Goal: Use online tool/utility: Utilize a website feature to perform a specific function

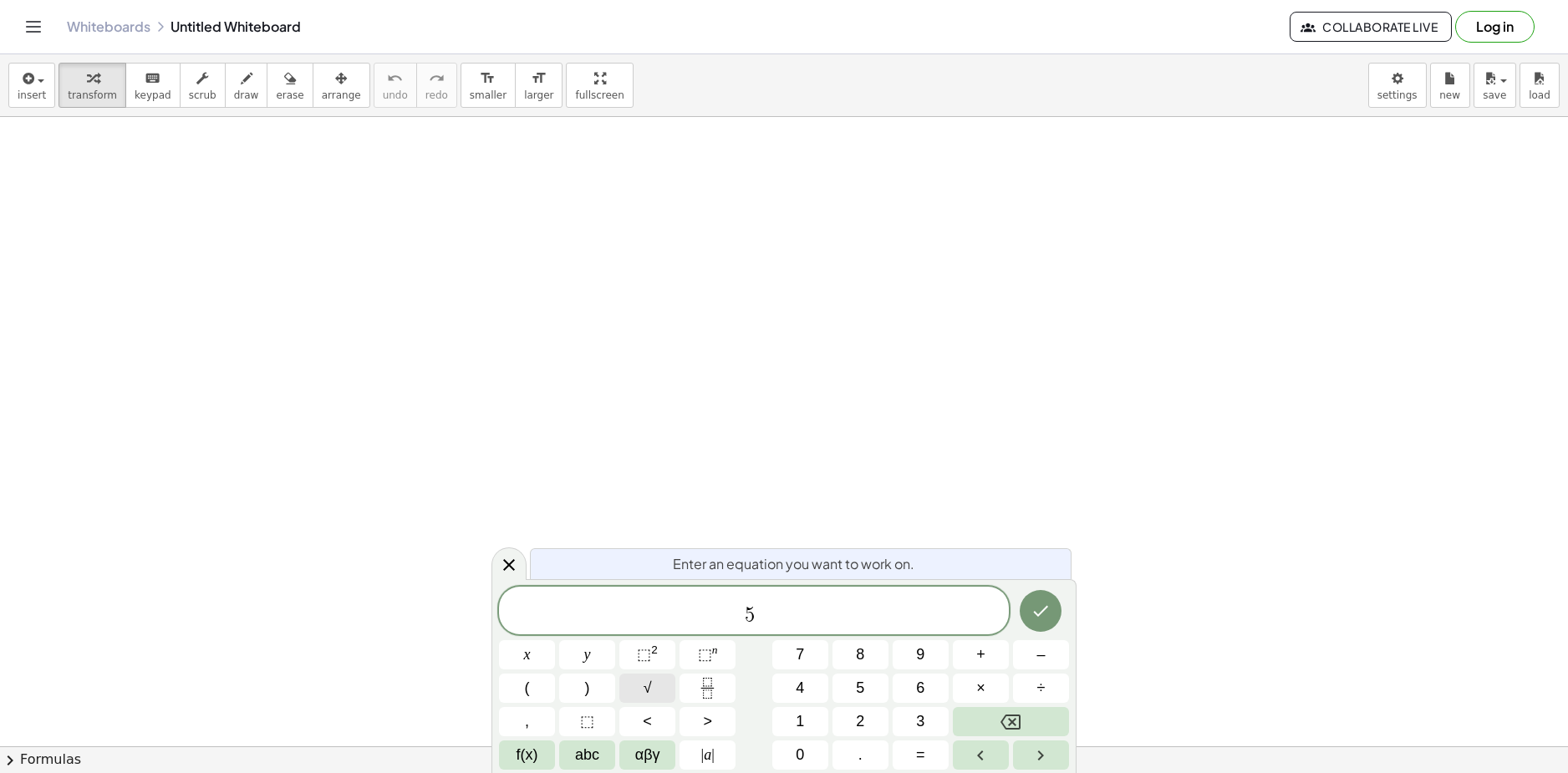
click at [654, 688] on button "√" at bounding box center [647, 688] width 56 height 29
click at [834, 618] on span "5 √ x ​" at bounding box center [754, 610] width 510 height 32
click at [648, 686] on span "√" at bounding box center [647, 688] width 8 height 23
click at [923, 613] on span "5 √ x + 5 √ x ​" at bounding box center [754, 610] width 510 height 32
click at [653, 687] on button "√" at bounding box center [647, 688] width 56 height 29
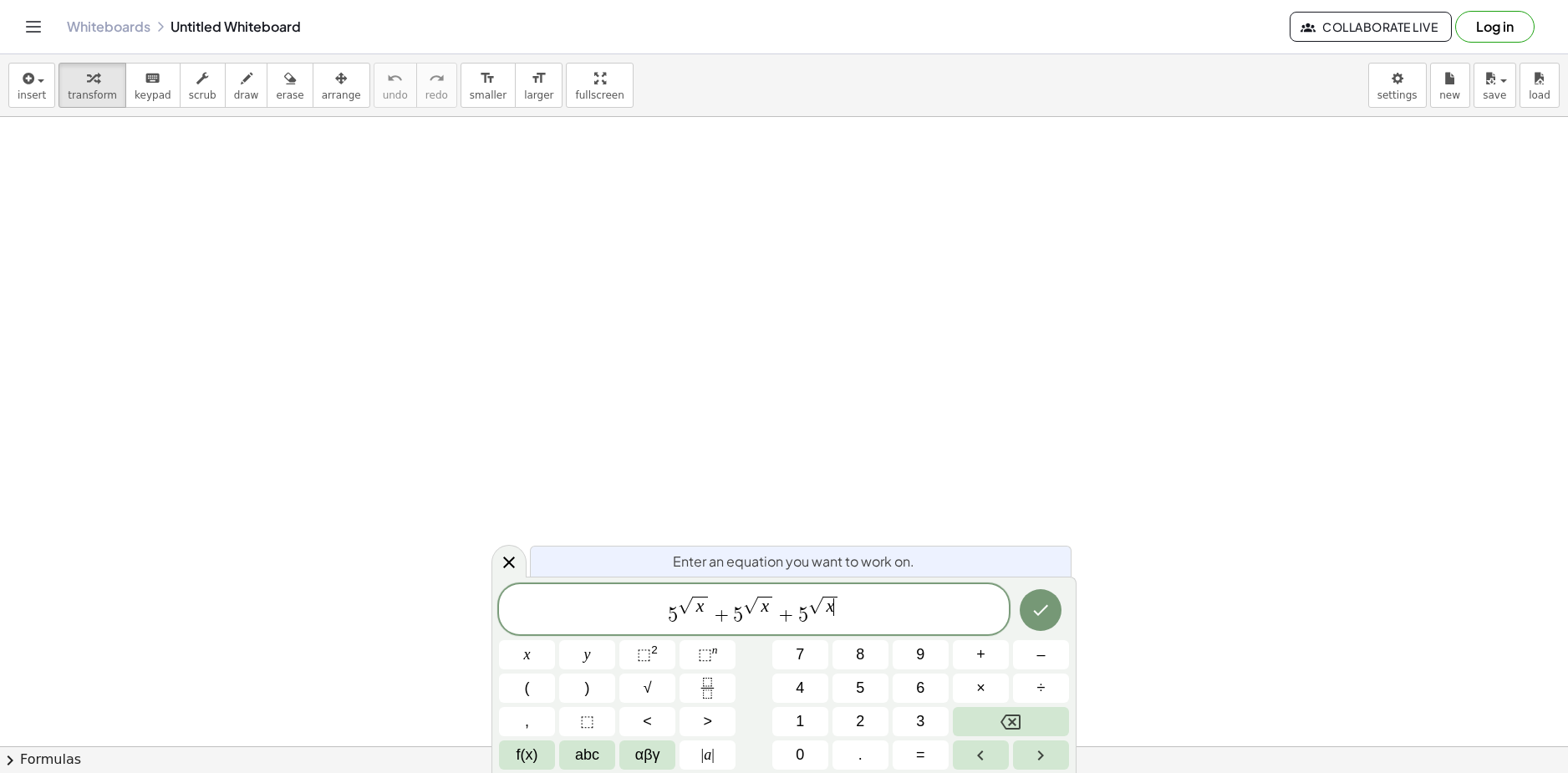
click at [919, 614] on span "5 √ x + 5 √ x + 5 √ x ​" at bounding box center [754, 610] width 510 height 32
click at [662, 688] on button "√" at bounding box center [647, 688] width 56 height 29
click at [1060, 610] on button "Done" at bounding box center [1040, 609] width 41 height 41
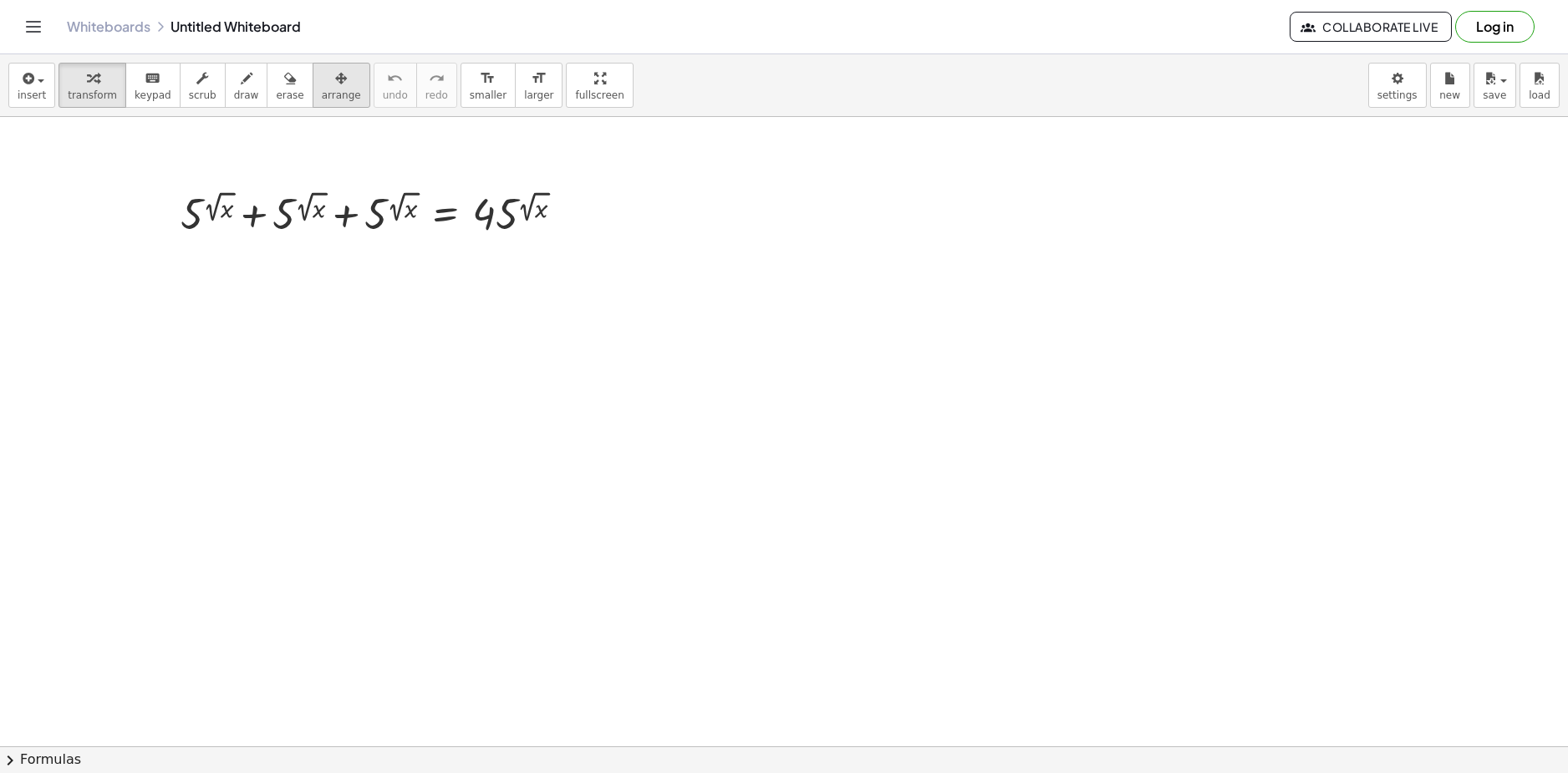
click at [322, 78] on div "button" at bounding box center [341, 78] width 40 height 20
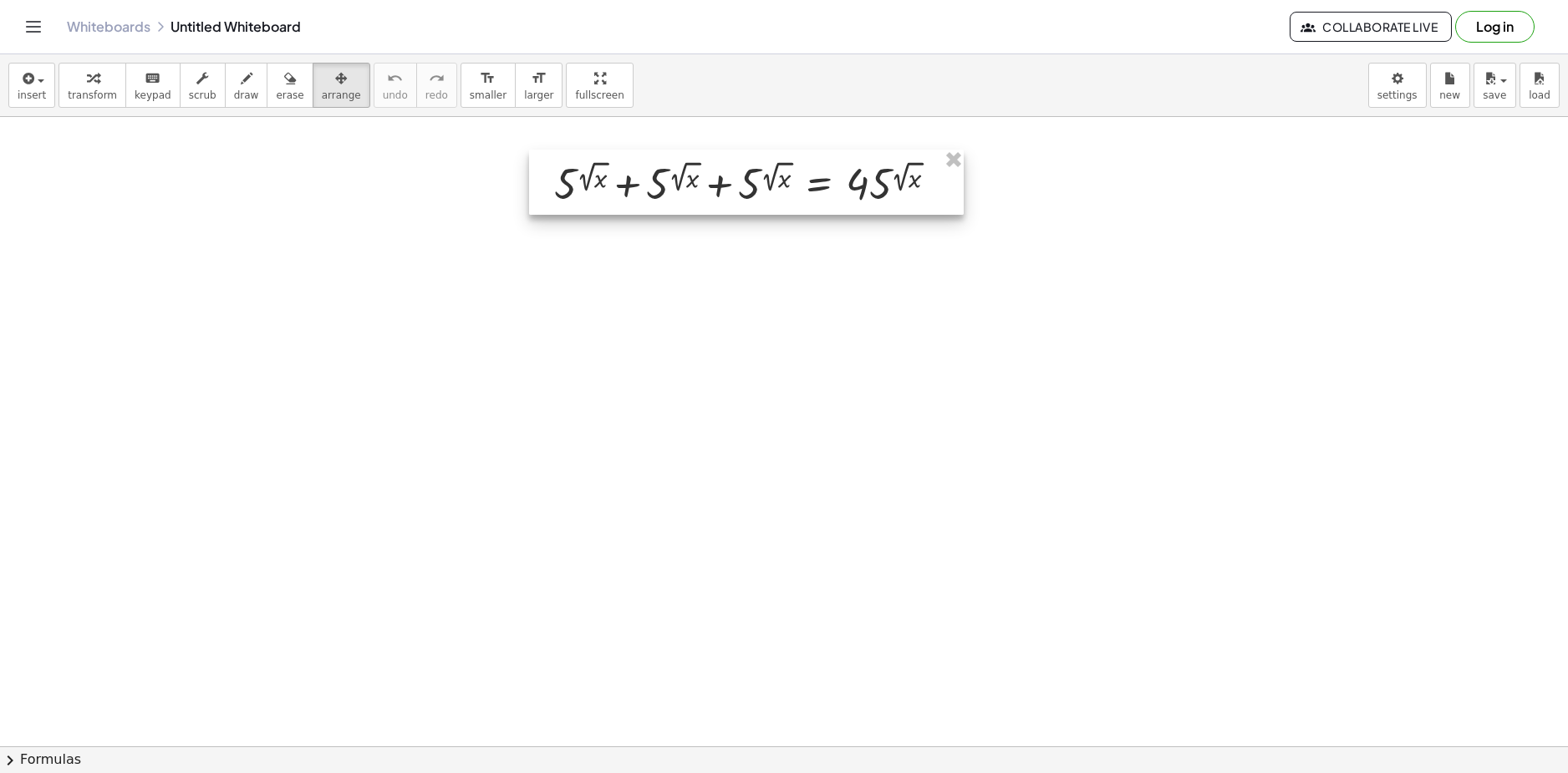
drag, startPoint x: 715, startPoint y: 307, endPoint x: 789, endPoint y: 199, distance: 130.9
click at [789, 199] on div at bounding box center [746, 182] width 435 height 65
click at [83, 96] on span "transform" at bounding box center [93, 95] width 50 height 12
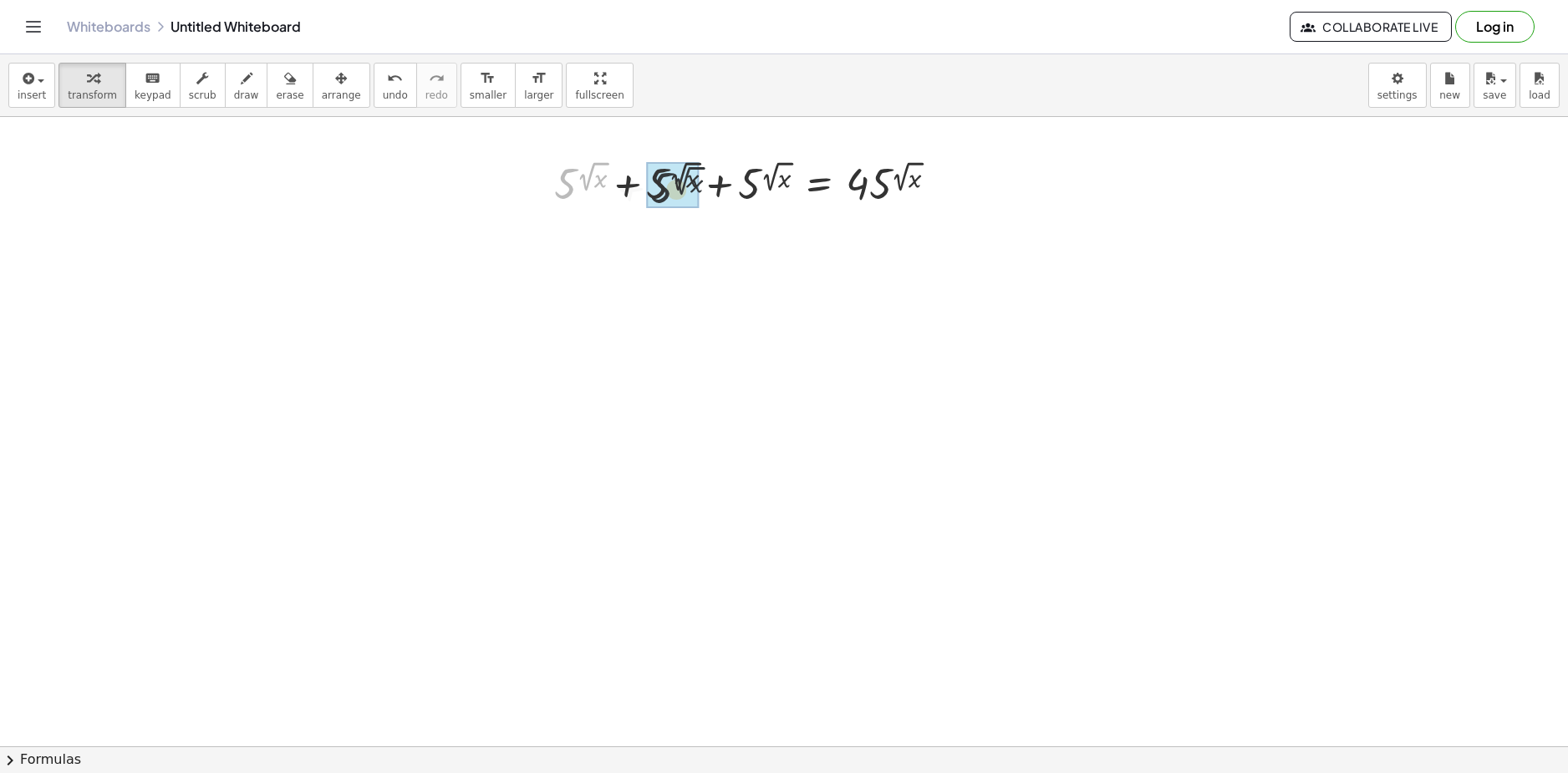
drag, startPoint x: 562, startPoint y: 184, endPoint x: 659, endPoint y: 187, distance: 97.0
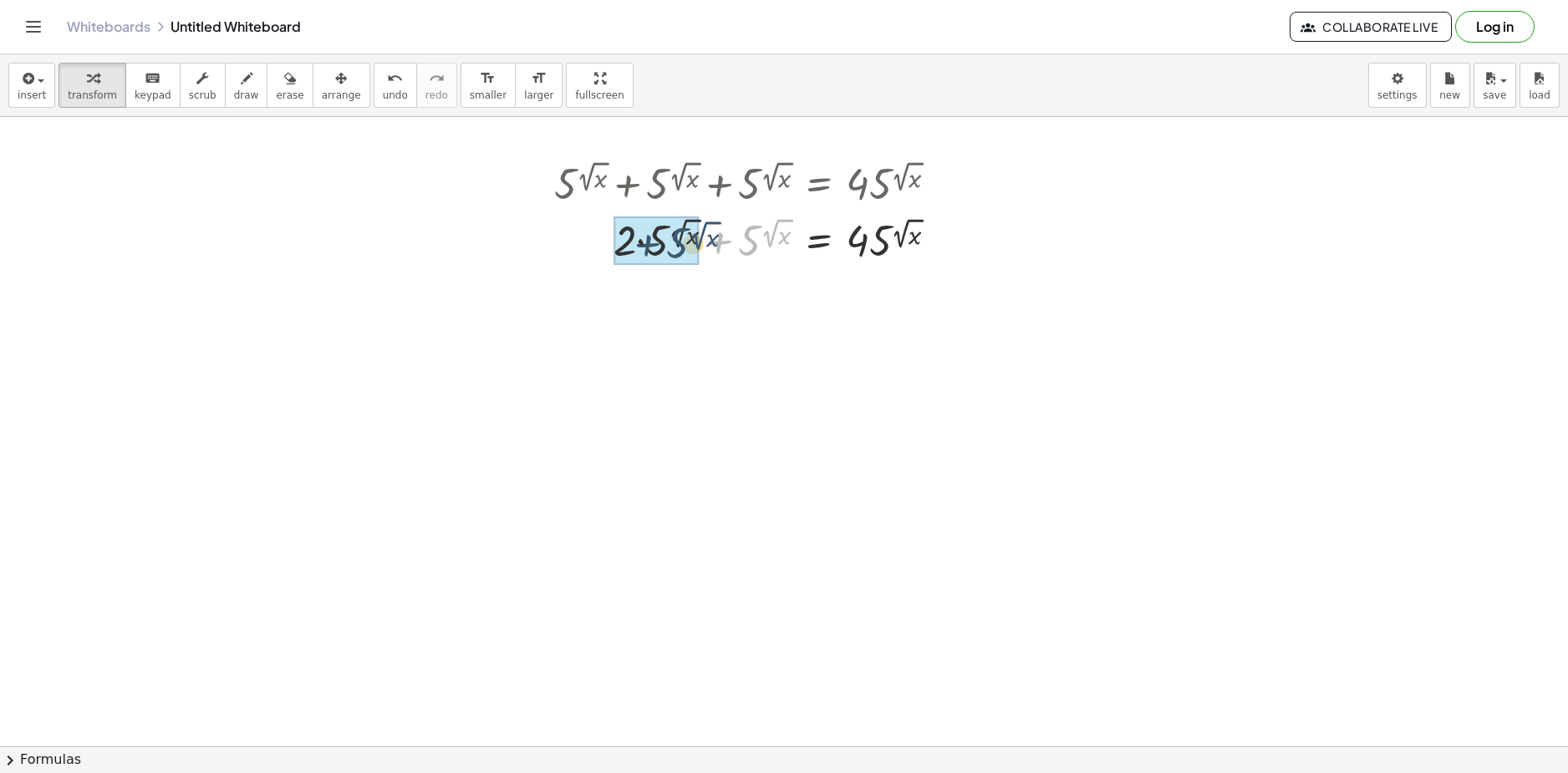
drag, startPoint x: 750, startPoint y: 236, endPoint x: 670, endPoint y: 242, distance: 80.2
drag, startPoint x: 770, startPoint y: 233, endPoint x: 767, endPoint y: 222, distance: 11.4
click at [767, 222] on div at bounding box center [753, 239] width 414 height 57
drag, startPoint x: 719, startPoint y: 244, endPoint x: 868, endPoint y: 275, distance: 152.2
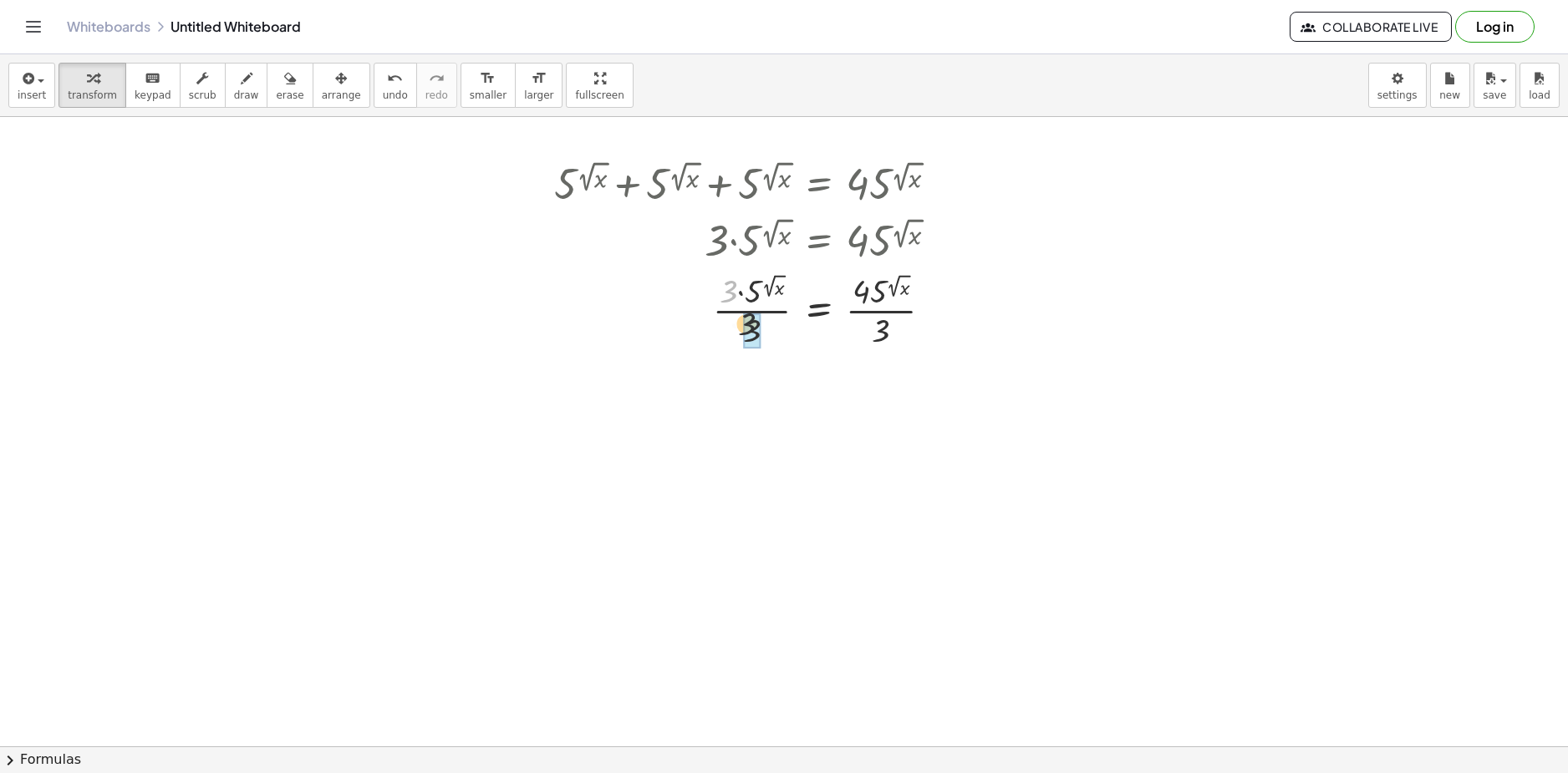
drag, startPoint x: 743, startPoint y: 308, endPoint x: 760, endPoint y: 338, distance: 34.5
drag, startPoint x: 877, startPoint y: 370, endPoint x: 884, endPoint y: 381, distance: 13.0
click at [884, 372] on div at bounding box center [753, 392] width 414 height 84
click at [884, 402] on div at bounding box center [753, 392] width 414 height 84
drag, startPoint x: 876, startPoint y: 380, endPoint x: 870, endPoint y: 391, distance: 12.5
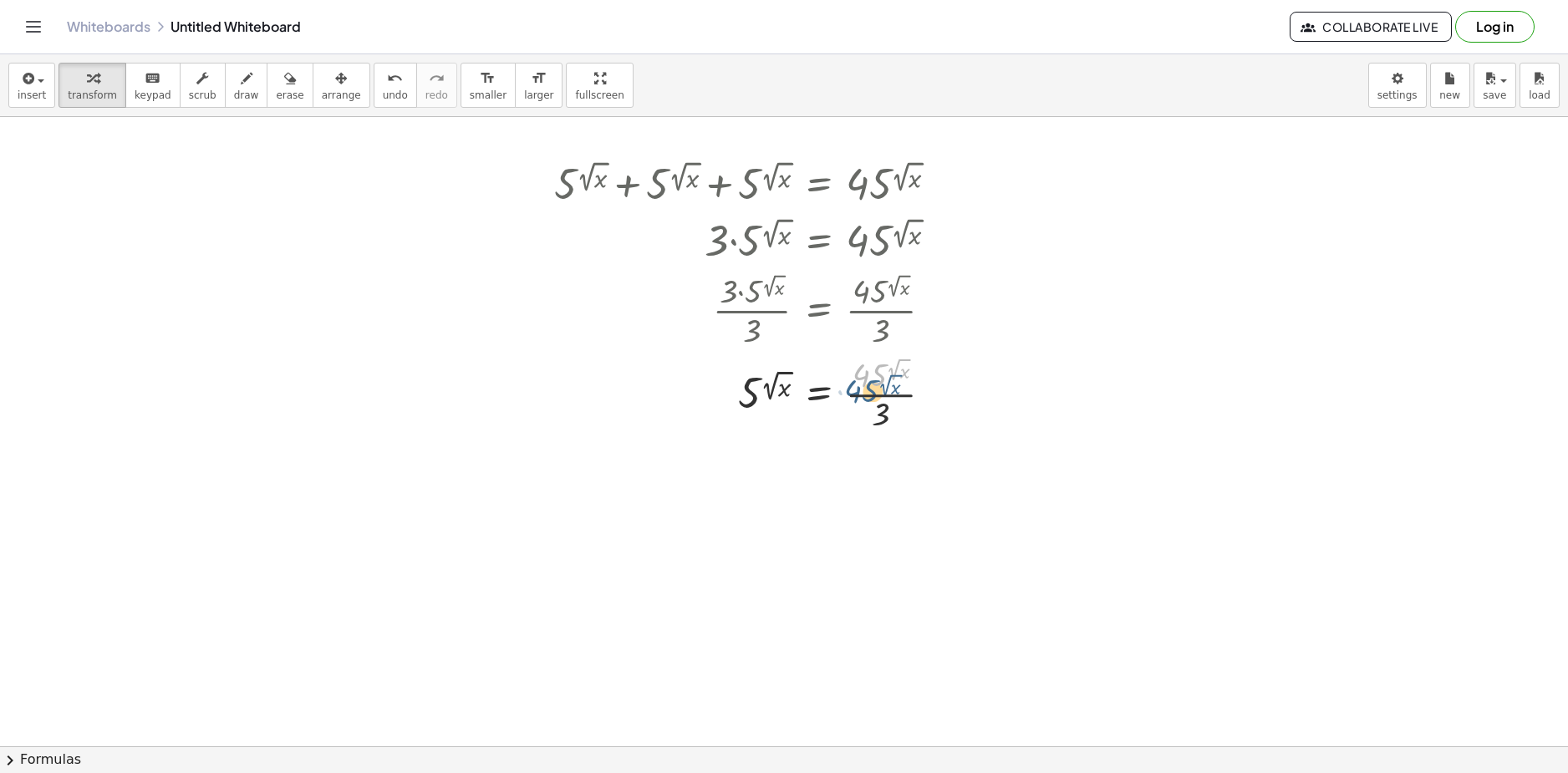
click at [875, 390] on div at bounding box center [753, 392] width 414 height 84
click at [874, 371] on div at bounding box center [753, 392] width 414 height 84
drag, startPoint x: 869, startPoint y: 381, endPoint x: 879, endPoint y: 374, distance: 12.2
click at [879, 372] on div at bounding box center [753, 392] width 414 height 84
drag, startPoint x: 904, startPoint y: 370, endPoint x: 892, endPoint y: 383, distance: 17.7
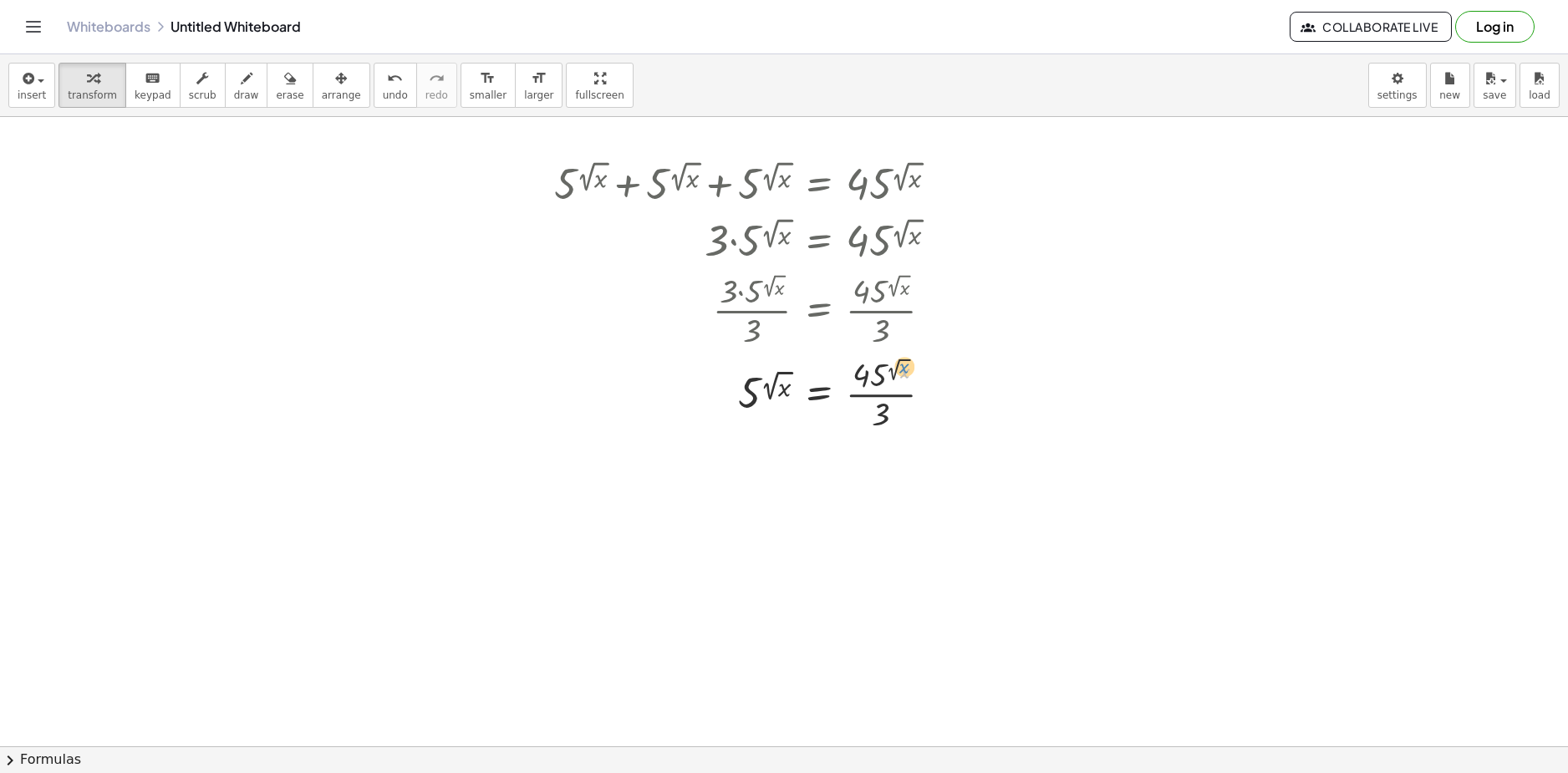
click at [893, 382] on div at bounding box center [753, 392] width 414 height 84
click at [937, 395] on div at bounding box center [937, 394] width 18 height 18
click at [992, 365] on li "Transform line" at bounding box center [1039, 357] width 142 height 25
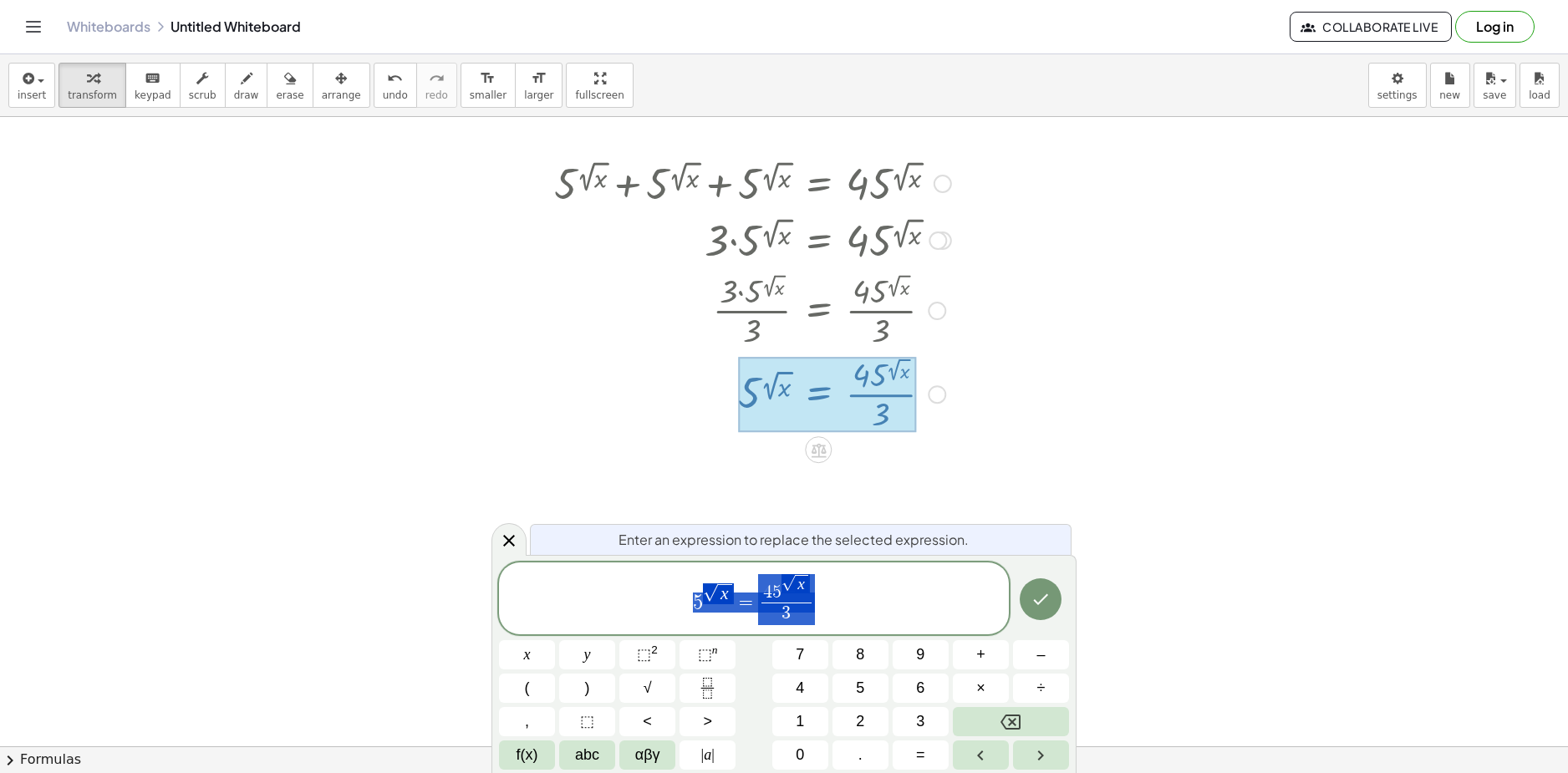
click at [829, 593] on span "5 √ x = 4 5 √ x 3 ​" at bounding box center [754, 599] width 510 height 54
click at [776, 590] on span "5" at bounding box center [777, 594] width 9 height 18
click at [779, 589] on span "5" at bounding box center [777, 594] width 9 height 18
click at [1032, 593] on icon "Done" at bounding box center [1040, 598] width 20 height 20
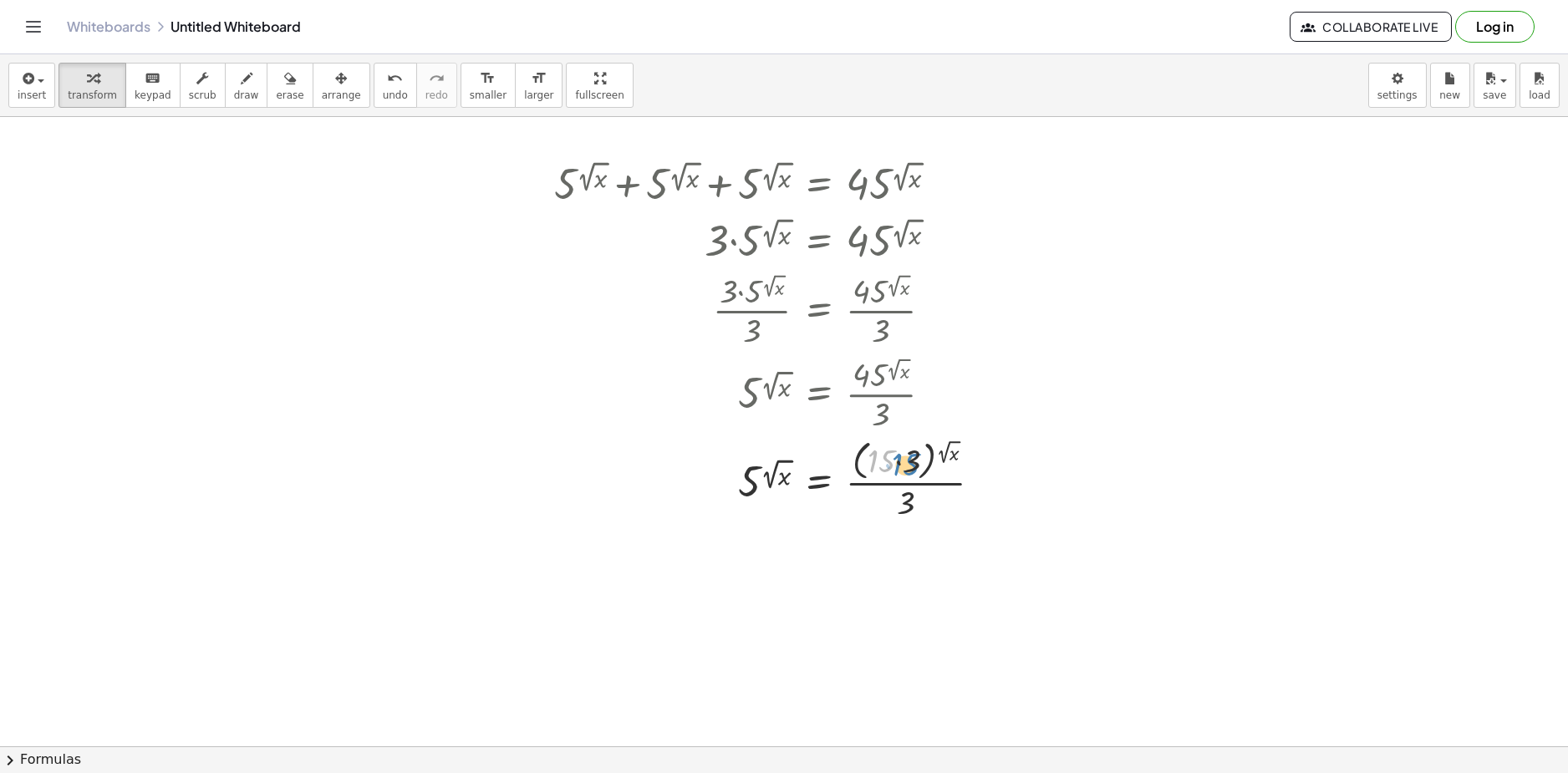
click at [881, 462] on div at bounding box center [775, 479] width 458 height 88
drag, startPoint x: 912, startPoint y: 473, endPoint x: 853, endPoint y: 467, distance: 59.3
click at [854, 466] on div at bounding box center [775, 479] width 458 height 88
click at [881, 534] on div at bounding box center [775, 567] width 458 height 88
click at [894, 538] on div at bounding box center [775, 567] width 458 height 88
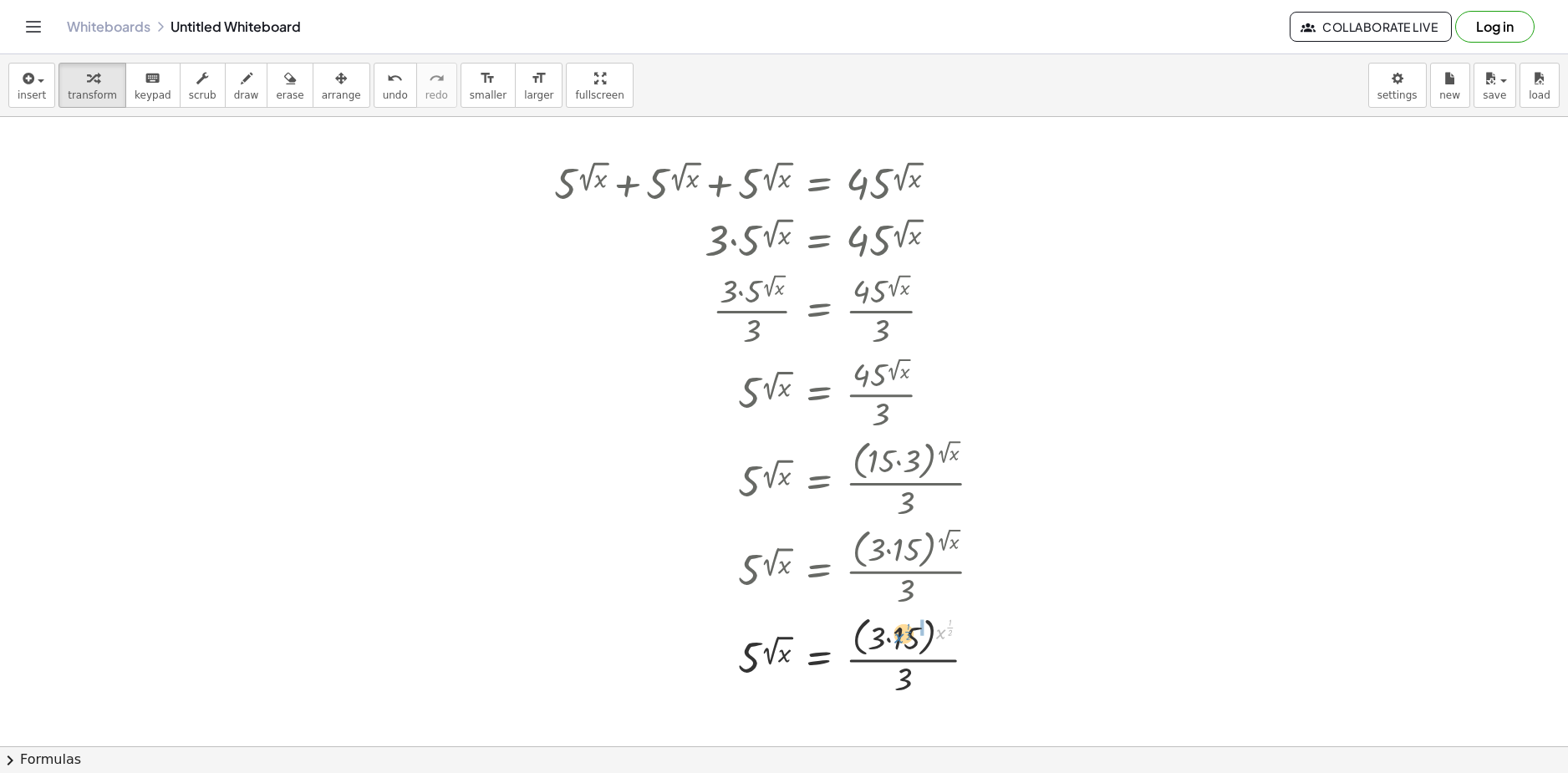
drag, startPoint x: 942, startPoint y: 632, endPoint x: 907, endPoint y: 637, distance: 35.4
click at [913, 634] on div at bounding box center [775, 656] width 458 height 88
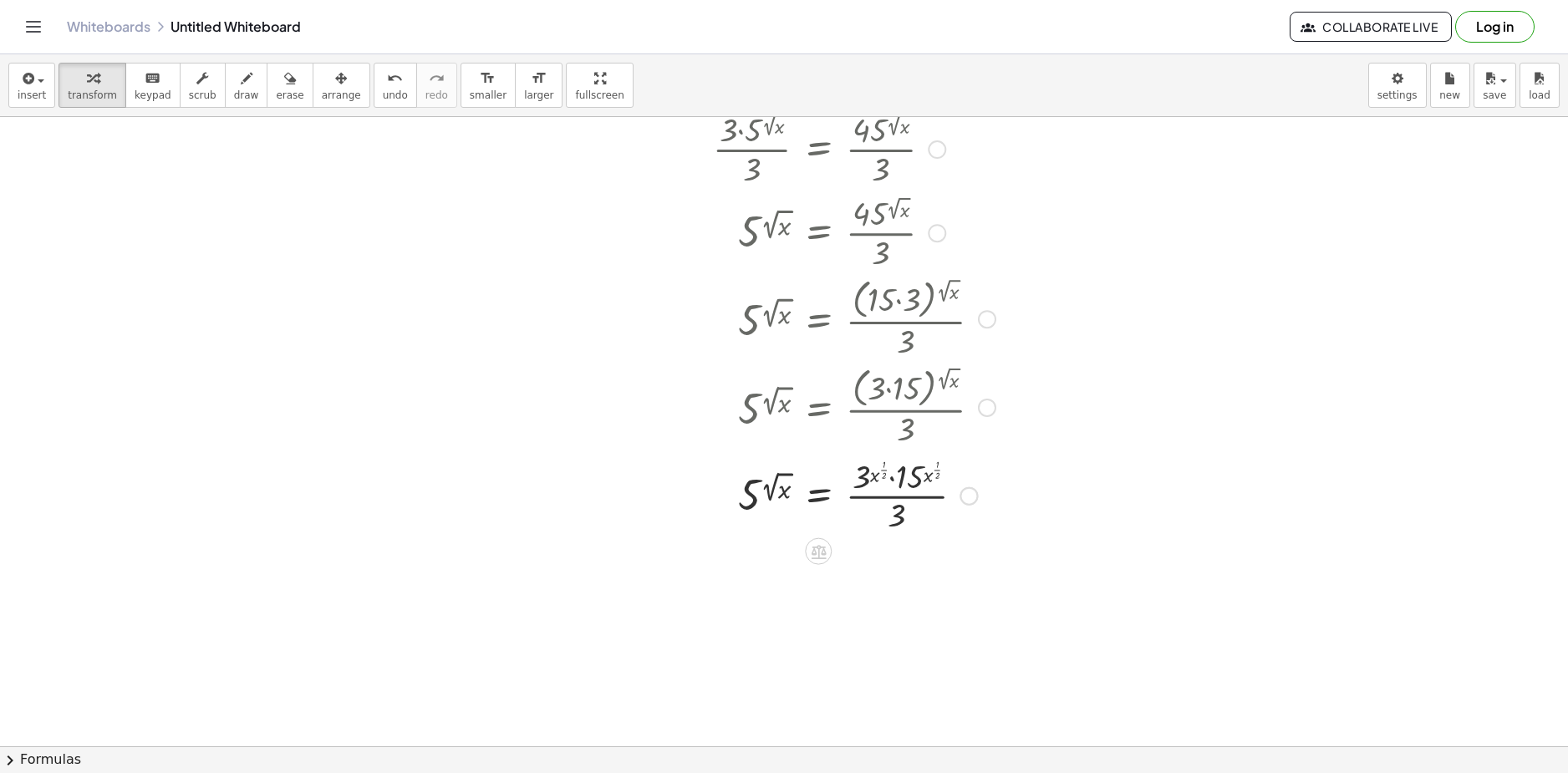
scroll to position [167, 0]
click at [883, 462] on div at bounding box center [775, 489] width 458 height 84
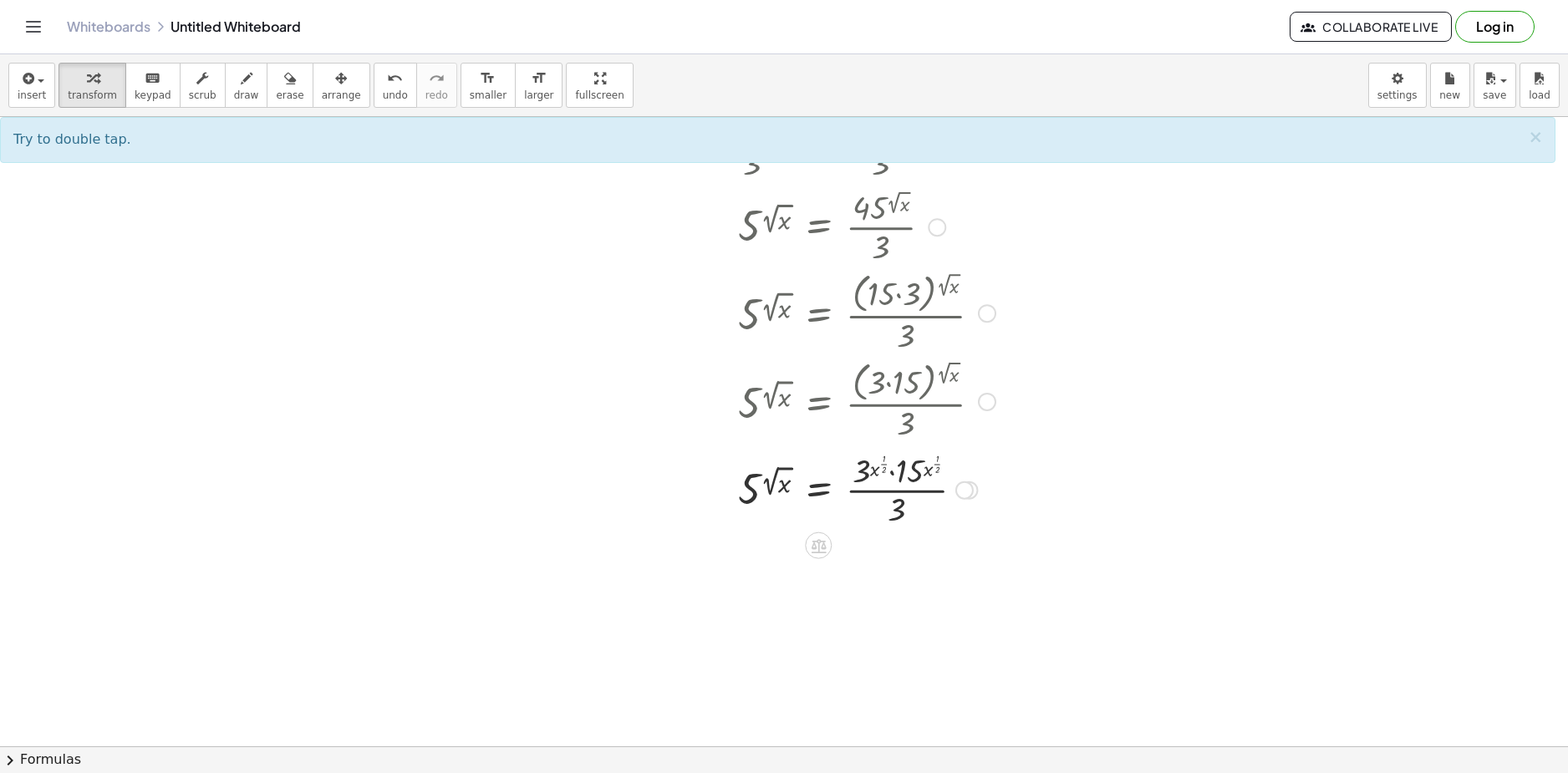
click at [881, 462] on div at bounding box center [775, 489] width 458 height 84
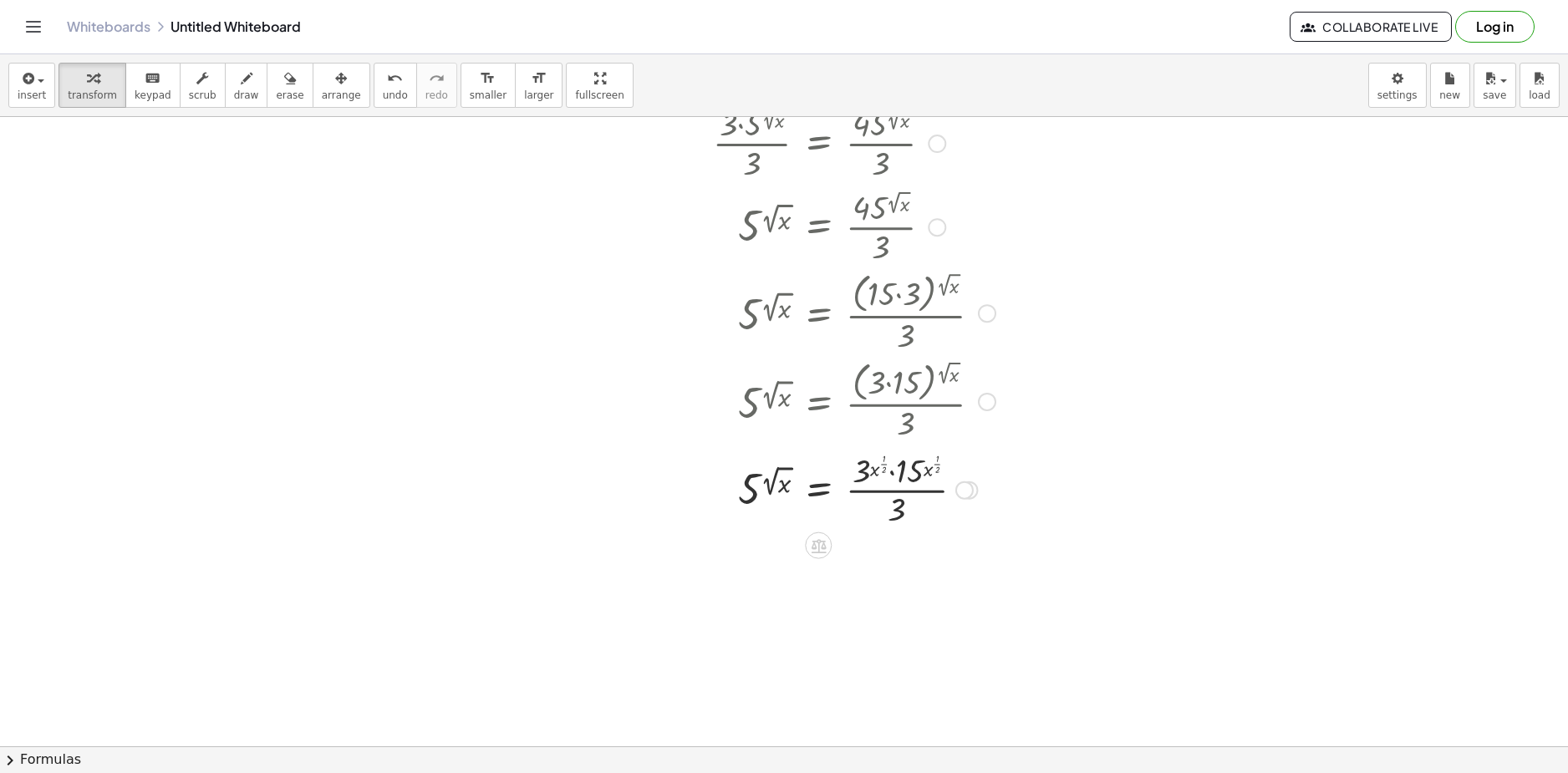
click at [882, 465] on div at bounding box center [775, 489] width 458 height 84
click at [884, 463] on div at bounding box center [775, 489] width 458 height 84
click at [887, 547] on div at bounding box center [775, 572] width 458 height 84
drag, startPoint x: 887, startPoint y: 540, endPoint x: 859, endPoint y: 550, distance: 29.7
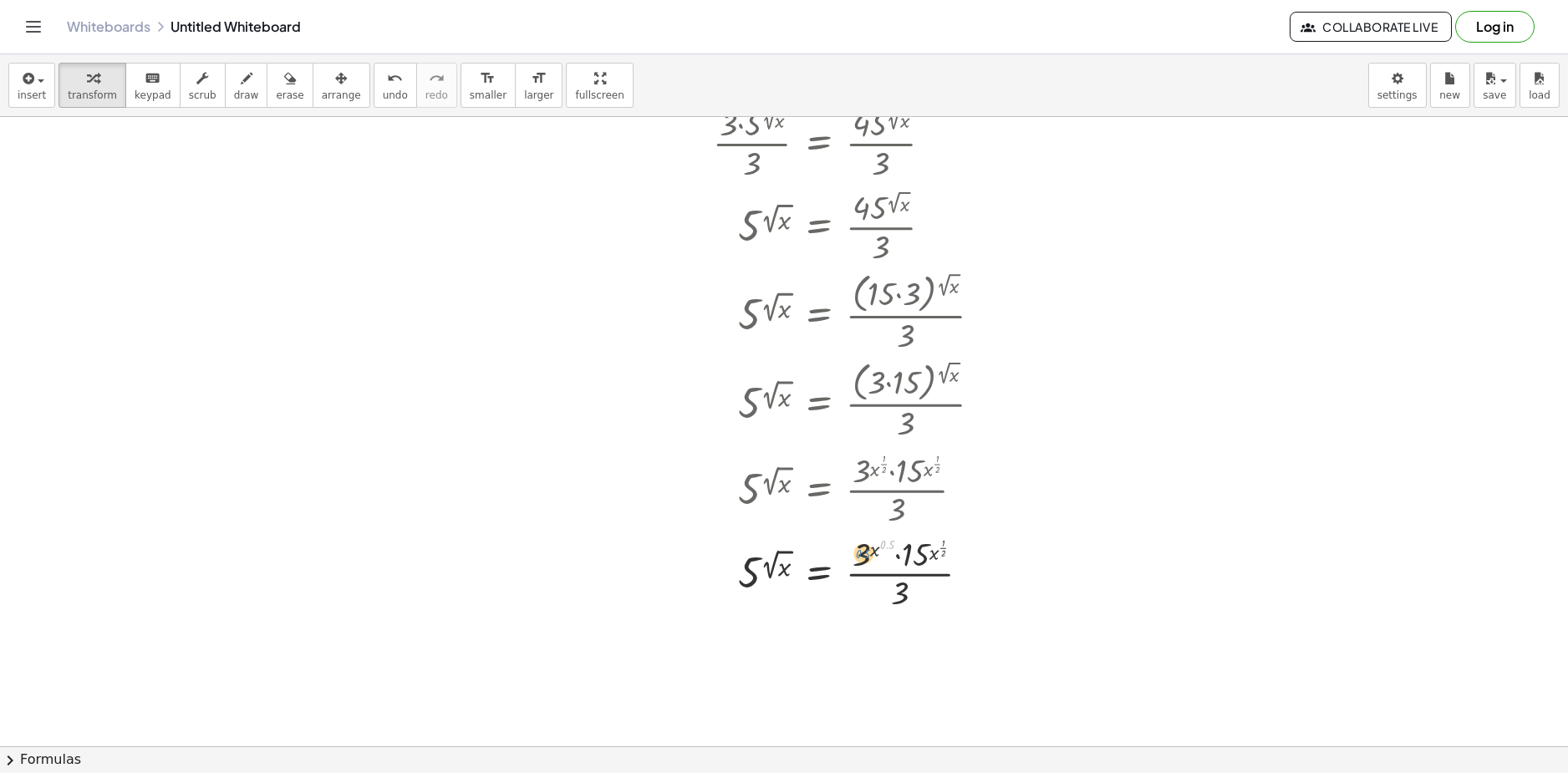
click at [859, 550] on div at bounding box center [775, 572] width 458 height 84
click at [937, 554] on div at bounding box center [775, 572] width 458 height 84
click at [943, 554] on div at bounding box center [775, 572] width 458 height 84
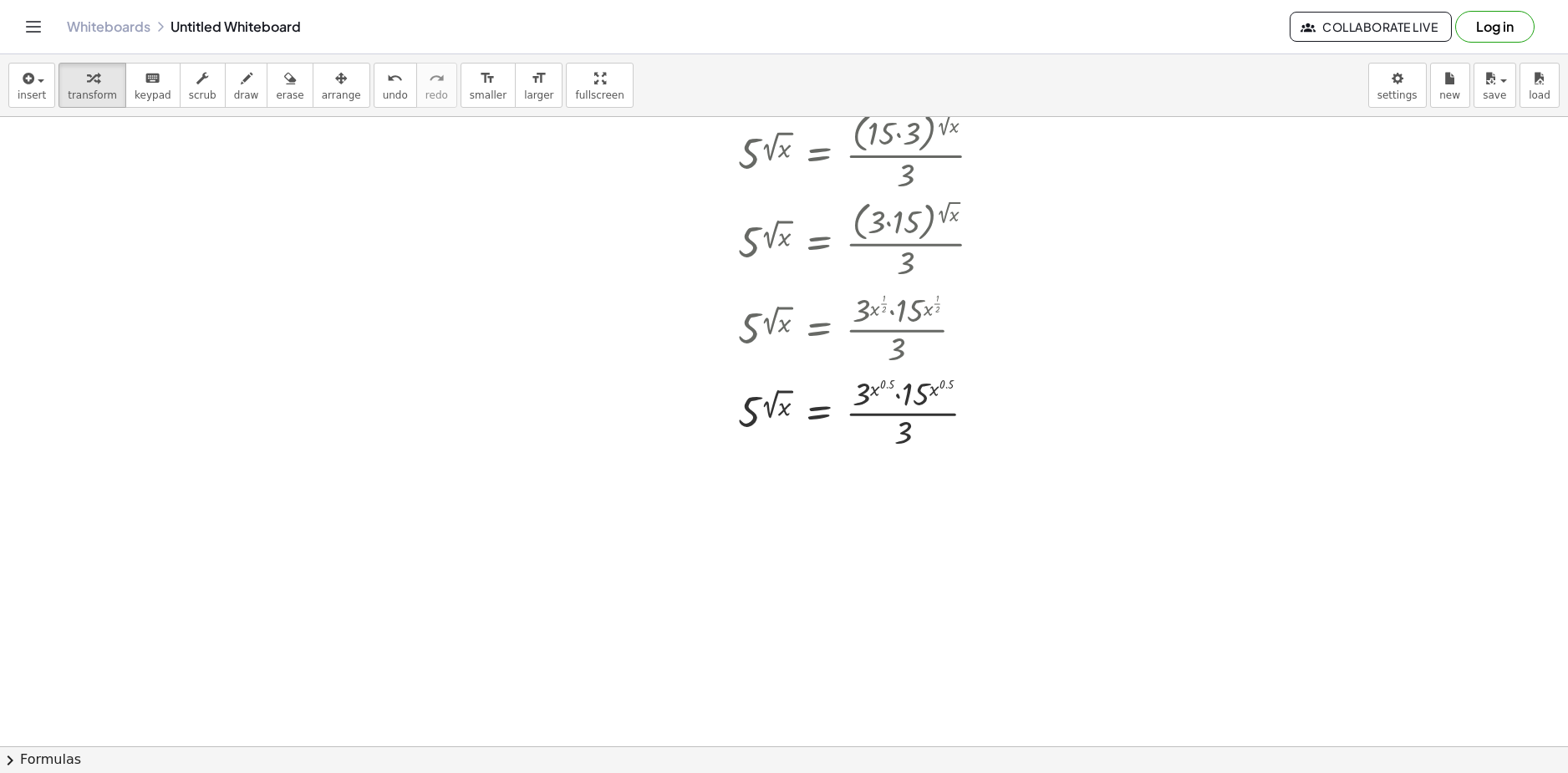
scroll to position [335, 0]
drag, startPoint x: 906, startPoint y: 428, endPoint x: 863, endPoint y: 404, distance: 49.2
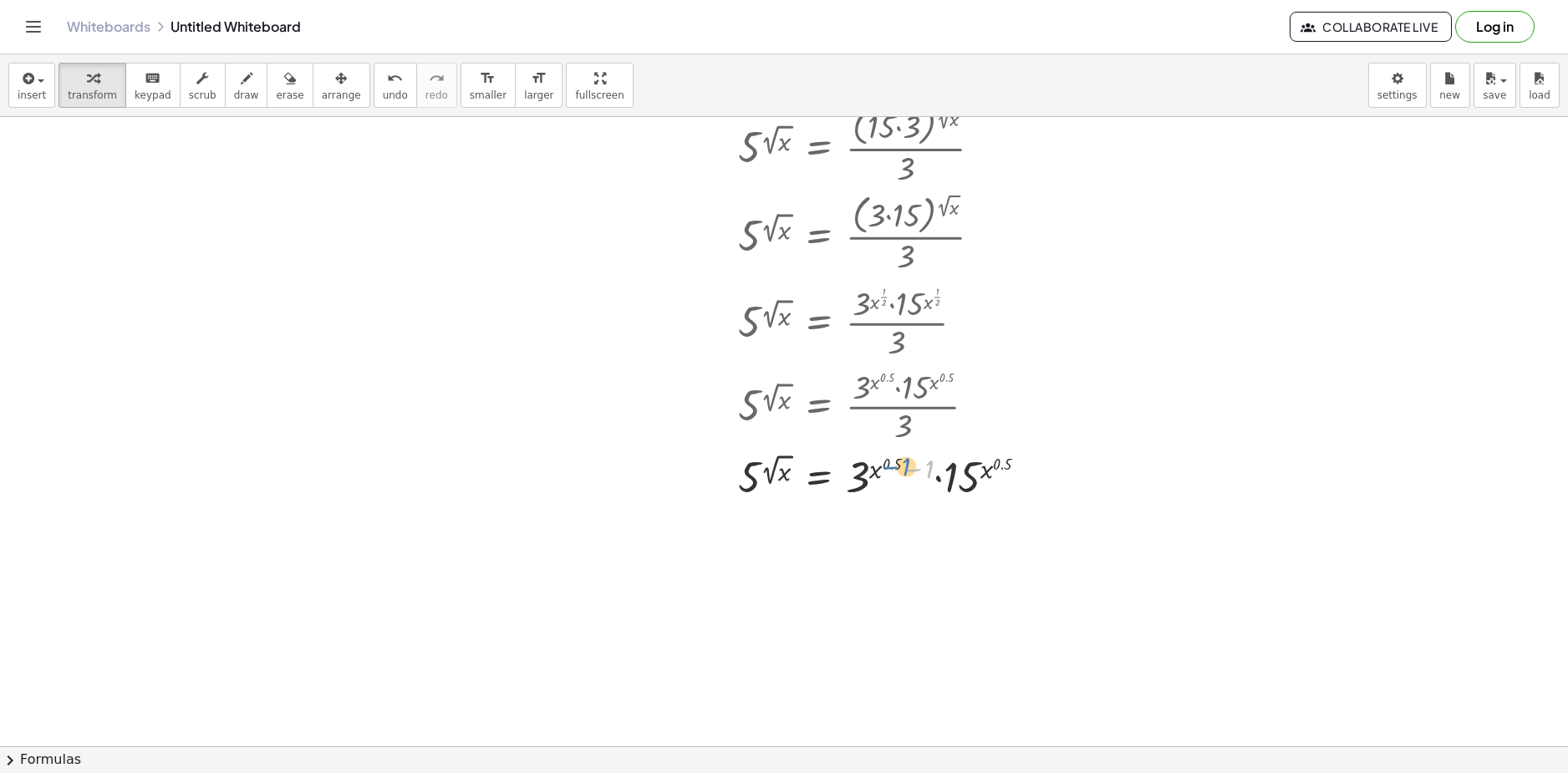
drag, startPoint x: 918, startPoint y: 472, endPoint x: 902, endPoint y: 470, distance: 16.1
click at [902, 470] on div at bounding box center [798, 476] width 504 height 57
drag, startPoint x: 941, startPoint y: 478, endPoint x: 751, endPoint y: 499, distance: 191.2
click at [751, 499] on div at bounding box center [798, 476] width 504 height 57
drag, startPoint x: 911, startPoint y: 563, endPoint x: 929, endPoint y: 545, distance: 25.5
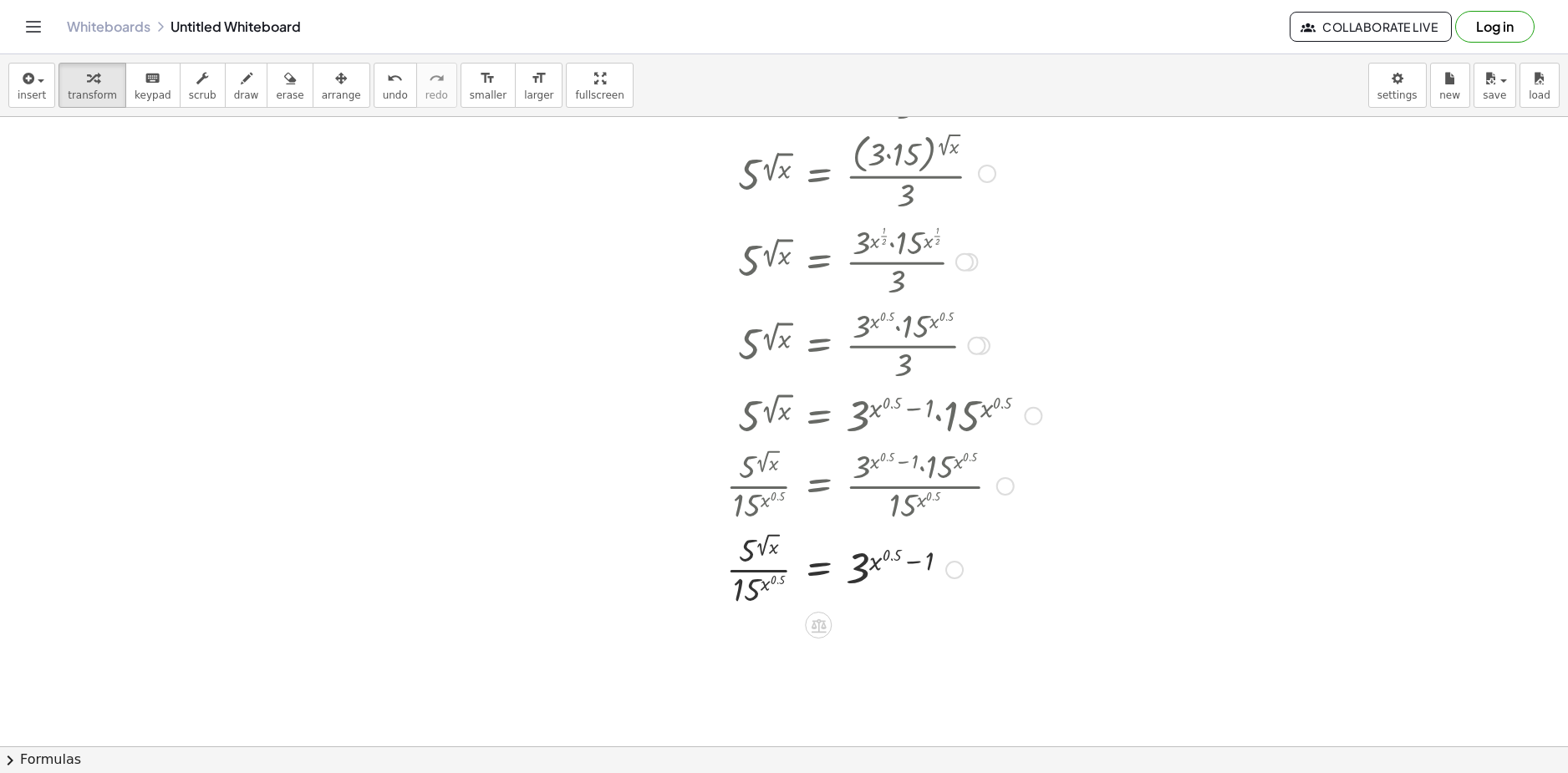
scroll to position [502, 0]
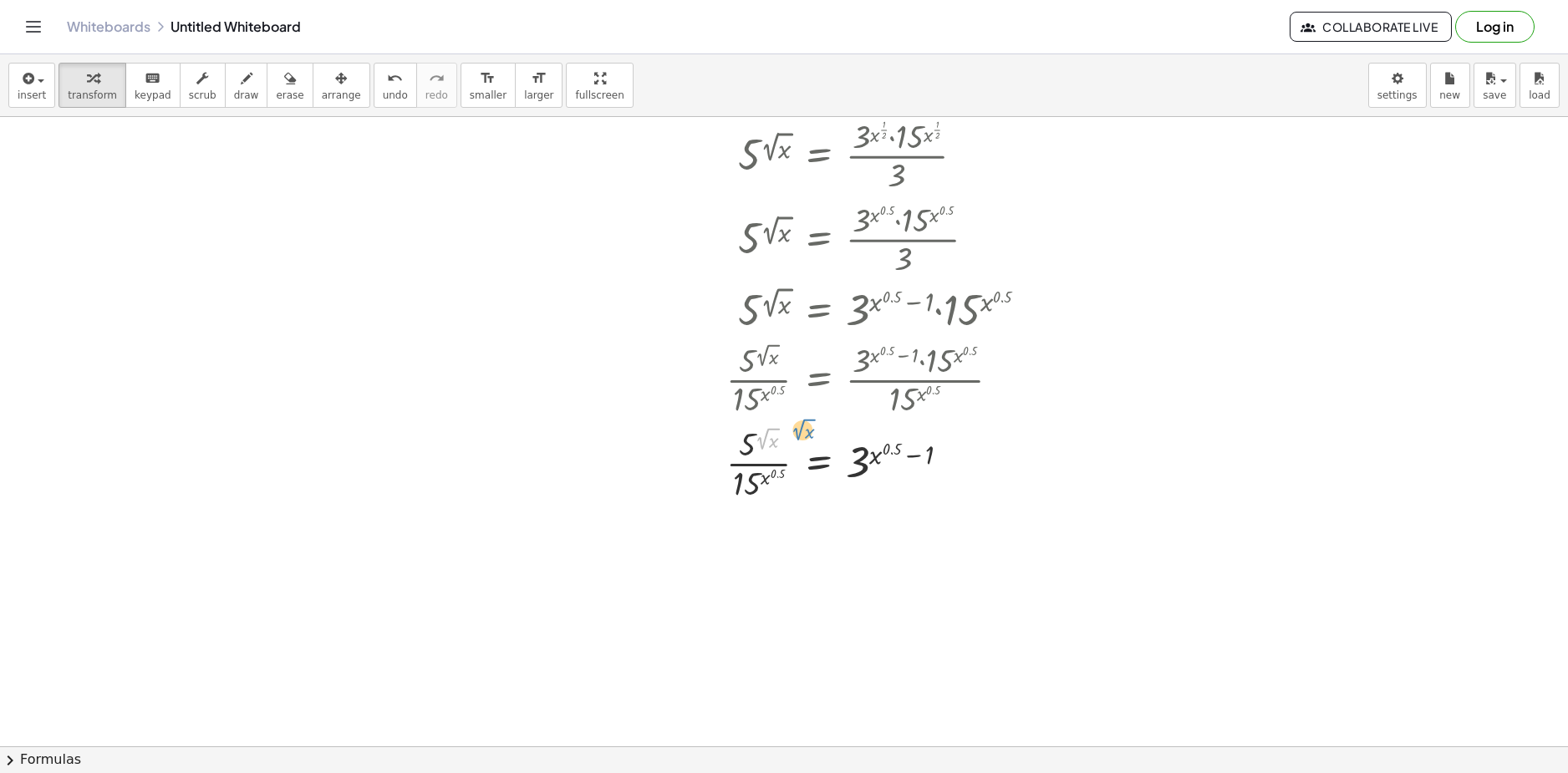
drag, startPoint x: 770, startPoint y: 445, endPoint x: 798, endPoint y: 425, distance: 34.4
click at [799, 424] on div at bounding box center [798, 461] width 504 height 84
drag, startPoint x: 768, startPoint y: 476, endPoint x: 788, endPoint y: 435, distance: 45.6
click at [799, 432] on div at bounding box center [798, 461] width 504 height 84
click at [949, 462] on div "Transform line Copy line as LaTeX Copy derivation as LaTeX Expand new lines: On" at bounding box center [955, 464] width 18 height 18
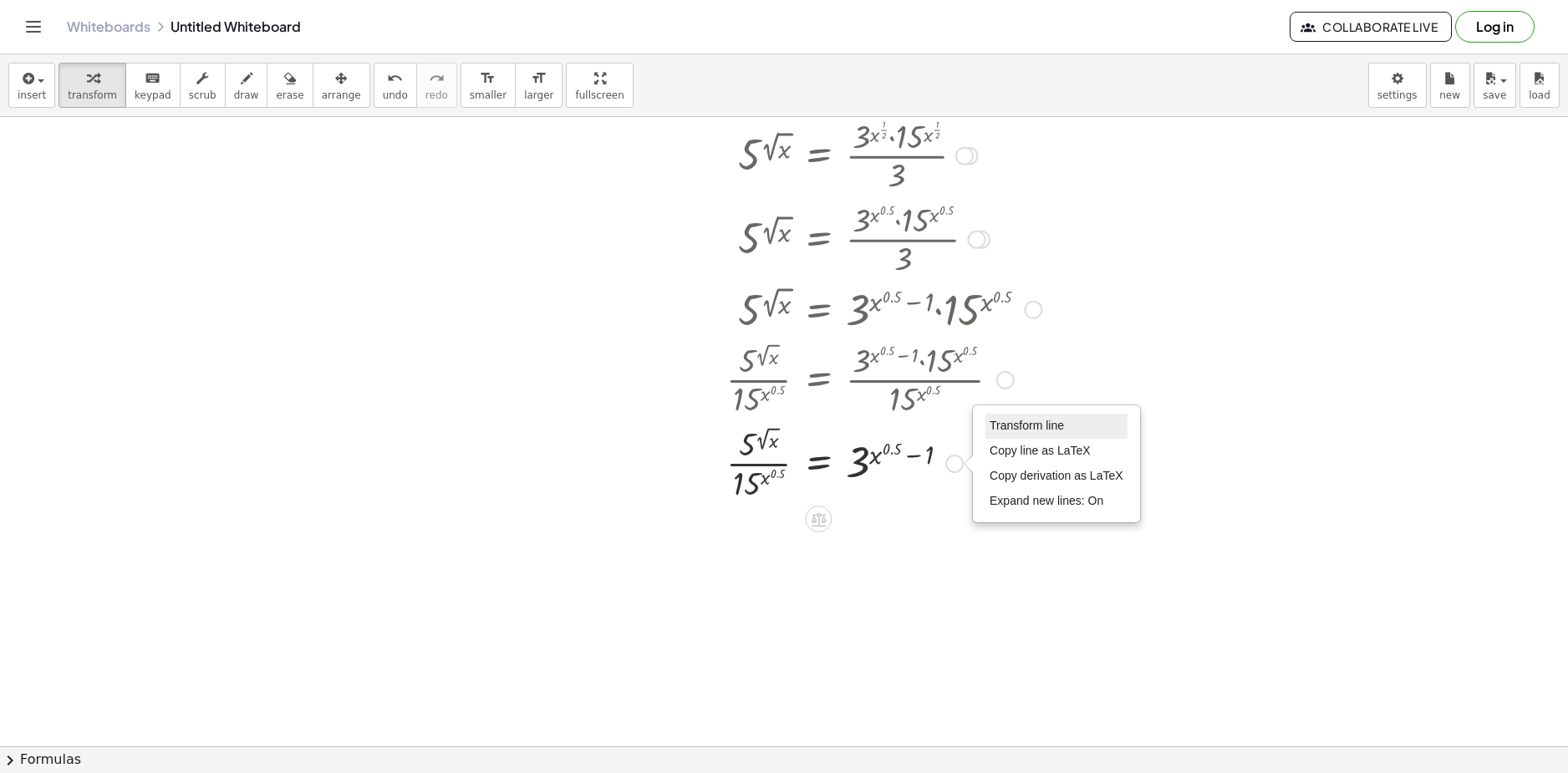
click at [1001, 423] on span "Transform line" at bounding box center [1027, 426] width 74 height 14
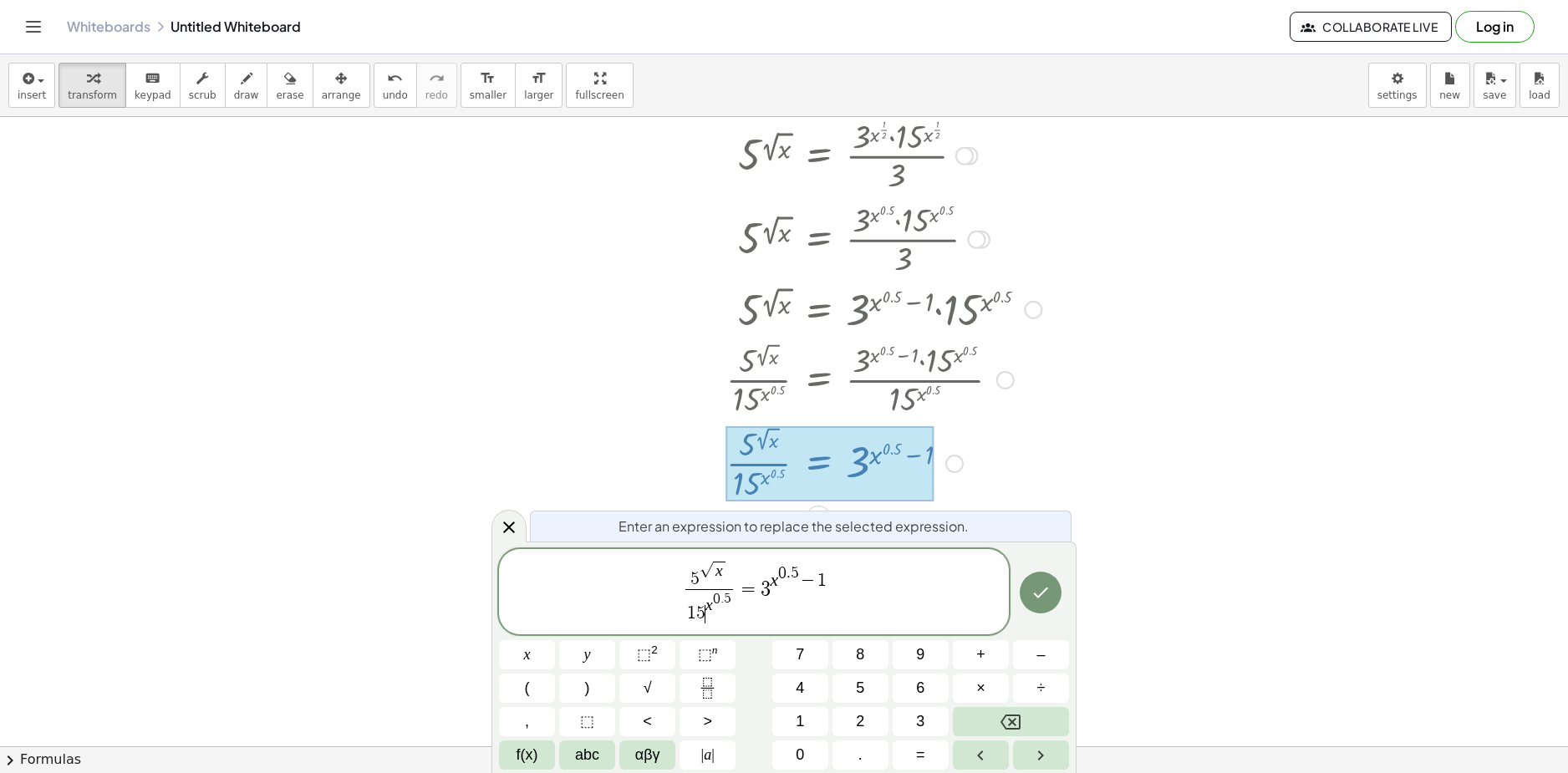
click at [736, 585] on span "5 √ x 1 5 ​ x 0 . 5 ​ = 3 x 0 . 5 − 1" at bounding box center [754, 593] width 510 height 68
click at [730, 596] on span "0 . 5" at bounding box center [722, 599] width 18 height 15
click at [658, 685] on button "√" at bounding box center [647, 688] width 56 height 29
click at [1043, 596] on icon "Done" at bounding box center [1040, 595] width 20 height 20
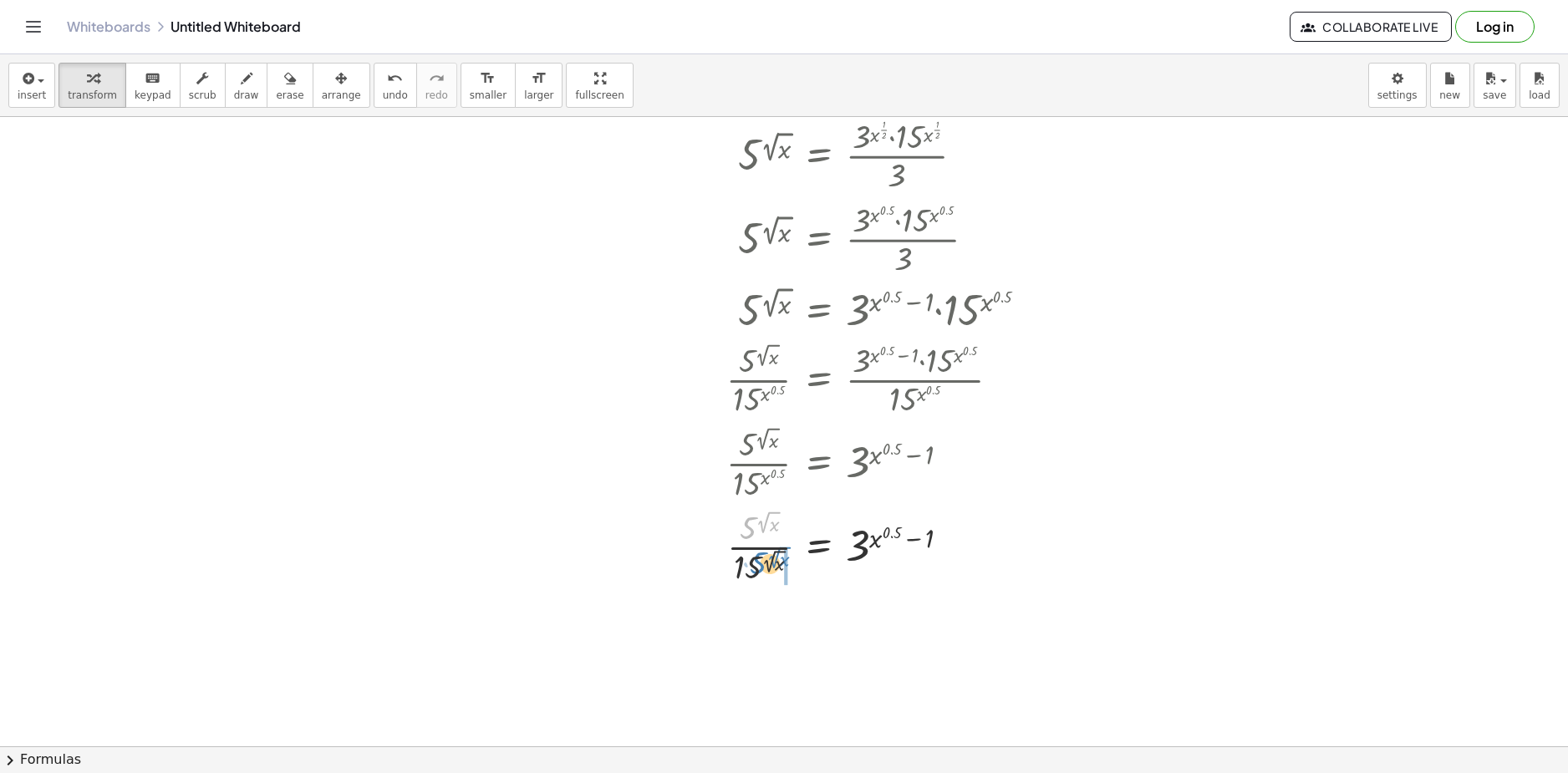
drag, startPoint x: 752, startPoint y: 530, endPoint x: 765, endPoint y: 570, distance: 42.1
click at [766, 568] on div at bounding box center [798, 545] width 504 height 84
drag, startPoint x: 740, startPoint y: 651, endPoint x: 671, endPoint y: 656, distance: 69.2
click at [677, 653] on div at bounding box center [798, 629] width 504 height 84
drag, startPoint x: 775, startPoint y: 643, endPoint x: 670, endPoint y: 642, distance: 105.0
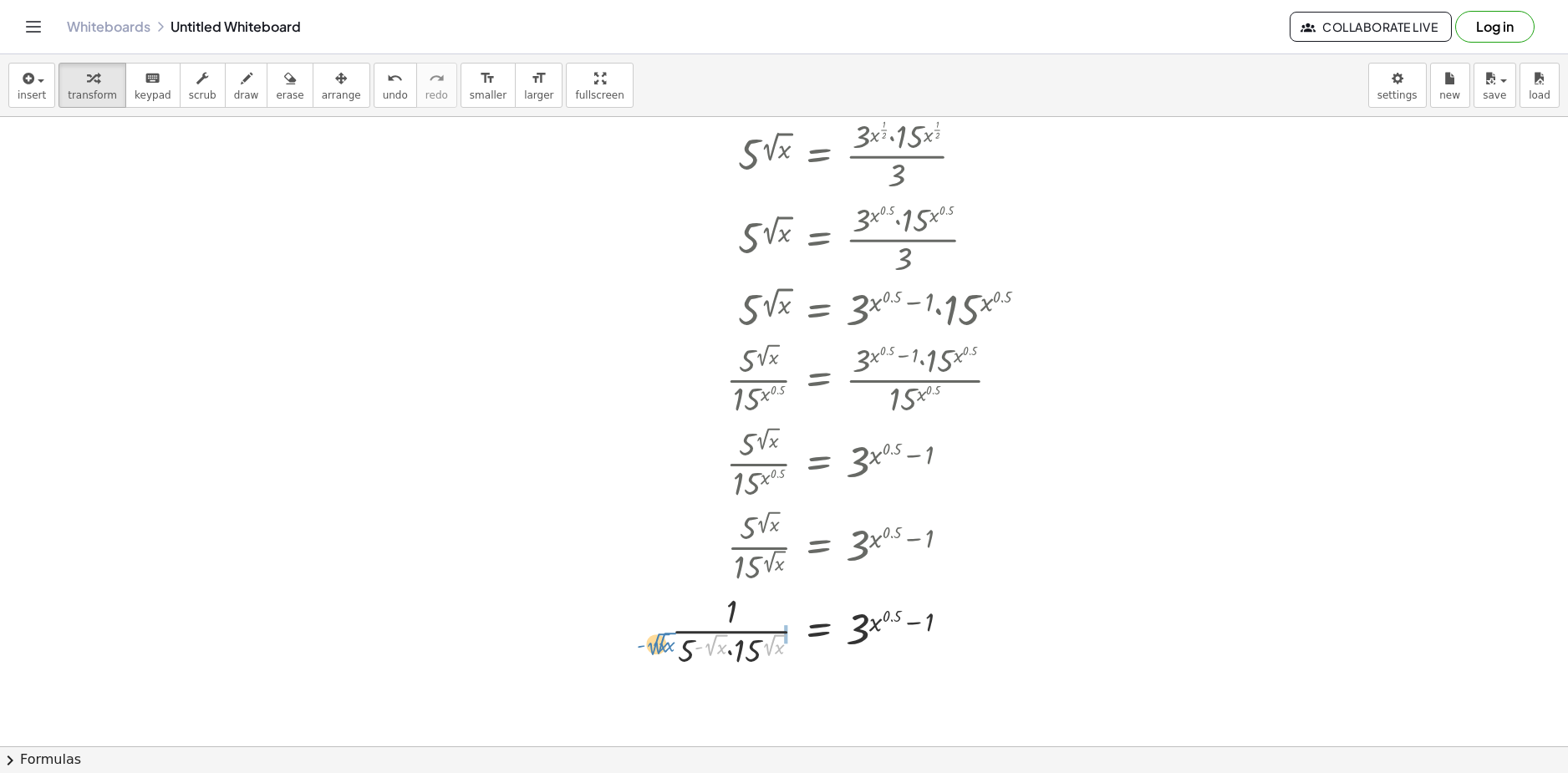
click at [674, 642] on div at bounding box center [798, 629] width 504 height 84
click at [715, 649] on div at bounding box center [798, 630] width 504 height 88
click at [725, 649] on div at bounding box center [798, 630] width 504 height 88
click at [724, 652] on div at bounding box center [798, 630] width 504 height 88
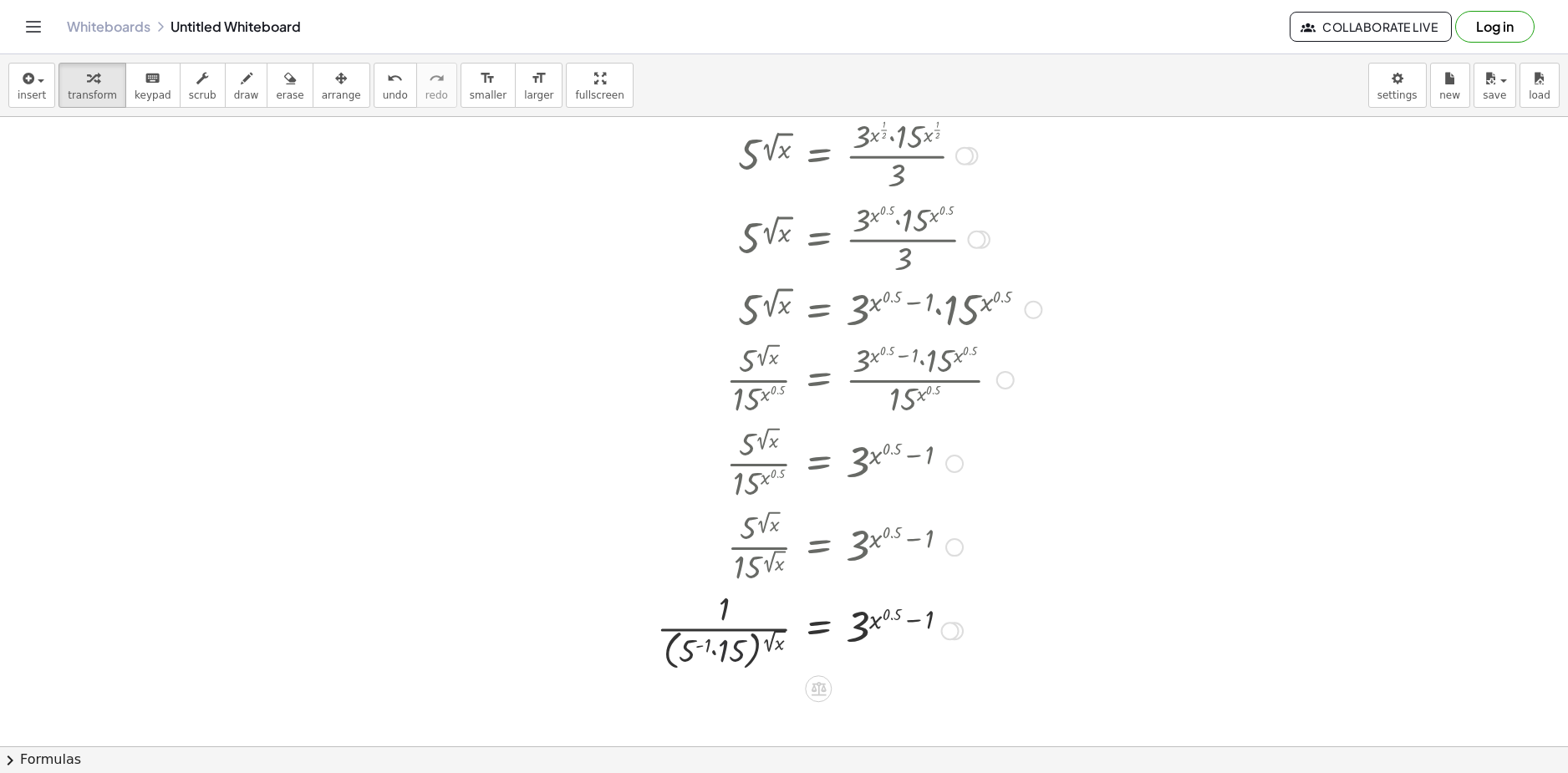
click at [717, 654] on div at bounding box center [798, 630] width 504 height 88
click at [715, 651] on div at bounding box center [798, 630] width 504 height 88
click at [716, 651] on div at bounding box center [798, 630] width 504 height 88
drag, startPoint x: 715, startPoint y: 652, endPoint x: 691, endPoint y: 647, distance: 24.5
click at [691, 647] on div at bounding box center [798, 630] width 504 height 88
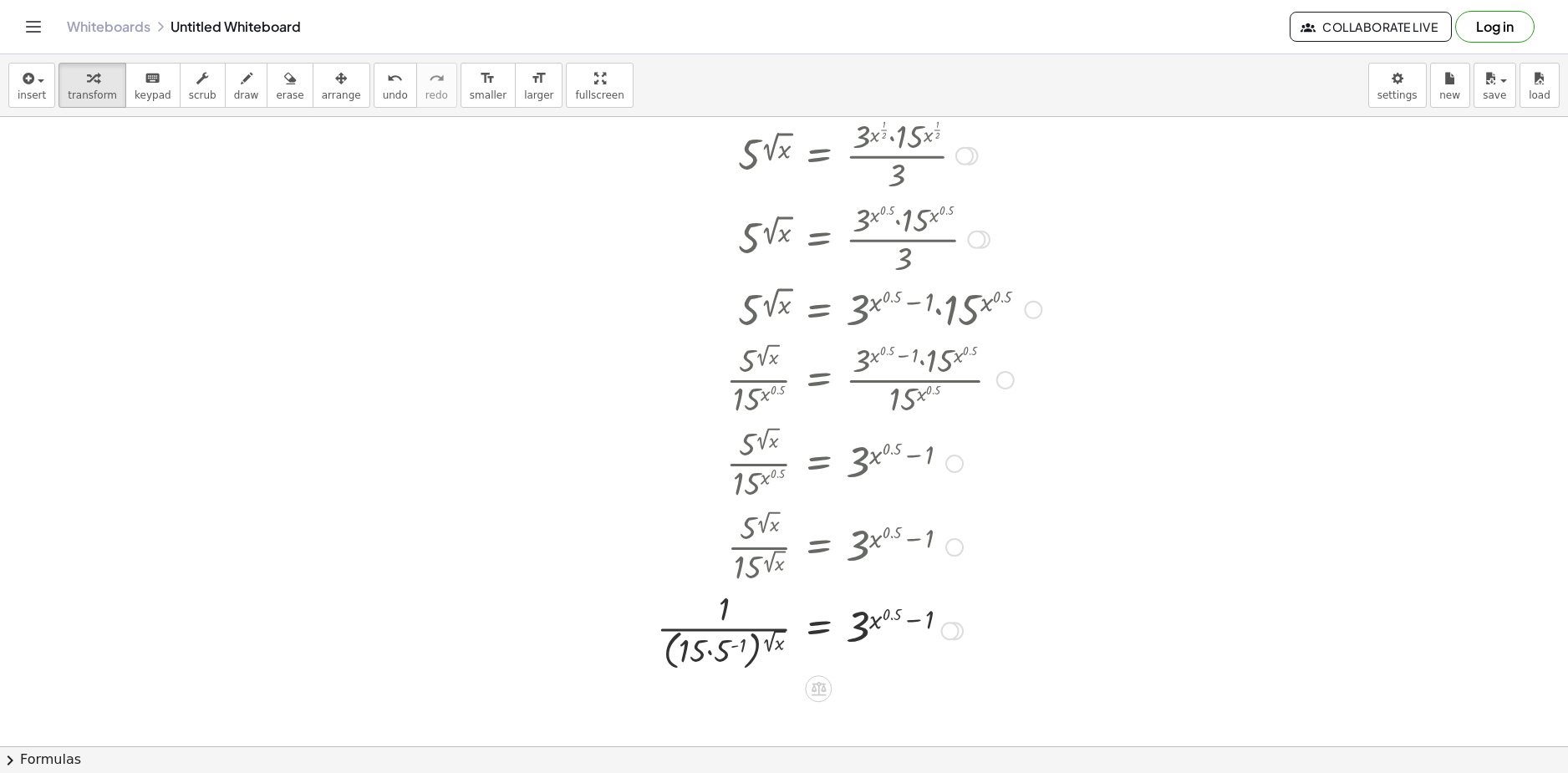
click at [732, 651] on div at bounding box center [798, 630] width 504 height 88
click at [739, 642] on div at bounding box center [798, 630] width 504 height 88
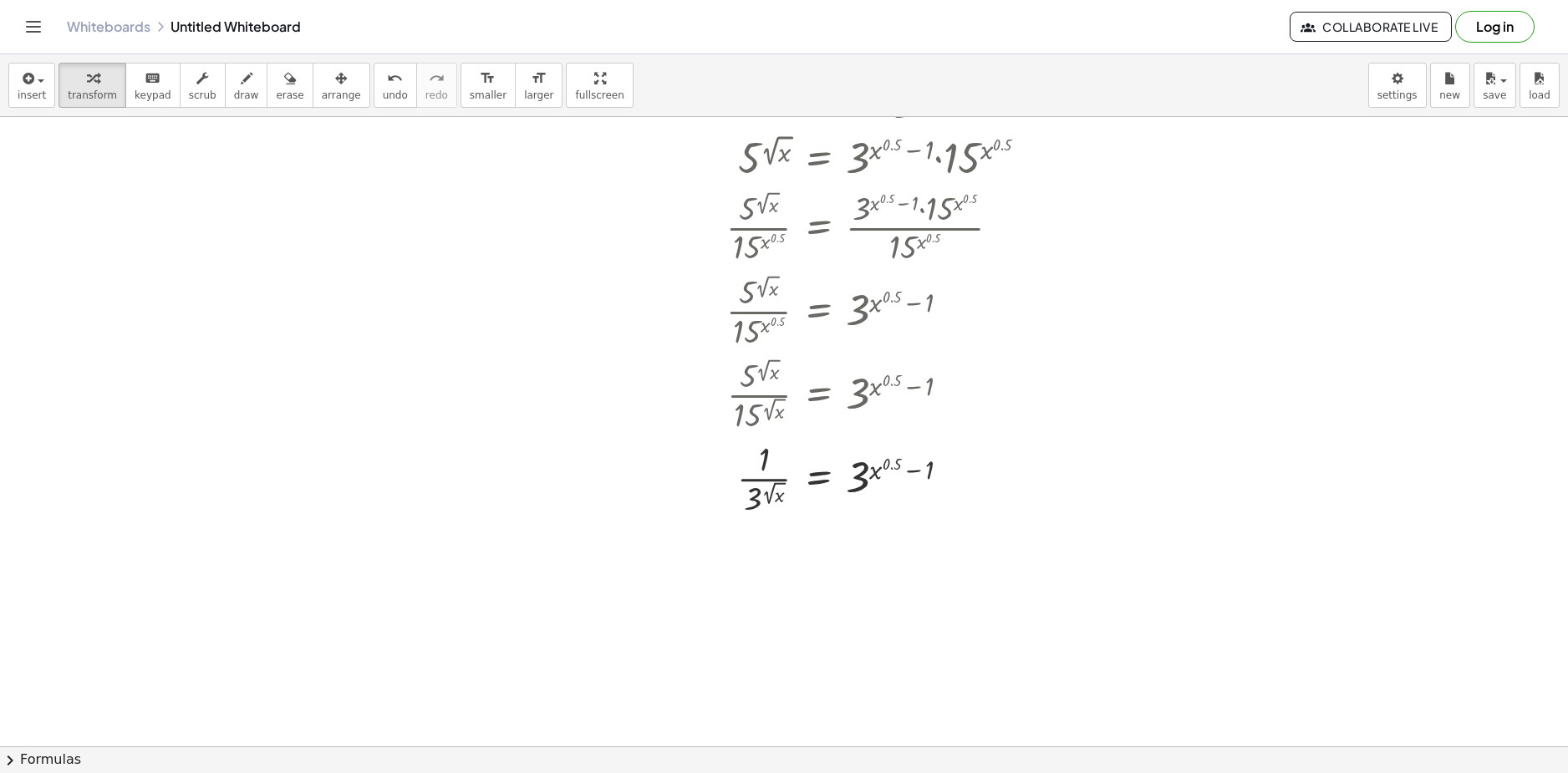
scroll to position [669, 0]
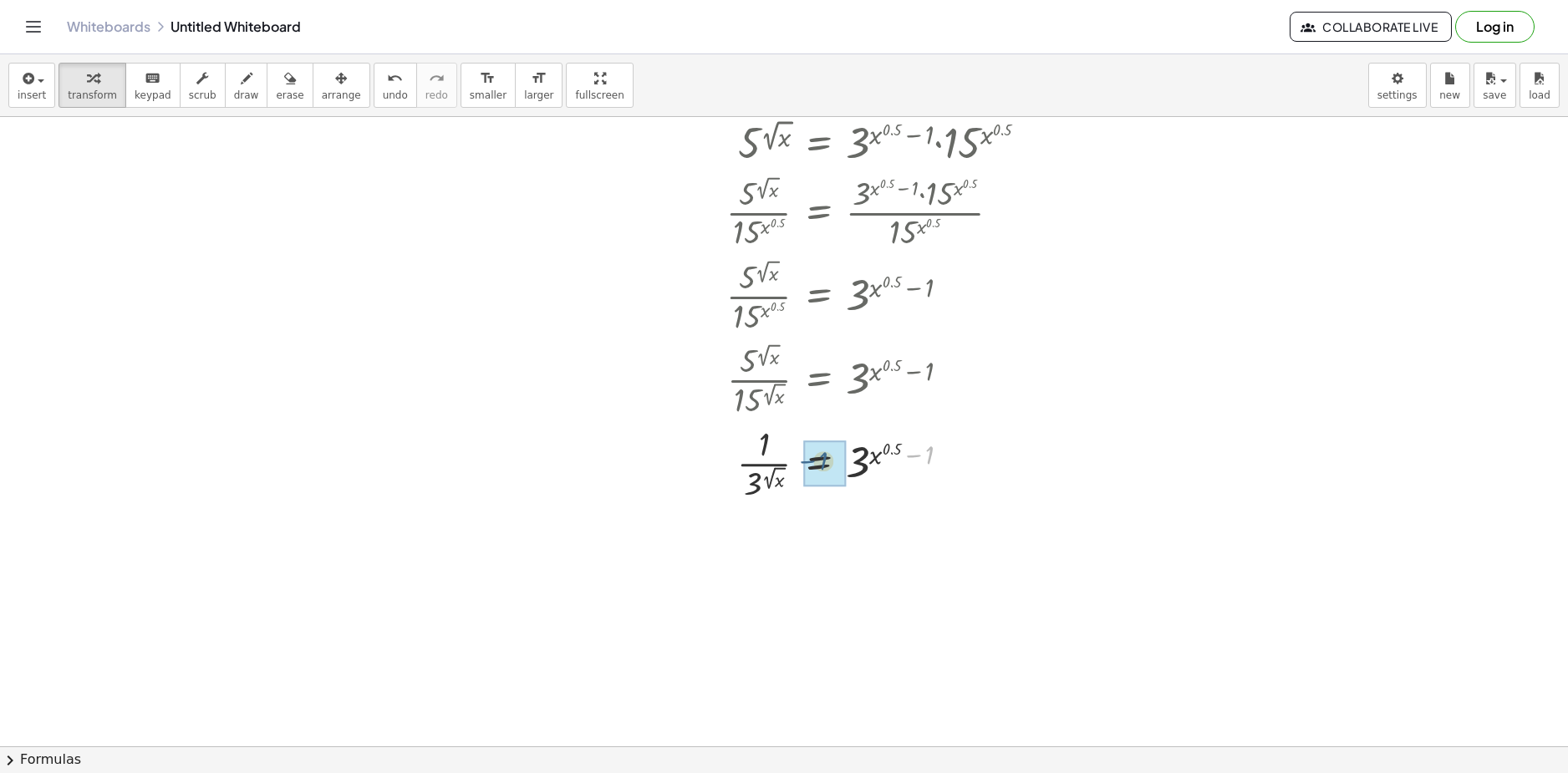
drag, startPoint x: 913, startPoint y: 456, endPoint x: 808, endPoint y: 472, distance: 106.2
click at [869, 538] on div at bounding box center [798, 545] width 504 height 84
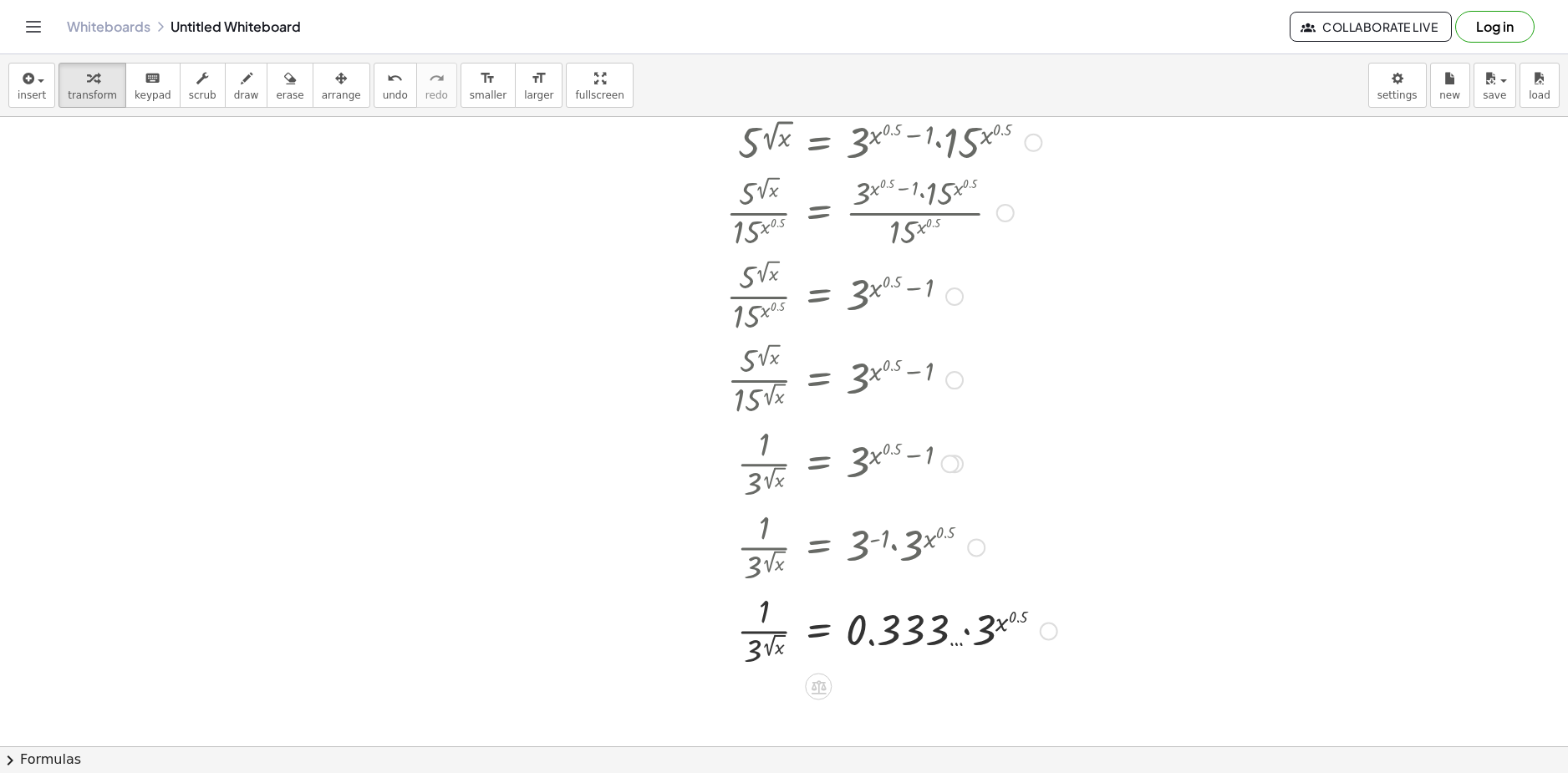
drag, startPoint x: 880, startPoint y: 549, endPoint x: 843, endPoint y: 619, distance: 79.2
drag, startPoint x: 874, startPoint y: 630, endPoint x: 737, endPoint y: 626, distance: 137.1
click at [733, 623] on div at bounding box center [806, 629] width 520 height 84
click at [680, 626] on div at bounding box center [861, 629] width 631 height 84
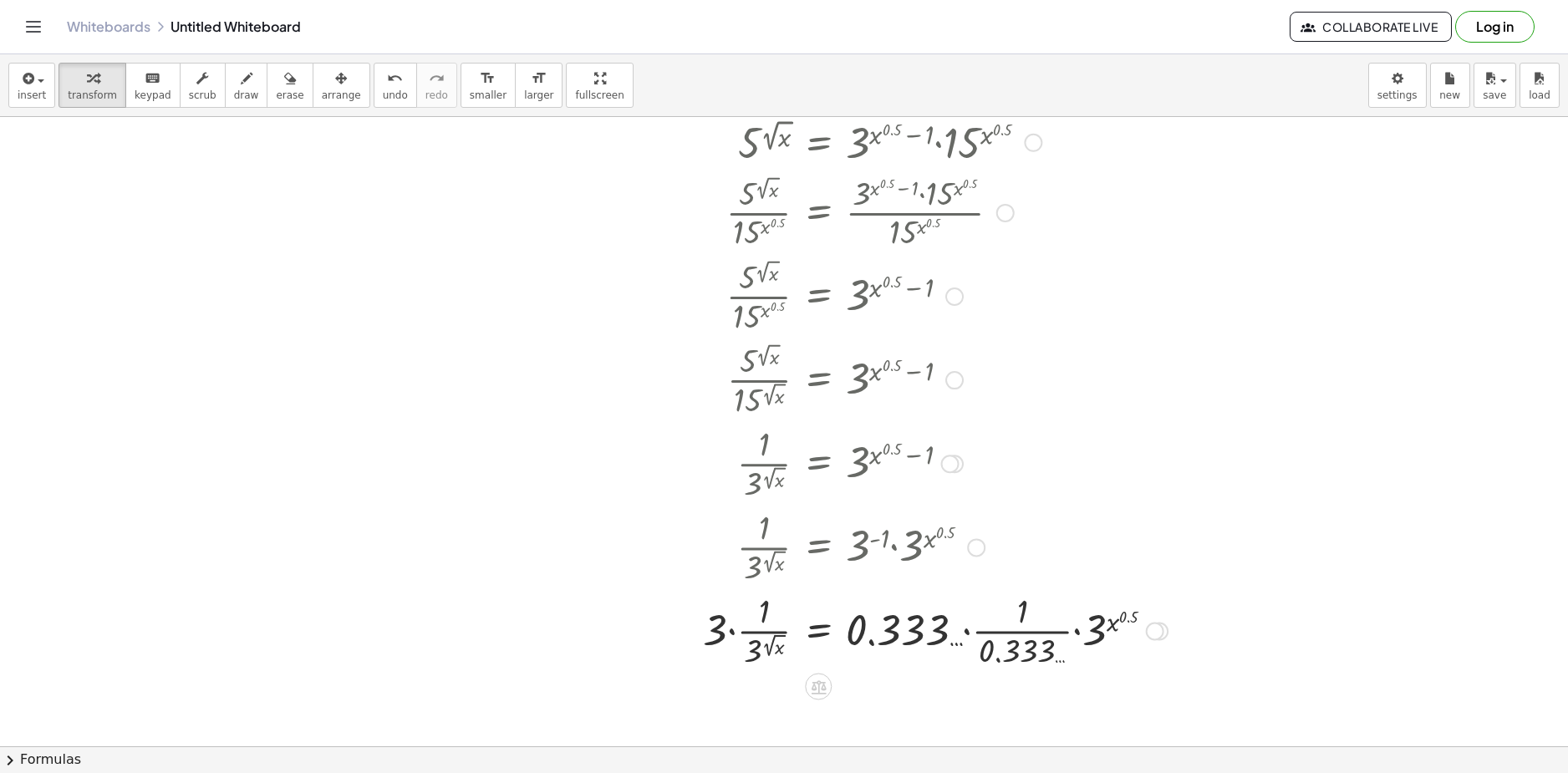
click at [725, 635] on div at bounding box center [861, 629] width 631 height 84
click at [756, 629] on div at bounding box center [861, 629] width 631 height 84
click at [743, 631] on div at bounding box center [861, 629] width 631 height 84
drag, startPoint x: 723, startPoint y: 629, endPoint x: 767, endPoint y: 613, distance: 46.8
click at [767, 610] on div at bounding box center [861, 629] width 631 height 84
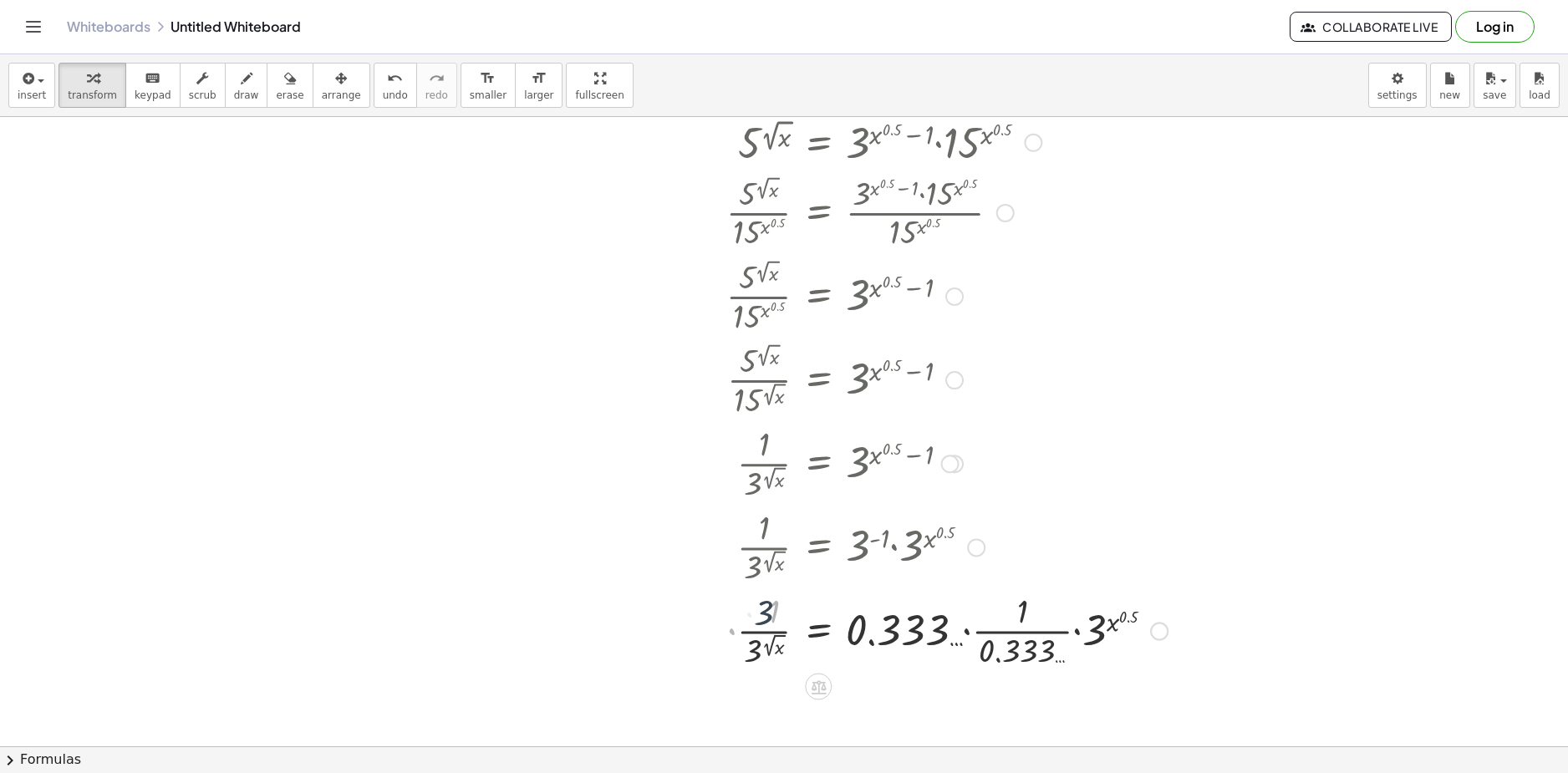
click at [1028, 632] on div at bounding box center [861, 629] width 631 height 84
click at [904, 627] on div at bounding box center [823, 629] width 553 height 84
click at [957, 632] on div at bounding box center [823, 629] width 553 height 84
drag, startPoint x: 983, startPoint y: 631, endPoint x: 902, endPoint y: 623, distance: 81.4
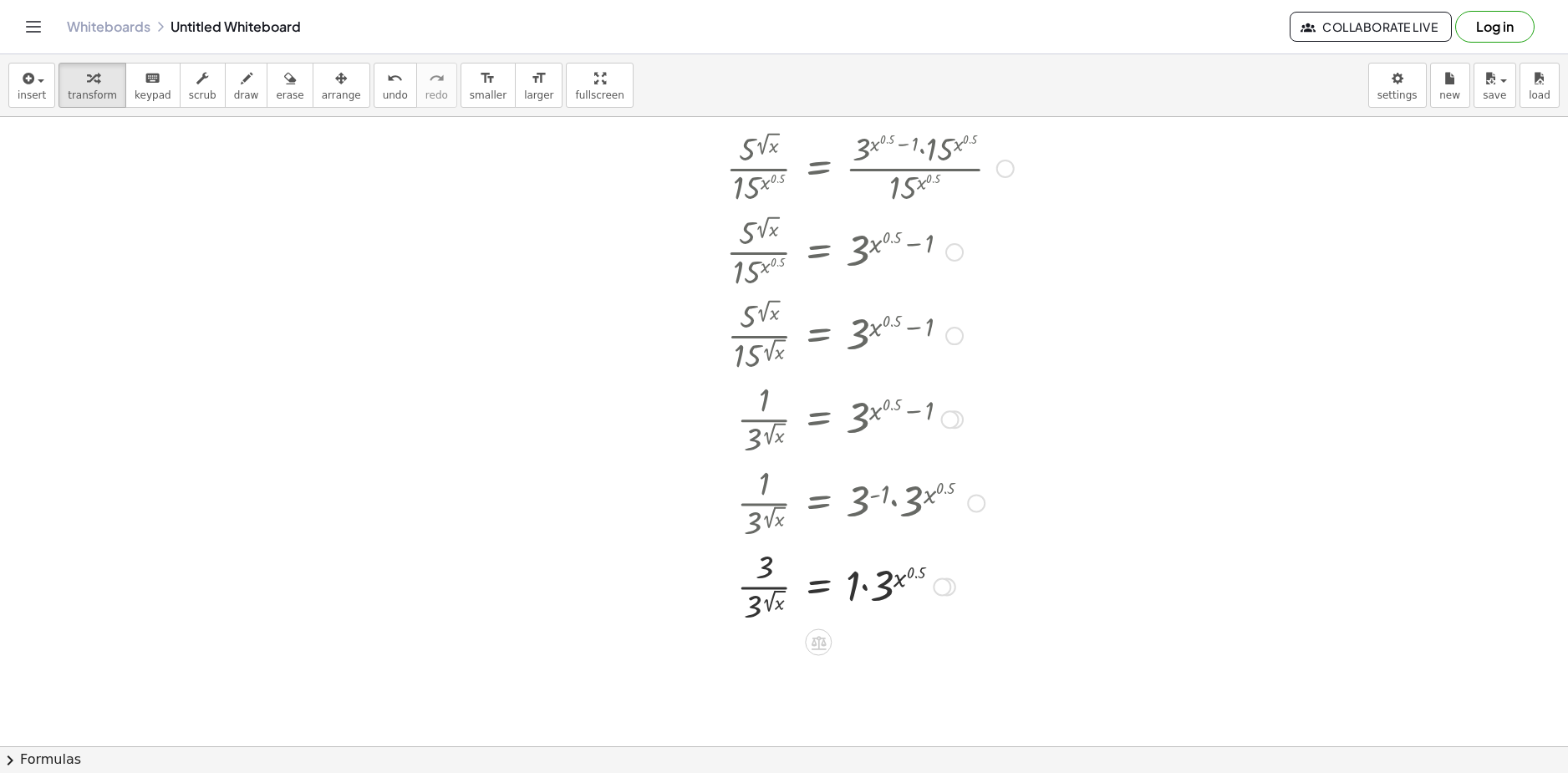
scroll to position [738, 0]
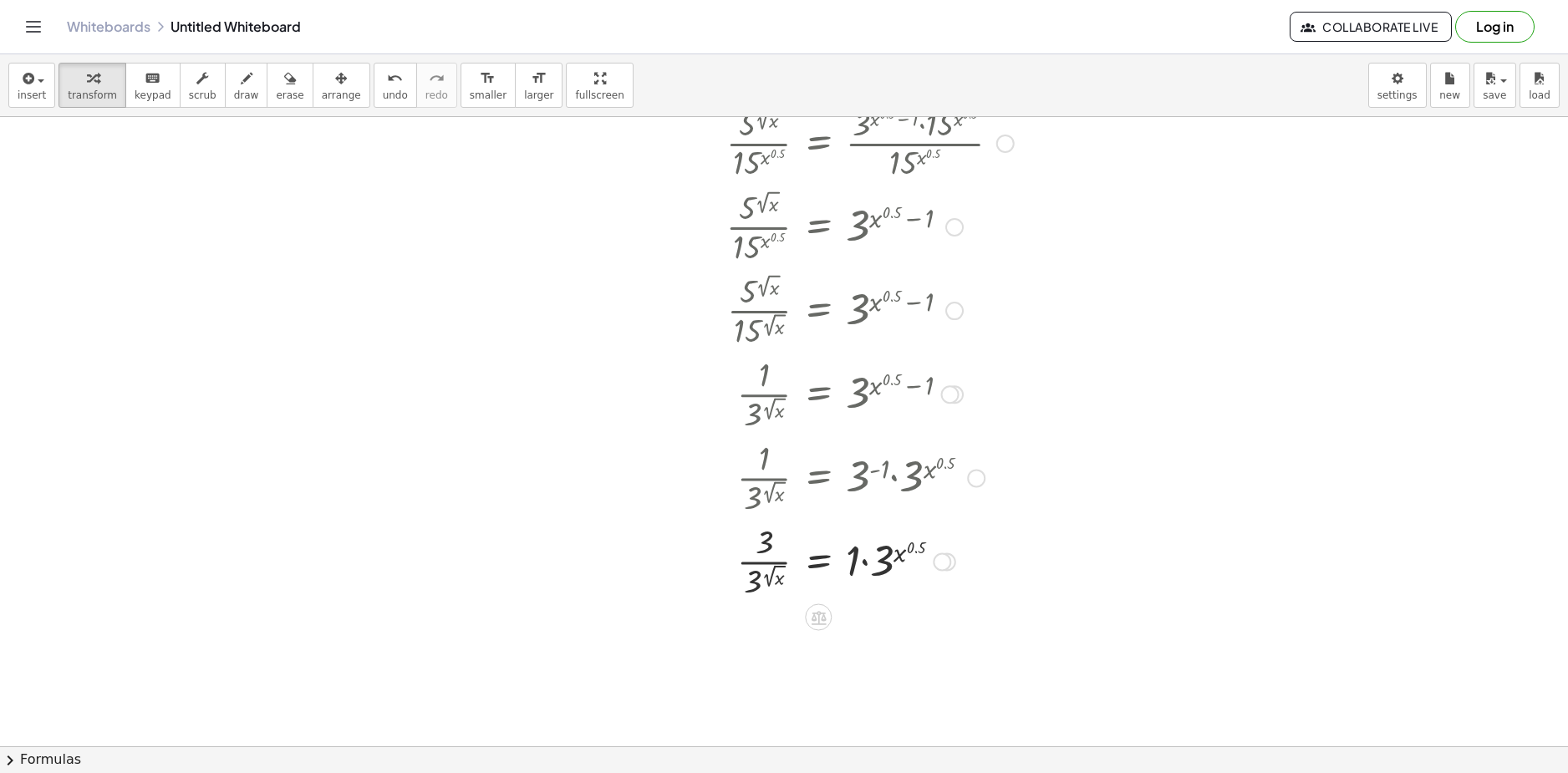
click at [870, 568] on div at bounding box center [798, 560] width 504 height 84
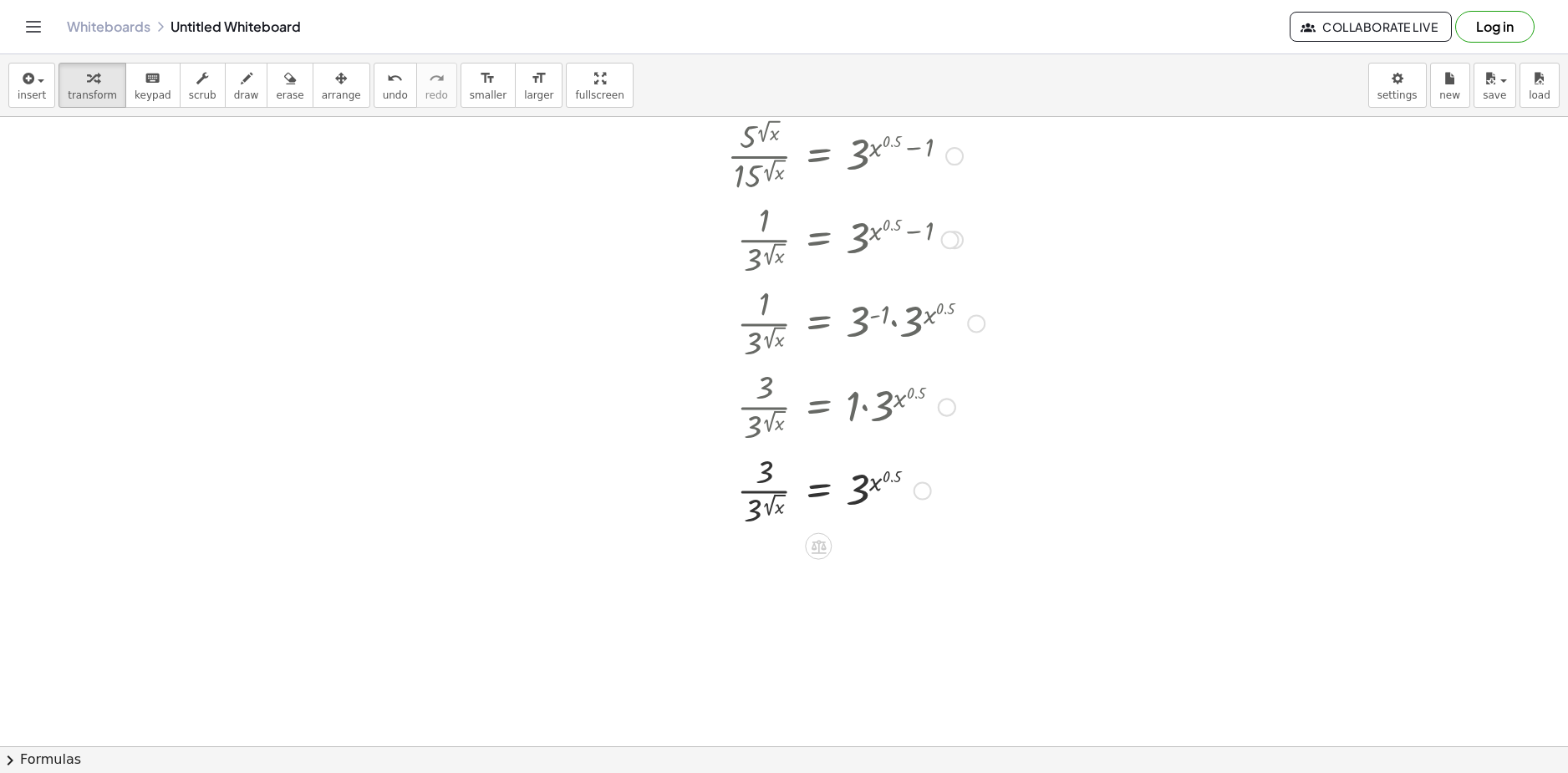
scroll to position [905, 0]
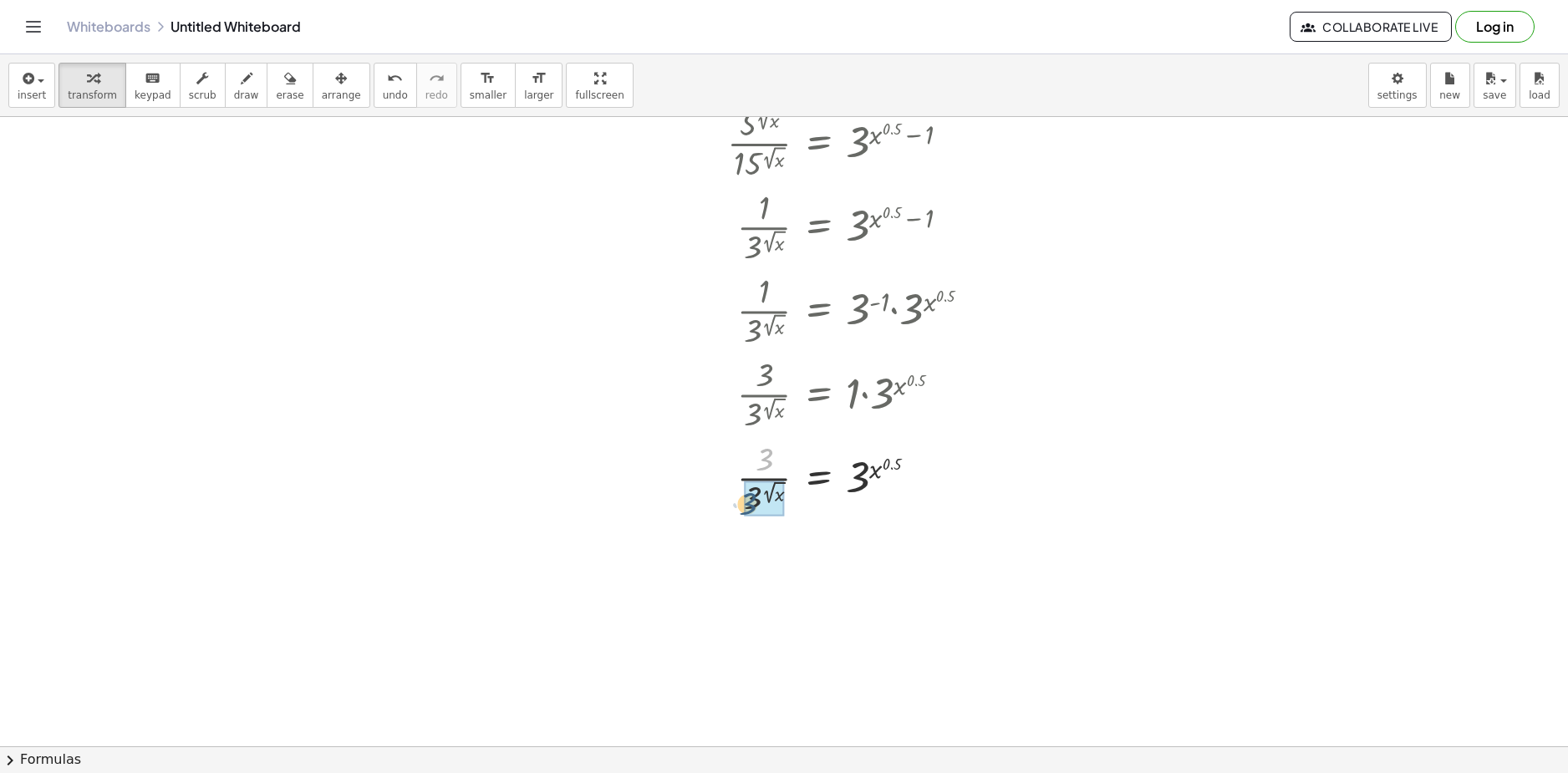
drag, startPoint x: 766, startPoint y: 457, endPoint x: 757, endPoint y: 499, distance: 43.0
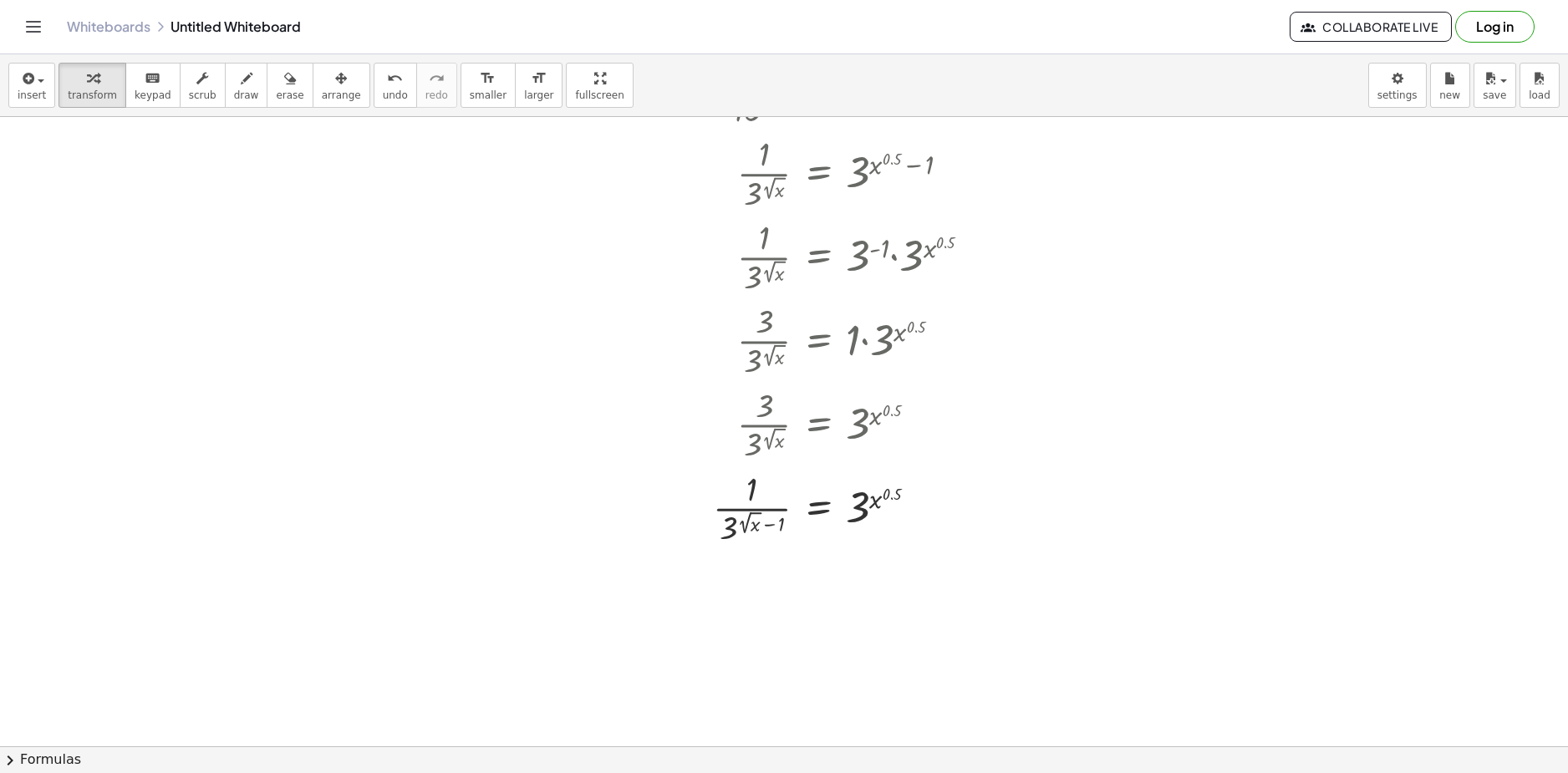
scroll to position [989, 0]
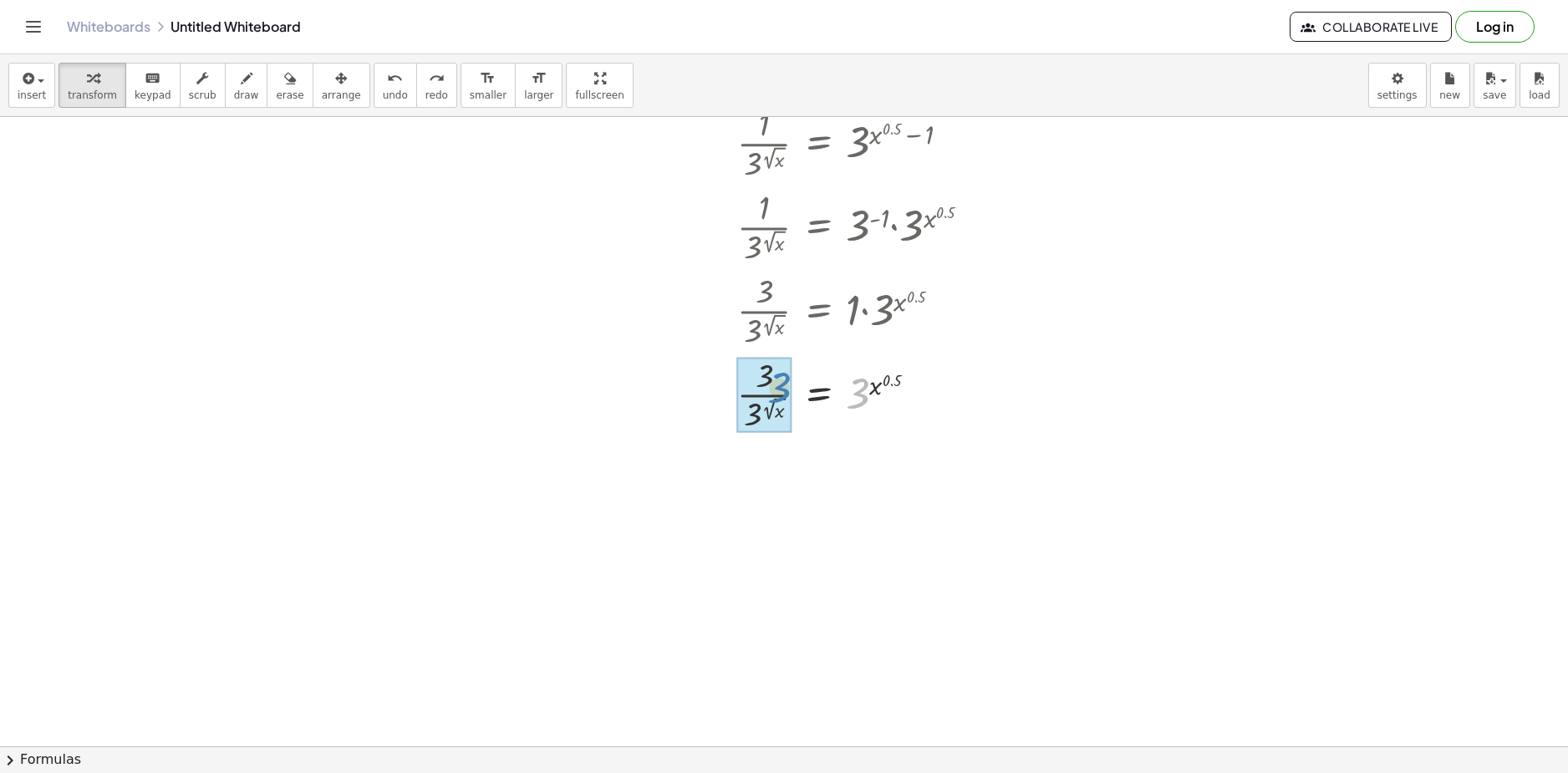
drag, startPoint x: 857, startPoint y: 395, endPoint x: 773, endPoint y: 387, distance: 84.4
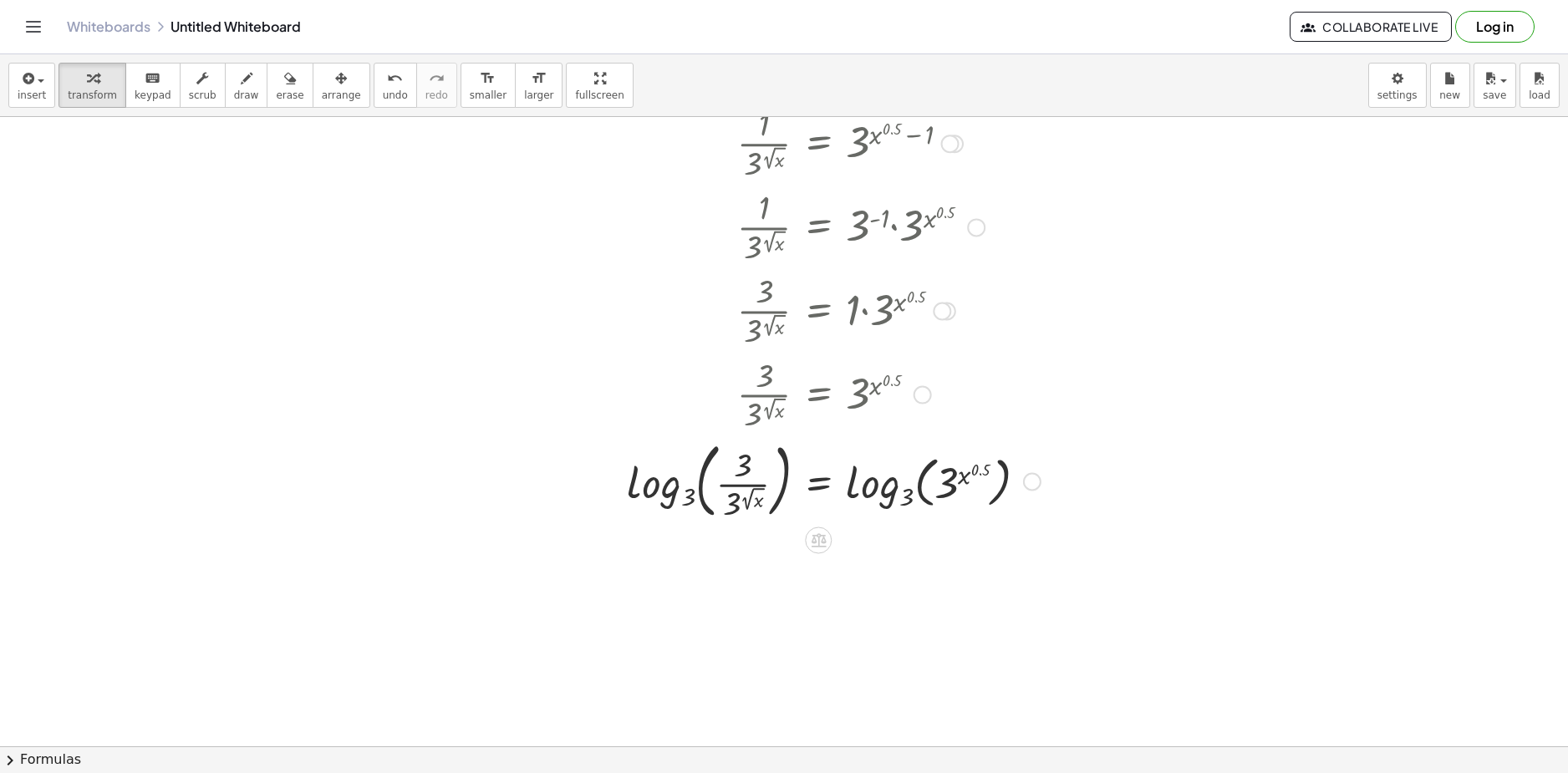
click at [678, 487] on div at bounding box center [798, 481] width 504 height 90
drag, startPoint x: 669, startPoint y: 480, endPoint x: 658, endPoint y: 475, distance: 12.1
click at [655, 475] on div at bounding box center [798, 481] width 504 height 90
drag, startPoint x: 880, startPoint y: 485, endPoint x: 944, endPoint y: 482, distance: 64.1
click at [910, 484] on div at bounding box center [798, 481] width 504 height 90
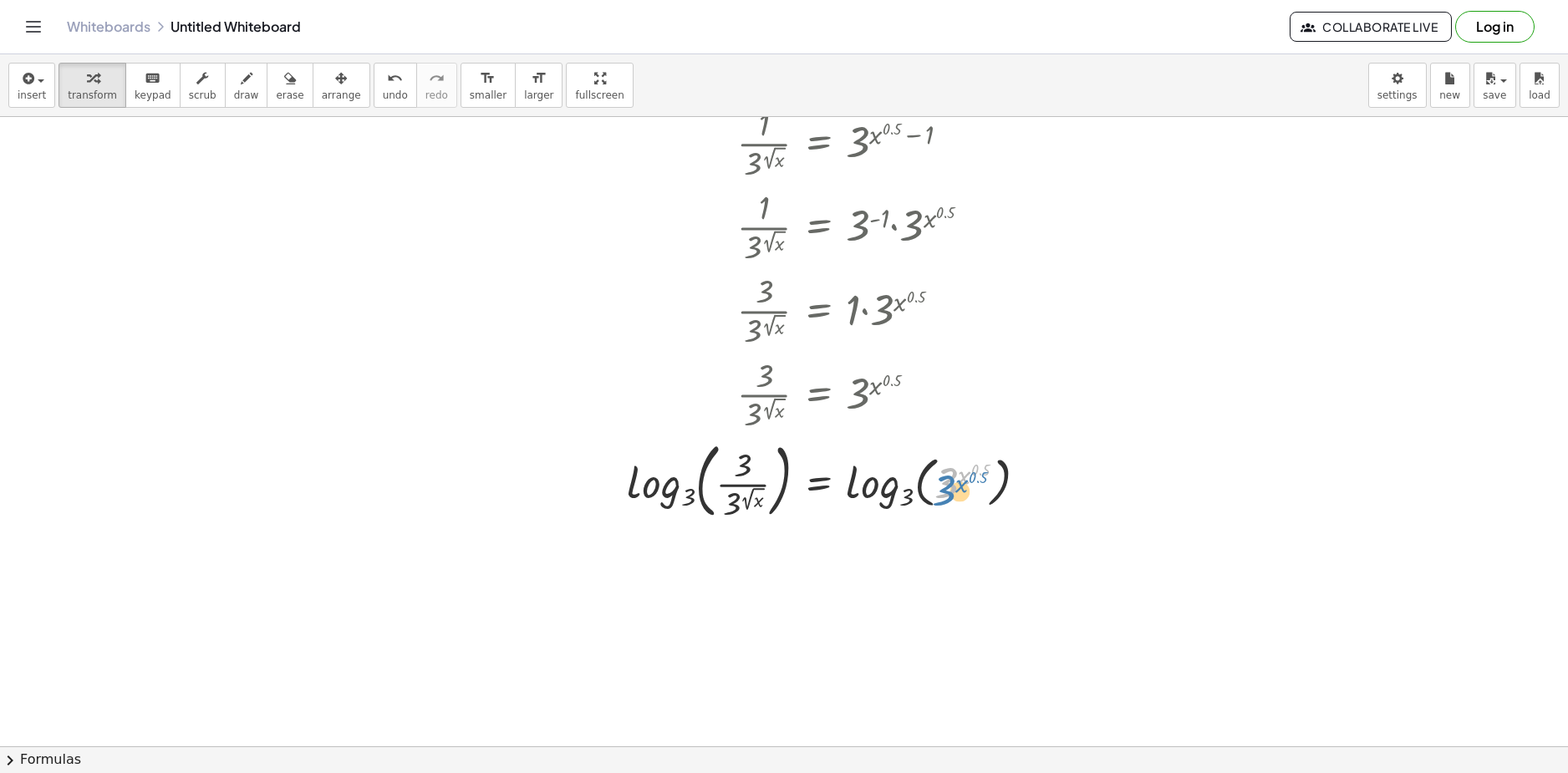
drag, startPoint x: 946, startPoint y: 483, endPoint x: 963, endPoint y: 480, distance: 17.3
click at [955, 483] on div at bounding box center [798, 481] width 504 height 90
click at [973, 475] on div at bounding box center [798, 481] width 504 height 90
drag, startPoint x: 964, startPoint y: 479, endPoint x: 840, endPoint y: 488, distance: 124.3
click at [840, 488] on div at bounding box center [798, 481] width 504 height 90
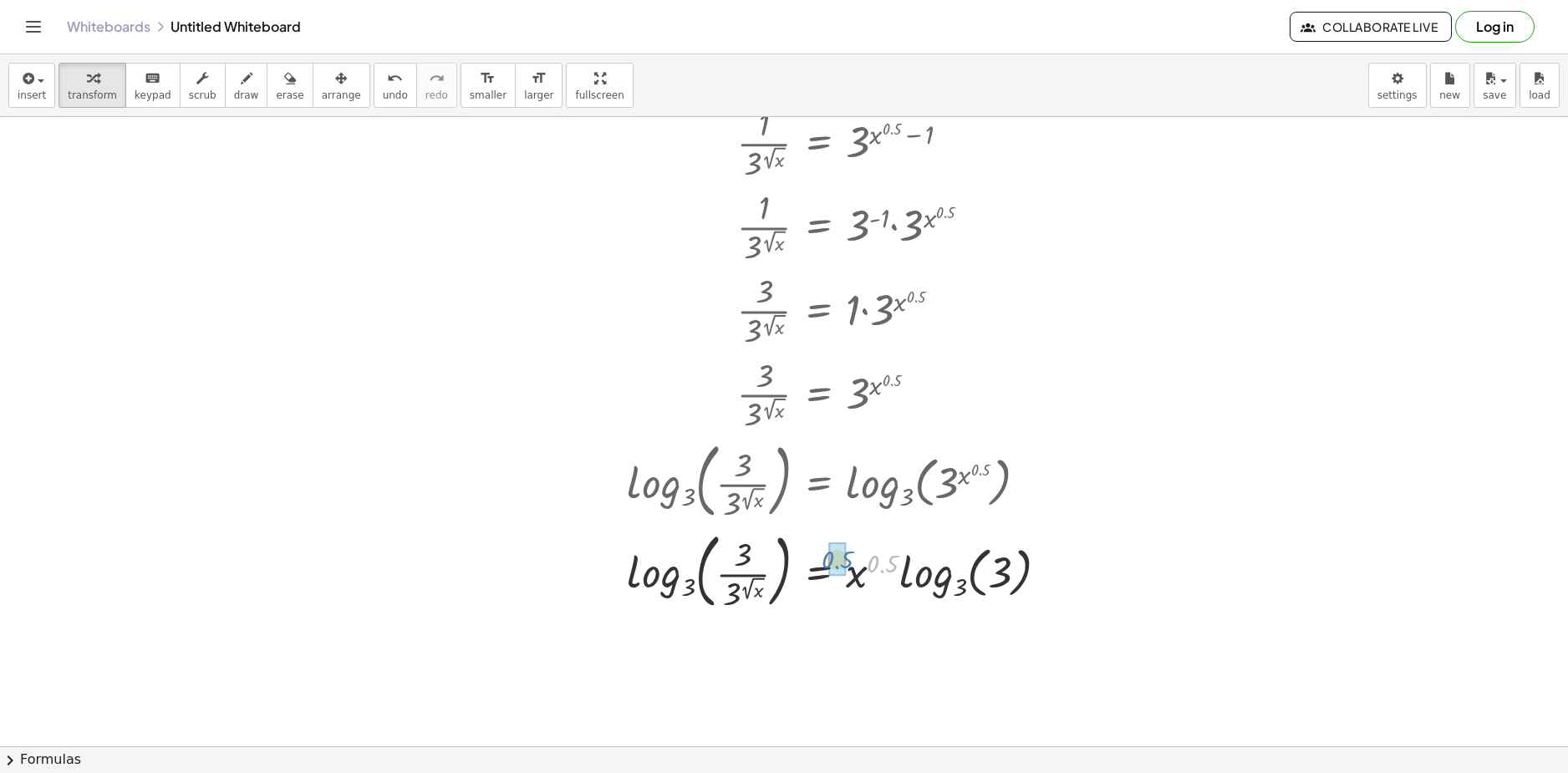
drag, startPoint x: 872, startPoint y: 559, endPoint x: 827, endPoint y: 557, distance: 45.0
click at [826, 555] on div at bounding box center [808, 570] width 524 height 90
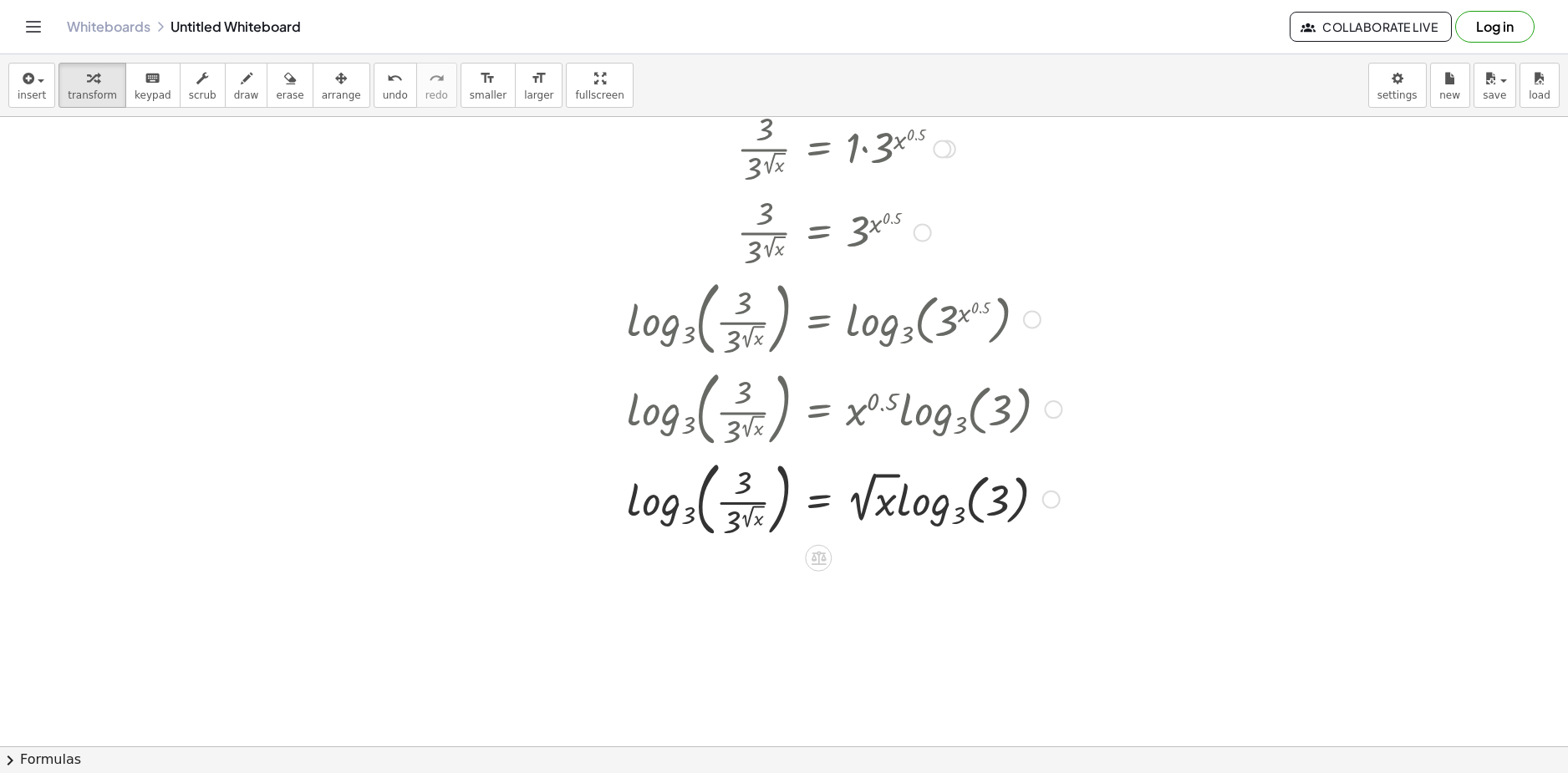
scroll to position [1156, 0]
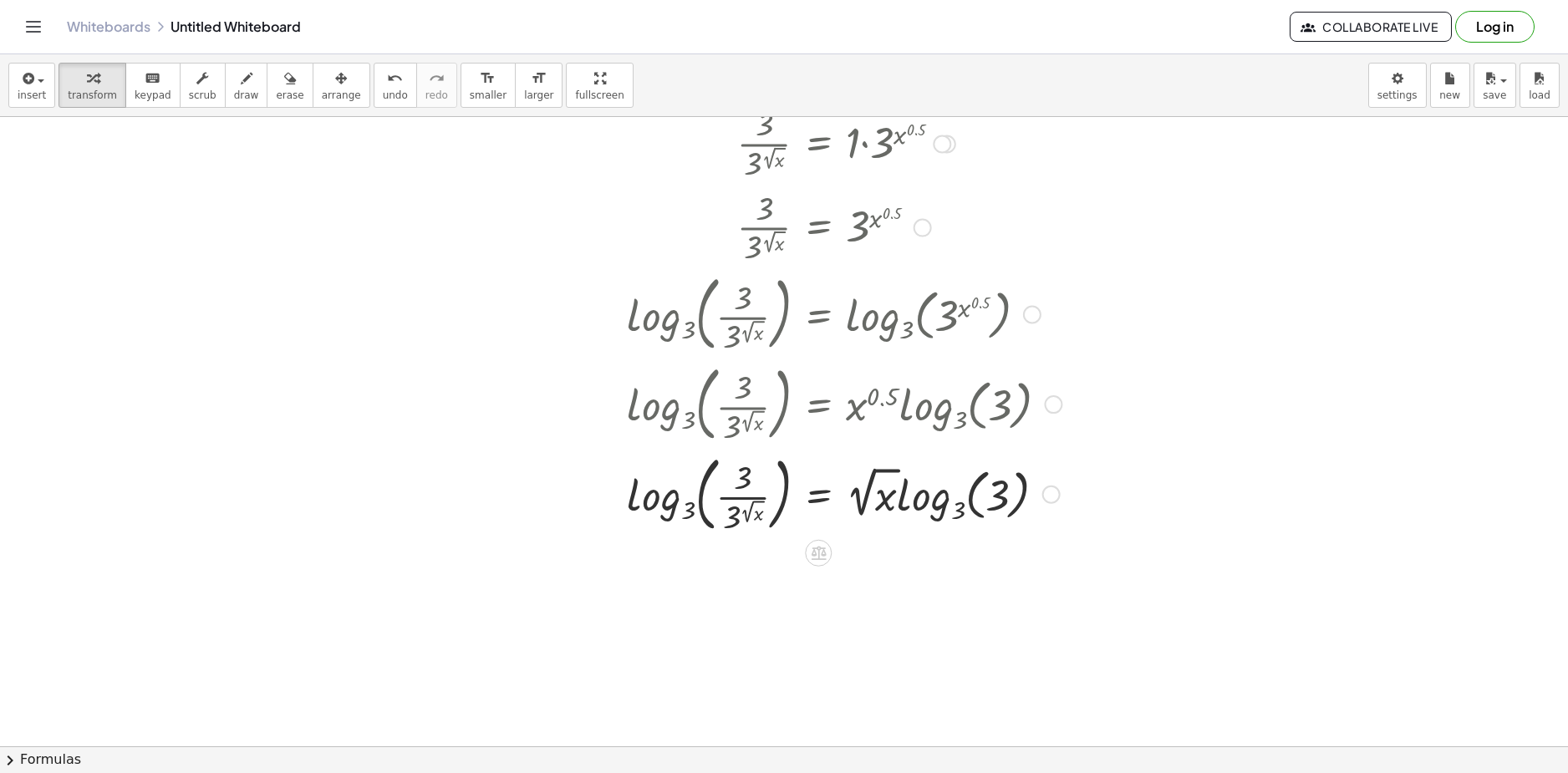
click at [943, 504] on div at bounding box center [808, 493] width 524 height 90
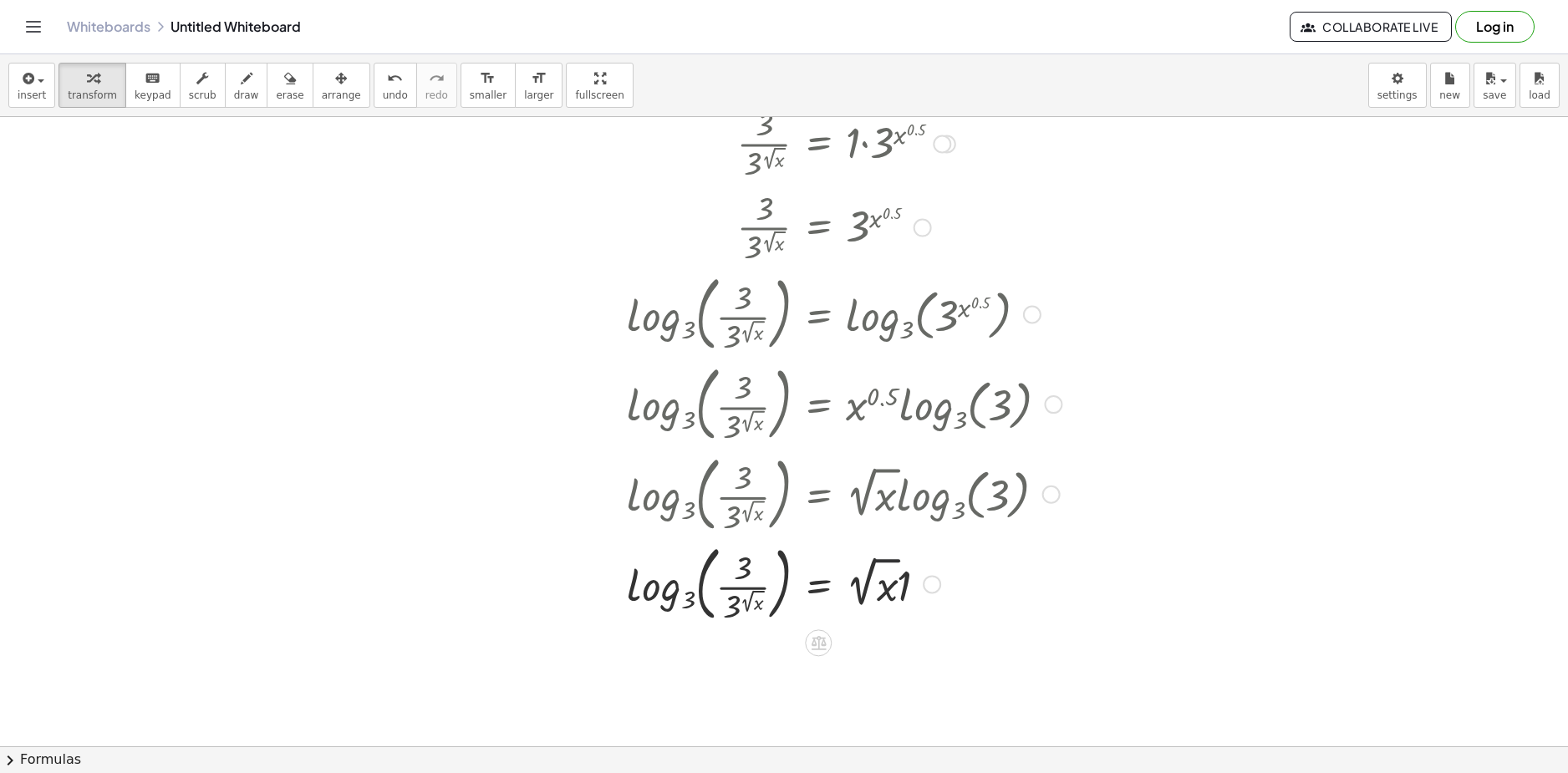
click at [908, 584] on div at bounding box center [808, 584] width 524 height 90
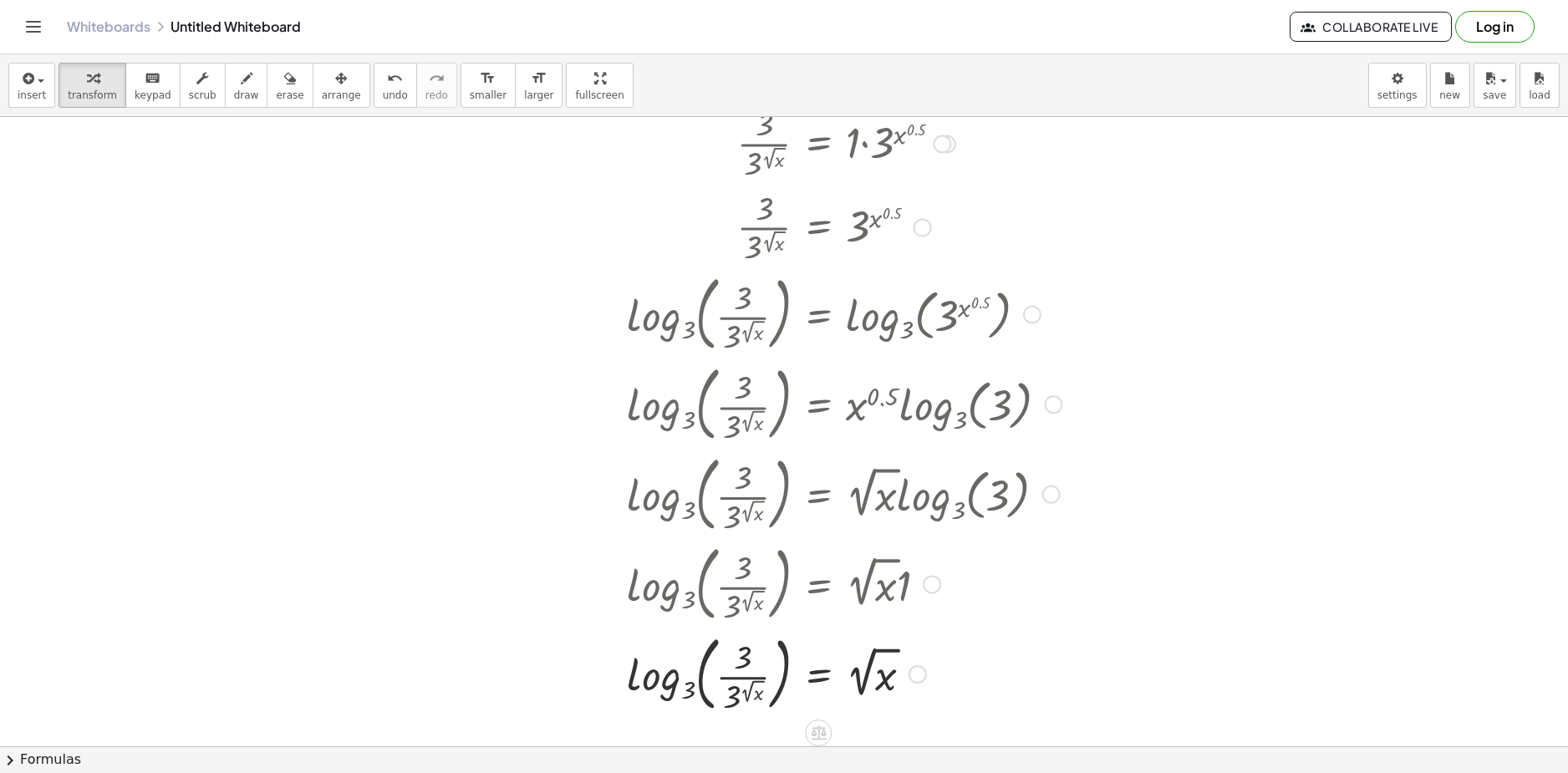
scroll to position [1240, 0]
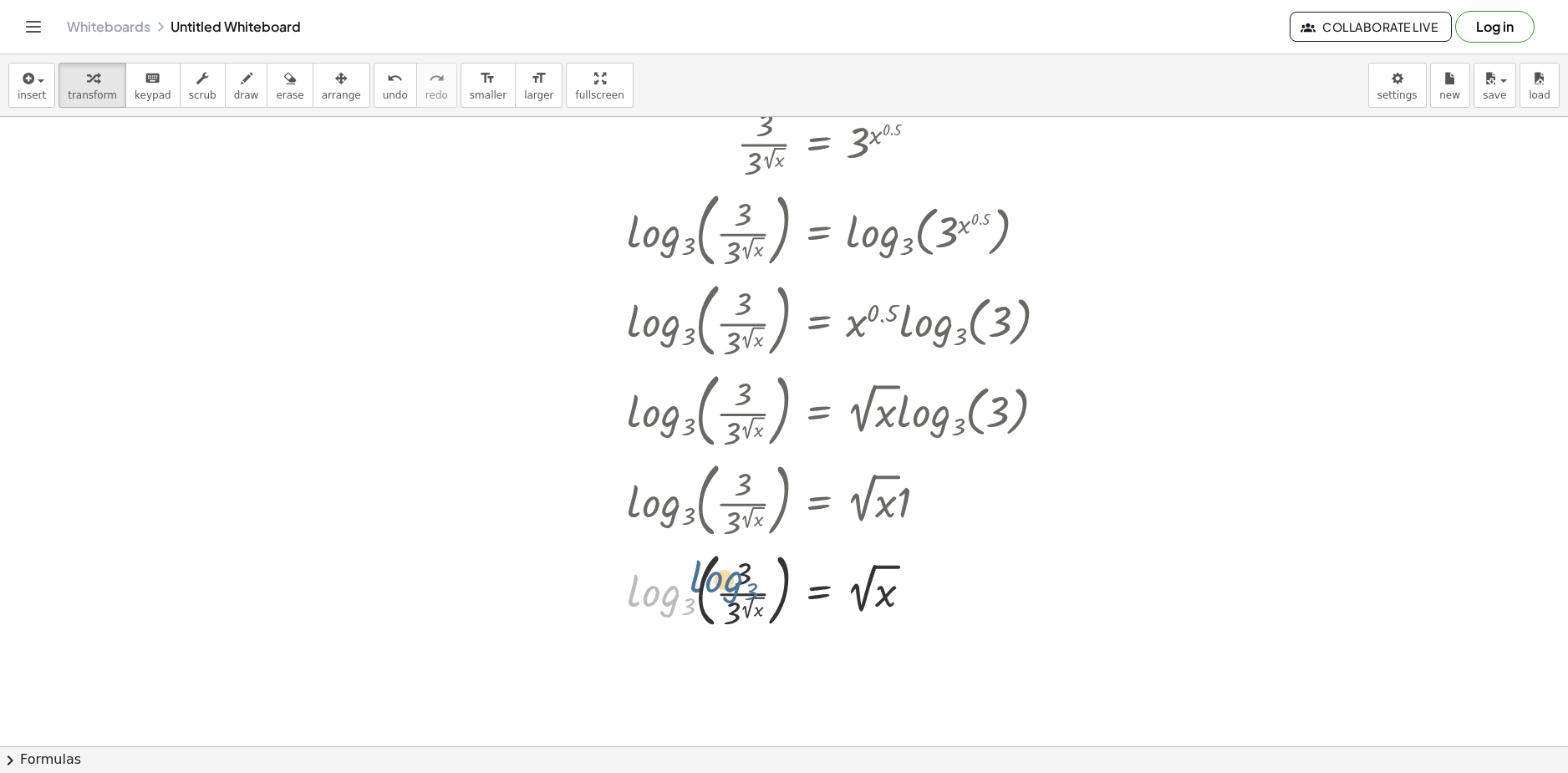
drag, startPoint x: 669, startPoint y: 596, endPoint x: 703, endPoint y: 592, distance: 34.2
click at [695, 592] on div at bounding box center [808, 589] width 524 height 90
click at [751, 578] on div at bounding box center [808, 589] width 524 height 90
click at [743, 620] on div at bounding box center [808, 589] width 524 height 90
drag, startPoint x: 768, startPoint y: 623, endPoint x: 850, endPoint y: 600, distance: 85.2
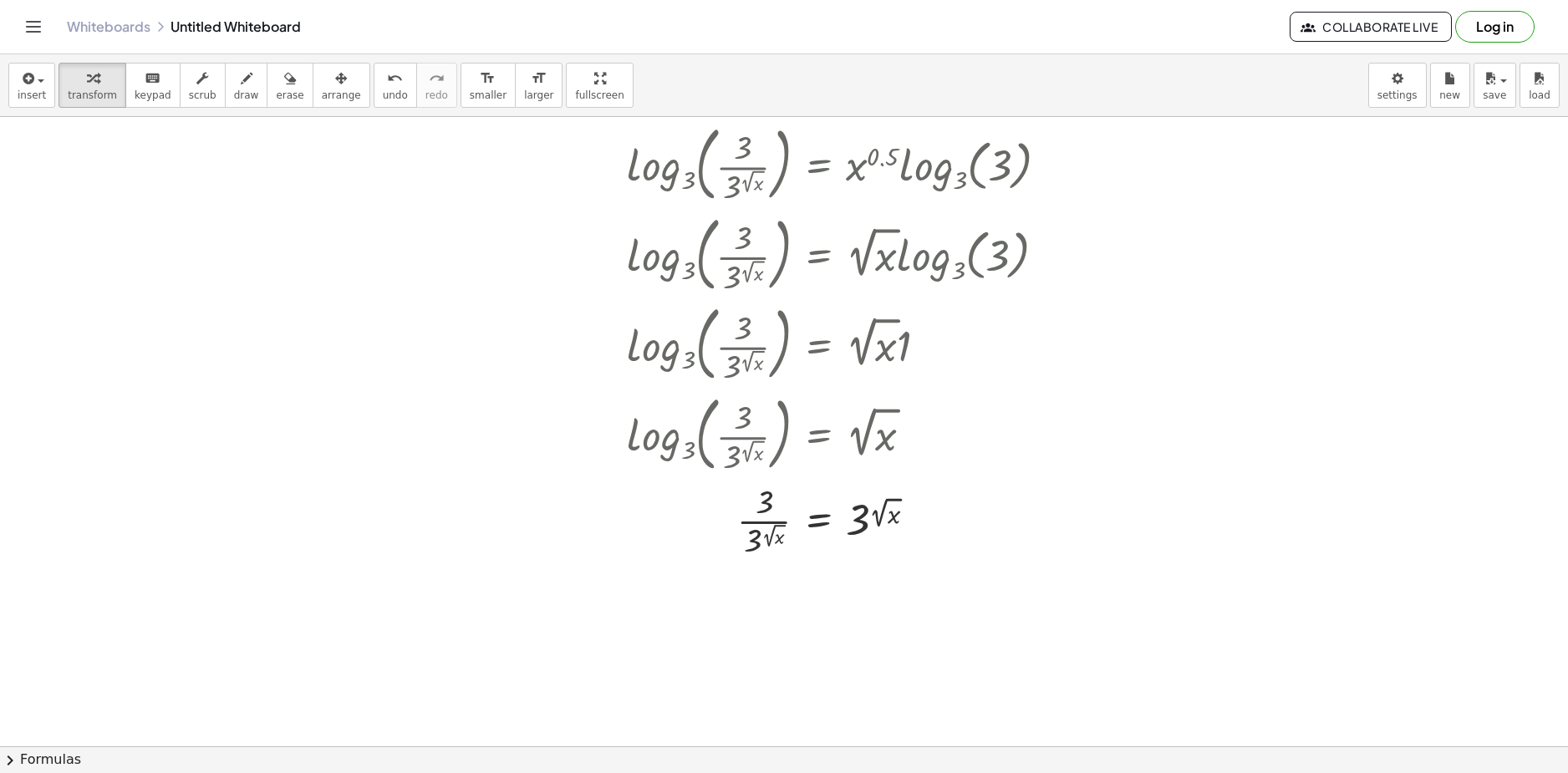
scroll to position [1426, 0]
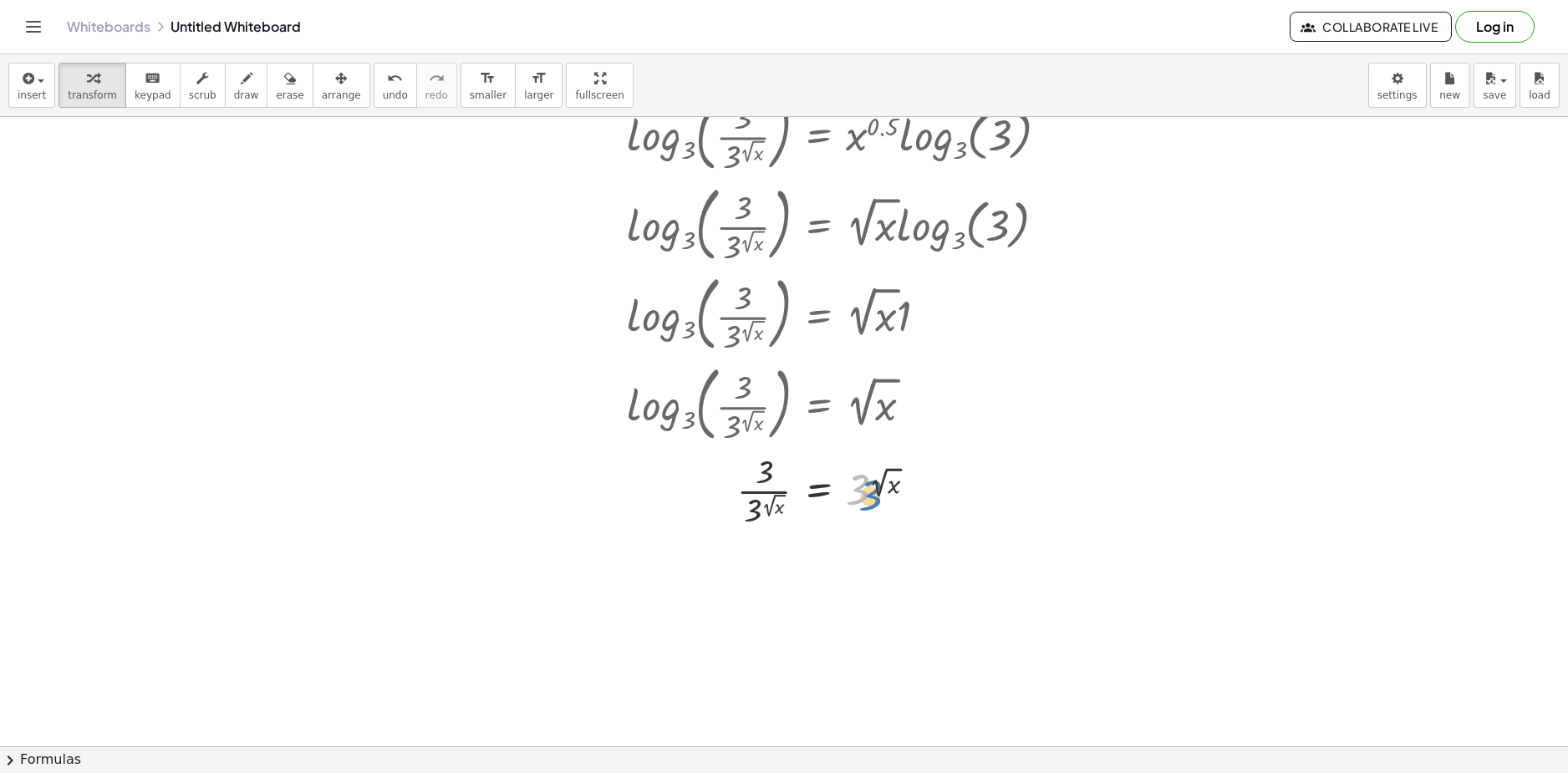
click at [861, 503] on div at bounding box center [808, 489] width 524 height 84
drag, startPoint x: 748, startPoint y: 511, endPoint x: 718, endPoint y: 494, distance: 34.5
click at [717, 494] on div at bounding box center [808, 489] width 524 height 84
drag, startPoint x: 781, startPoint y: 575, endPoint x: 861, endPoint y: 604, distance: 85.1
click at [863, 601] on div at bounding box center [808, 573] width 524 height 84
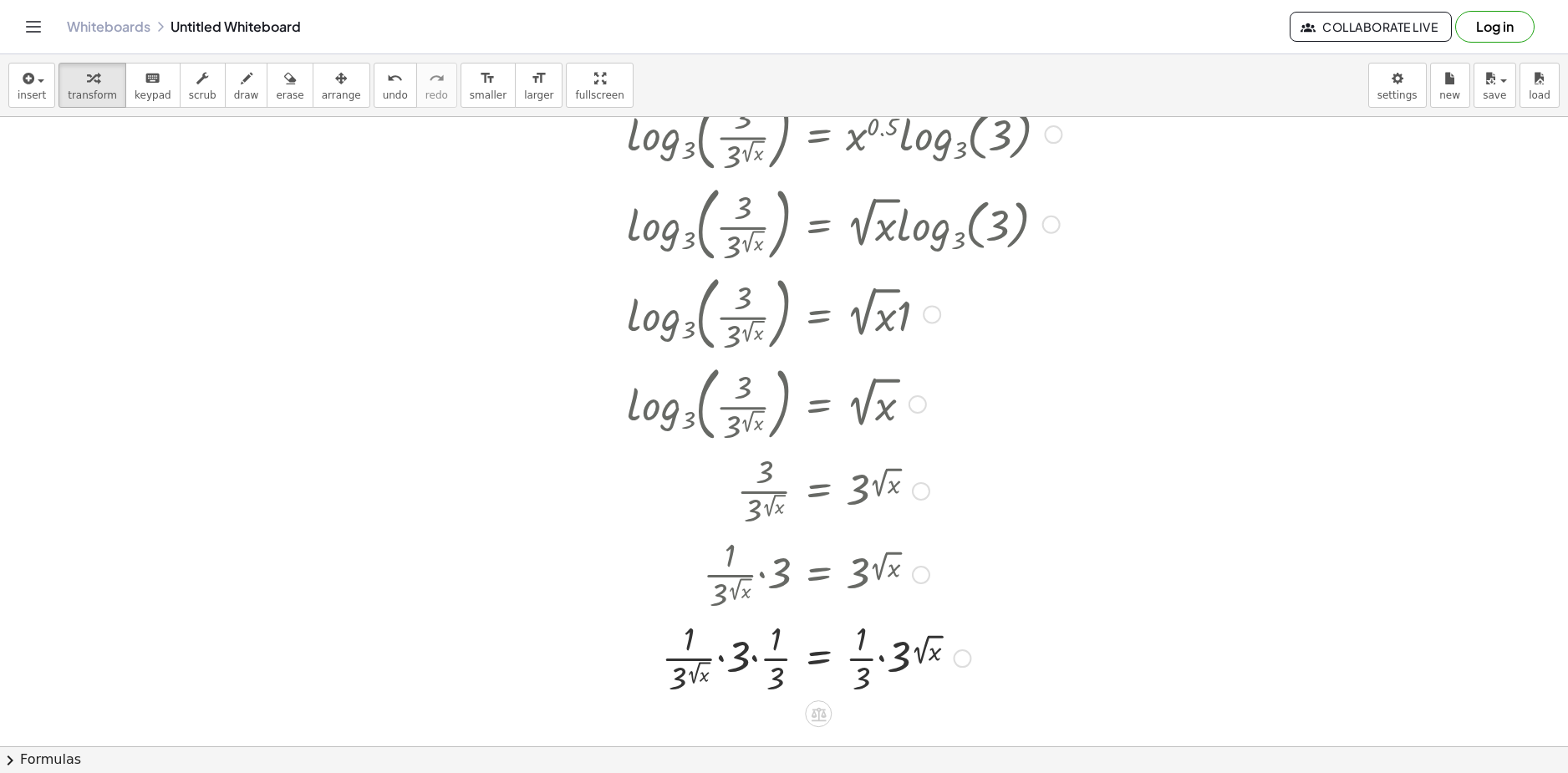
click at [756, 650] on div at bounding box center [808, 656] width 524 height 84
click at [759, 659] on div at bounding box center [808, 656] width 524 height 84
click at [778, 667] on div at bounding box center [808, 656] width 524 height 84
click at [860, 660] on div at bounding box center [808, 656] width 524 height 84
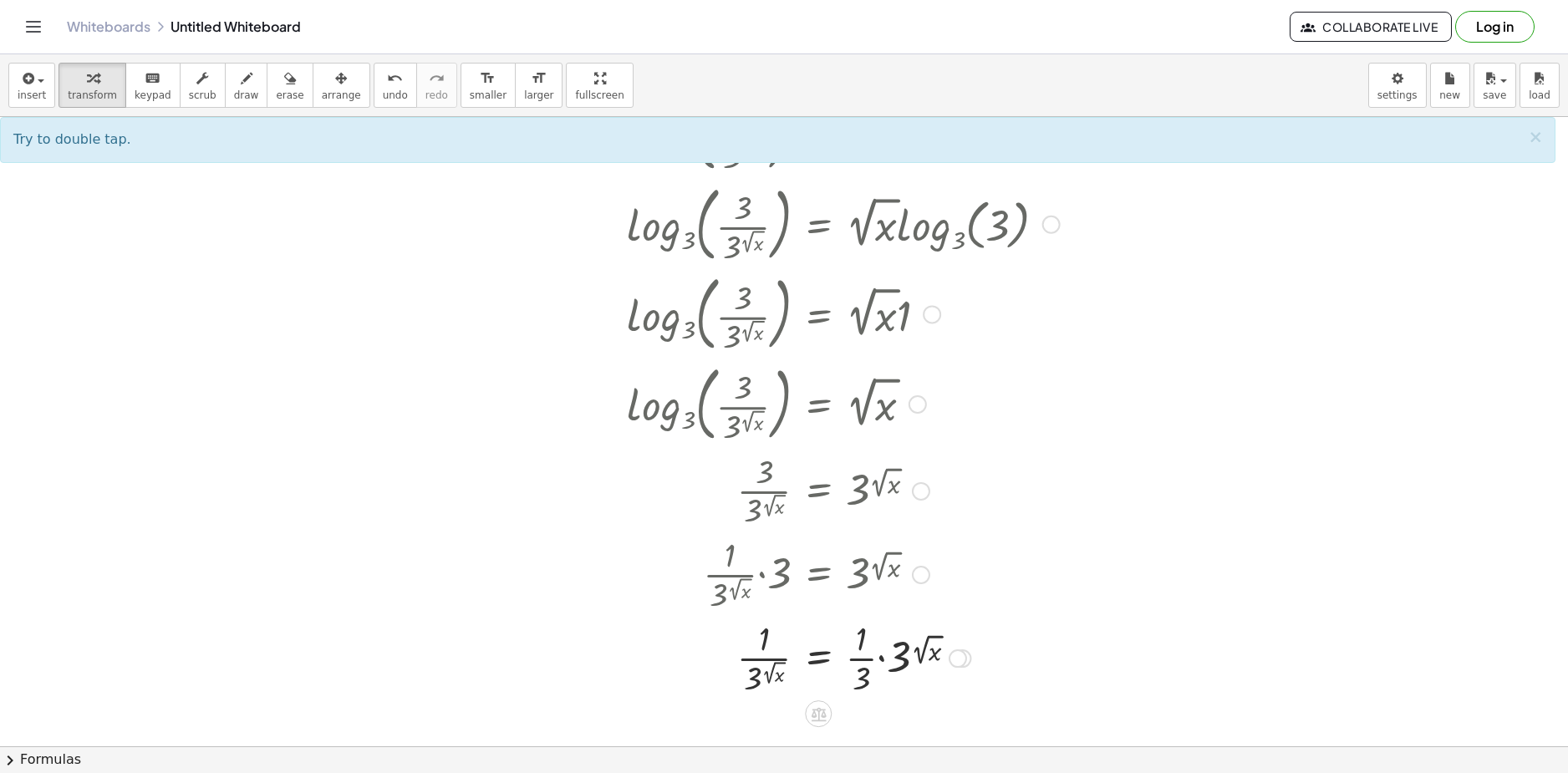
click at [863, 661] on div at bounding box center [808, 656] width 524 height 84
drag, startPoint x: 863, startPoint y: 661, endPoint x: 910, endPoint y: 665, distance: 47.2
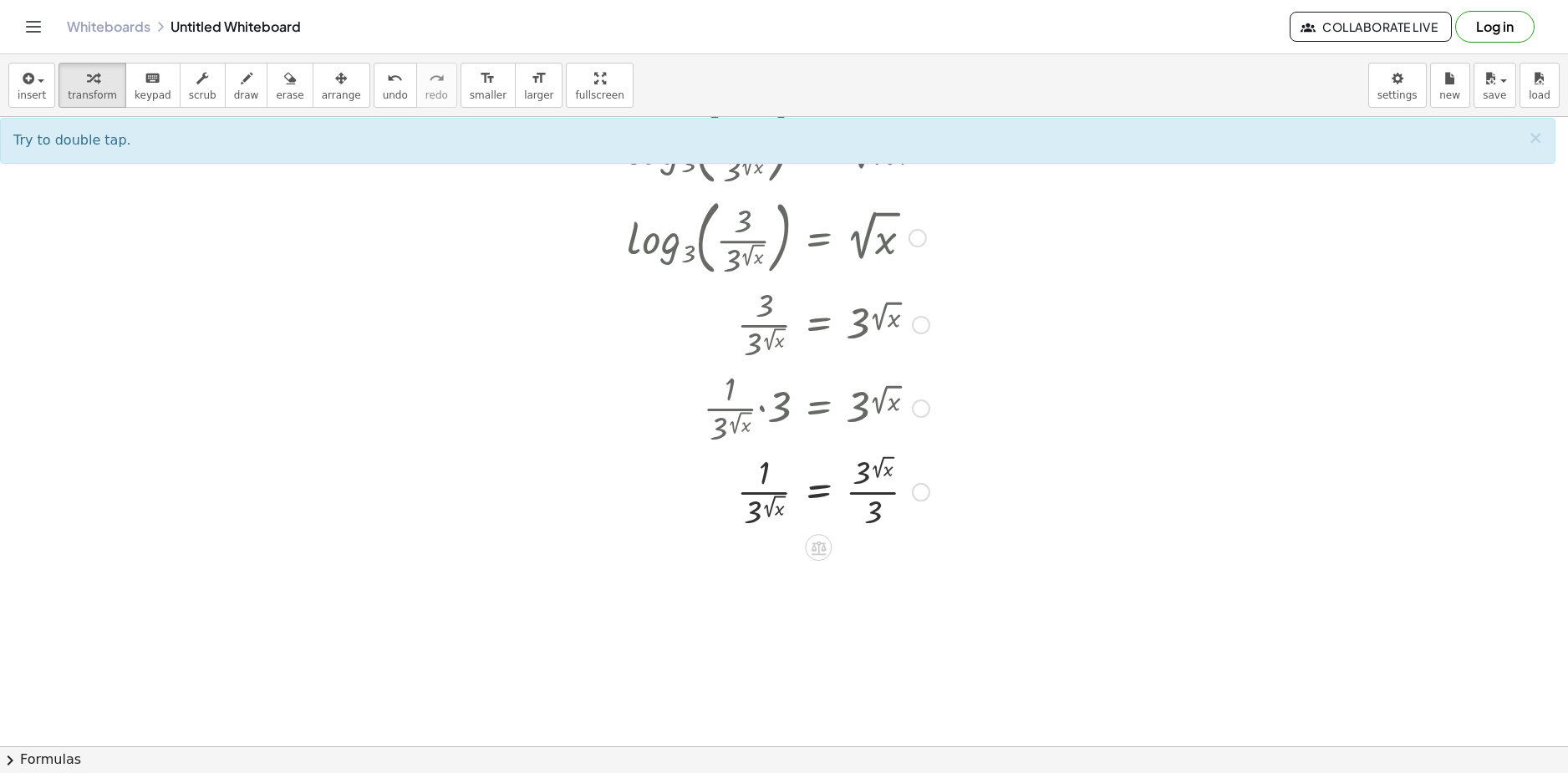
scroll to position [1593, 0]
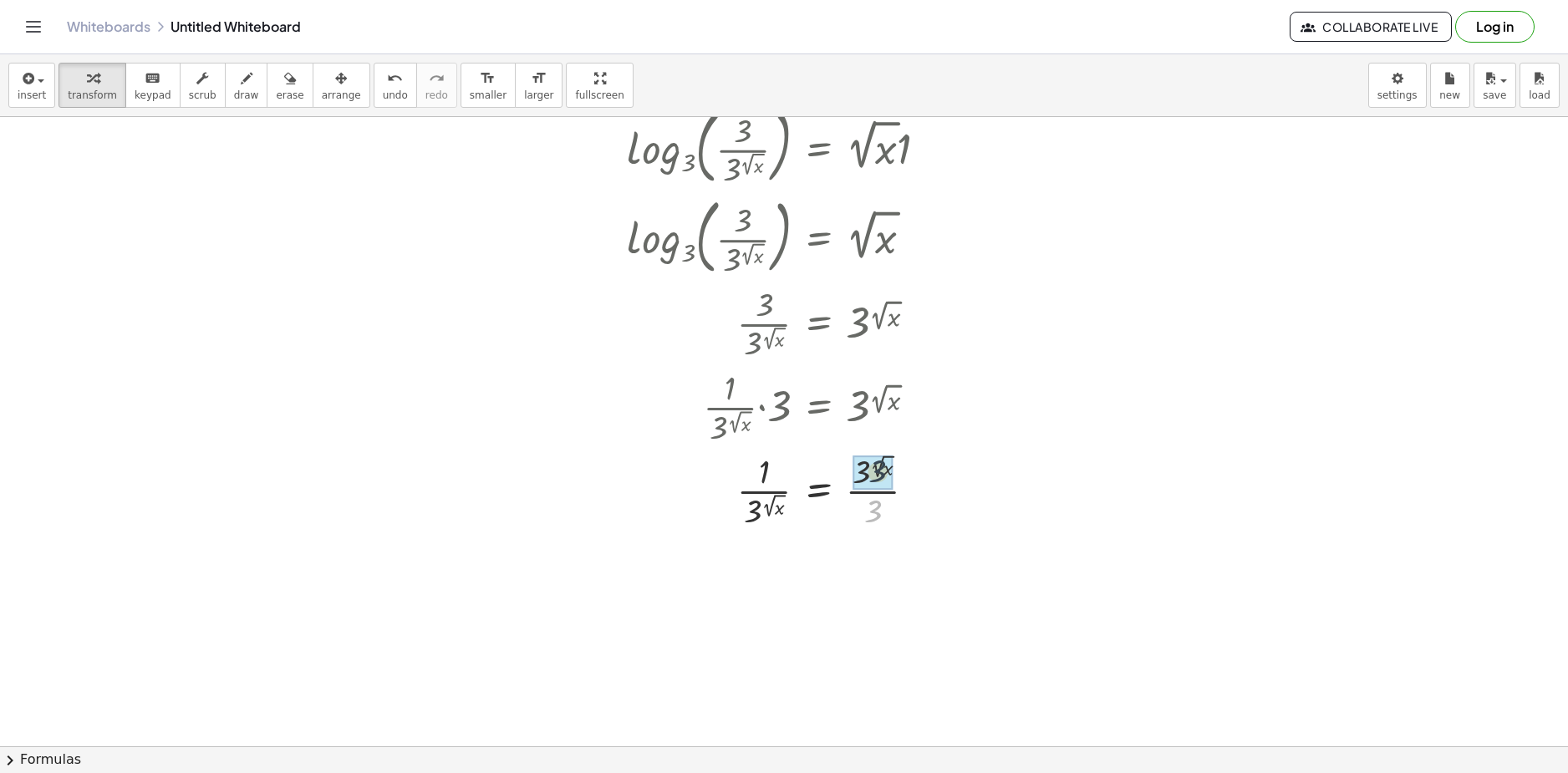
drag, startPoint x: 883, startPoint y: 506, endPoint x: 873, endPoint y: 481, distance: 26.9
drag, startPoint x: 751, startPoint y: 593, endPoint x: 744, endPoint y: 552, distance: 41.6
click at [744, 552] on div at bounding box center [808, 573] width 524 height 84
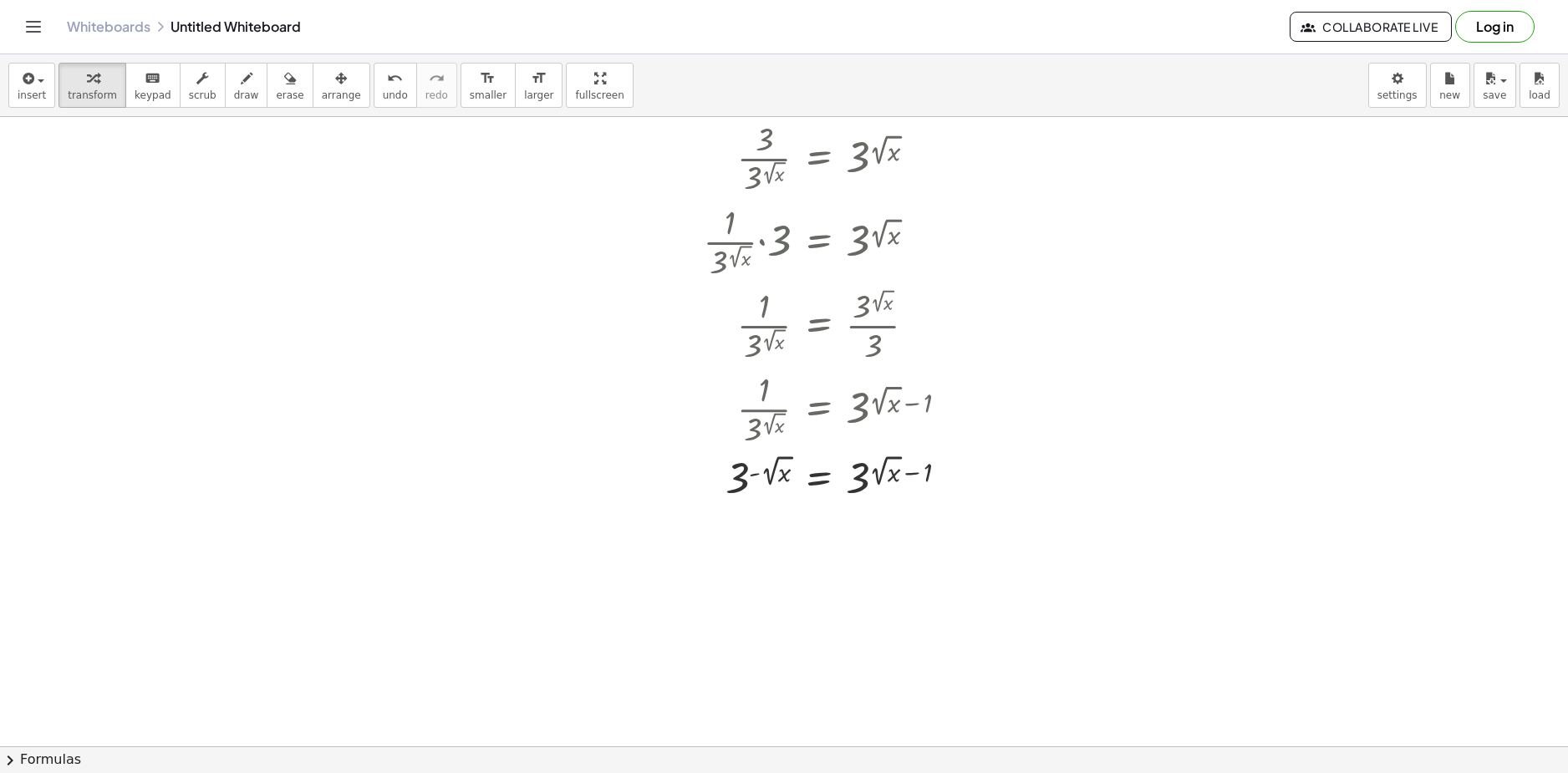
scroll to position [1760, 0]
drag, startPoint x: 788, startPoint y: 480, endPoint x: 773, endPoint y: 442, distance: 40.9
click at [946, 478] on div at bounding box center [953, 477] width 18 height 18
click at [1017, 443] on span "Transform line" at bounding box center [1025, 438] width 74 height 14
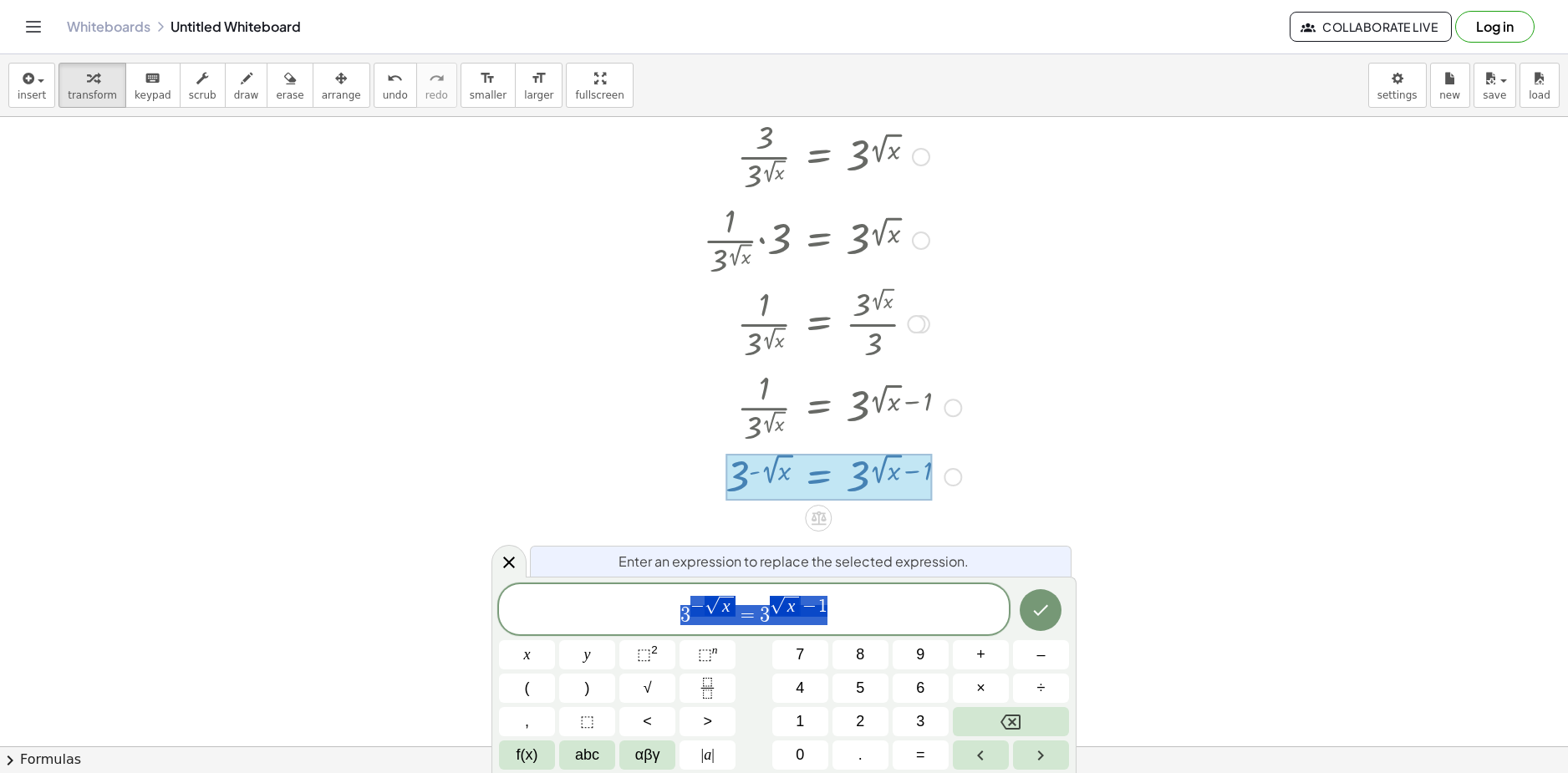
click at [852, 595] on span "3 − √ x = 3 √ x − 1" at bounding box center [754, 610] width 510 height 32
drag, startPoint x: 881, startPoint y: 602, endPoint x: 562, endPoint y: 597, distance: 319.0
click at [537, 600] on span "3 − √ x = 3 √ x − 1" at bounding box center [754, 610] width 510 height 32
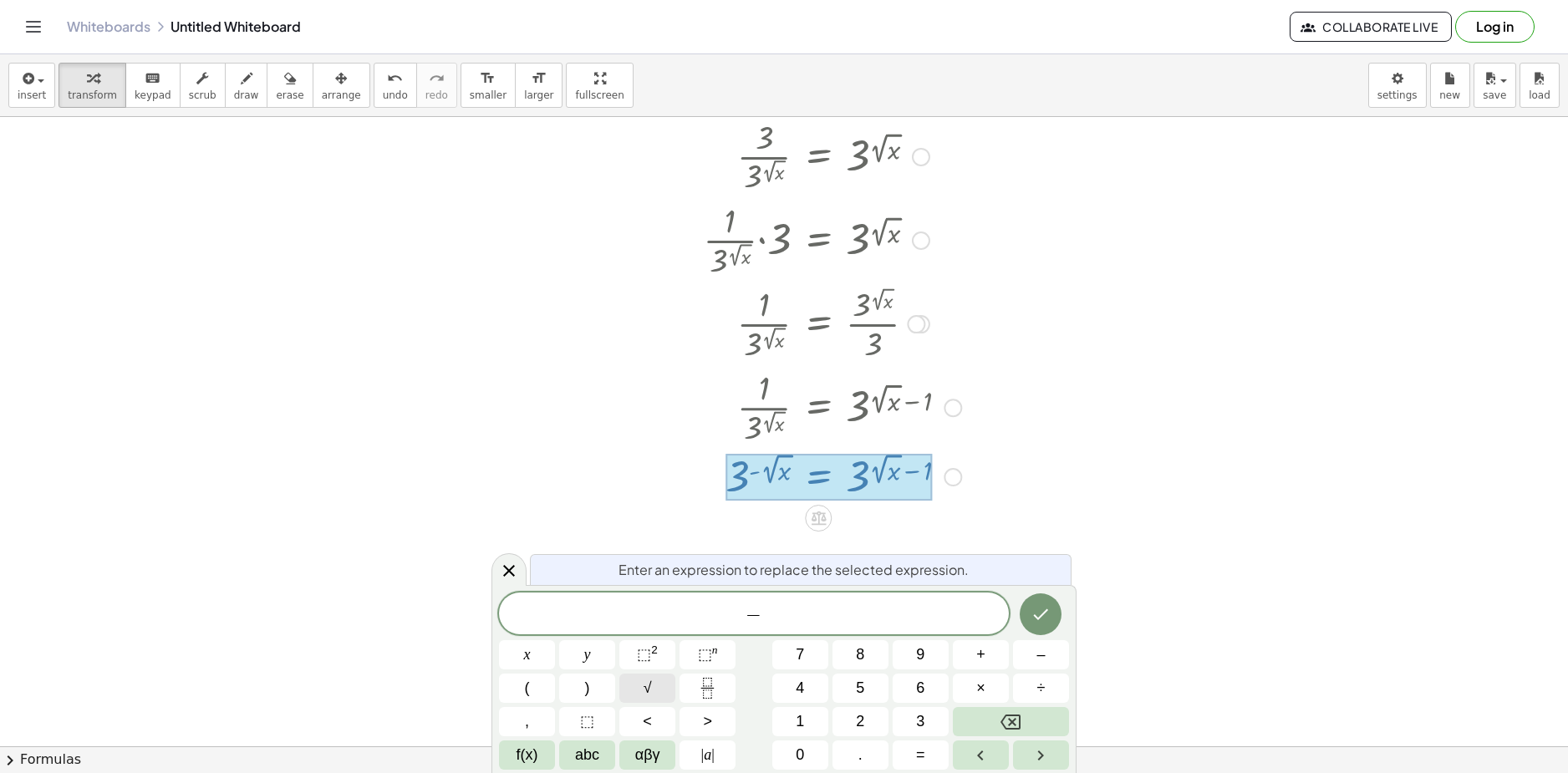
click at [655, 695] on button "√" at bounding box center [647, 688] width 56 height 29
click at [864, 632] on div "− √ x ​ x y ⬚ 2 ⬚ n 7 8 9 + – ( ) √ 4 5 6 × ÷ , ⬚ < > 1 2 3 f(x) abc αβγ | a | …" at bounding box center [784, 680] width 570 height 179
click at [877, 614] on span "− √ x" at bounding box center [754, 614] width 510 height 26
click at [661, 685] on button "√" at bounding box center [647, 688] width 56 height 29
click at [1049, 620] on icon "Done" at bounding box center [1040, 614] width 20 height 20
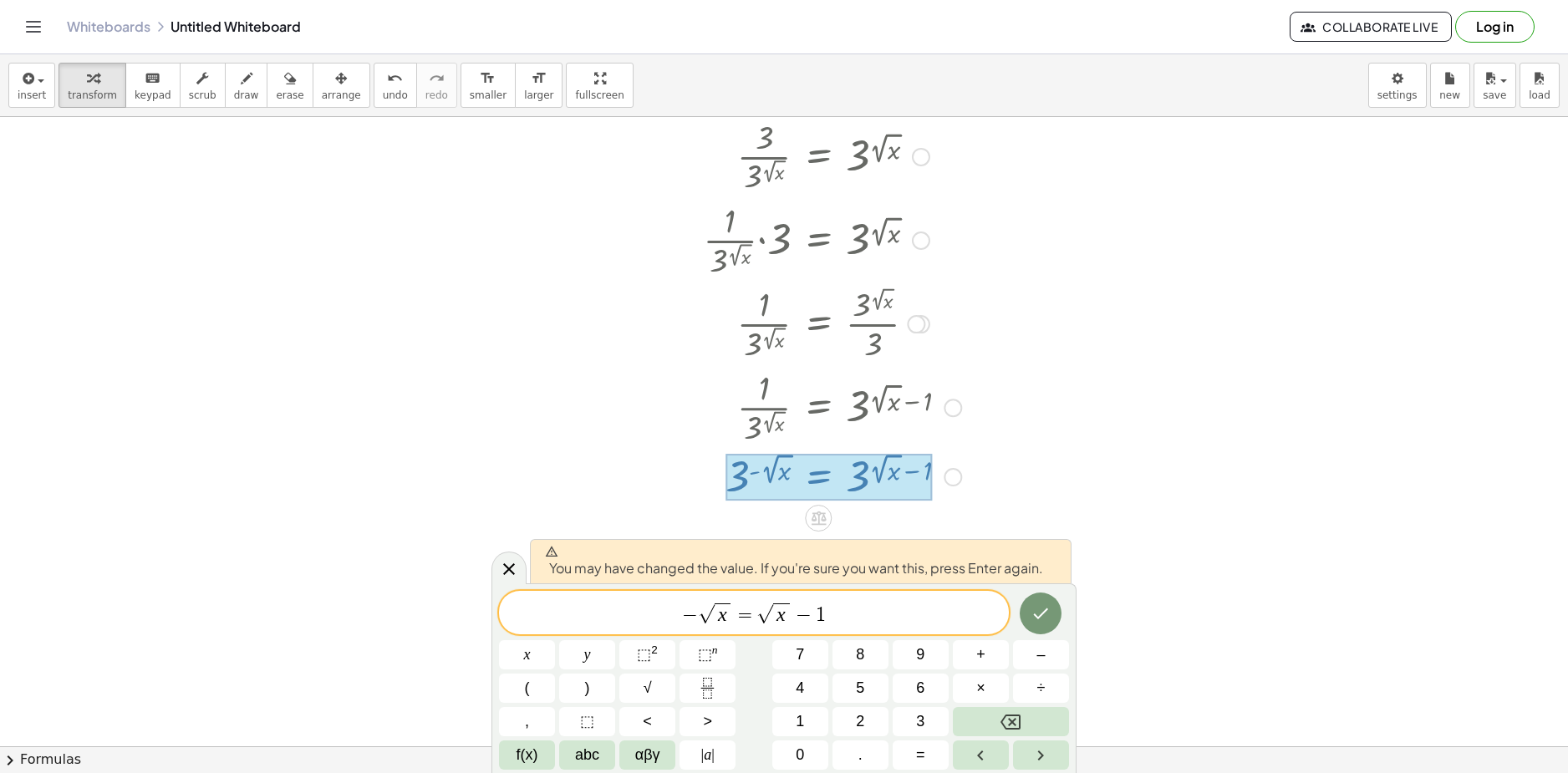
click at [1042, 618] on icon "Done" at bounding box center [1040, 614] width 20 height 20
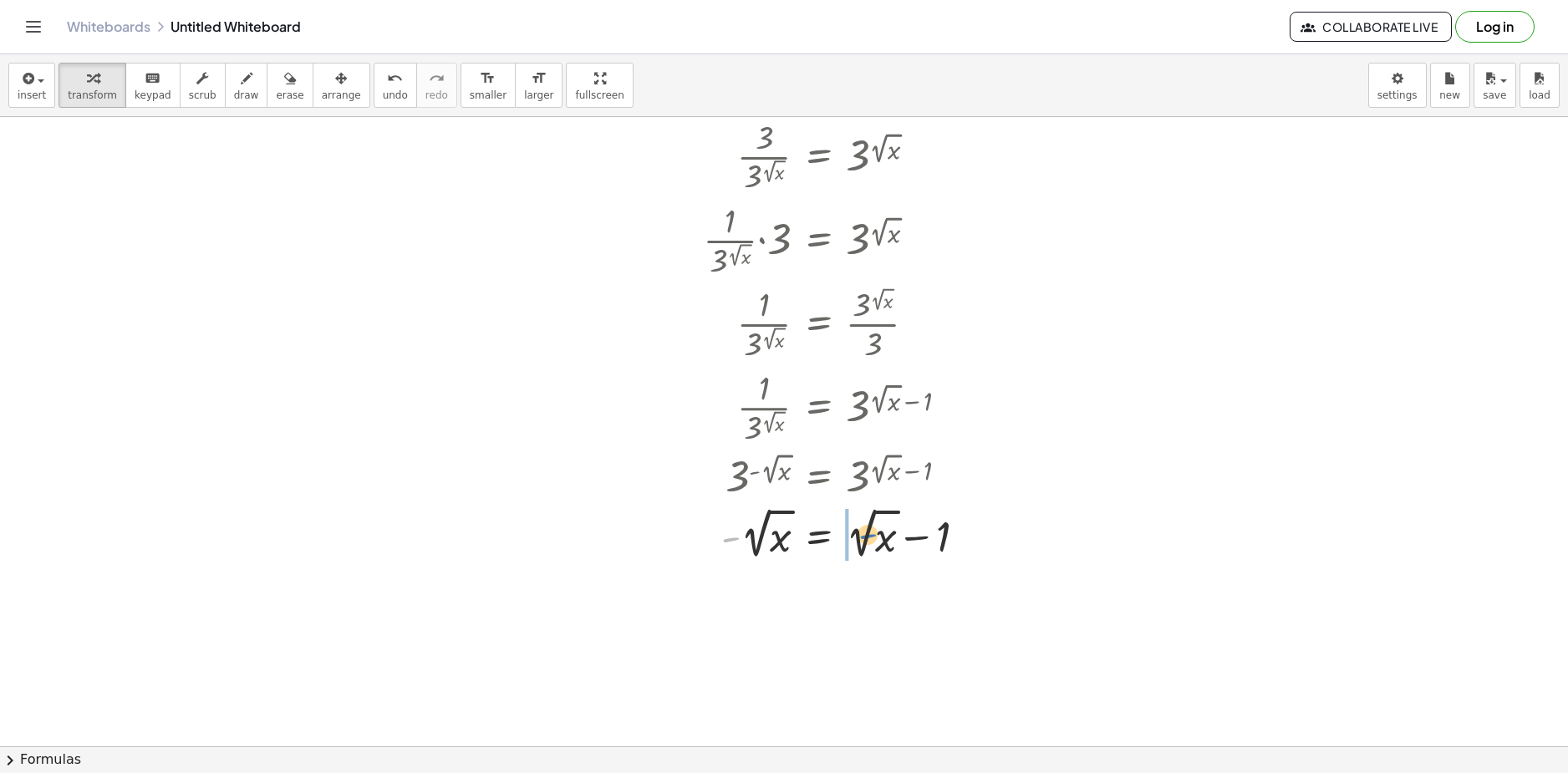
drag, startPoint x: 821, startPoint y: 543, endPoint x: 869, endPoint y: 540, distance: 48.1
click at [872, 534] on div at bounding box center [808, 533] width 524 height 61
click at [873, 597] on div at bounding box center [808, 594] width 524 height 61
drag, startPoint x: 894, startPoint y: 596, endPoint x: 733, endPoint y: 592, distance: 161.0
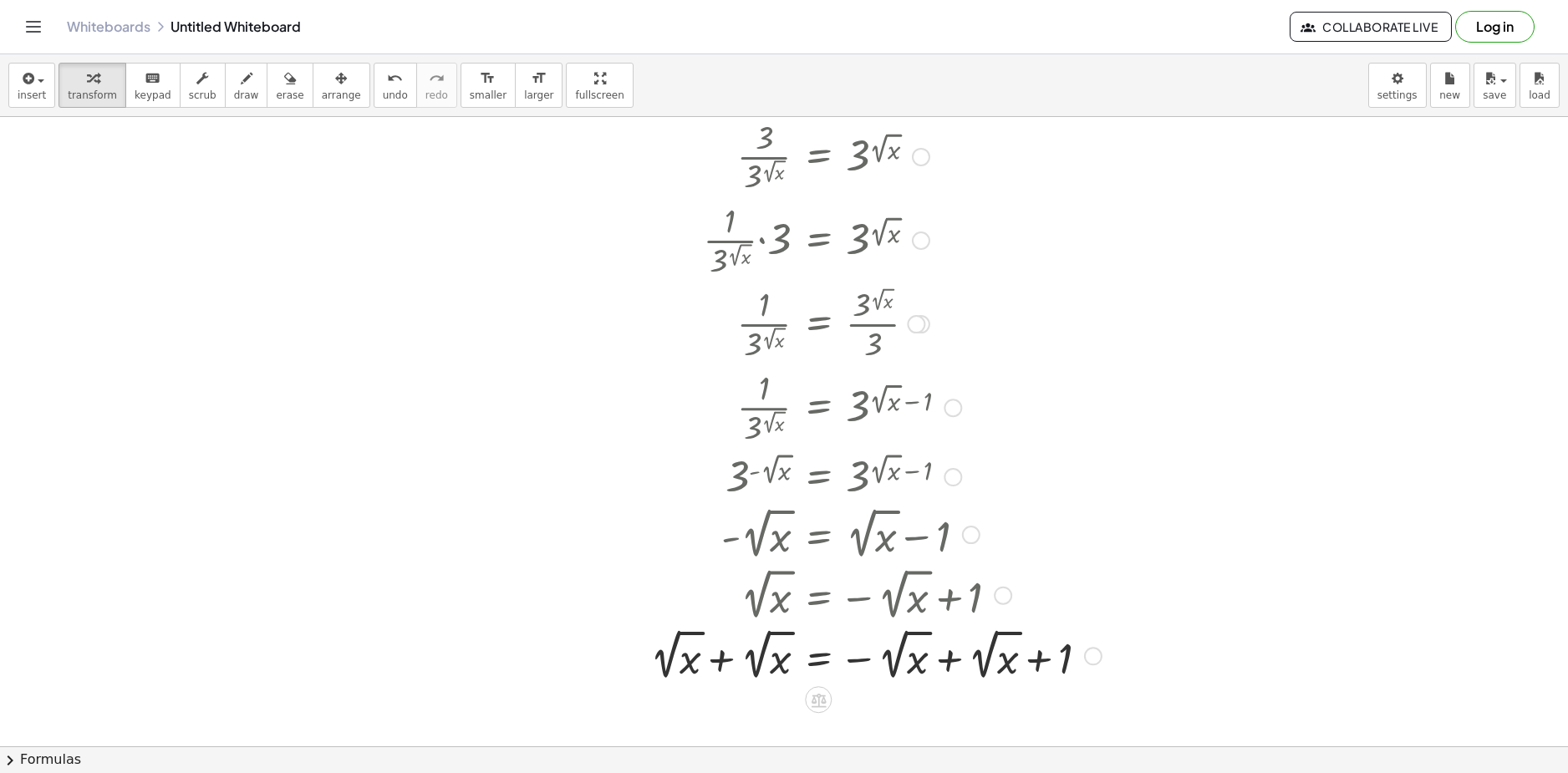
drag, startPoint x: 732, startPoint y: 630, endPoint x: 721, endPoint y: 688, distance: 59.0
click at [731, 635] on div at bounding box center [828, 654] width 564 height 61
click at [714, 657] on div at bounding box center [828, 654] width 564 height 61
click at [951, 666] on div at bounding box center [828, 654] width 564 height 61
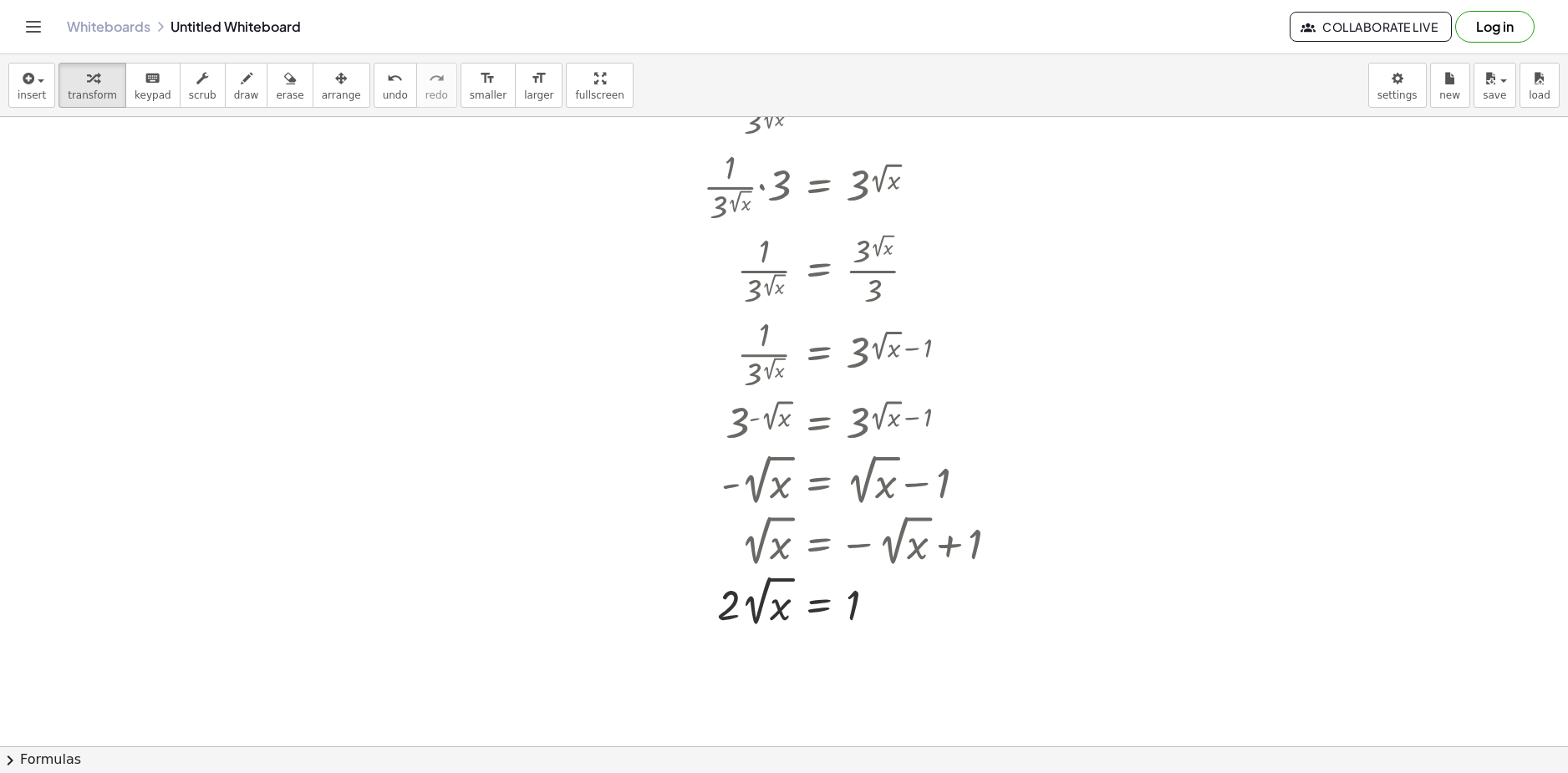
scroll to position [1844, 0]
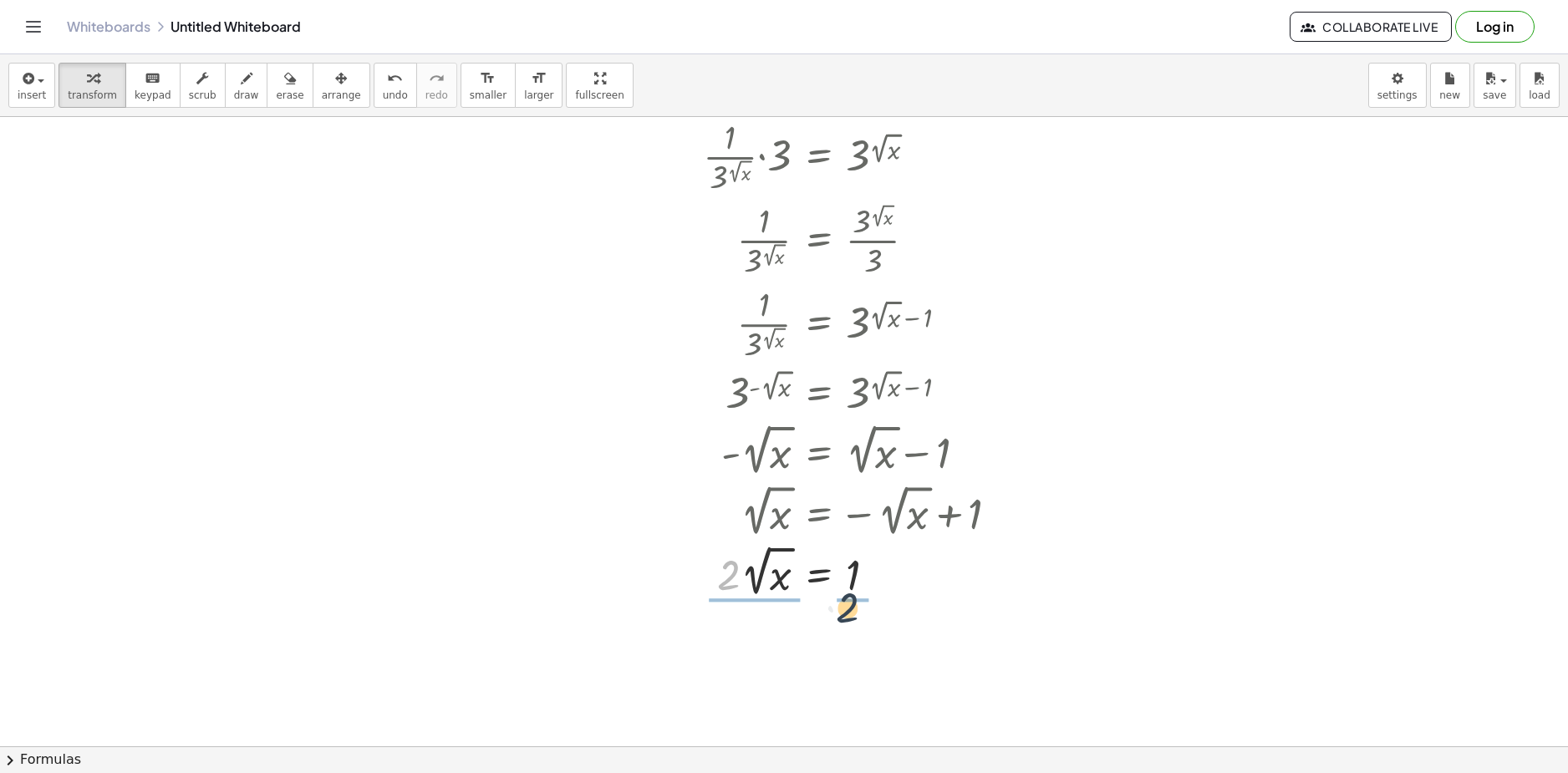
drag, startPoint x: 722, startPoint y: 576, endPoint x: 844, endPoint y: 599, distance: 124.1
click at [853, 595] on div at bounding box center [808, 571] width 524 height 61
drag, startPoint x: 736, startPoint y: 620, endPoint x: 769, endPoint y: 669, distance: 59.1
drag, startPoint x: 760, startPoint y: 626, endPoint x: 858, endPoint y: 623, distance: 98.0
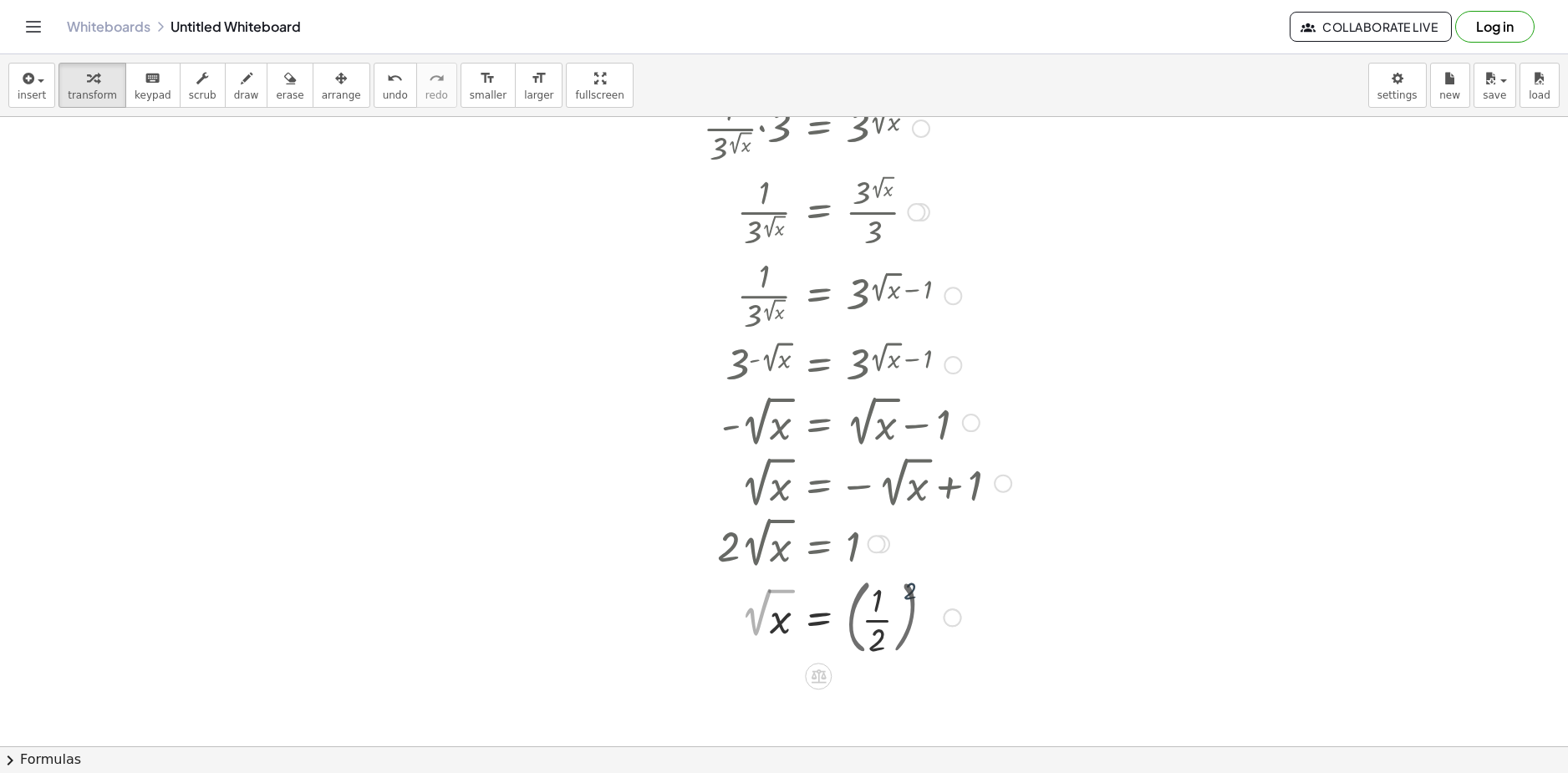
scroll to position [1888, 0]
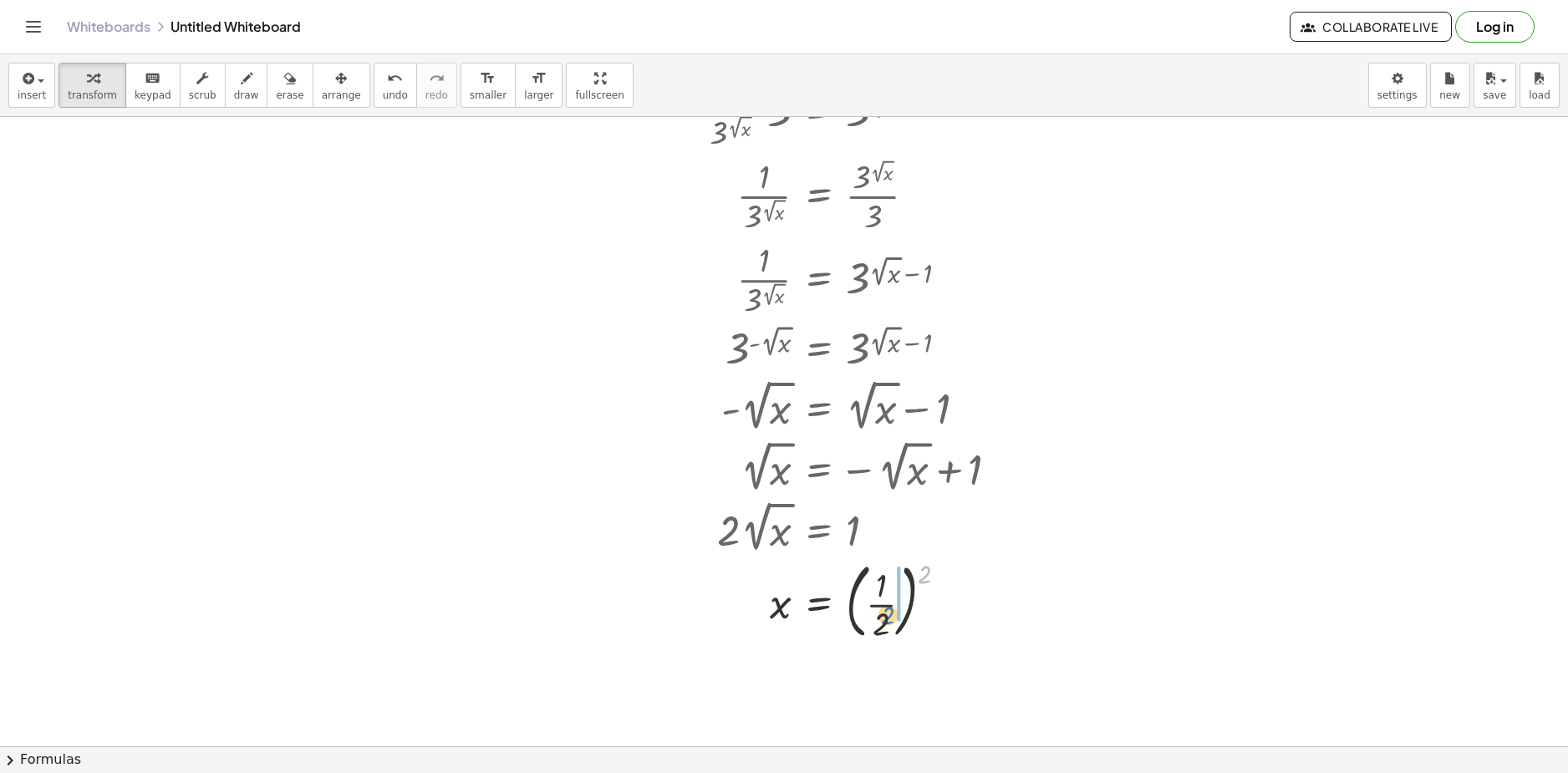
drag, startPoint x: 904, startPoint y: 599, endPoint x: 893, endPoint y: 620, distance: 23.7
click at [889, 620] on div at bounding box center [808, 601] width 524 height 90
click at [869, 599] on div at bounding box center [830, 601] width 569 height 90
click at [865, 666] on div at bounding box center [808, 687] width 524 height 84
click at [863, 706] on div at bounding box center [808, 687] width 524 height 84
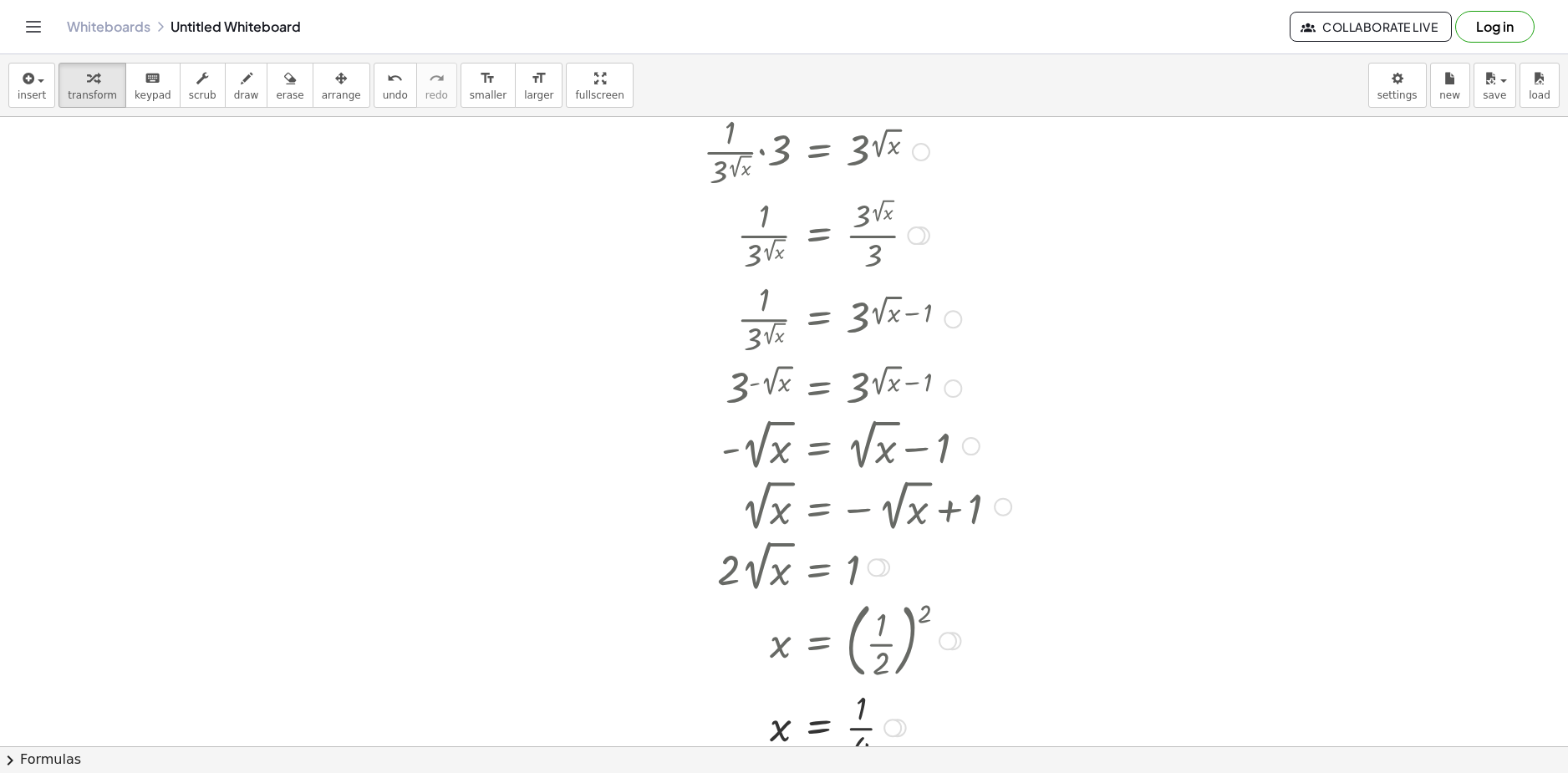
scroll to position [1899, 0]
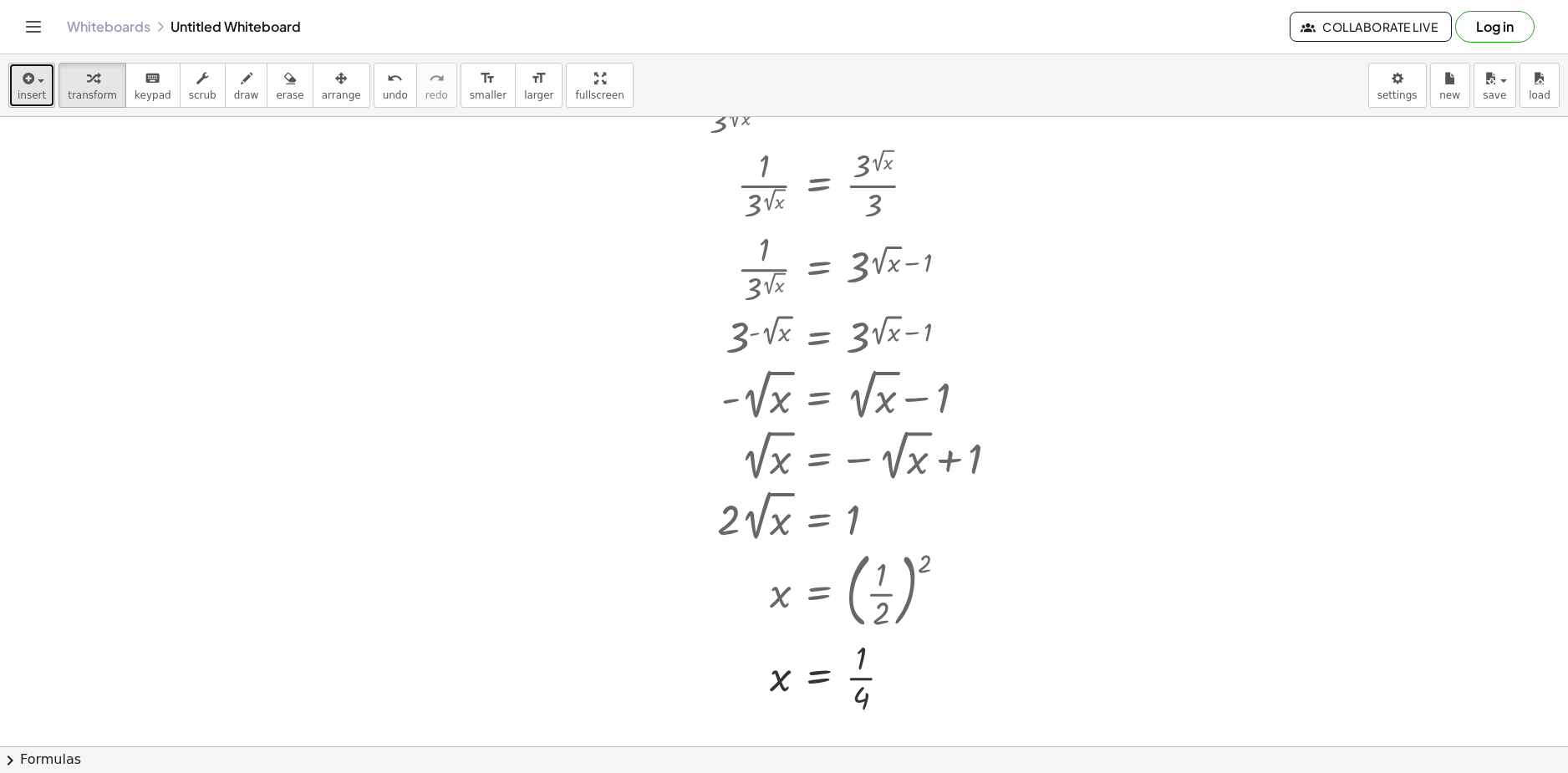
click at [22, 89] on span "insert" at bounding box center [31, 95] width 28 height 12
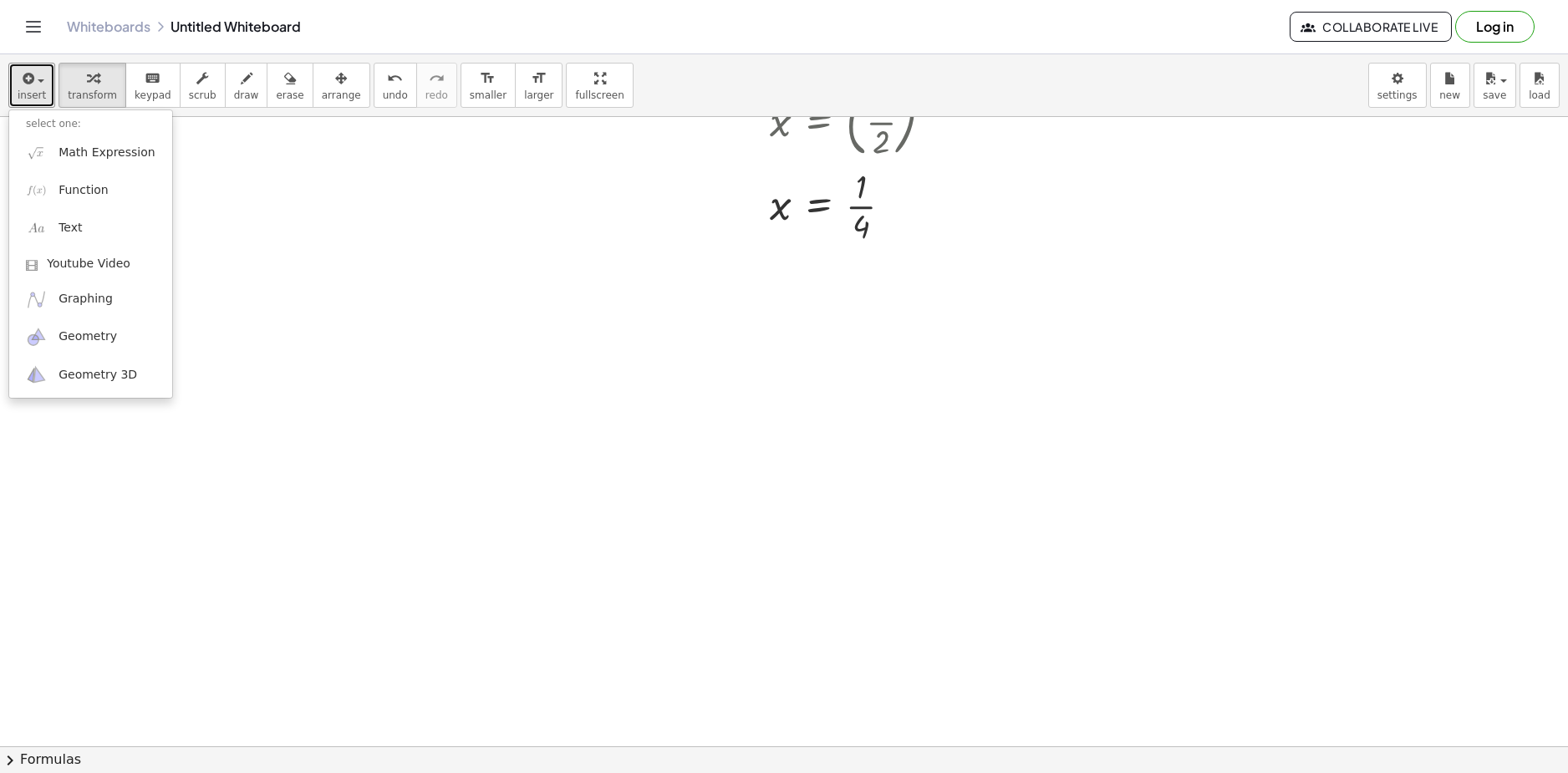
scroll to position [2518, 0]
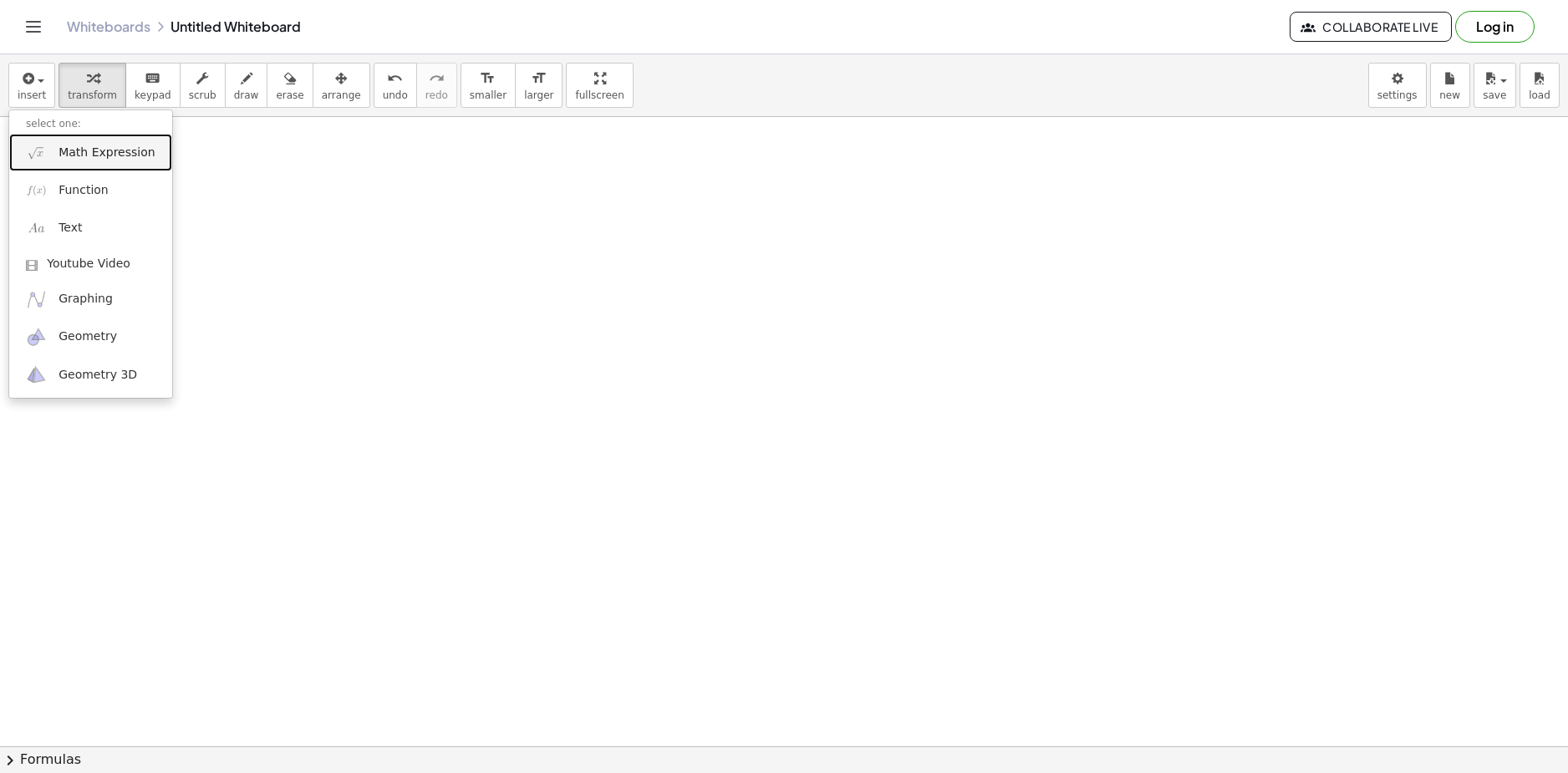
click at [81, 156] on span "Math Expression" at bounding box center [107, 153] width 97 height 17
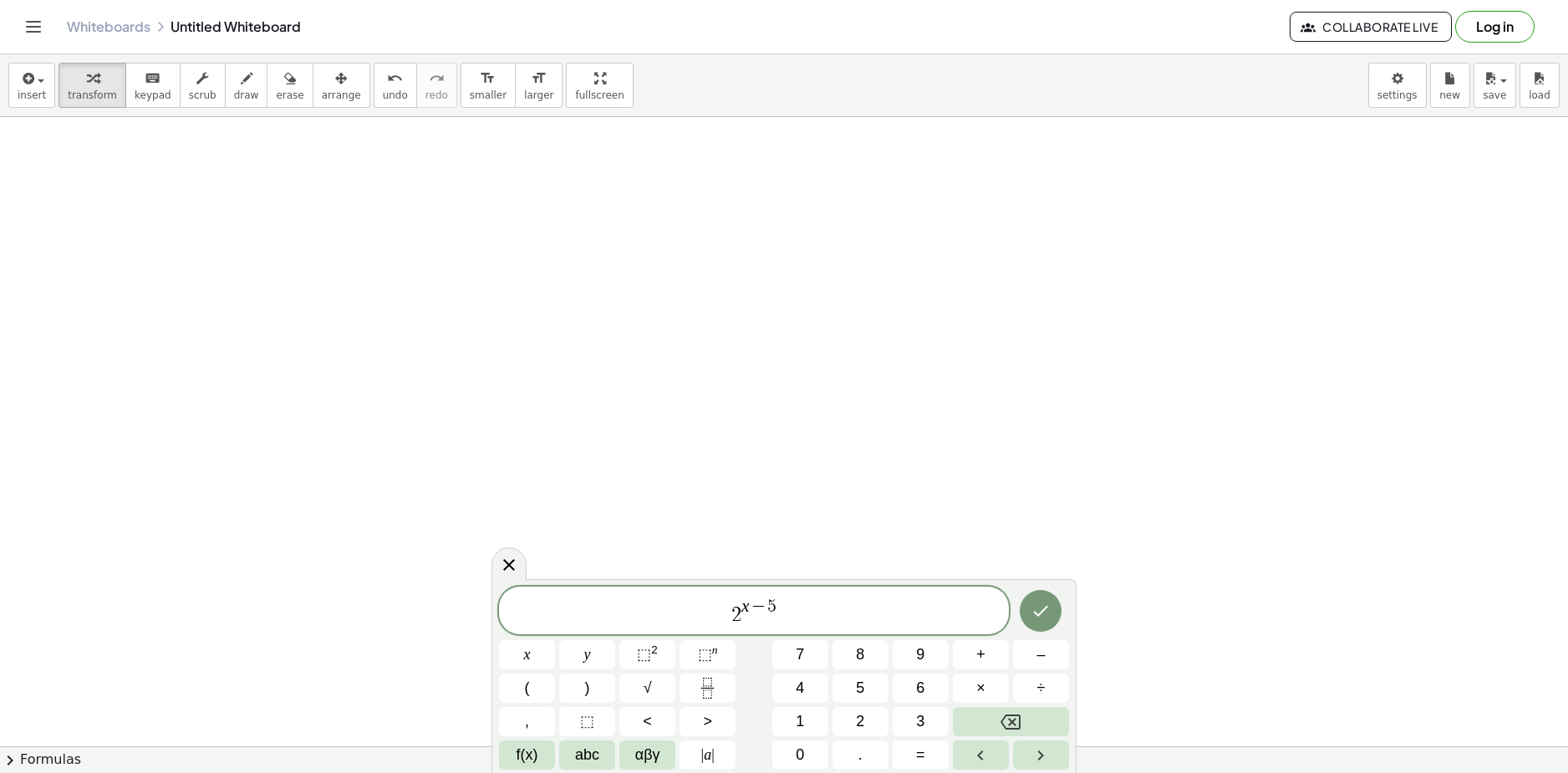
click at [857, 616] on span "2 x − 5 ​" at bounding box center [754, 611] width 510 height 30
click at [1031, 613] on icon "Done" at bounding box center [1040, 611] width 20 height 20
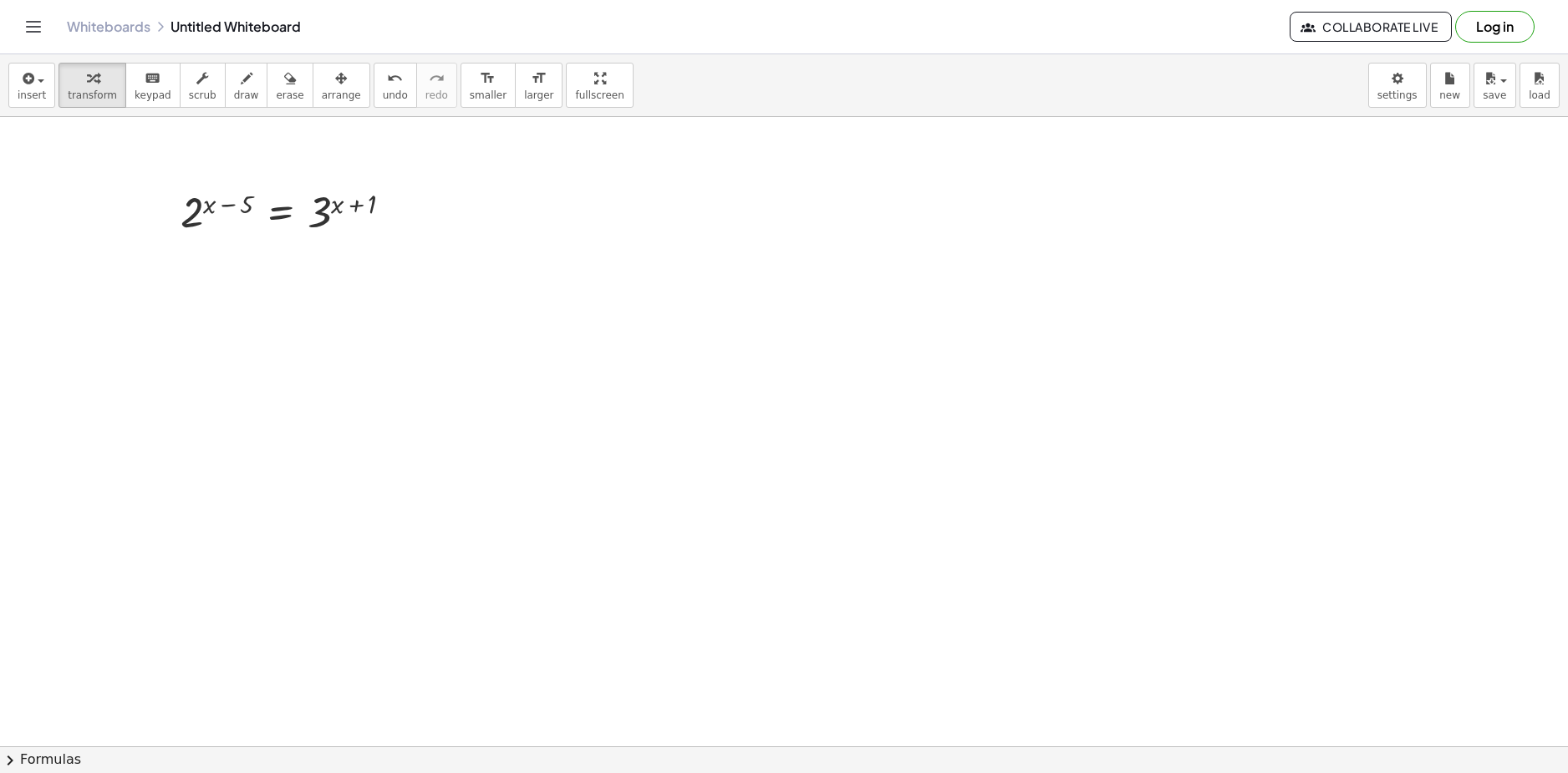
click at [327, 91] on span "arrange" at bounding box center [341, 95] width 40 height 12
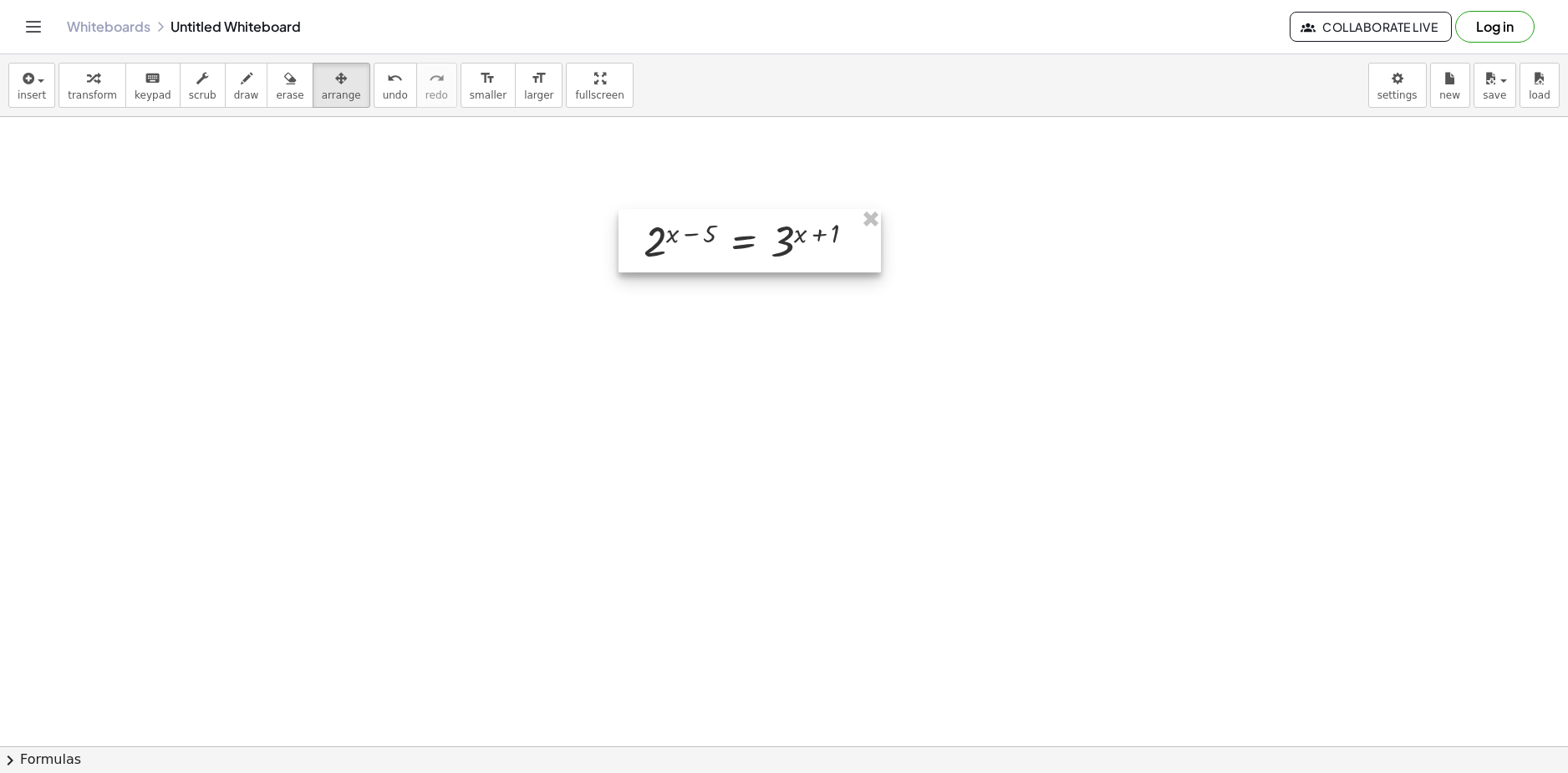
drag, startPoint x: 332, startPoint y: 223, endPoint x: 811, endPoint y: 244, distance: 479.5
click at [810, 244] on div at bounding box center [750, 240] width 263 height 63
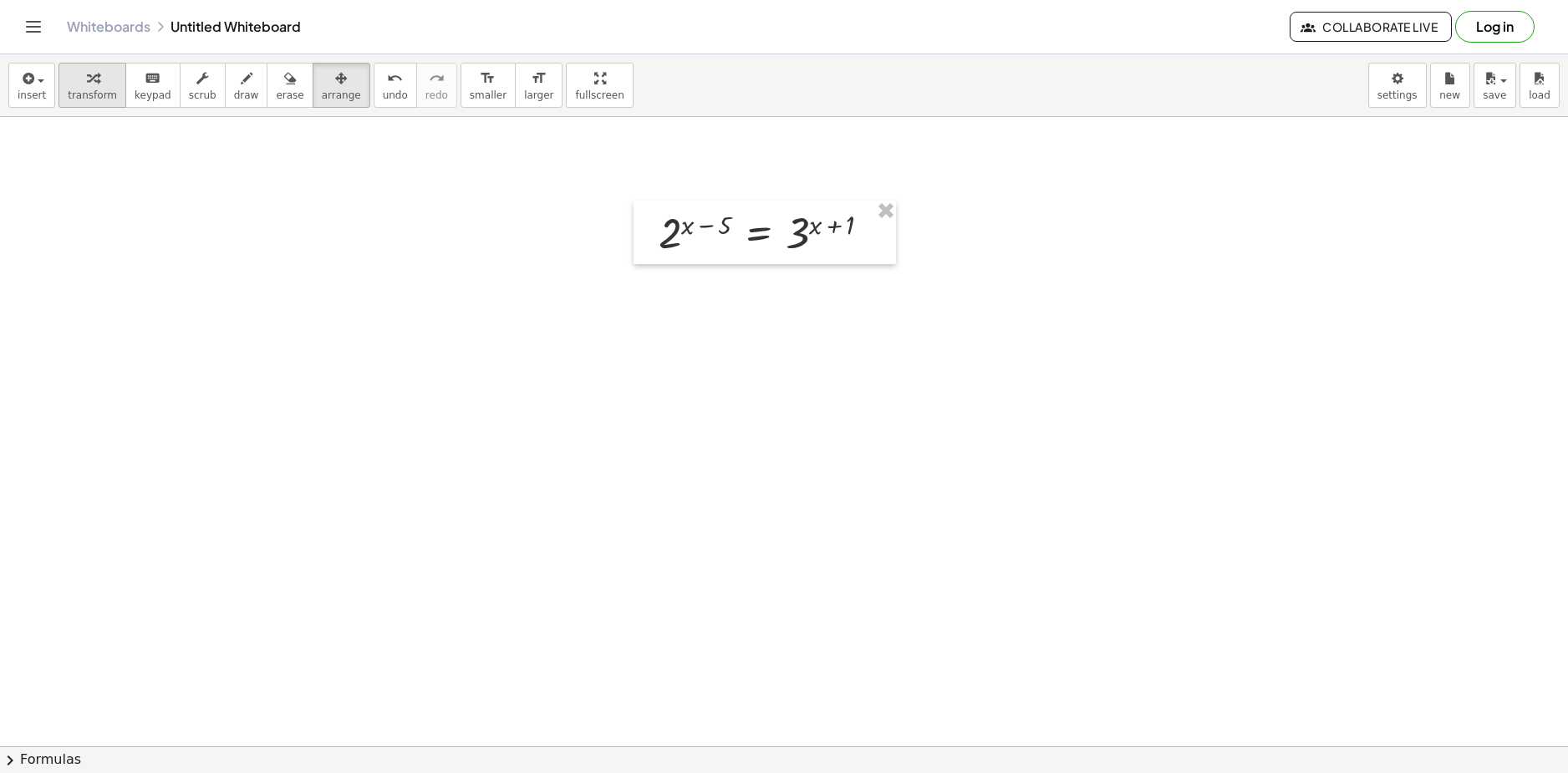
click at [97, 92] on span "transform" at bounding box center [93, 95] width 50 height 12
drag, startPoint x: 710, startPoint y: 226, endPoint x: 656, endPoint y: 230, distance: 54.1
click at [656, 230] on div "− 5 2 ( + x − 5 ) = 3 ( + x + 1 )" at bounding box center [765, 232] width 263 height 63
click at [706, 280] on div at bounding box center [759, 288] width 265 height 55
drag, startPoint x: 729, startPoint y: 281, endPoint x: 679, endPoint y: 281, distance: 50.0
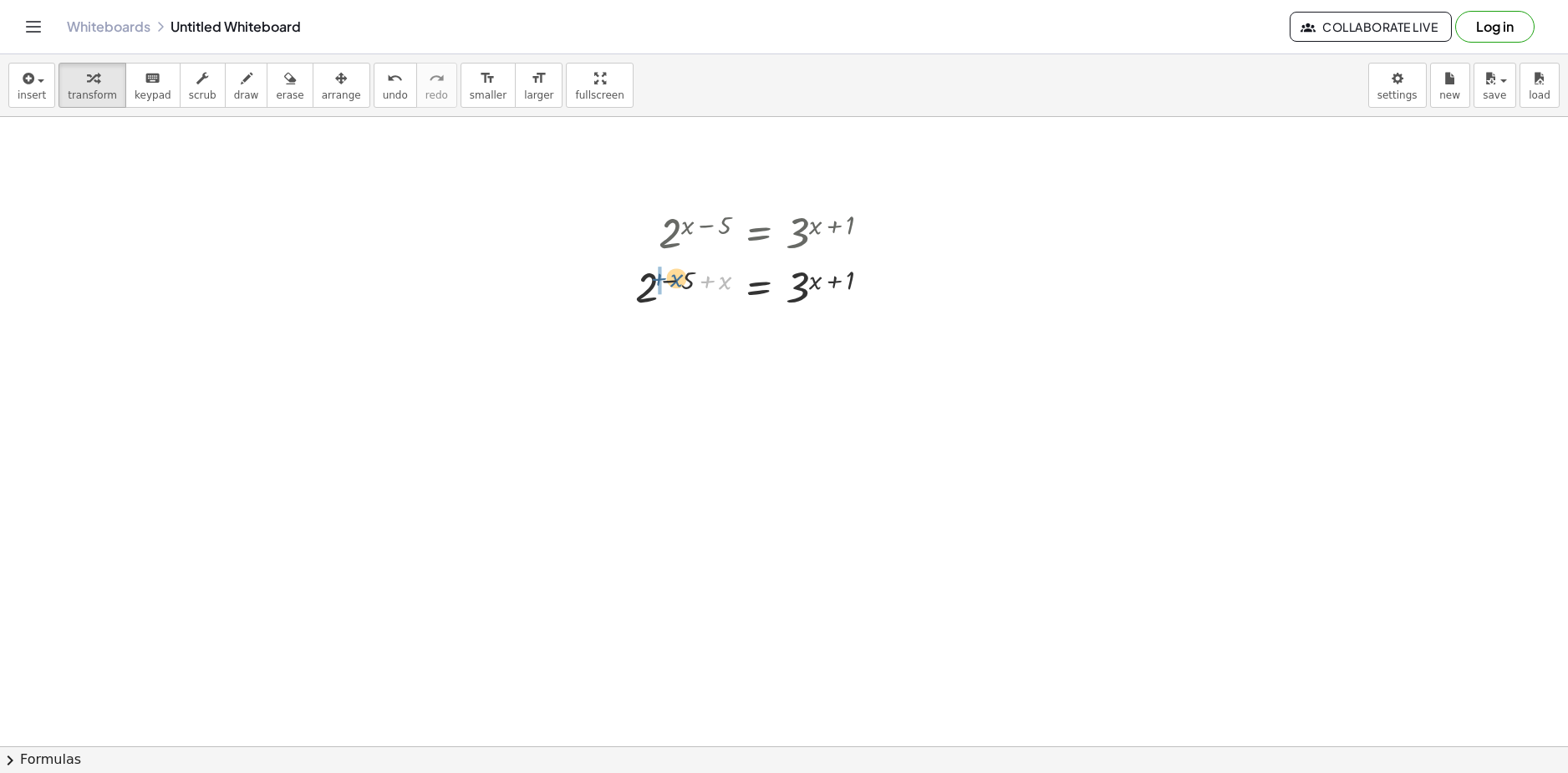
click at [677, 280] on div at bounding box center [759, 288] width 265 height 55
drag, startPoint x: 743, startPoint y: 286, endPoint x: 756, endPoint y: 290, distance: 13.6
click at [701, 335] on div at bounding box center [761, 343] width 263 height 57
drag, startPoint x: 707, startPoint y: 392, endPoint x: 752, endPoint y: 398, distance: 45.4
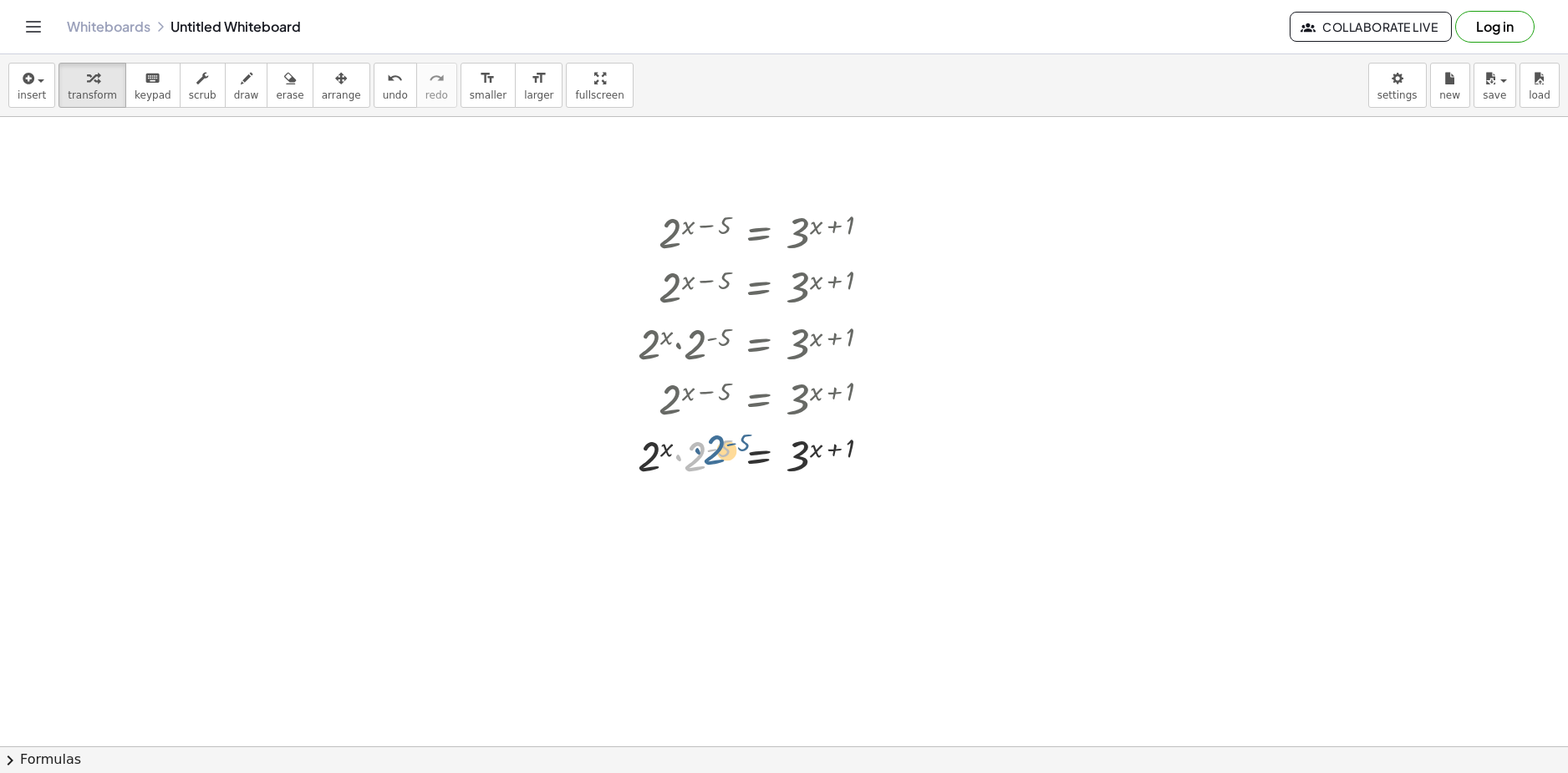
drag, startPoint x: 697, startPoint y: 455, endPoint x: 708, endPoint y: 455, distance: 11.0
click at [710, 454] on div at bounding box center [761, 455] width 263 height 57
drag, startPoint x: 722, startPoint y: 453, endPoint x: 697, endPoint y: 460, distance: 26.0
drag, startPoint x: 838, startPoint y: 505, endPoint x: 851, endPoint y: 515, distance: 16.4
click at [851, 515] on div at bounding box center [733, 512] width 318 height 57
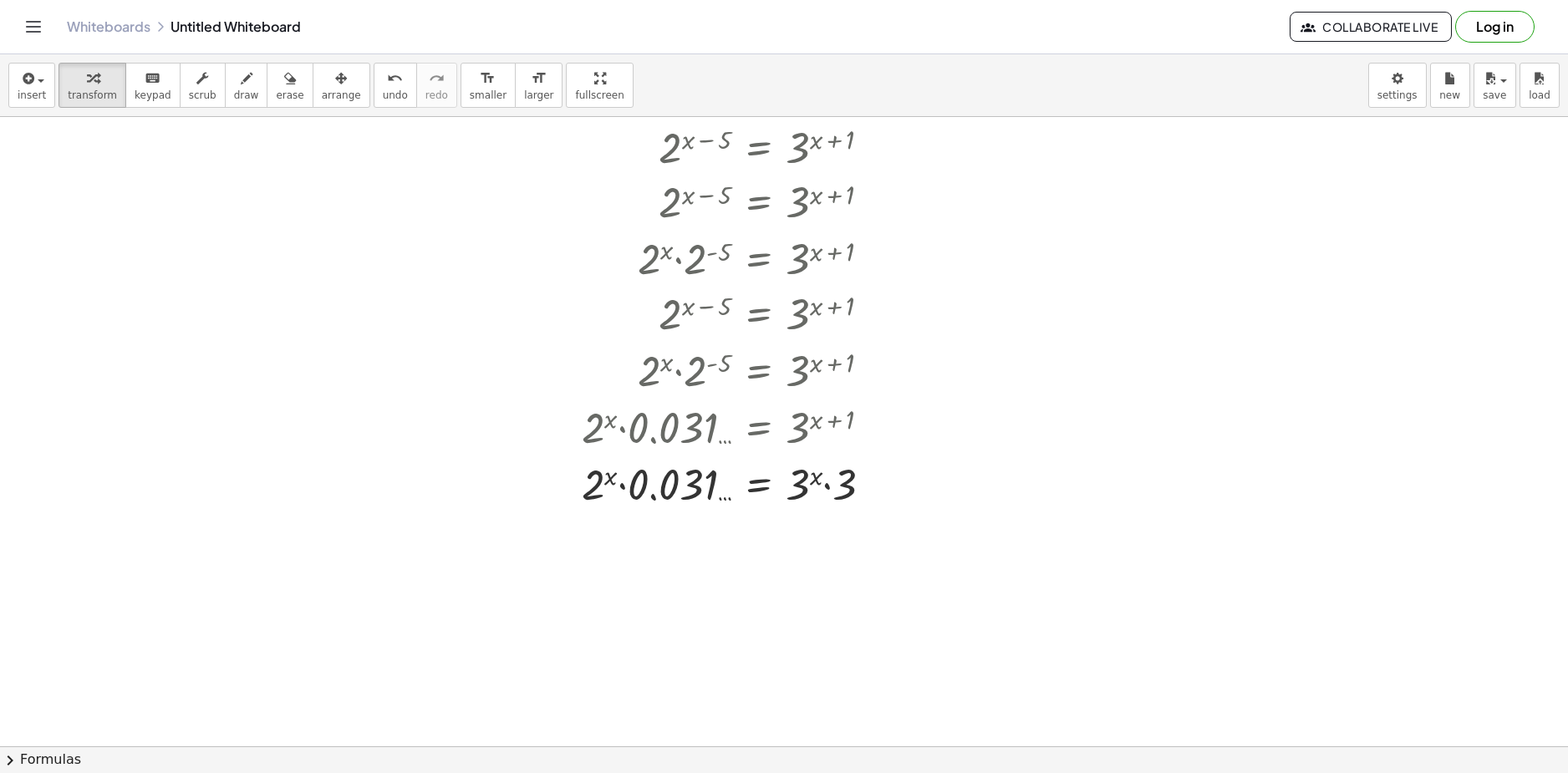
scroll to position [2685, 0]
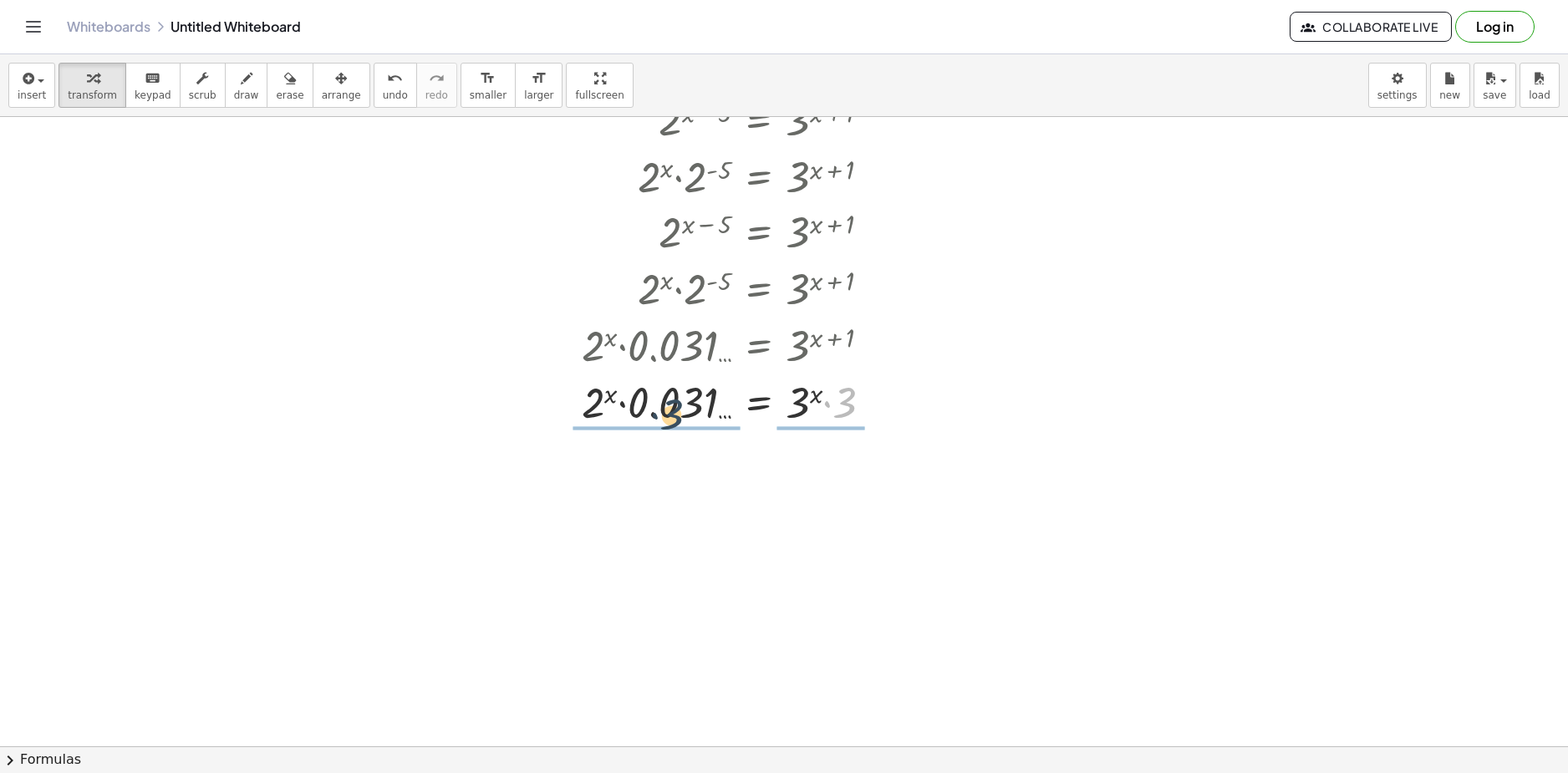
drag, startPoint x: 846, startPoint y: 409, endPoint x: 661, endPoint y: 431, distance: 186.3
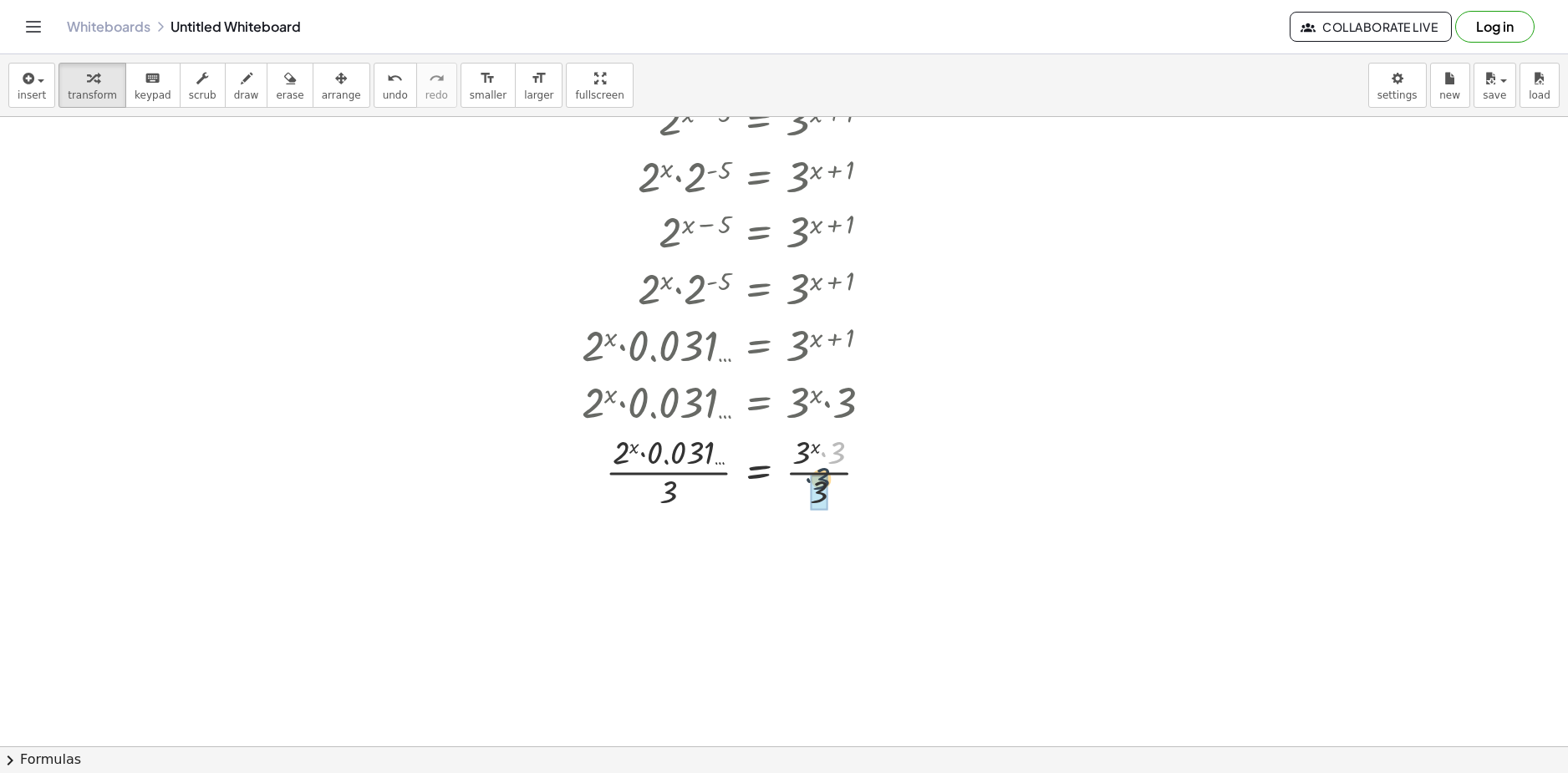
drag, startPoint x: 842, startPoint y: 459, endPoint x: 827, endPoint y: 491, distance: 35.3
drag, startPoint x: 631, startPoint y: 538, endPoint x: 835, endPoint y: 563, distance: 205.5
click at [832, 559] on div at bounding box center [733, 554] width 320 height 84
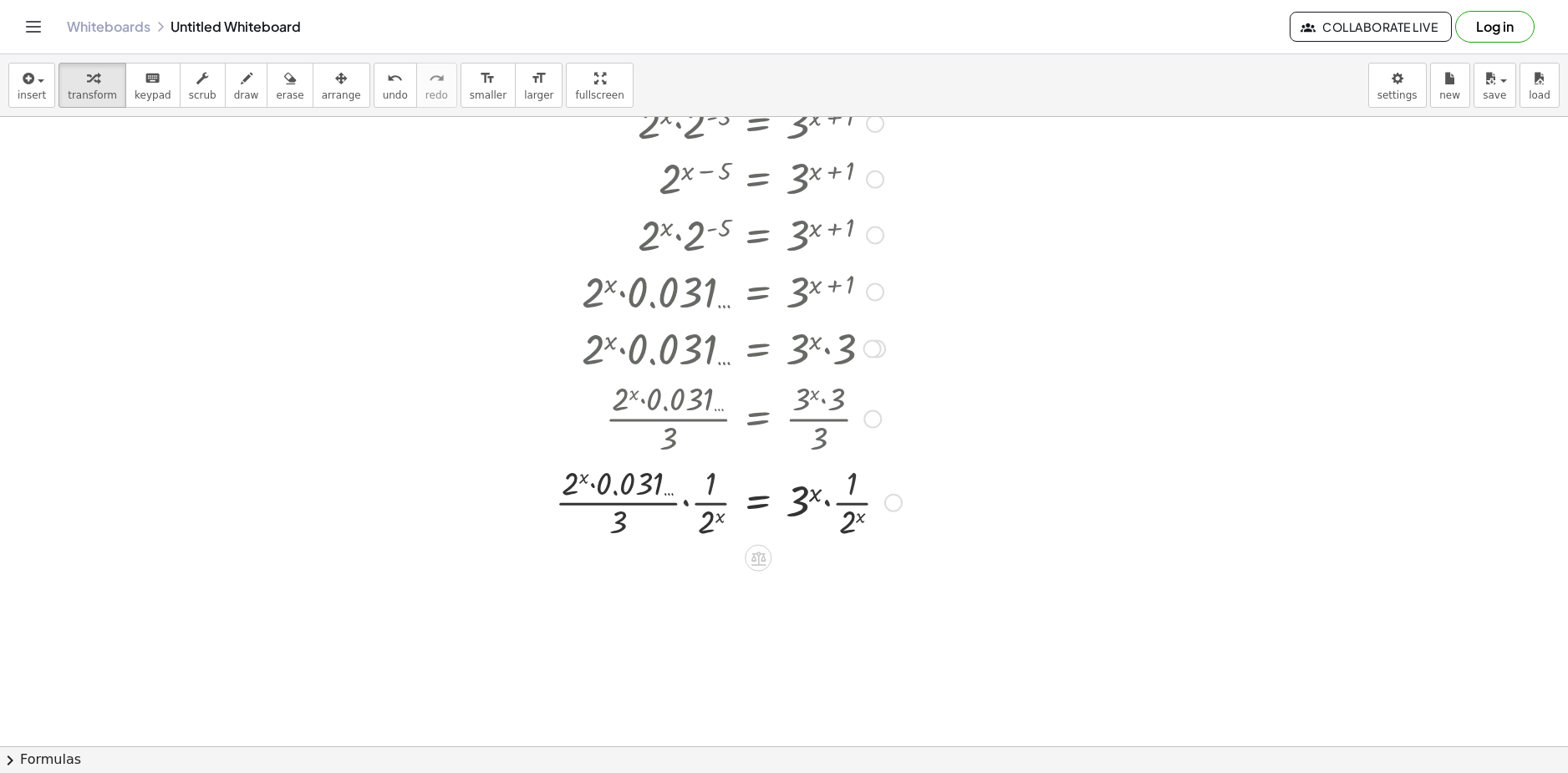
scroll to position [2768, 0]
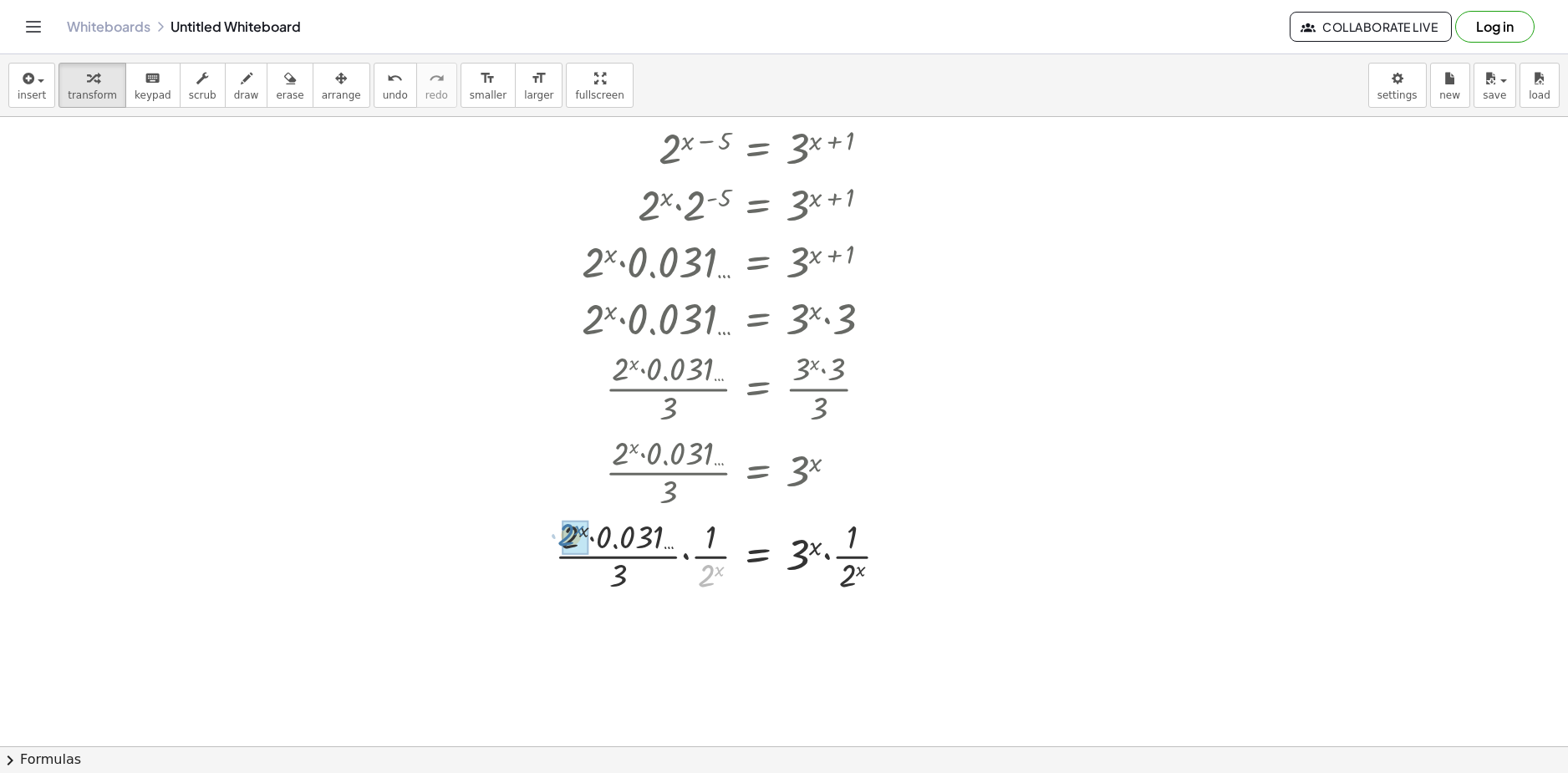
drag, startPoint x: 706, startPoint y: 573, endPoint x: 582, endPoint y: 540, distance: 128.3
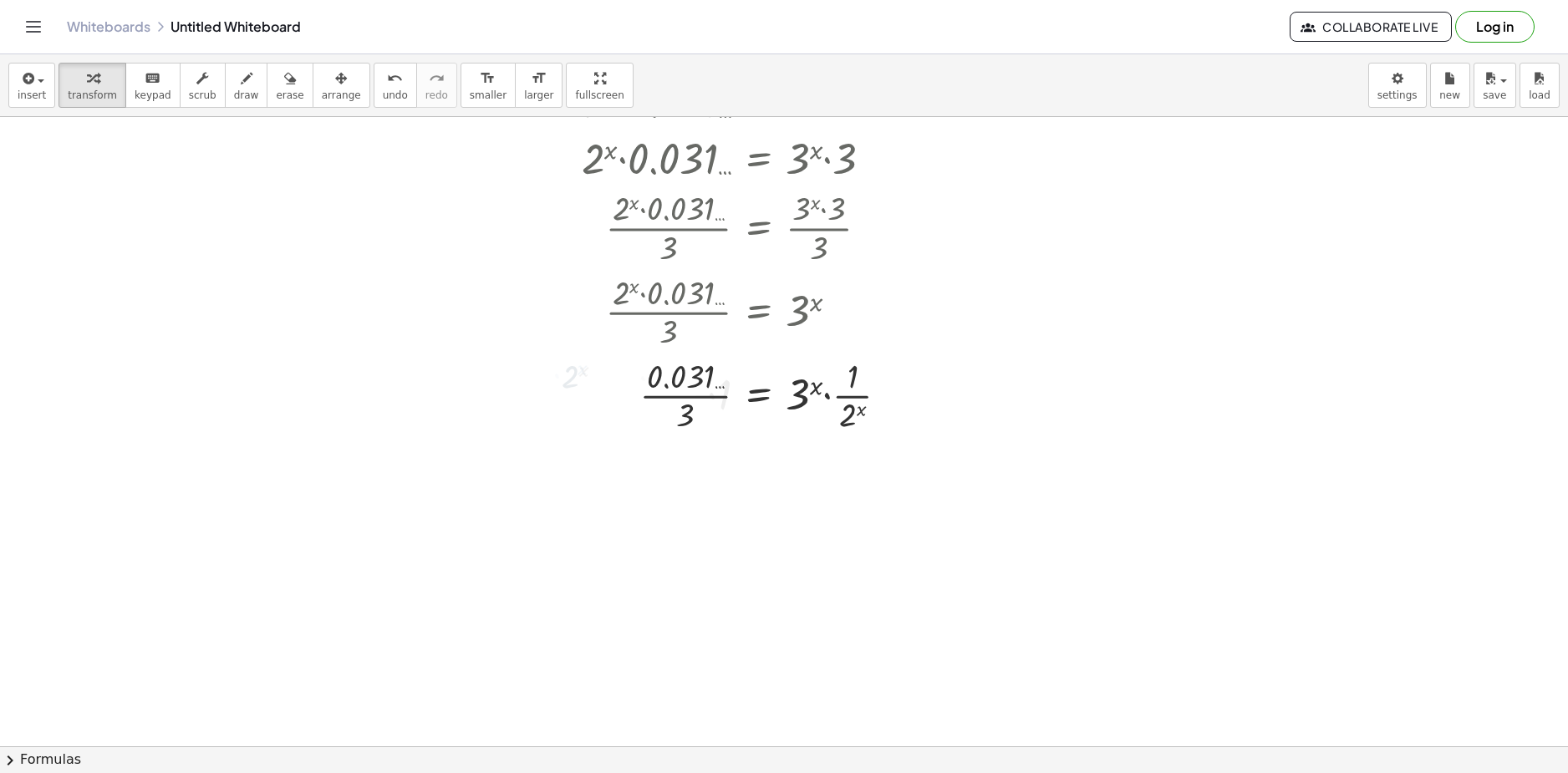
scroll to position [2936, 0]
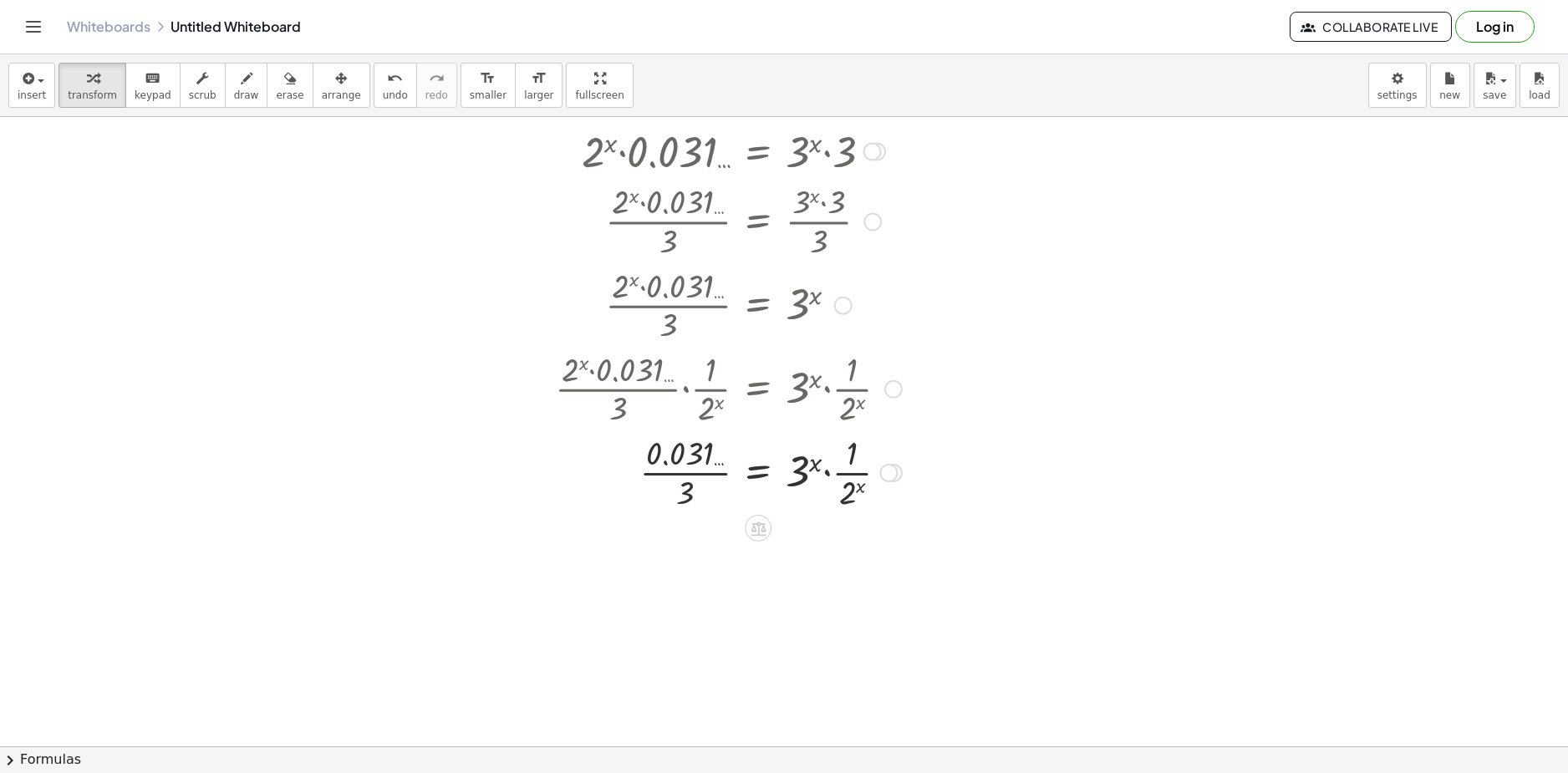
click at [690, 465] on div at bounding box center [729, 471] width 364 height 84
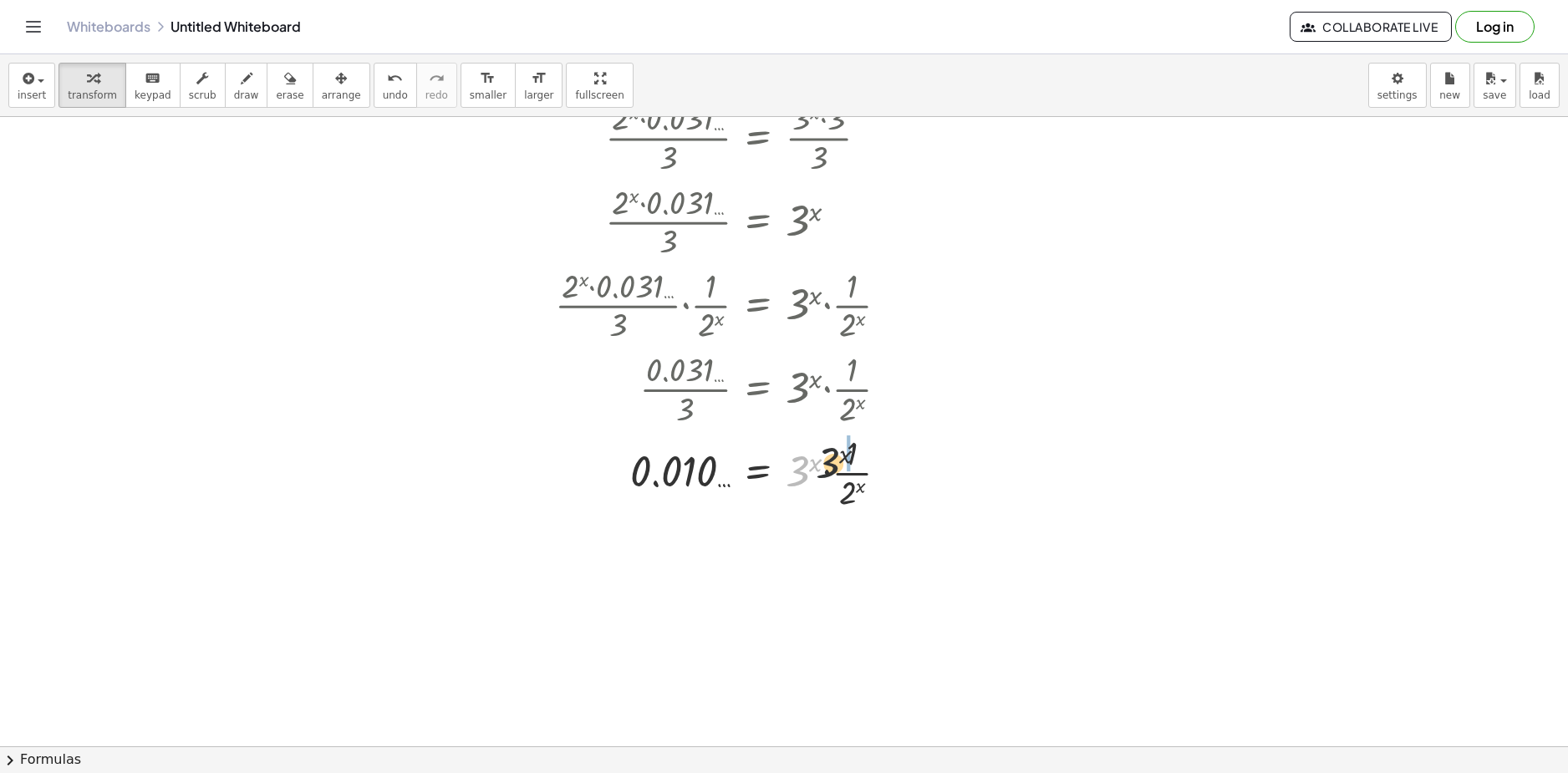
drag, startPoint x: 807, startPoint y: 470, endPoint x: 858, endPoint y: 449, distance: 55.2
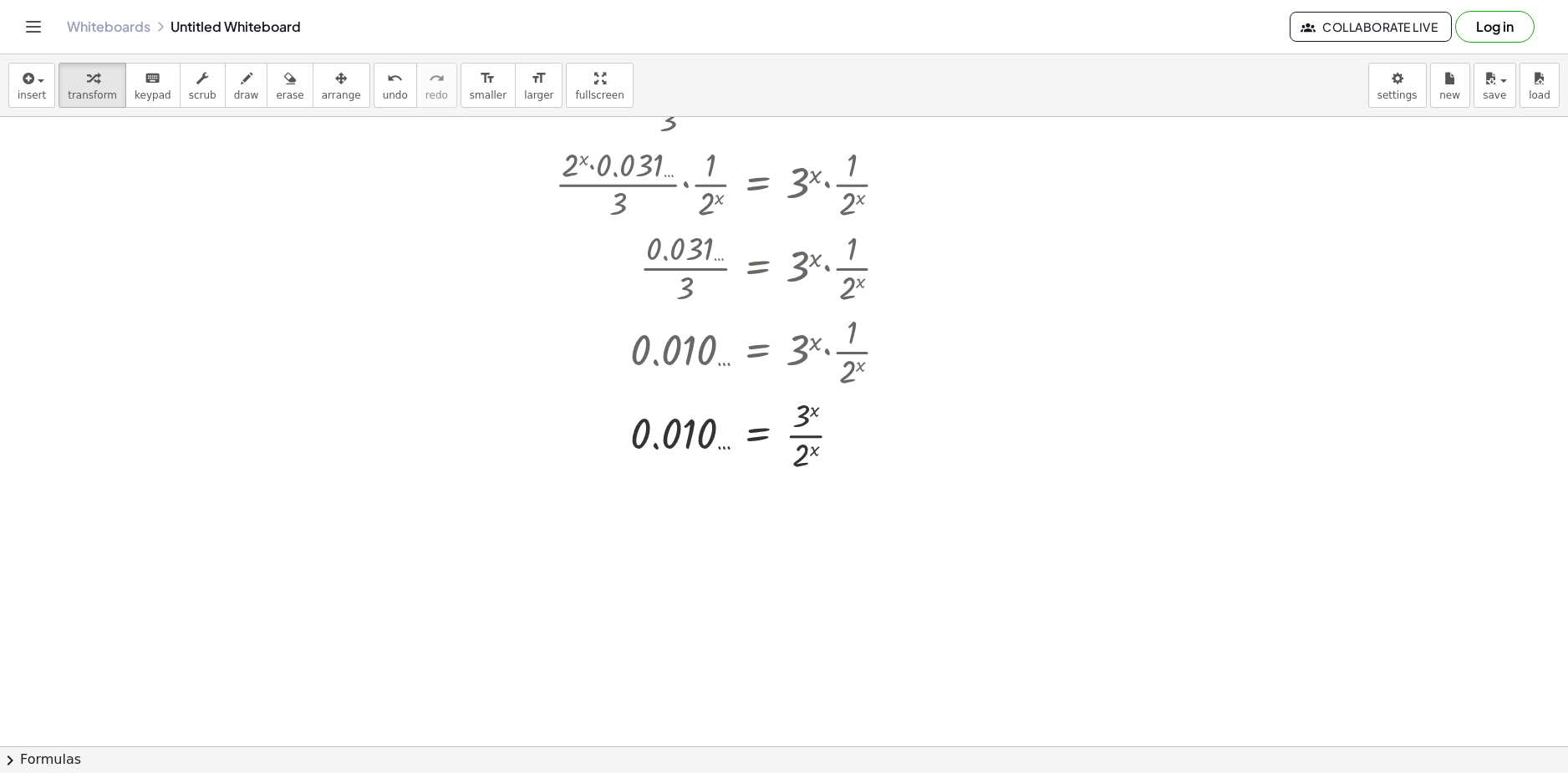
scroll to position [3147, 0]
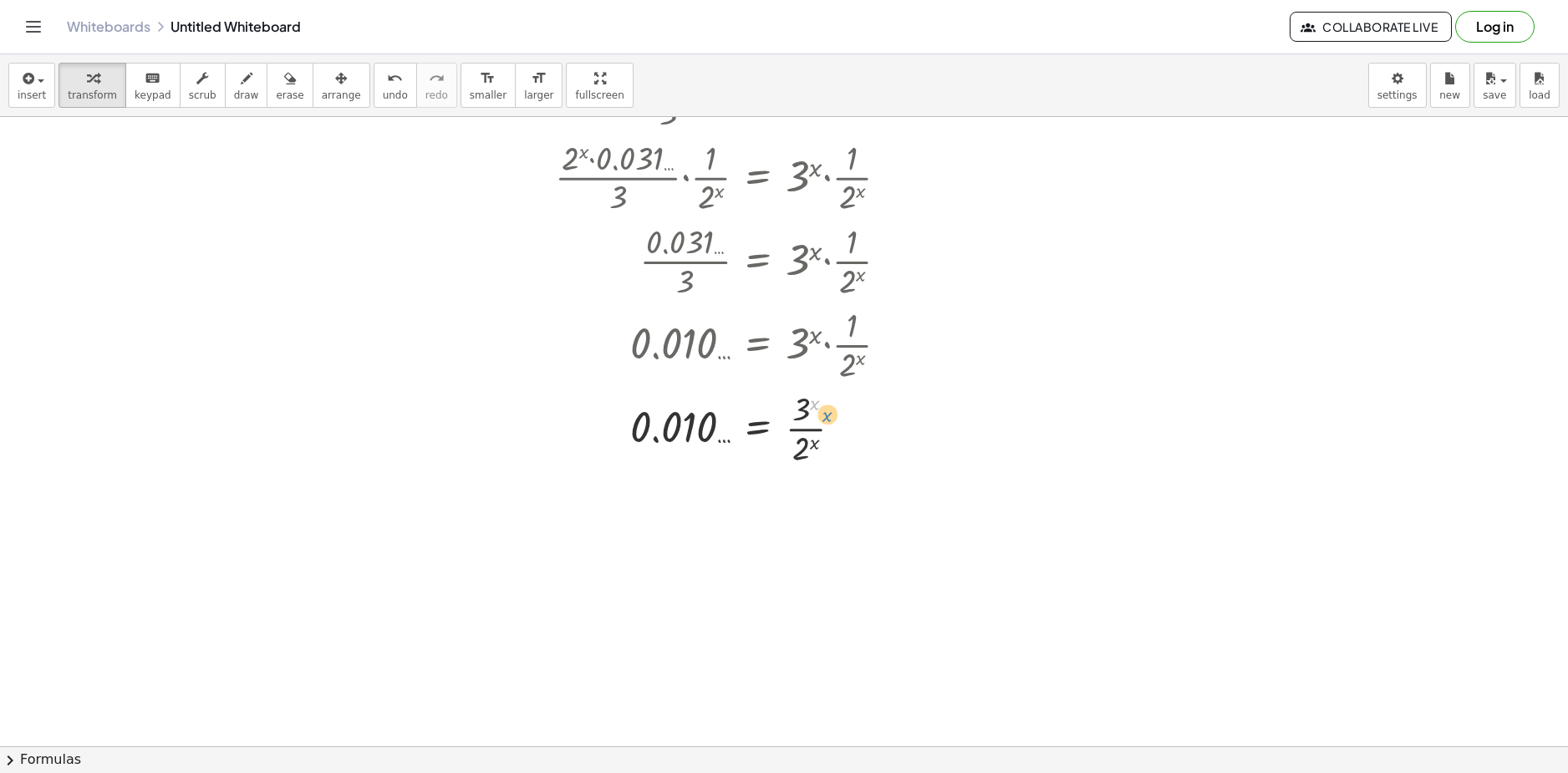
drag, startPoint x: 813, startPoint y: 407, endPoint x: 822, endPoint y: 412, distance: 10.3
click at [818, 407] on div at bounding box center [729, 426] width 364 height 84
drag, startPoint x: 814, startPoint y: 447, endPoint x: 826, endPoint y: 413, distance: 36.1
click at [826, 402] on div at bounding box center [729, 426] width 364 height 84
click at [832, 396] on div at bounding box center [729, 426] width 364 height 84
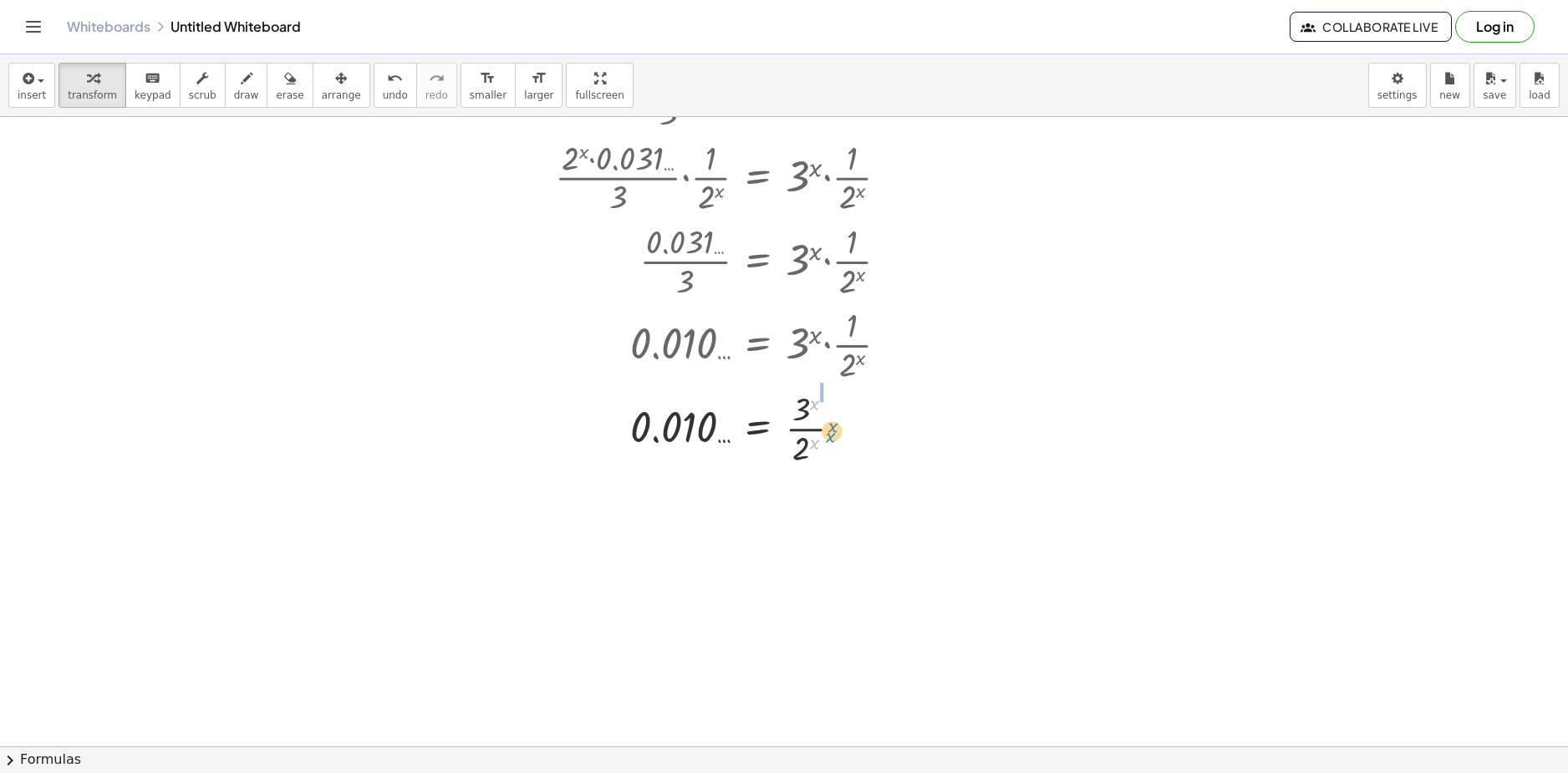
drag, startPoint x: 820, startPoint y: 402, endPoint x: 834, endPoint y: 425, distance: 26.9
click at [834, 425] on div at bounding box center [729, 426] width 364 height 84
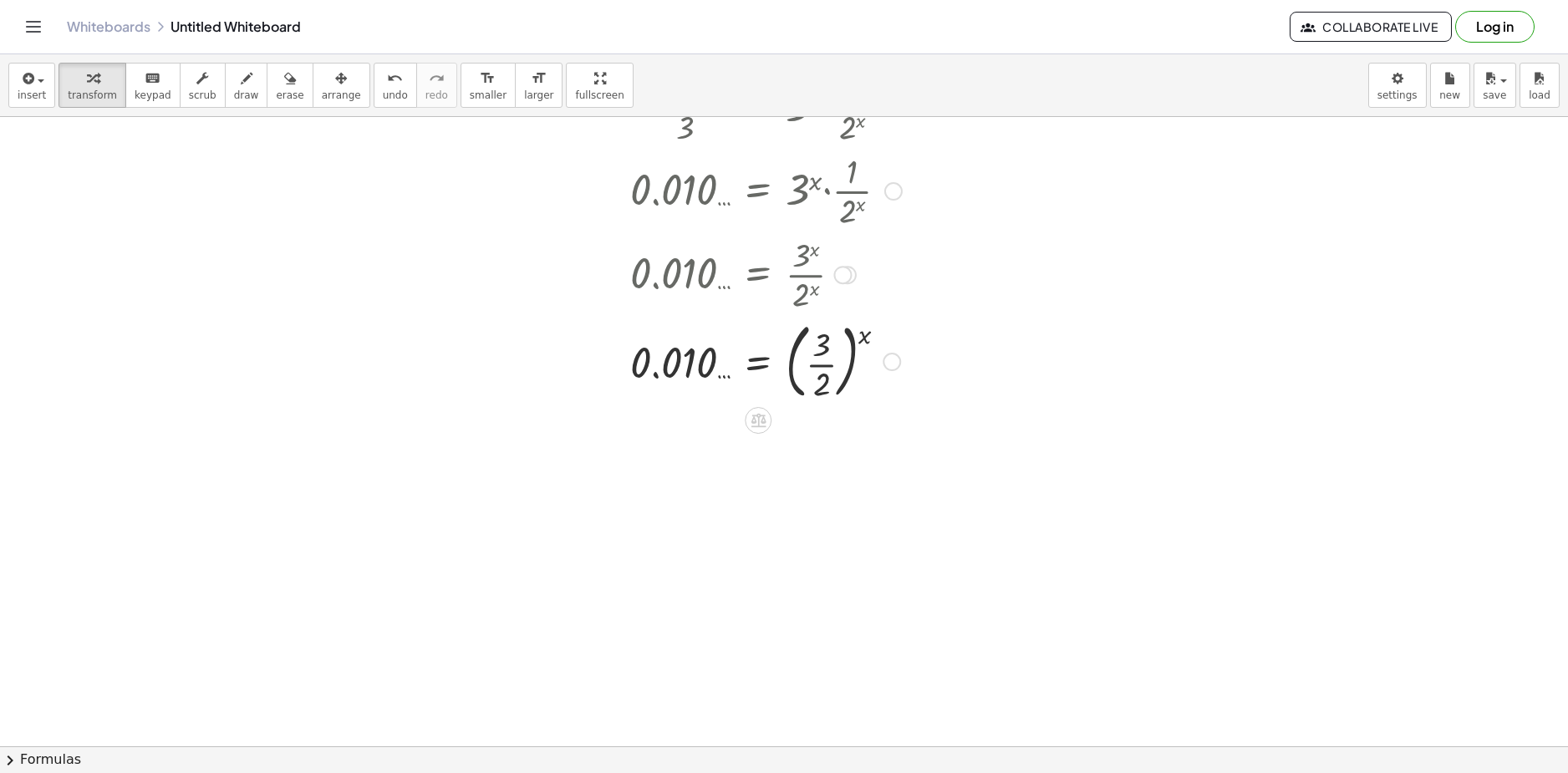
scroll to position [3314, 0]
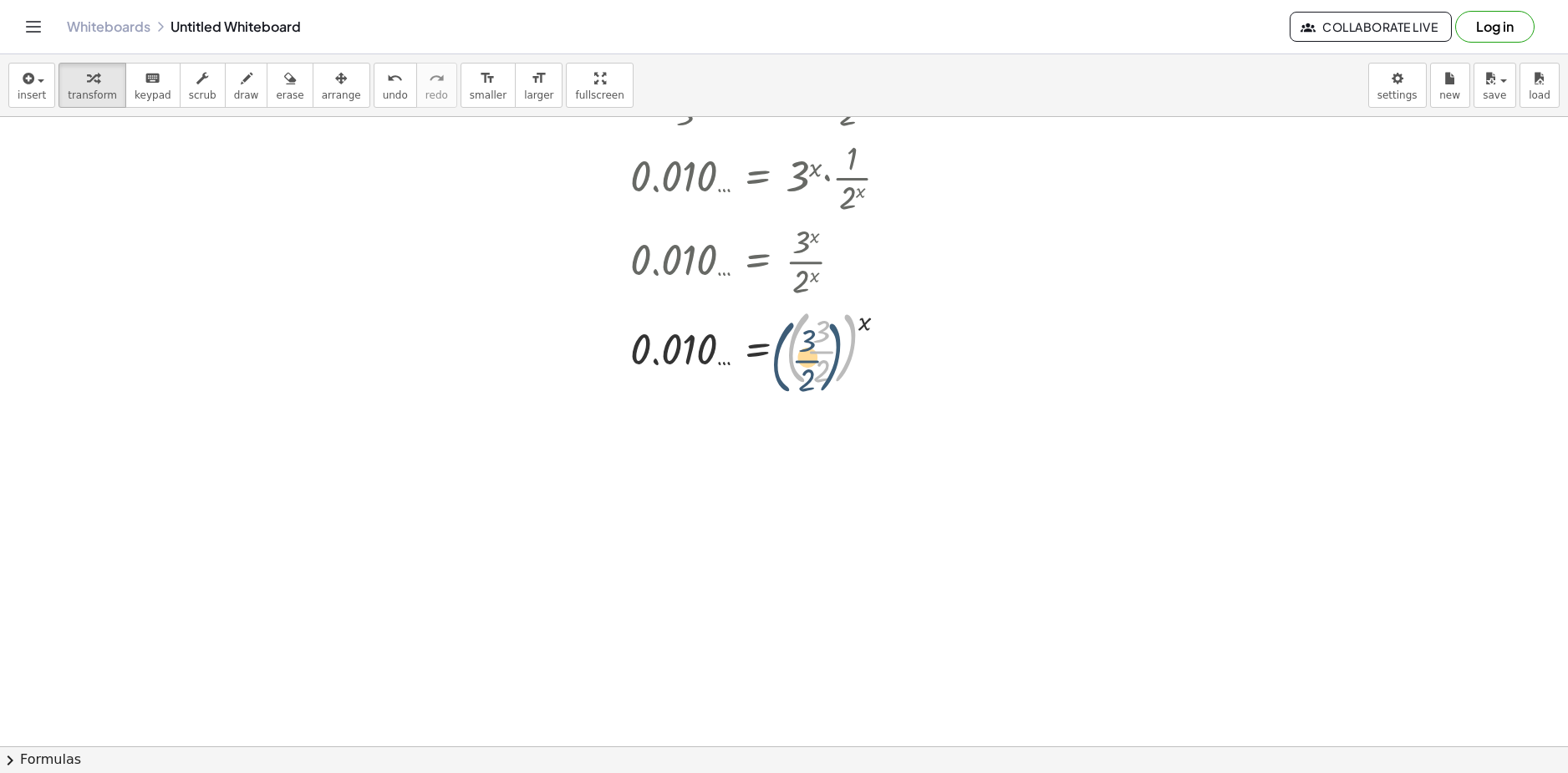
click at [860, 327] on div at bounding box center [729, 347] width 364 height 90
click at [872, 327] on div at bounding box center [729, 347] width 364 height 90
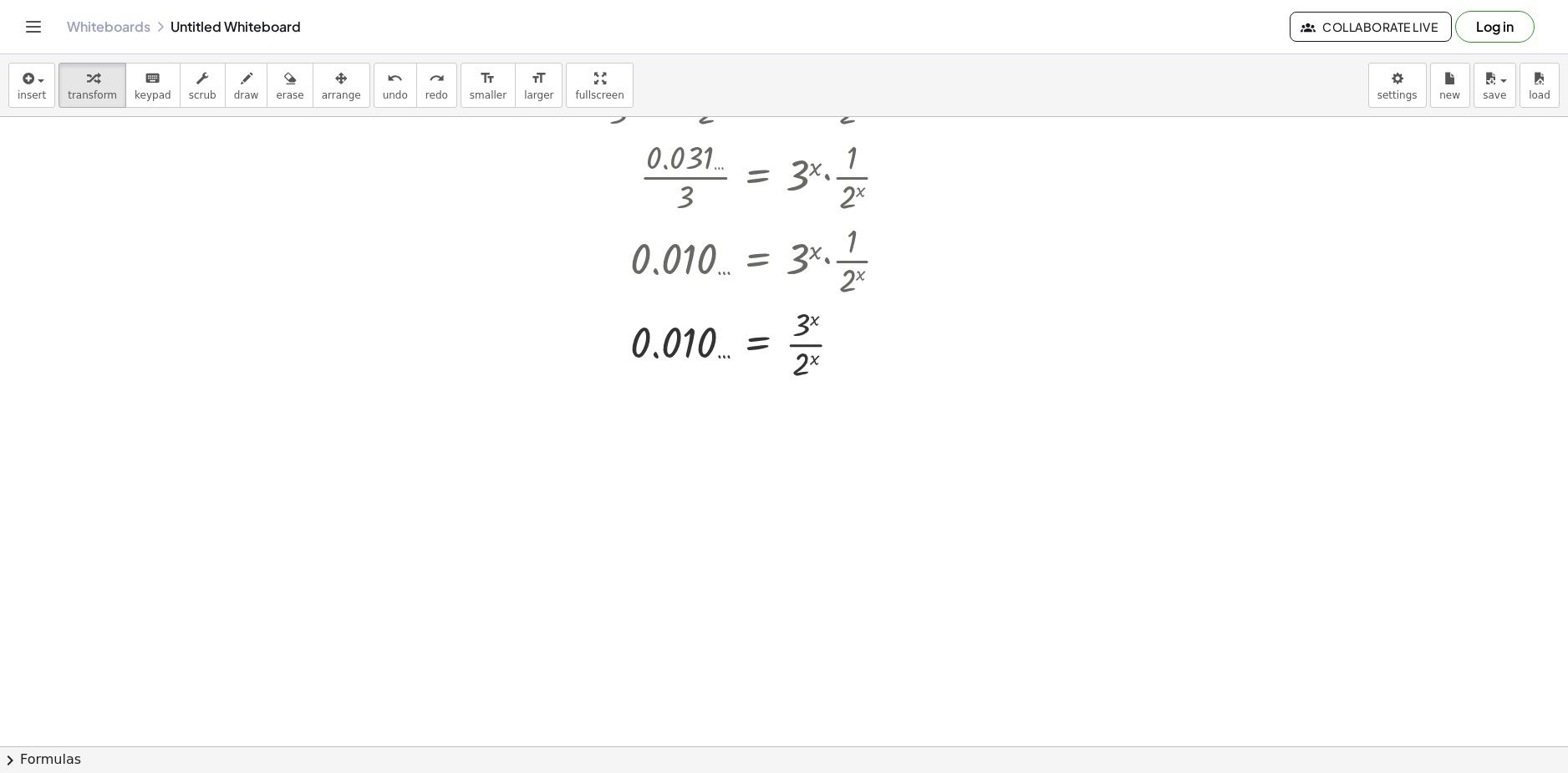
scroll to position [3231, 0]
click at [843, 346] on div at bounding box center [843, 346] width 18 height 18
click at [812, 313] on div at bounding box center [729, 343] width 364 height 84
drag, startPoint x: 816, startPoint y: 323, endPoint x: 830, endPoint y: 314, distance: 16.6
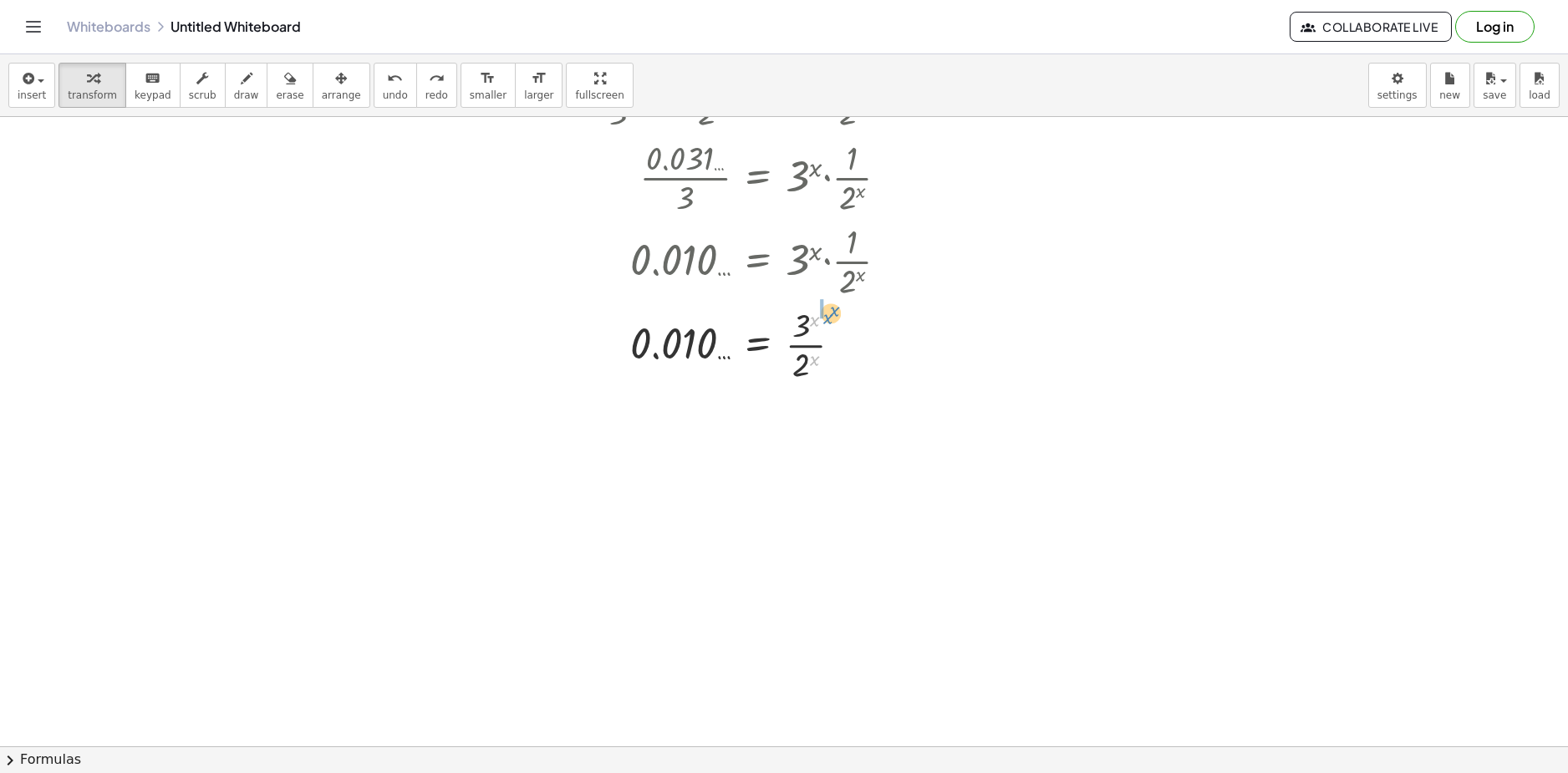
click at [830, 314] on div at bounding box center [729, 343] width 364 height 84
drag, startPoint x: 814, startPoint y: 321, endPoint x: 831, endPoint y: 318, distance: 17.3
click at [831, 318] on div at bounding box center [729, 343] width 364 height 84
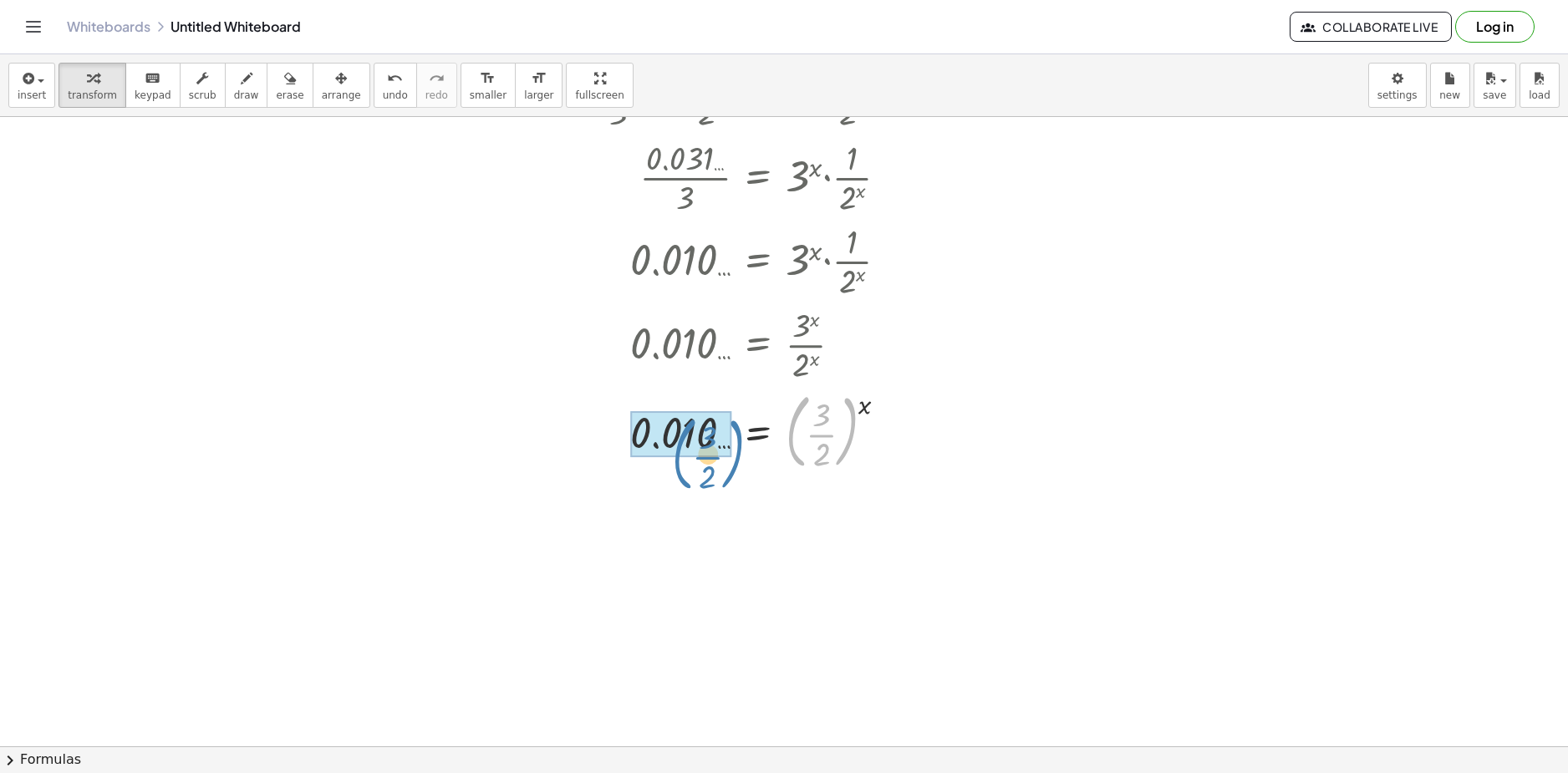
drag, startPoint x: 849, startPoint y: 419, endPoint x: 732, endPoint y: 433, distance: 117.8
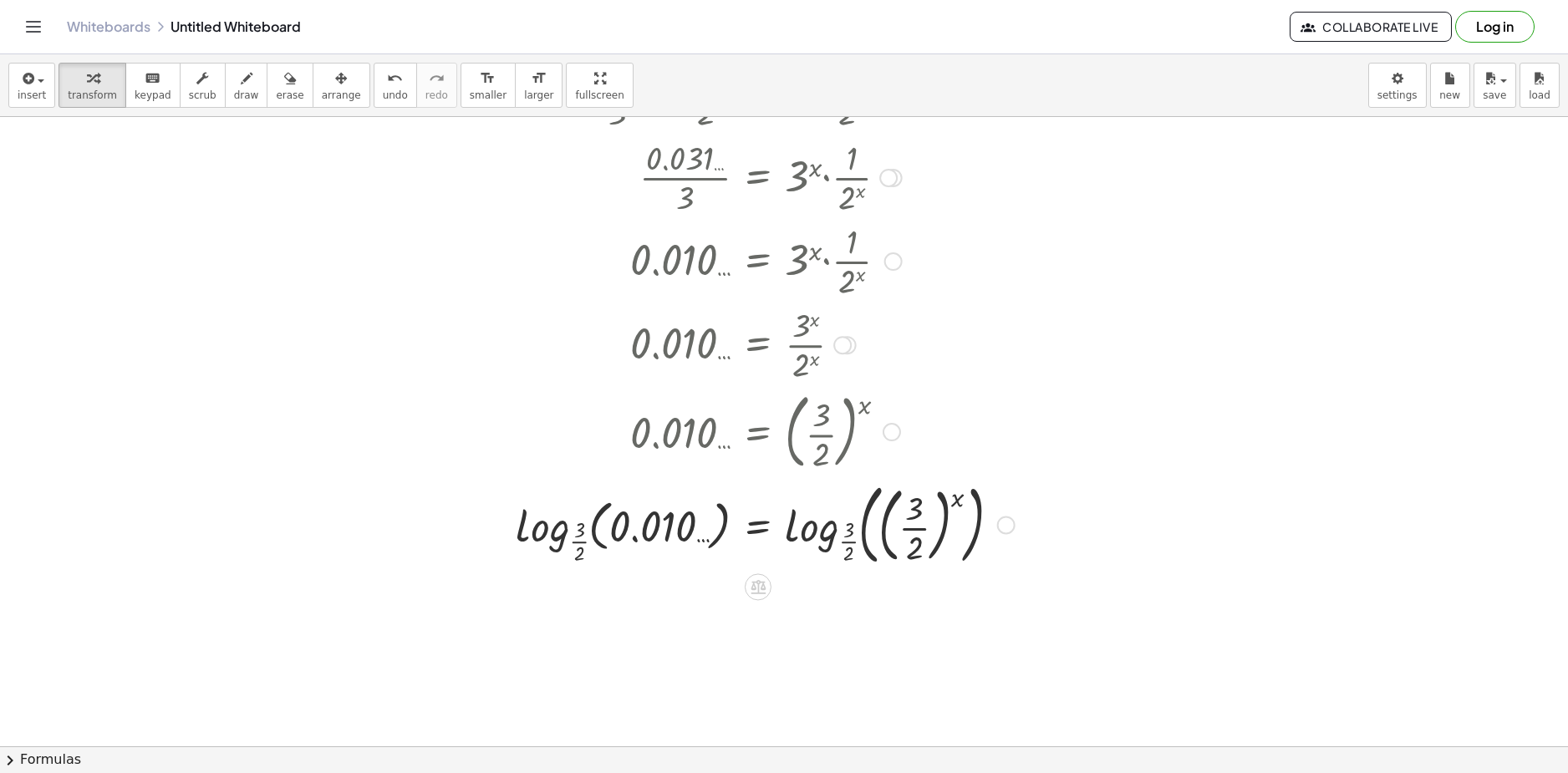
click at [909, 531] on div at bounding box center [765, 523] width 516 height 97
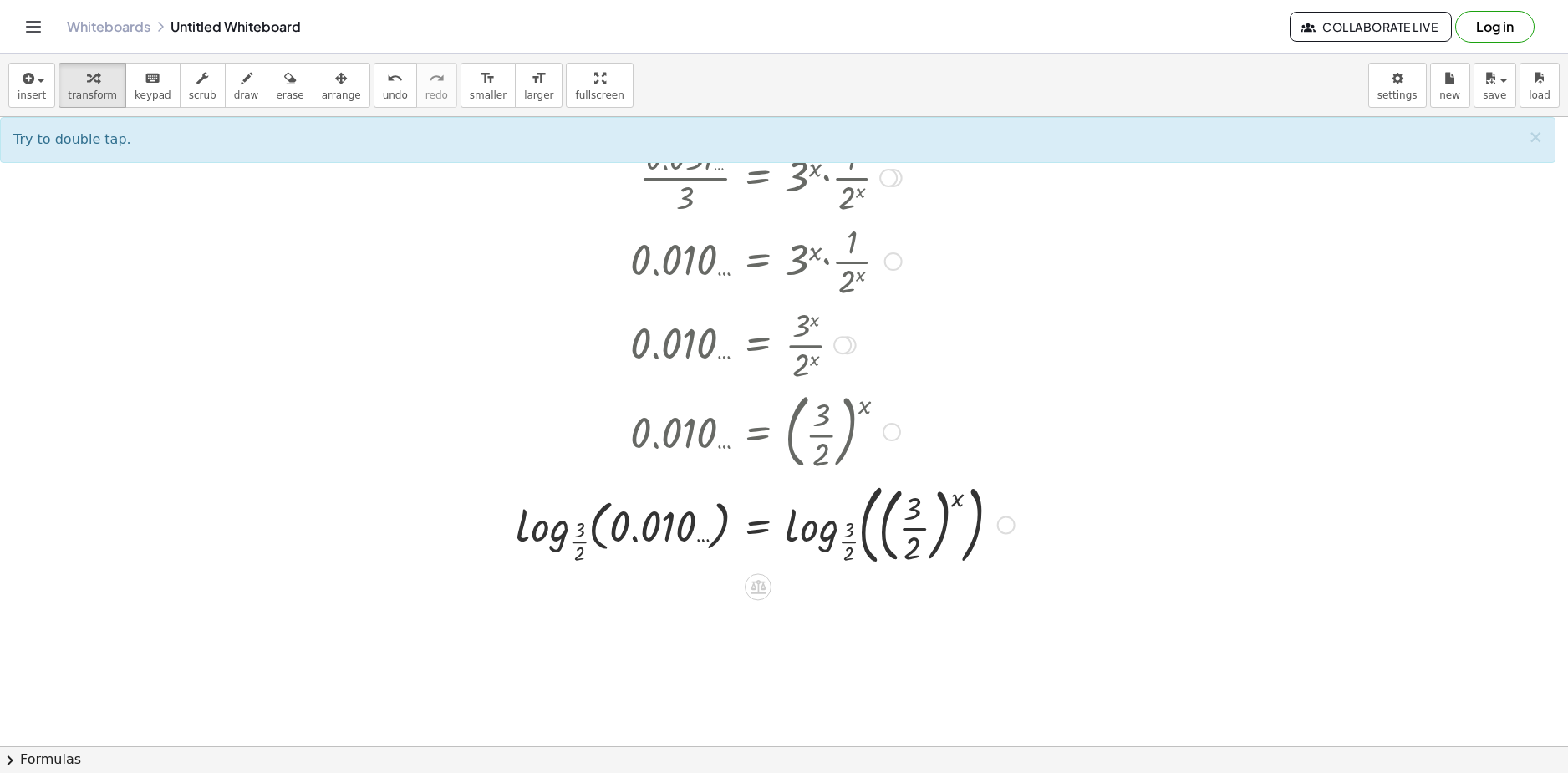
click at [821, 535] on div at bounding box center [765, 523] width 516 height 97
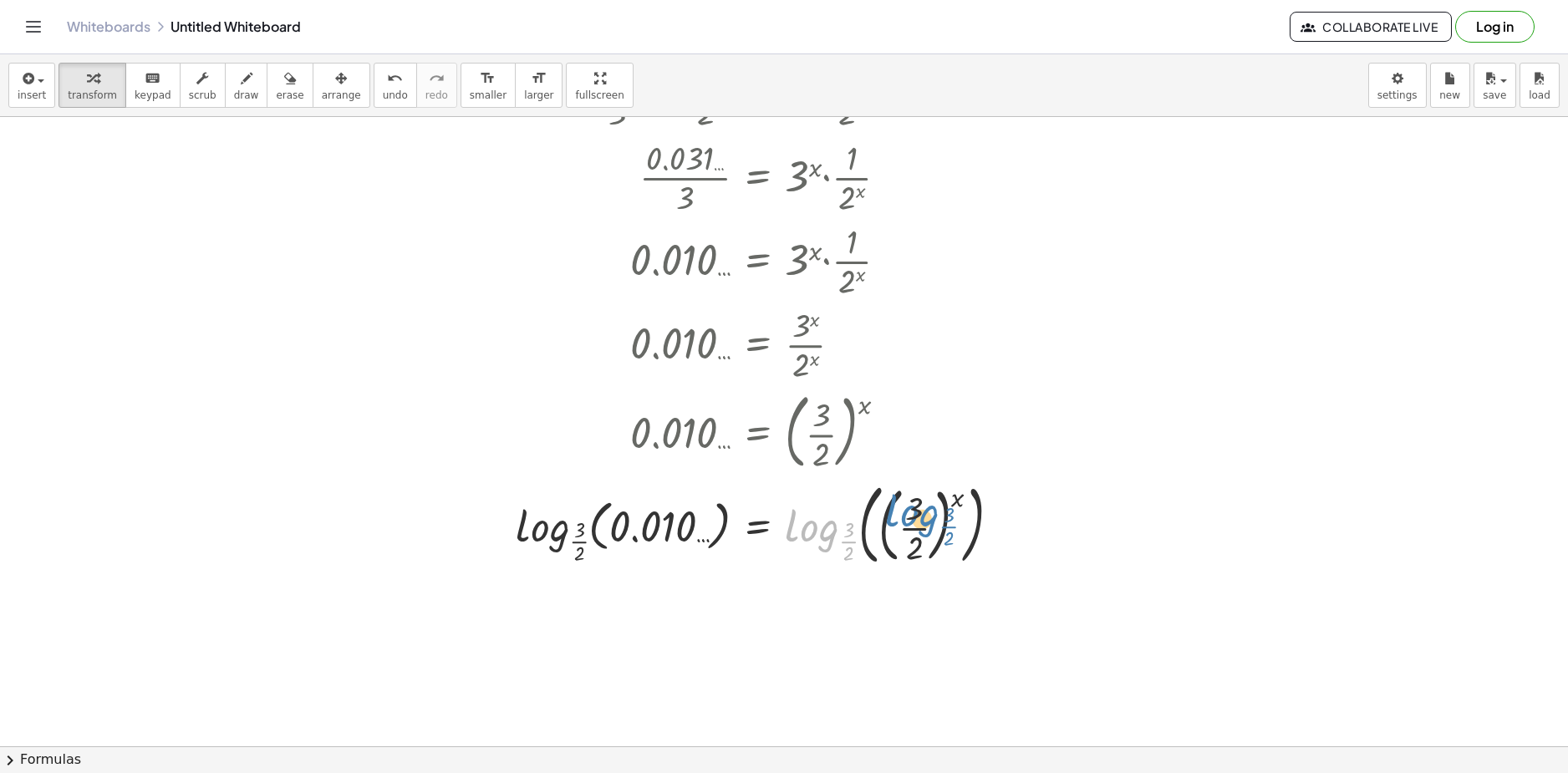
drag, startPoint x: 824, startPoint y: 536, endPoint x: 931, endPoint y: 522, distance: 107.9
click at [931, 522] on div at bounding box center [765, 523] width 516 height 97
click at [913, 527] on div at bounding box center [765, 523] width 516 height 97
drag, startPoint x: 958, startPoint y: 501, endPoint x: 780, endPoint y: 520, distance: 179.0
click at [780, 520] on div at bounding box center [765, 523] width 516 height 97
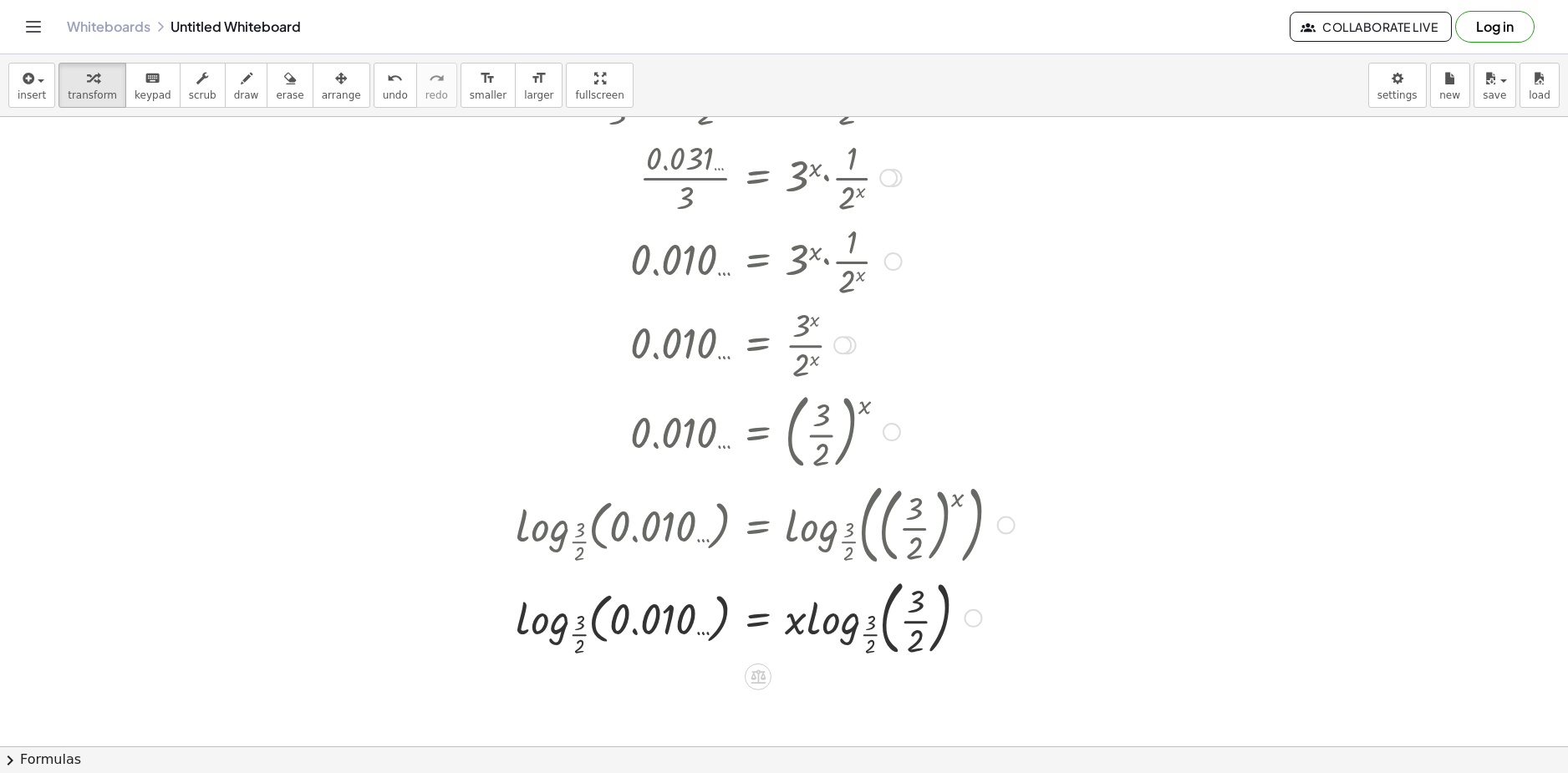
click at [867, 618] on div at bounding box center [765, 617] width 516 height 90
click at [883, 628] on div at bounding box center [765, 617] width 516 height 90
click at [826, 626] on div at bounding box center [765, 617] width 516 height 90
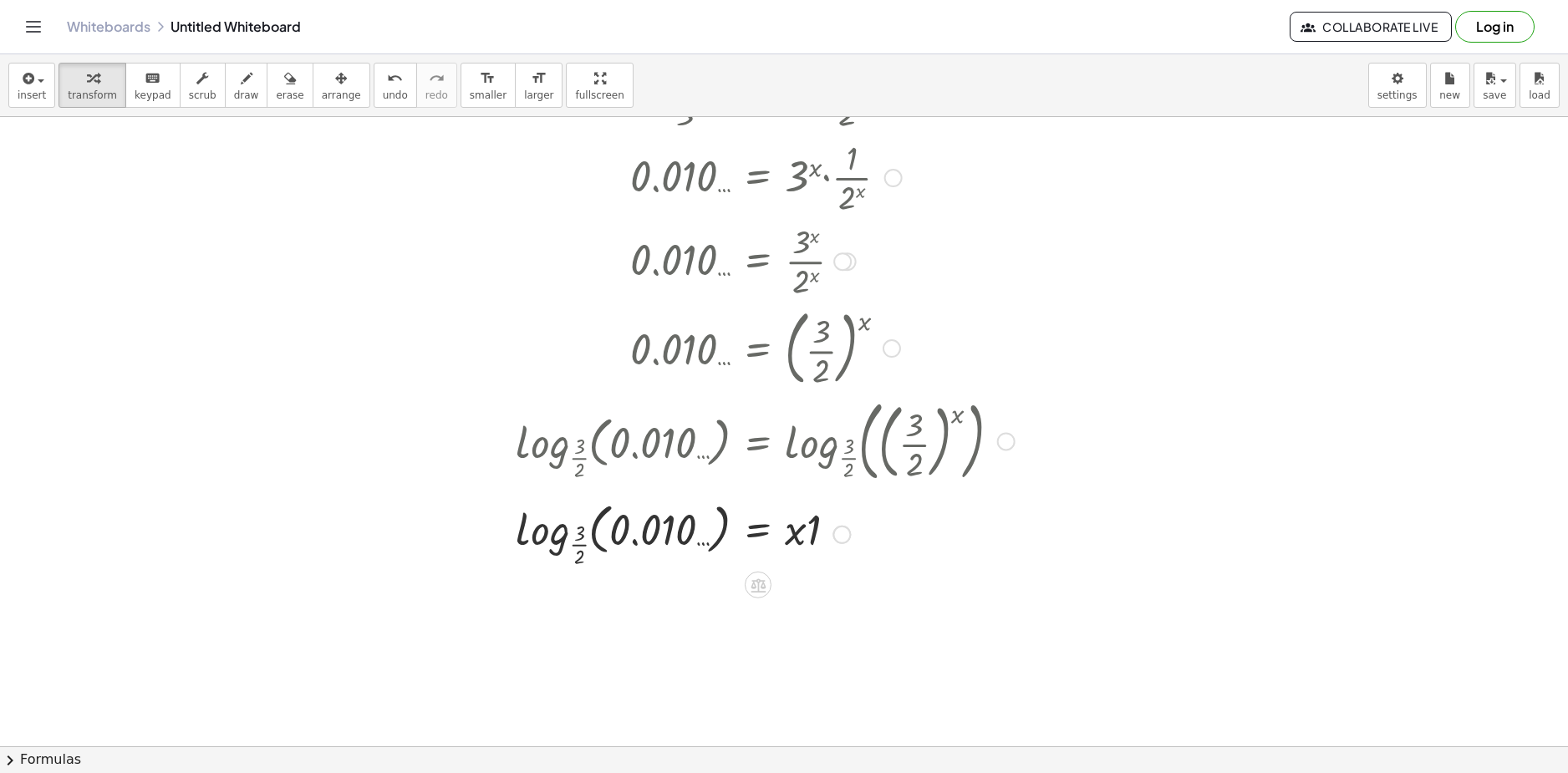
click at [806, 540] on div at bounding box center [765, 533] width 516 height 74
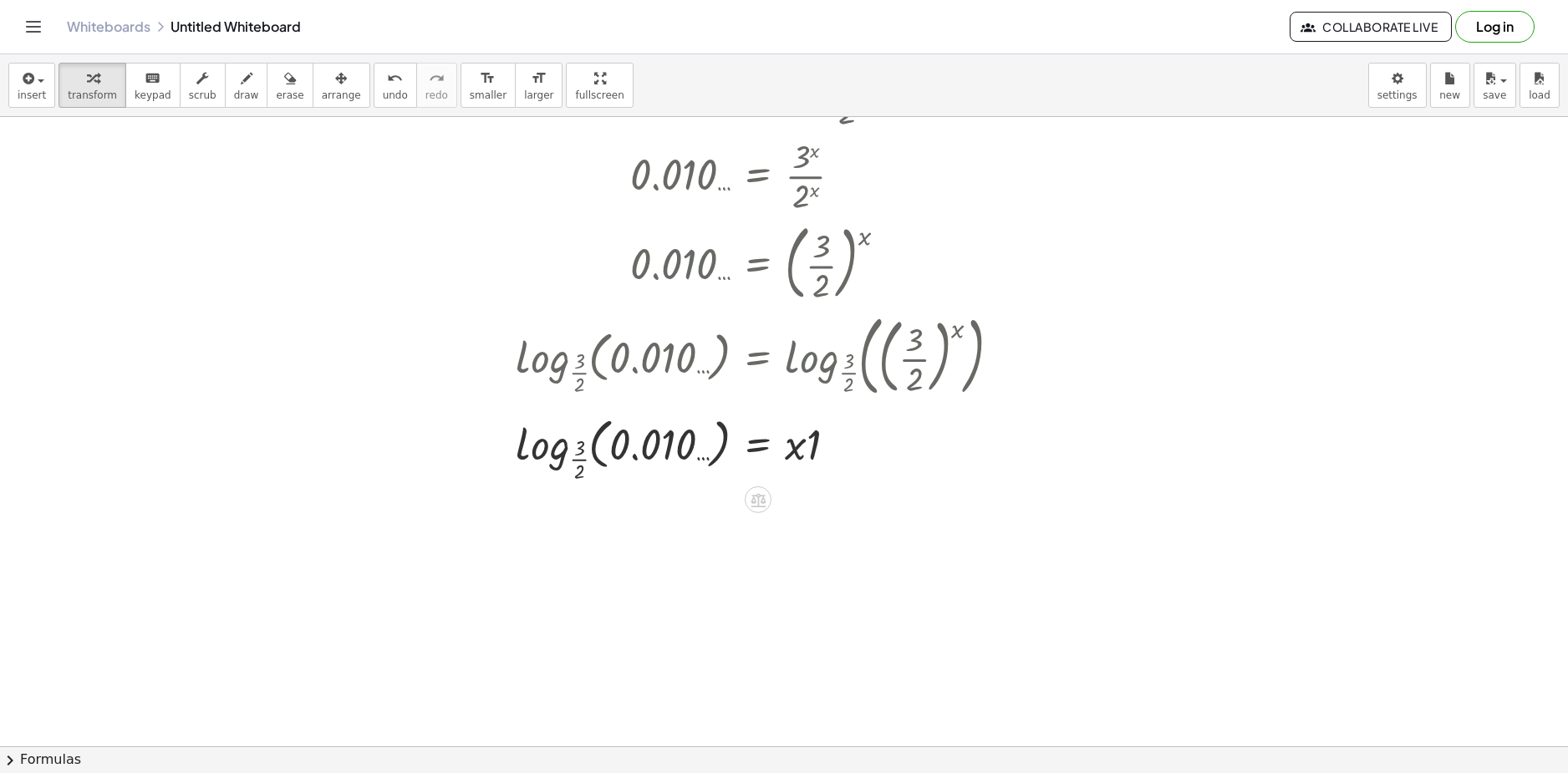
scroll to position [3482, 0]
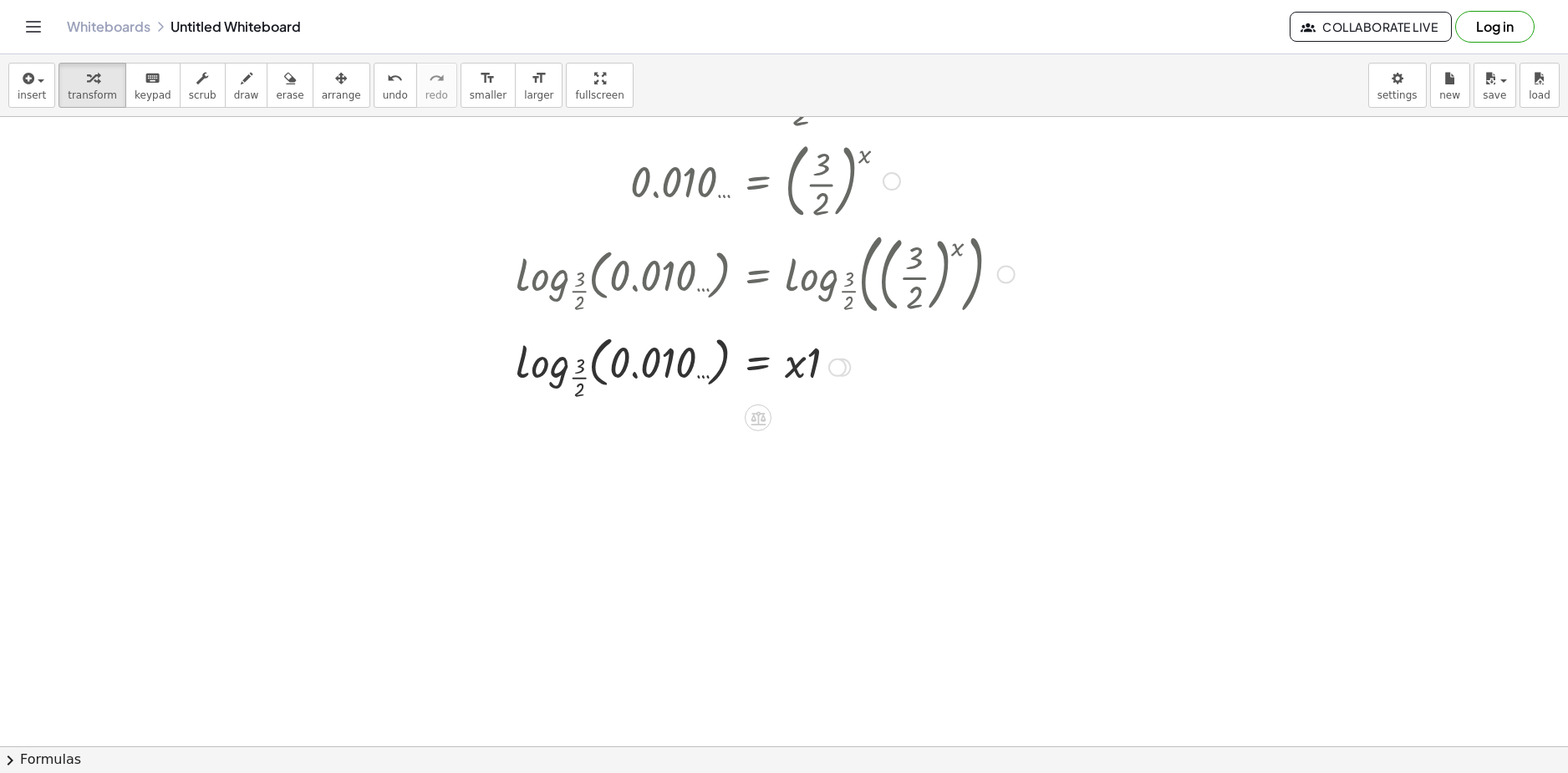
click at [548, 374] on div at bounding box center [765, 366] width 516 height 74
click at [629, 366] on div at bounding box center [765, 366] width 516 height 74
click at [590, 368] on div at bounding box center [765, 366] width 516 height 74
drag, startPoint x: 534, startPoint y: 370, endPoint x: 609, endPoint y: 357, distance: 76.1
click at [609, 358] on div at bounding box center [765, 366] width 516 height 74
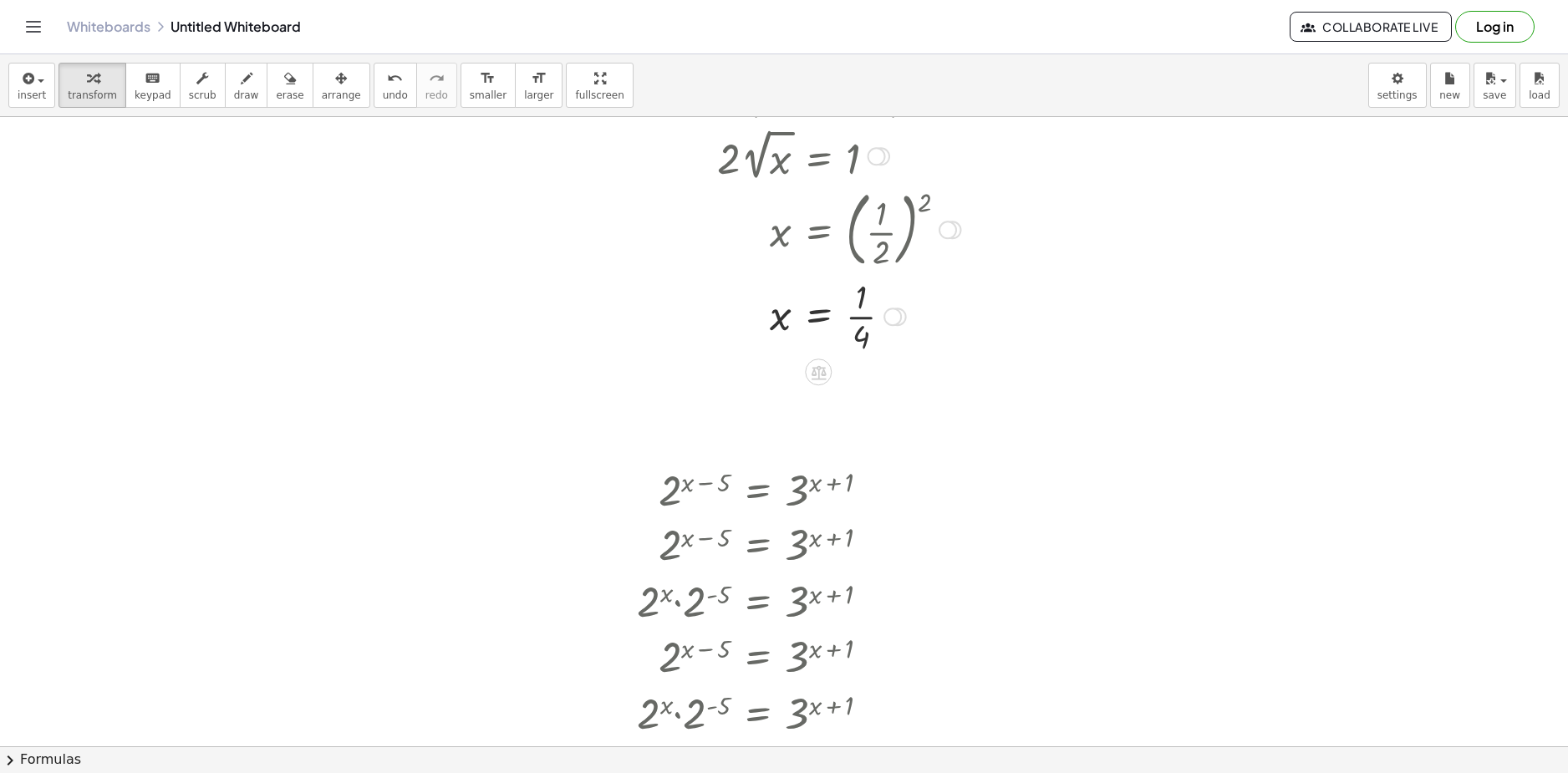
scroll to position [2414, 0]
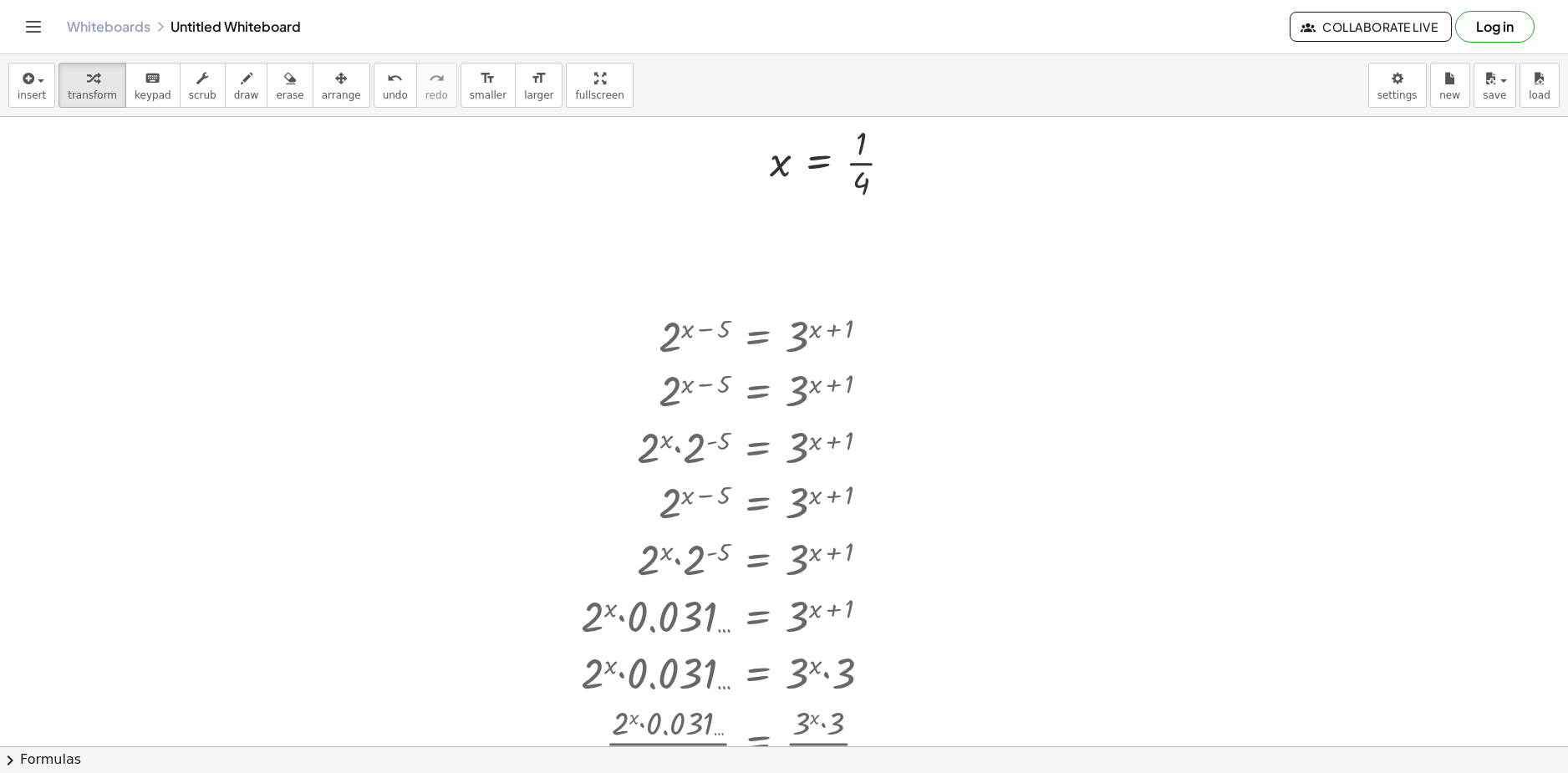
drag, startPoint x: 783, startPoint y: 335, endPoint x: 826, endPoint y: 339, distance: 43.2
click at [826, 339] on div at bounding box center [765, 336] width 516 height 55
click at [873, 338] on div at bounding box center [875, 337] width 18 height 18
click at [876, 341] on div "Go back to this line Copy line as LaTeX Copy derivation as LaTeX" at bounding box center [875, 337] width 18 height 18
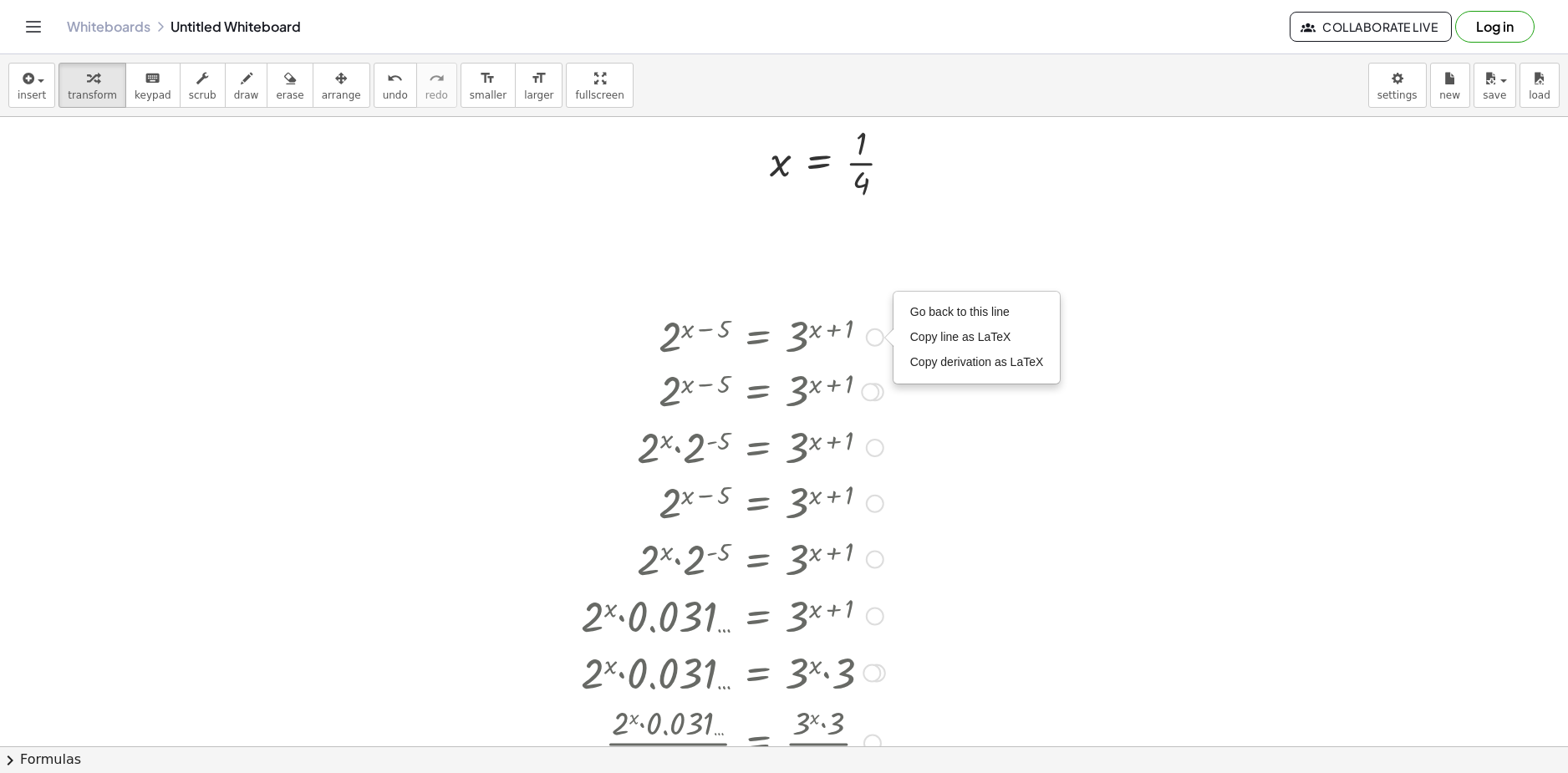
click at [843, 343] on div at bounding box center [765, 336] width 516 height 55
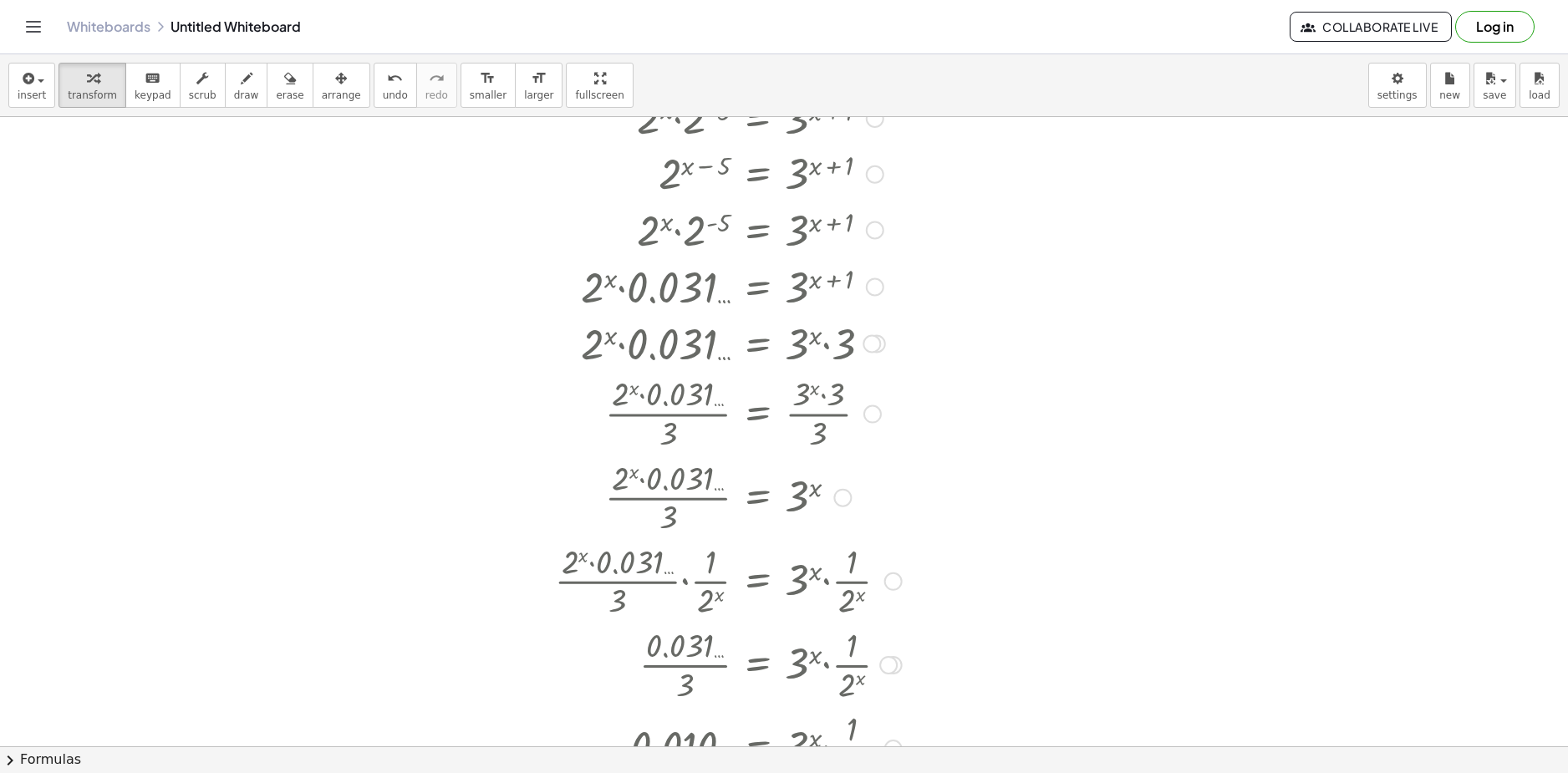
scroll to position [2330, 0]
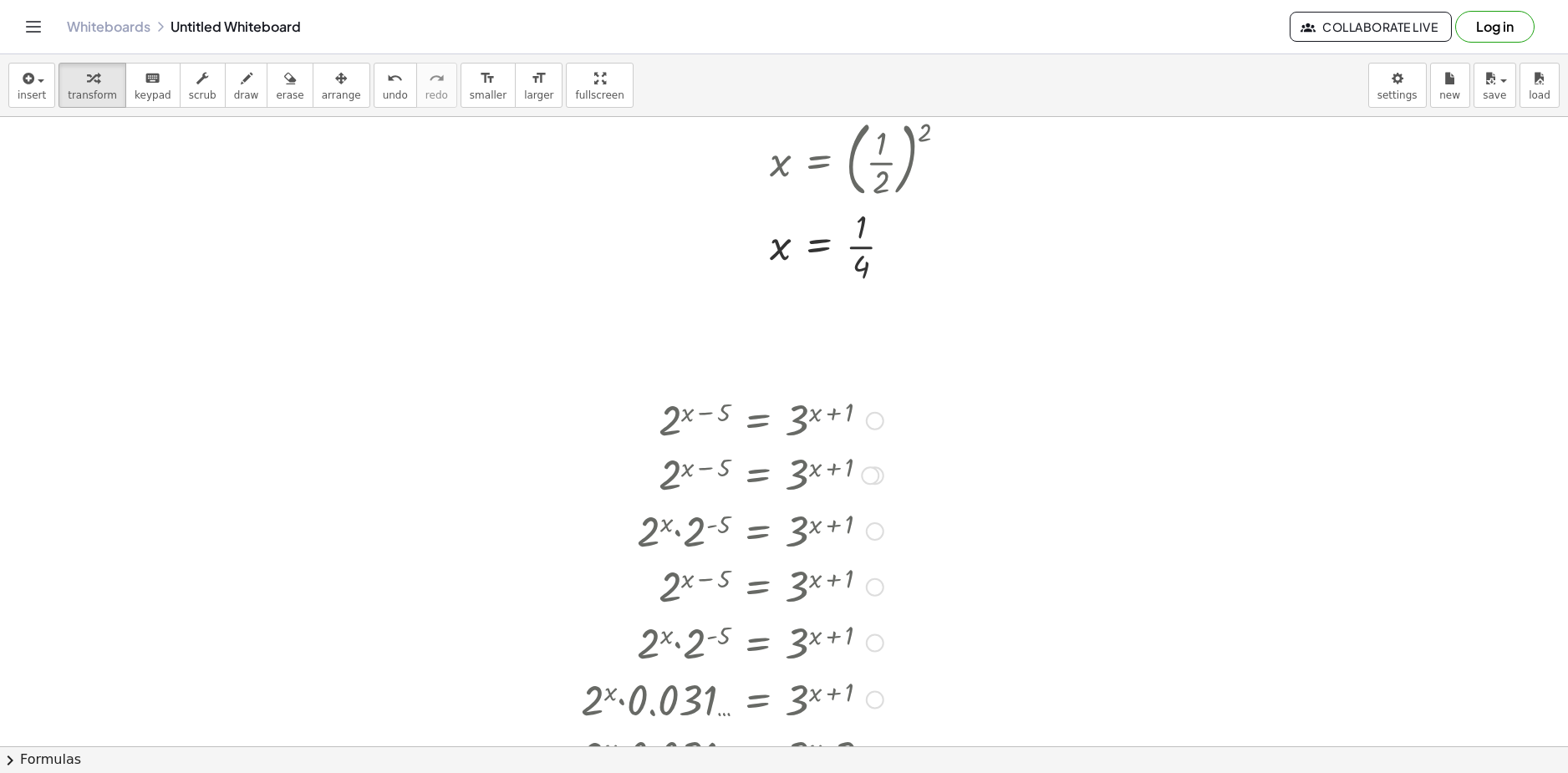
click at [878, 420] on div "Go back to this line Copy line as LaTeX Copy derivation as LaTeX" at bounding box center [875, 421] width 18 height 18
click at [990, 392] on span "Go back to this line" at bounding box center [960, 395] width 99 height 14
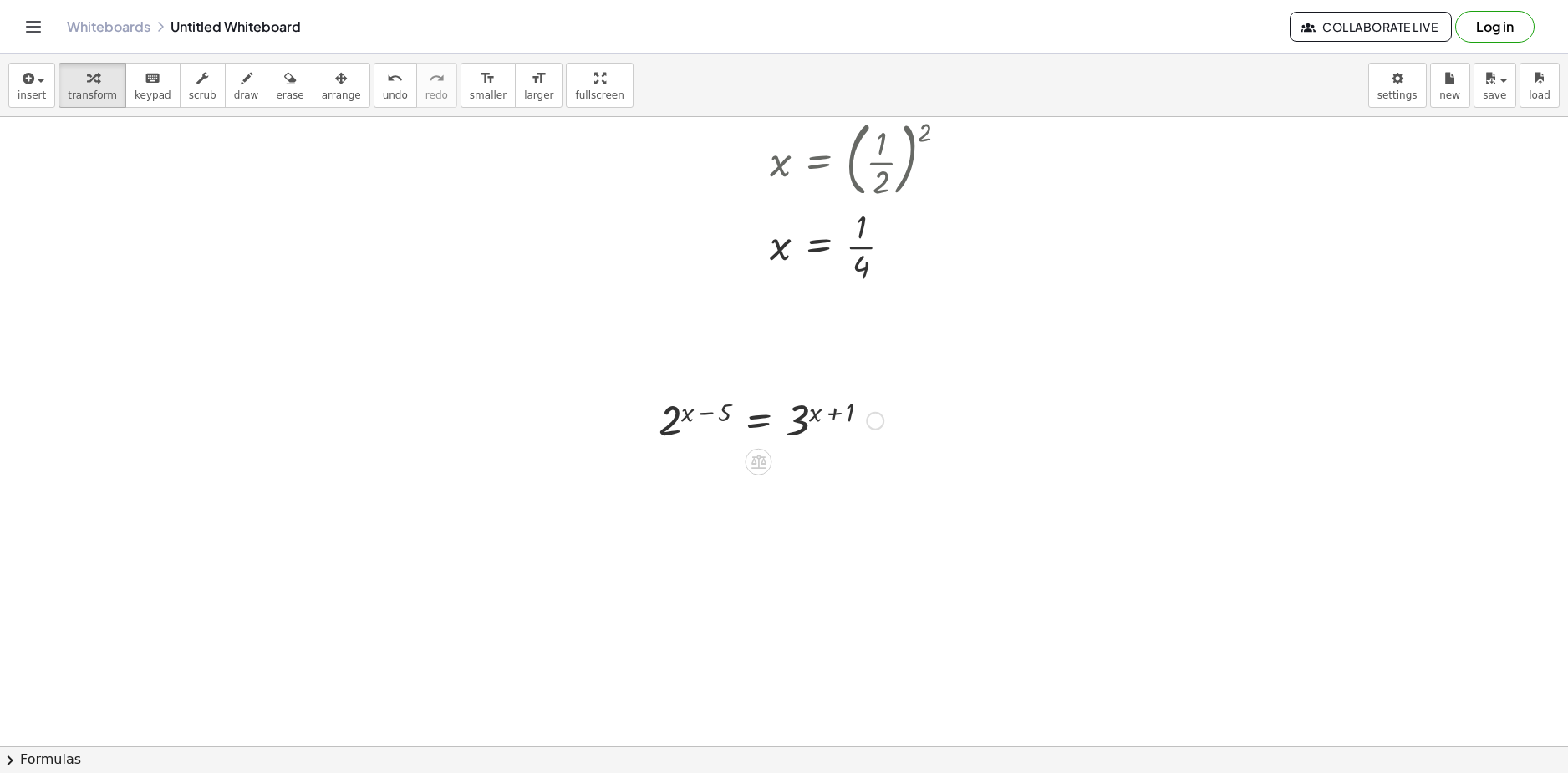
click at [765, 455] on icon at bounding box center [758, 461] width 17 height 17
click at [829, 461] on icon at bounding box center [824, 461] width 10 height 3
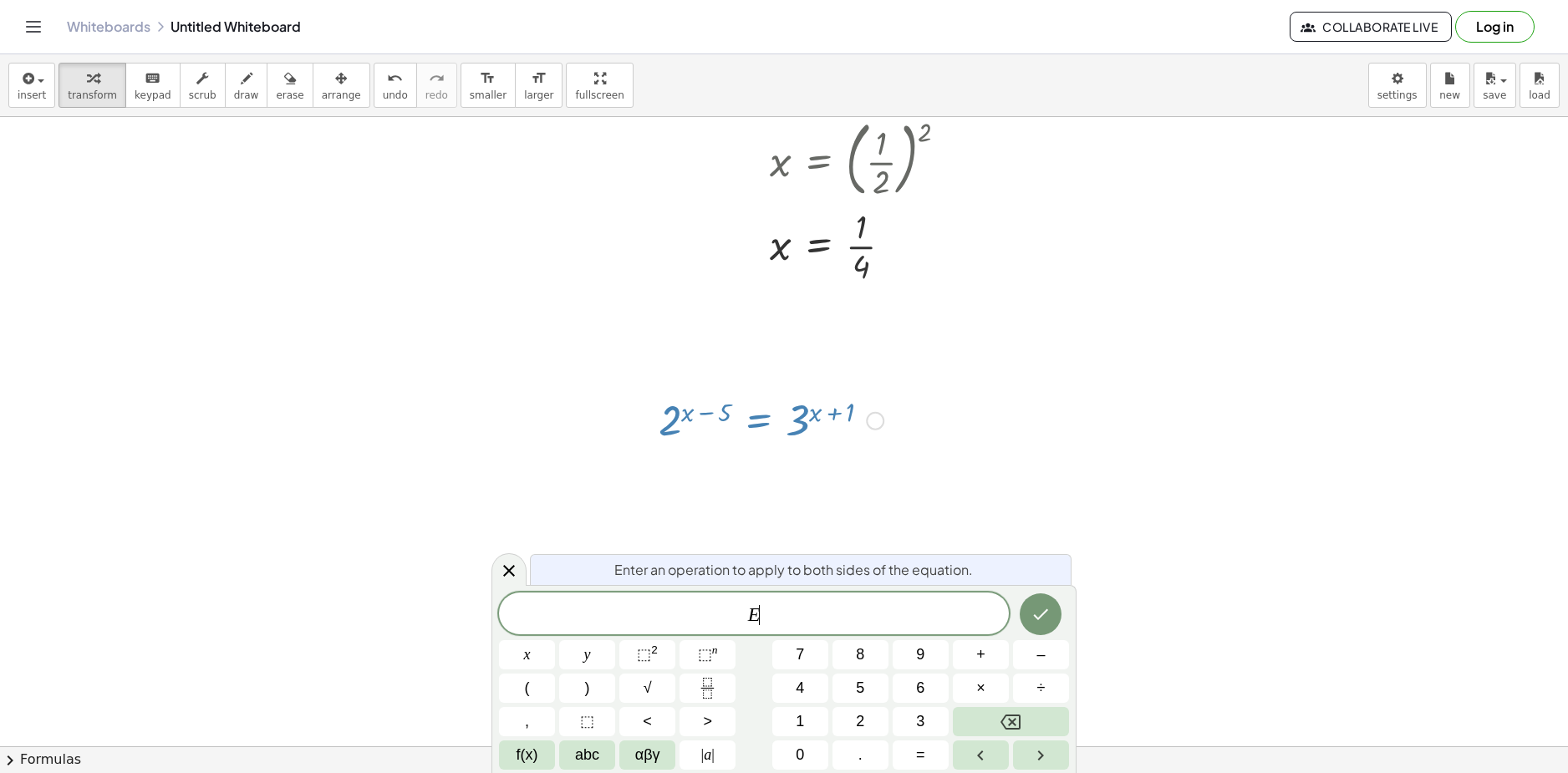
click at [801, 616] on span "E ​" at bounding box center [754, 615] width 510 height 23
click at [676, 607] on span "​ E" at bounding box center [754, 615] width 510 height 23
click at [1048, 614] on icon "Done" at bounding box center [1040, 613] width 20 height 20
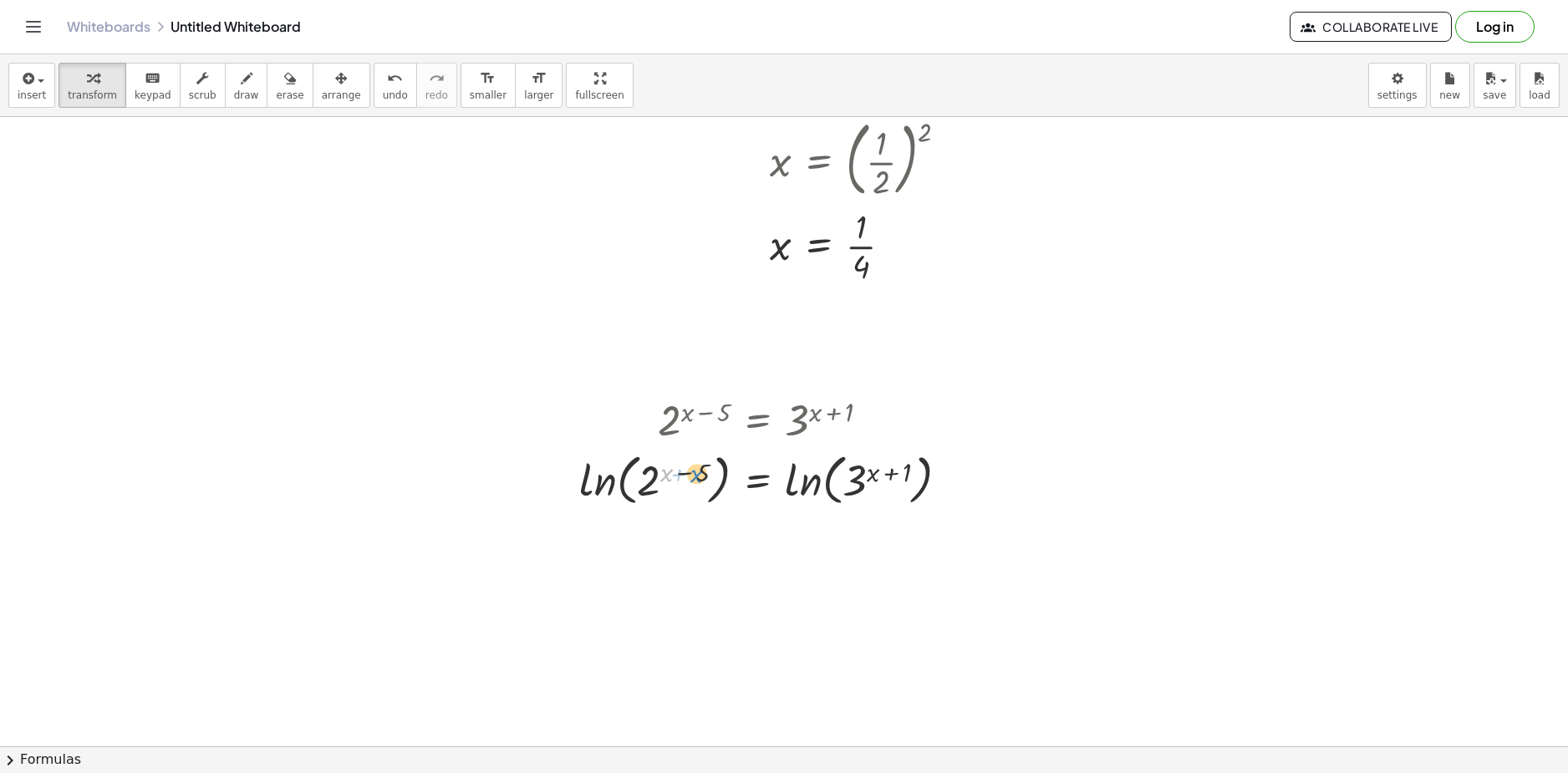
drag, startPoint x: 669, startPoint y: 469, endPoint x: 678, endPoint y: 468, distance: 9.1
click at [683, 468] on div at bounding box center [770, 479] width 400 height 63
click at [706, 472] on div at bounding box center [770, 479] width 400 height 63
click at [669, 473] on div at bounding box center [770, 479] width 400 height 63
click at [687, 474] on div at bounding box center [770, 479] width 400 height 63
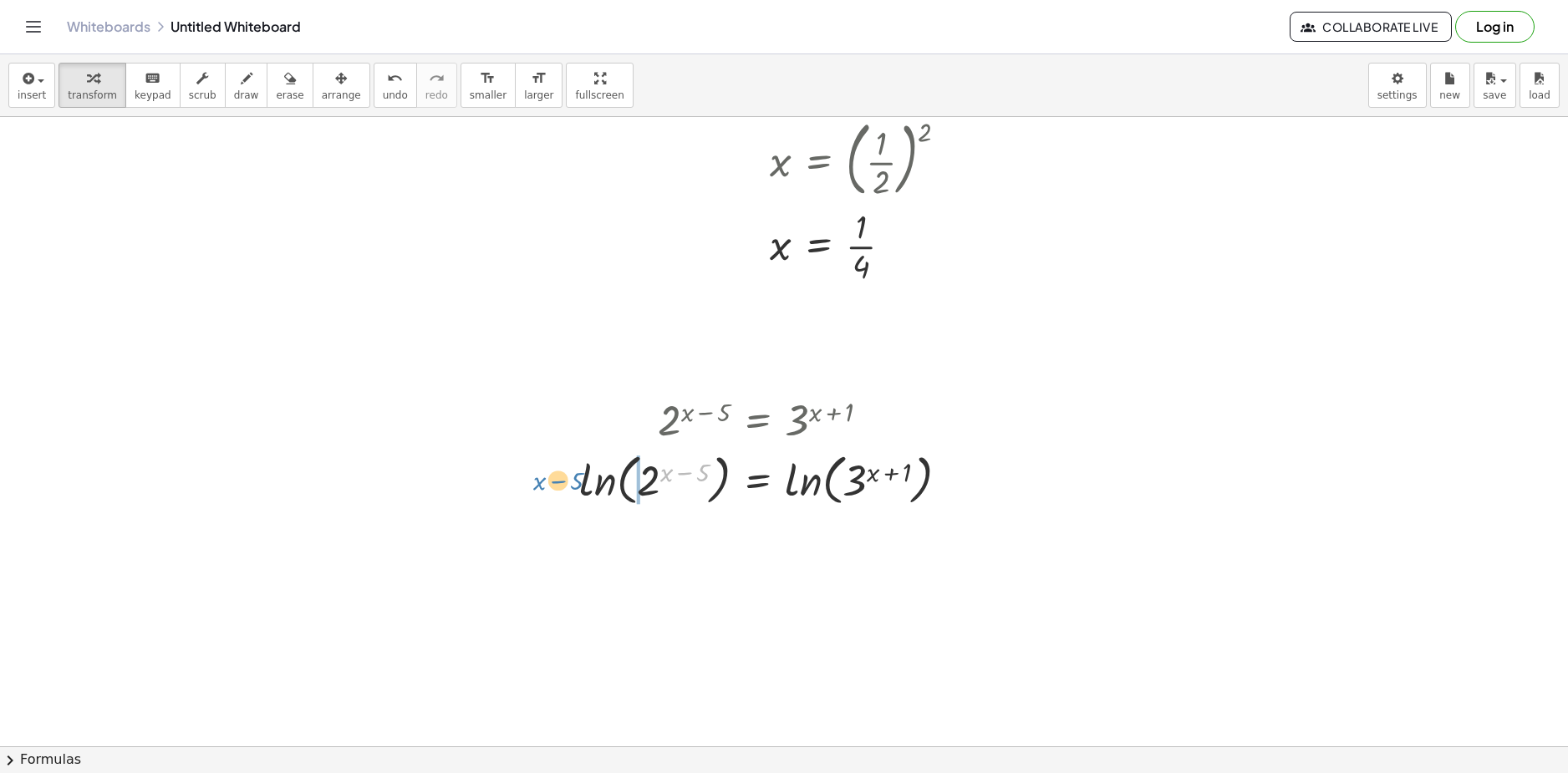
drag, startPoint x: 687, startPoint y: 476, endPoint x: 560, endPoint y: 484, distance: 127.3
click at [559, 484] on div "2 ( + x − 5 ) = 3 ( + x + 1 ) ( + x − 5 ) 2 ( + x − 5 ) = 3 ( + x + 1 ) ln ( , …" at bounding box center [764, 450] width 420 height 126
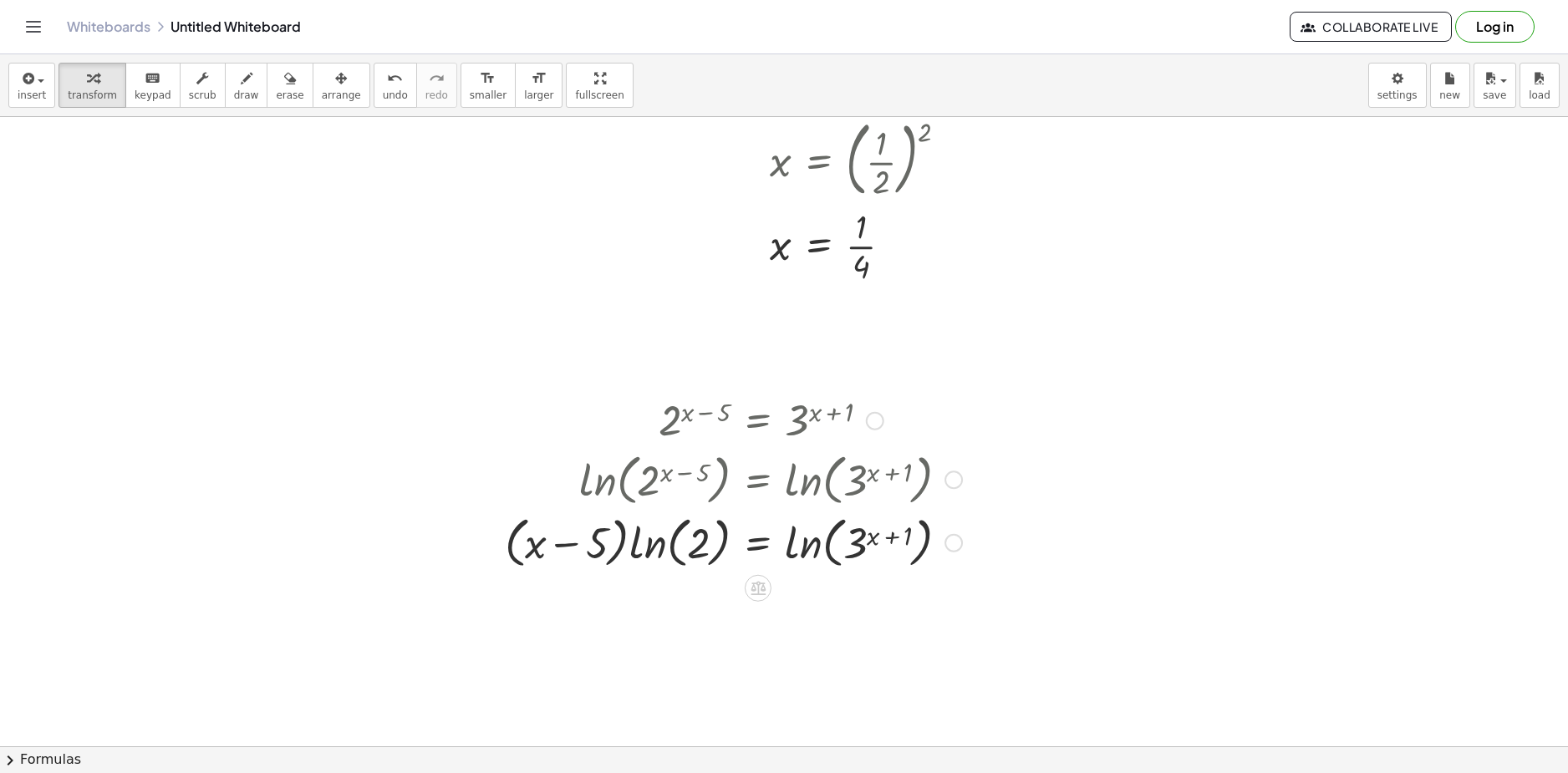
click at [872, 540] on div at bounding box center [733, 541] width 474 height 63
click at [899, 530] on div at bounding box center [733, 541] width 474 height 63
click at [902, 539] on div at bounding box center [733, 541] width 474 height 63
click at [906, 538] on div at bounding box center [733, 541] width 474 height 63
click at [875, 538] on div at bounding box center [733, 541] width 474 height 63
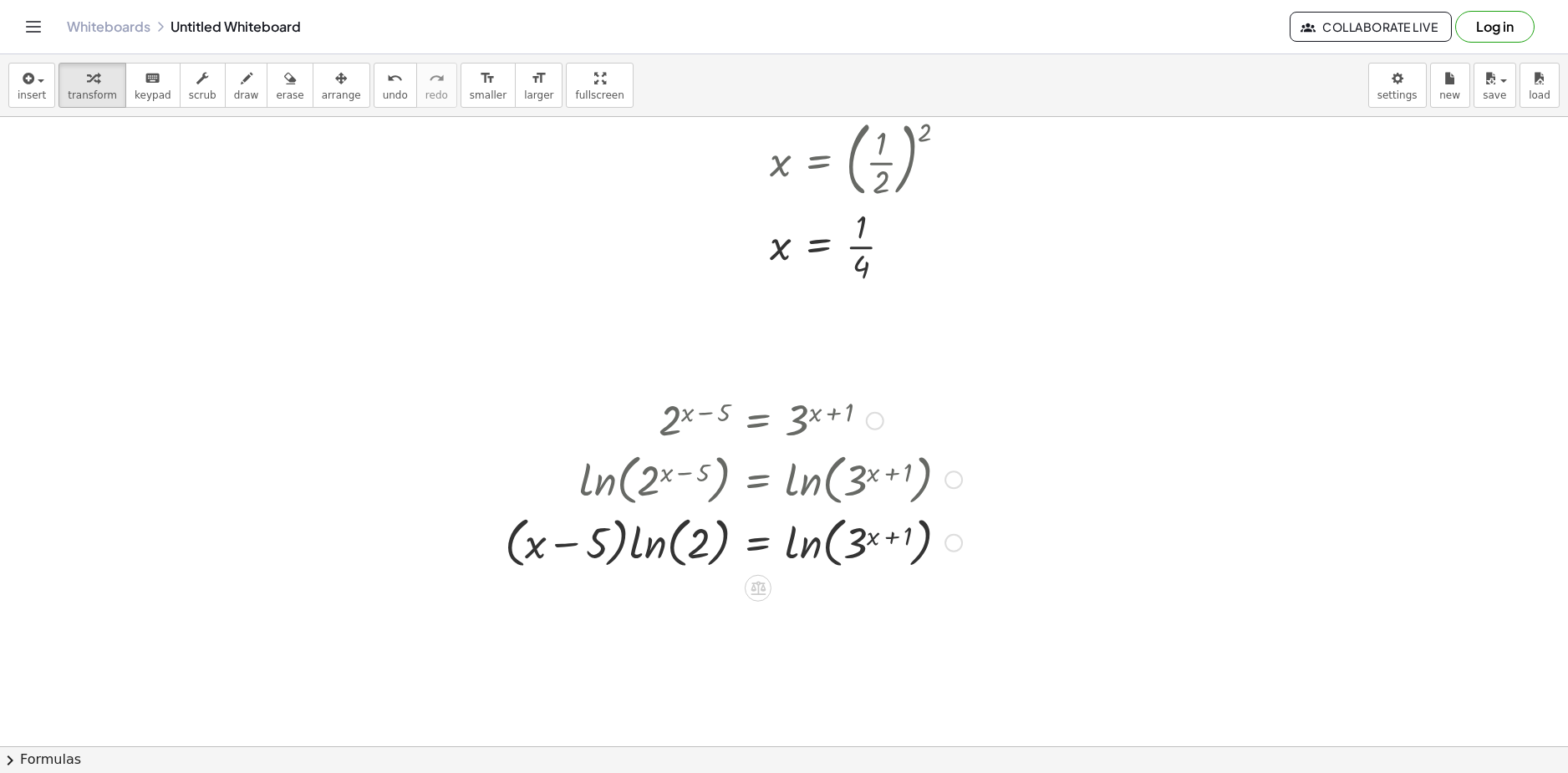
click at [892, 539] on div at bounding box center [733, 541] width 474 height 63
click at [907, 533] on div at bounding box center [733, 541] width 474 height 63
drag, startPoint x: 907, startPoint y: 535, endPoint x: 808, endPoint y: 542, distance: 99.2
click at [801, 542] on div at bounding box center [733, 541] width 474 height 63
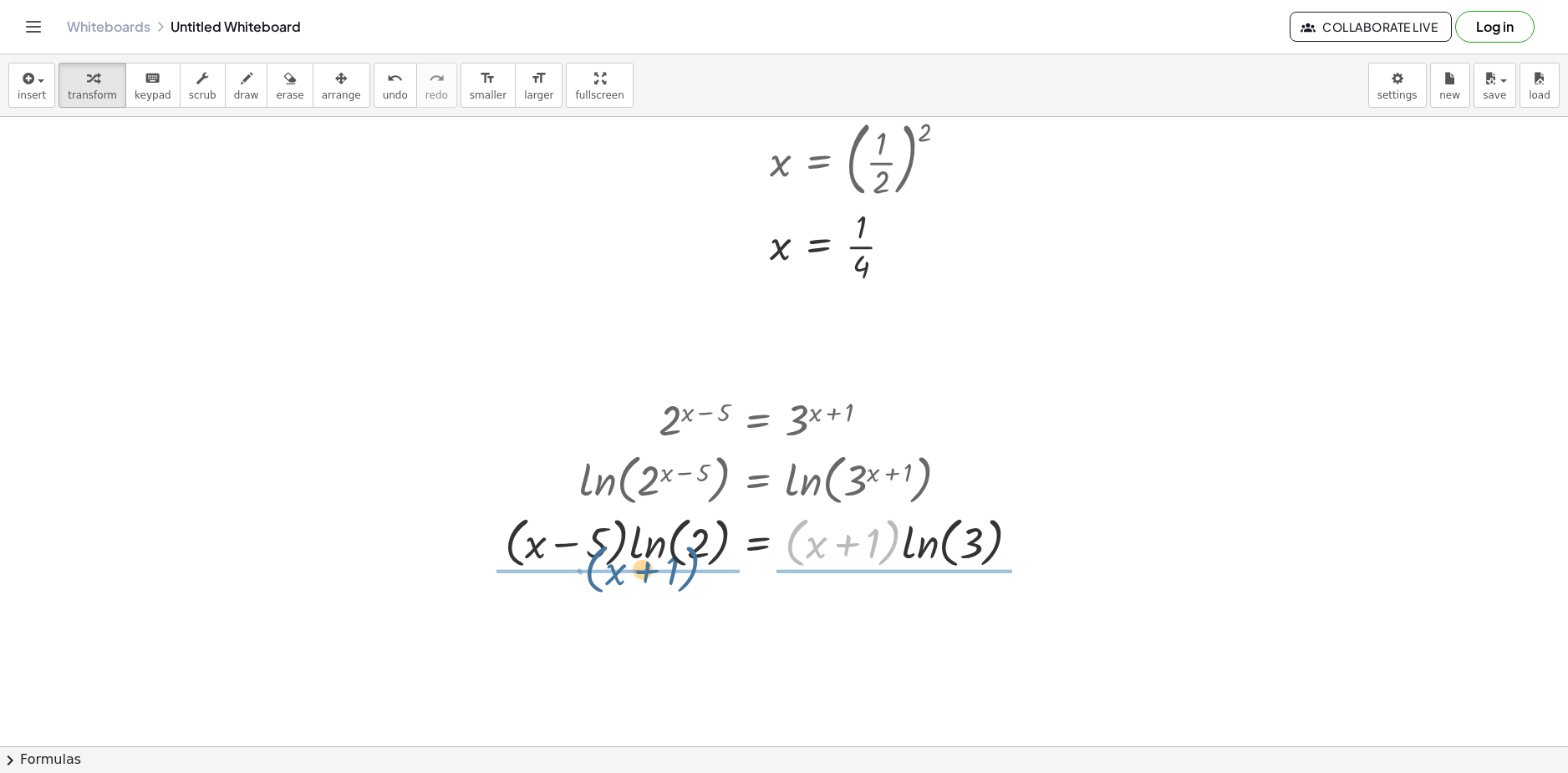
drag, startPoint x: 796, startPoint y: 549, endPoint x: 586, endPoint y: 574, distance: 211.5
click at [586, 574] on div "2 ( + x − 5 ) = 3 ( + x + 1 ) ln ( , 2 ( + x − 5 ) ) = ln ( , 3 ( + x + 1 ) ) ·…" at bounding box center [763, 483] width 566 height 189
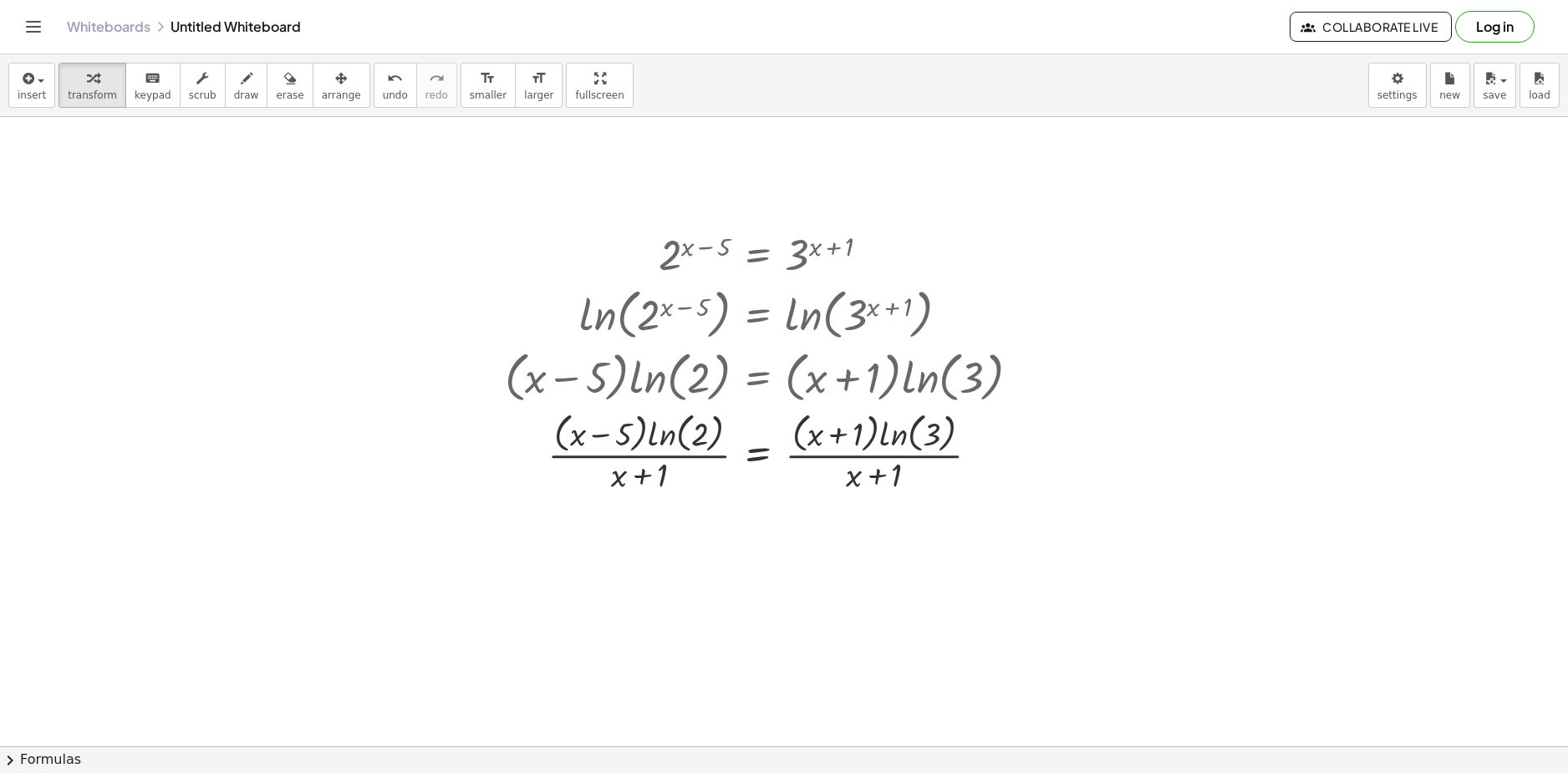
scroll to position [2497, 0]
drag, startPoint x: 846, startPoint y: 434, endPoint x: 859, endPoint y: 433, distance: 13.0
click at [858, 432] on div at bounding box center [768, 450] width 545 height 88
drag, startPoint x: 872, startPoint y: 432, endPoint x: 894, endPoint y: 475, distance: 48.3
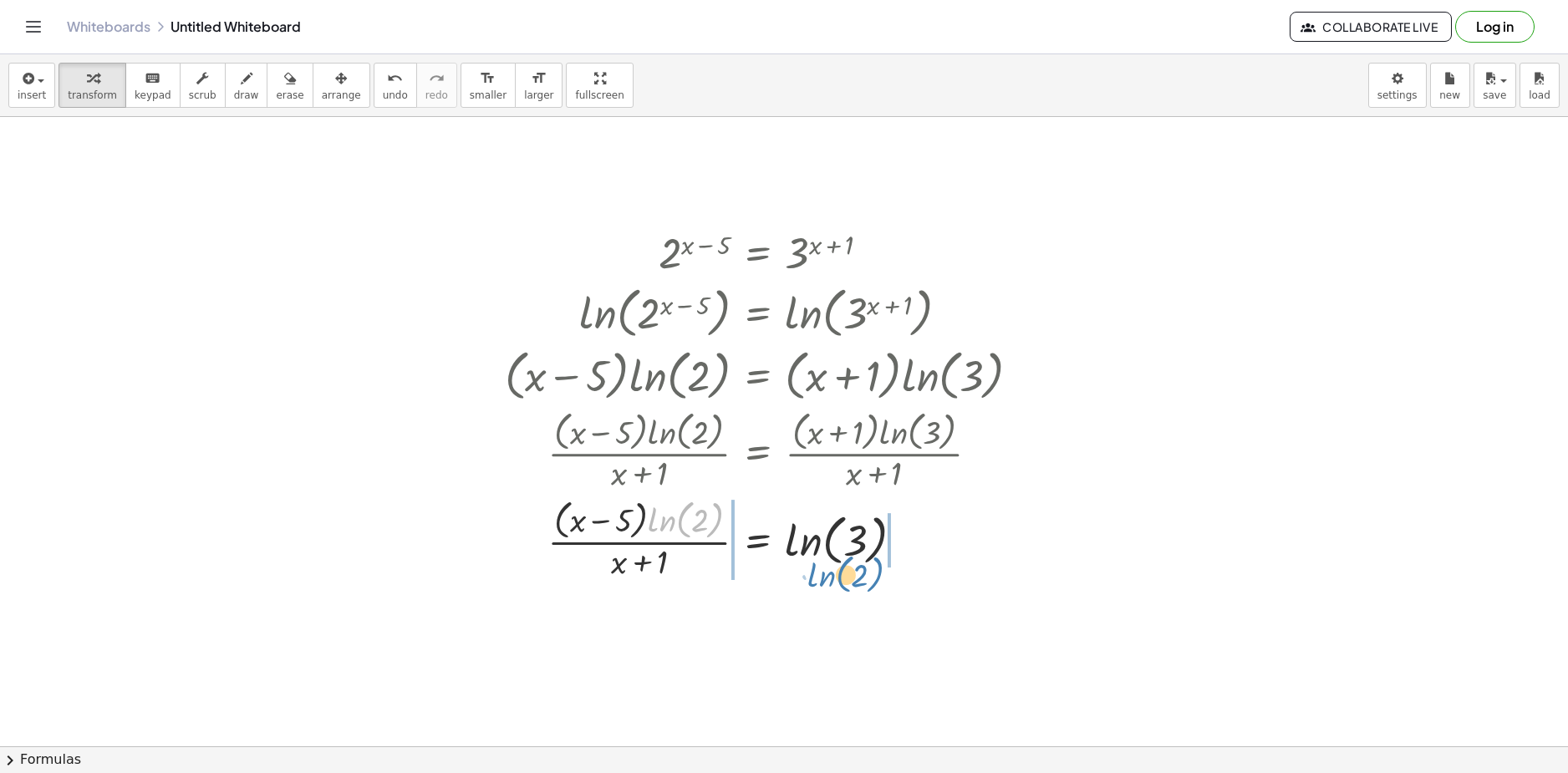
drag, startPoint x: 658, startPoint y: 518, endPoint x: 817, endPoint y: 573, distance: 168.2
click at [817, 573] on div at bounding box center [768, 538] width 545 height 88
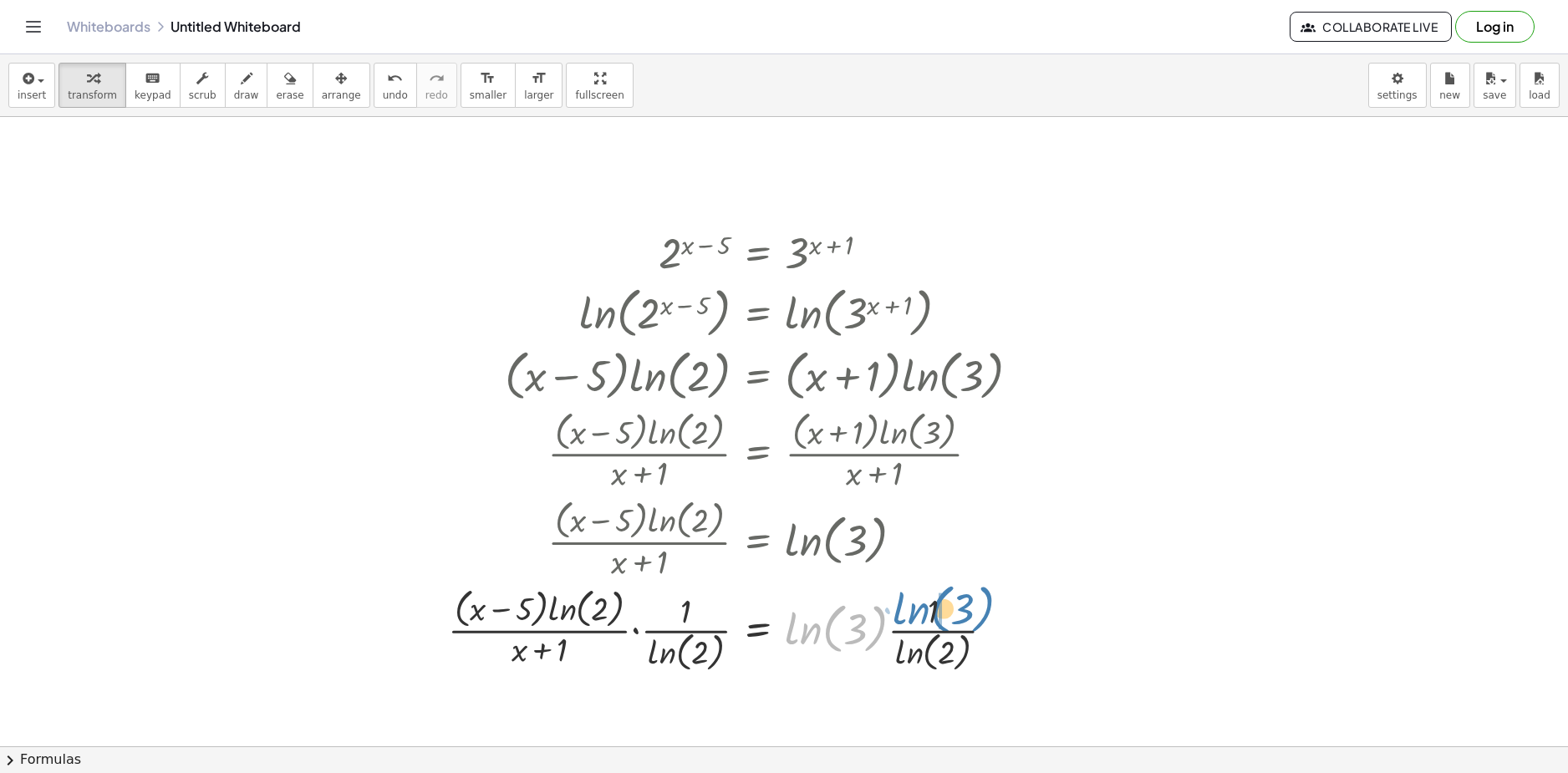
drag, startPoint x: 826, startPoint y: 626, endPoint x: 927, endPoint y: 607, distance: 102.8
click at [929, 609] on div at bounding box center [741, 629] width 603 height 93
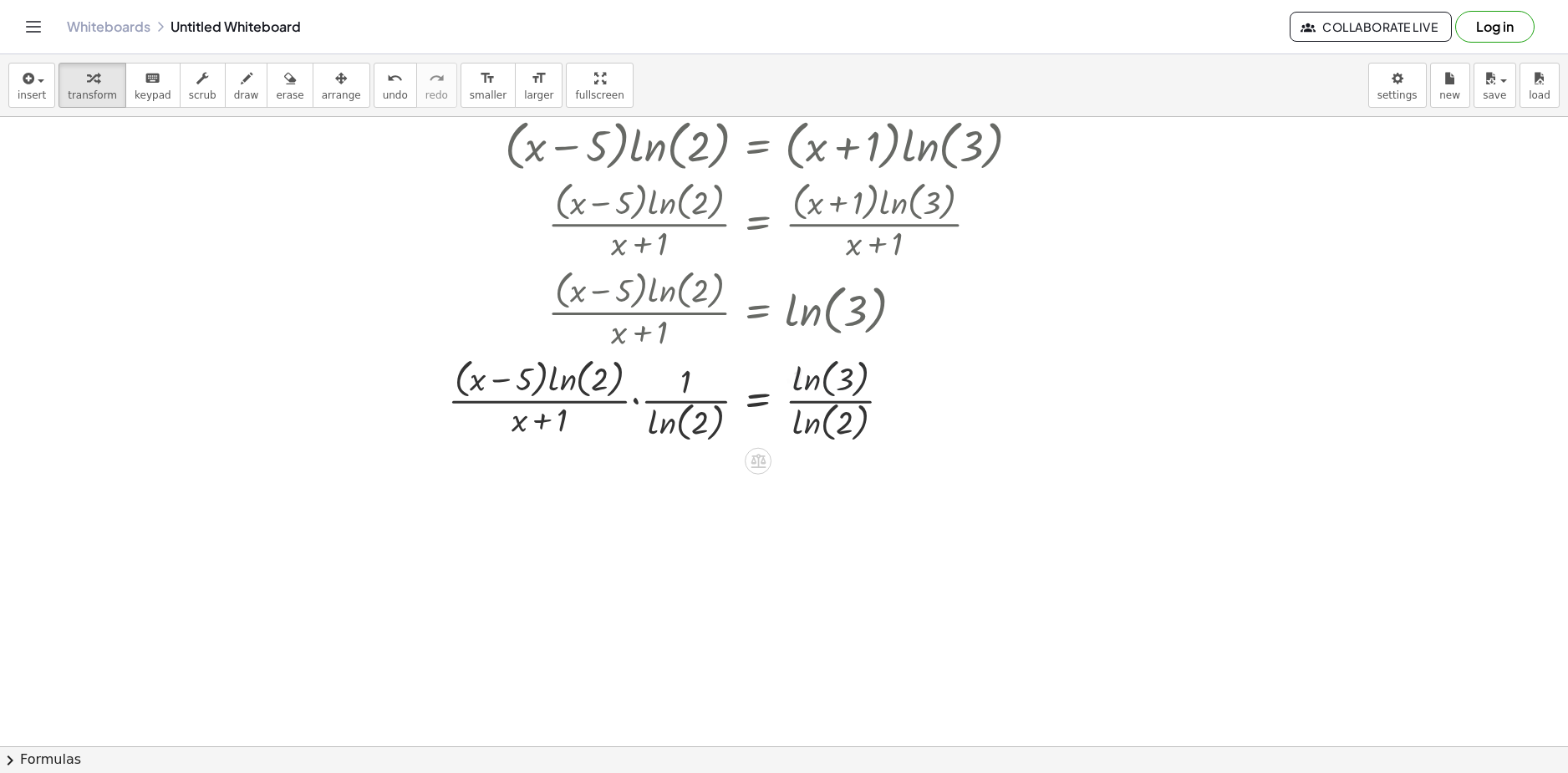
scroll to position [2748, 0]
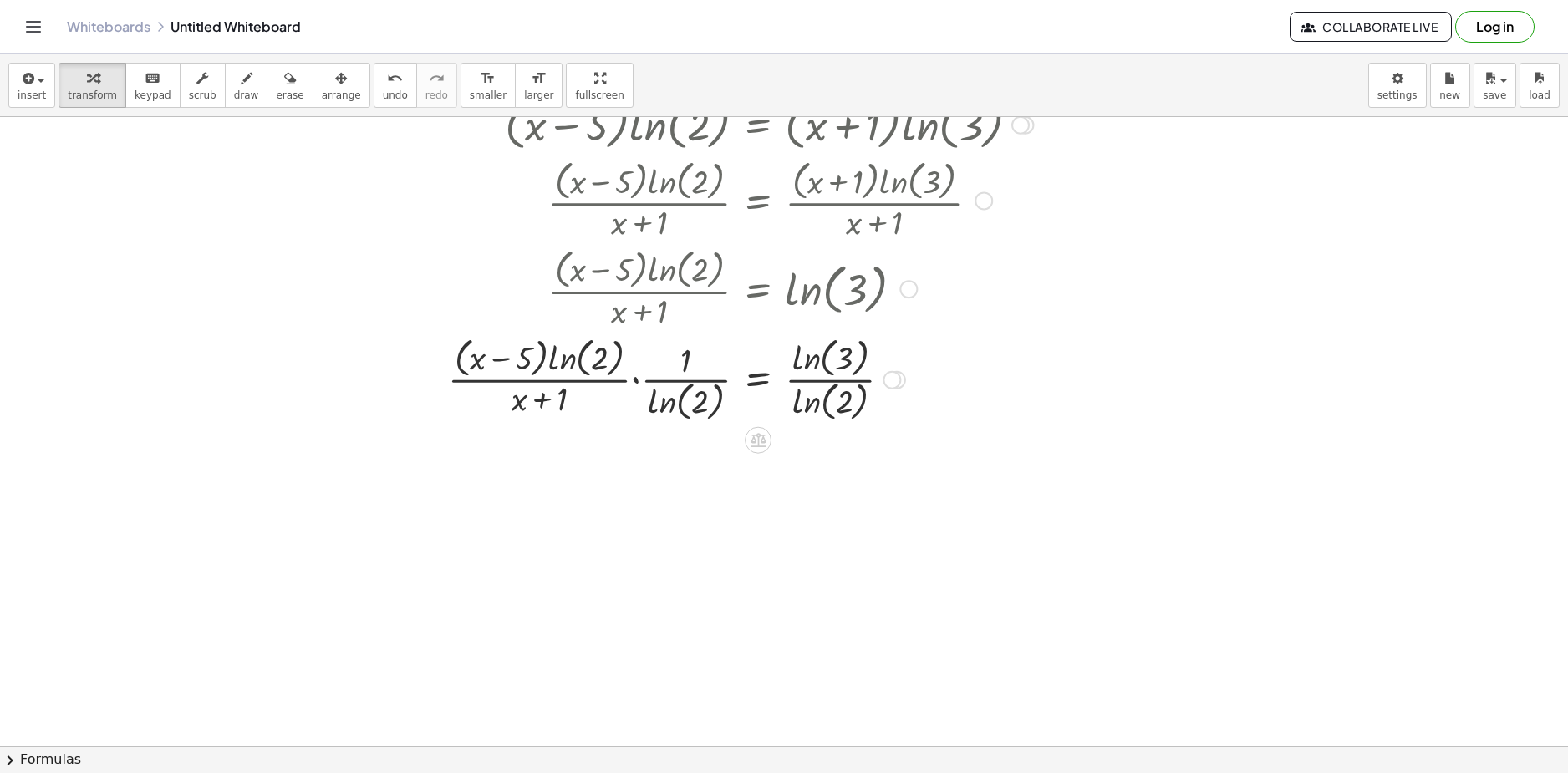
click at [687, 373] on div at bounding box center [741, 378] width 603 height 93
drag, startPoint x: 651, startPoint y: 396, endPoint x: 694, endPoint y: 409, distance: 44.9
click at [697, 411] on div at bounding box center [741, 378] width 603 height 93
drag, startPoint x: 666, startPoint y: 404, endPoint x: 614, endPoint y: 366, distance: 64.4
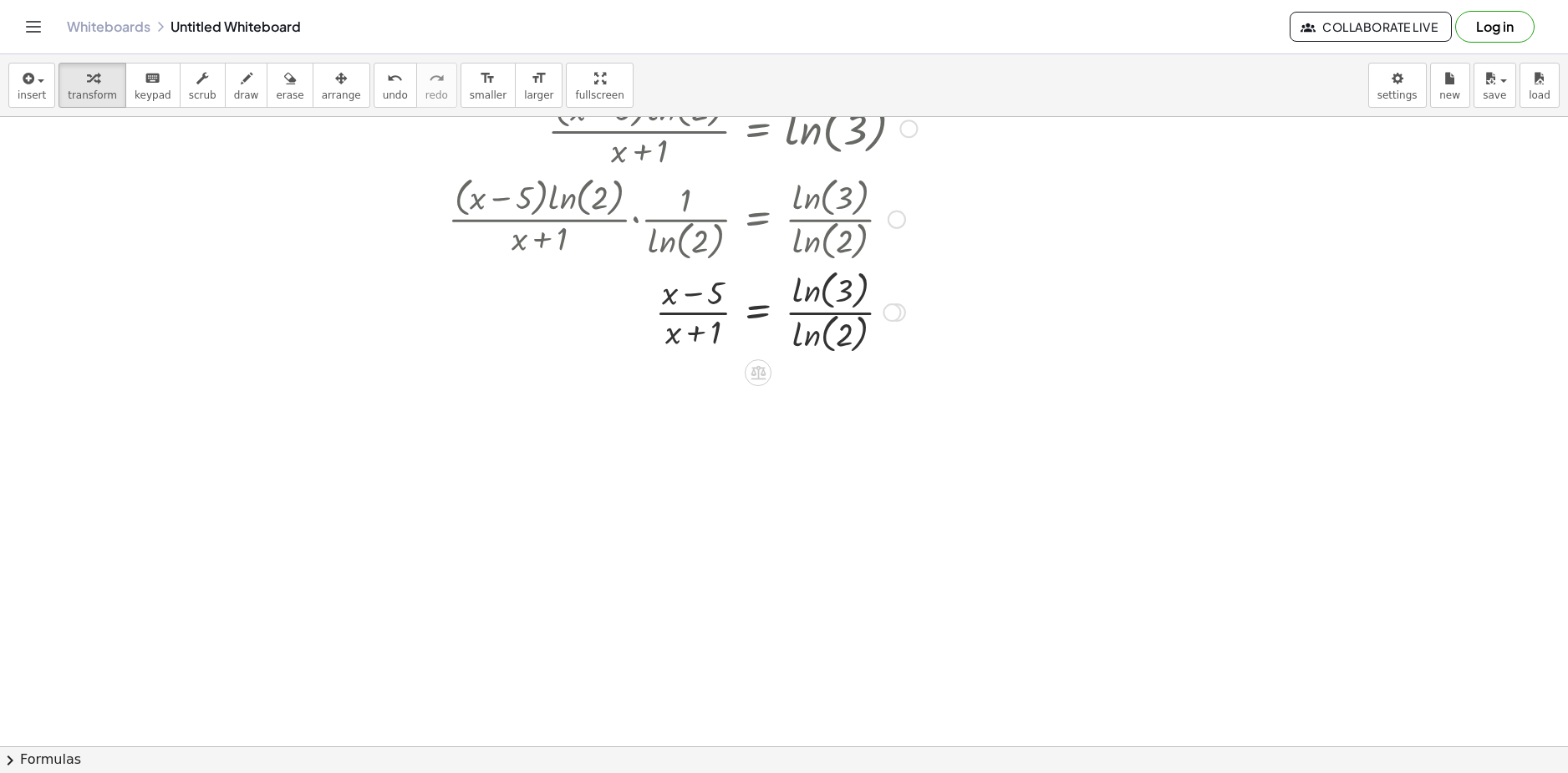
scroll to position [2916, 0]
click at [893, 307] on div at bounding box center [892, 306] width 18 height 18
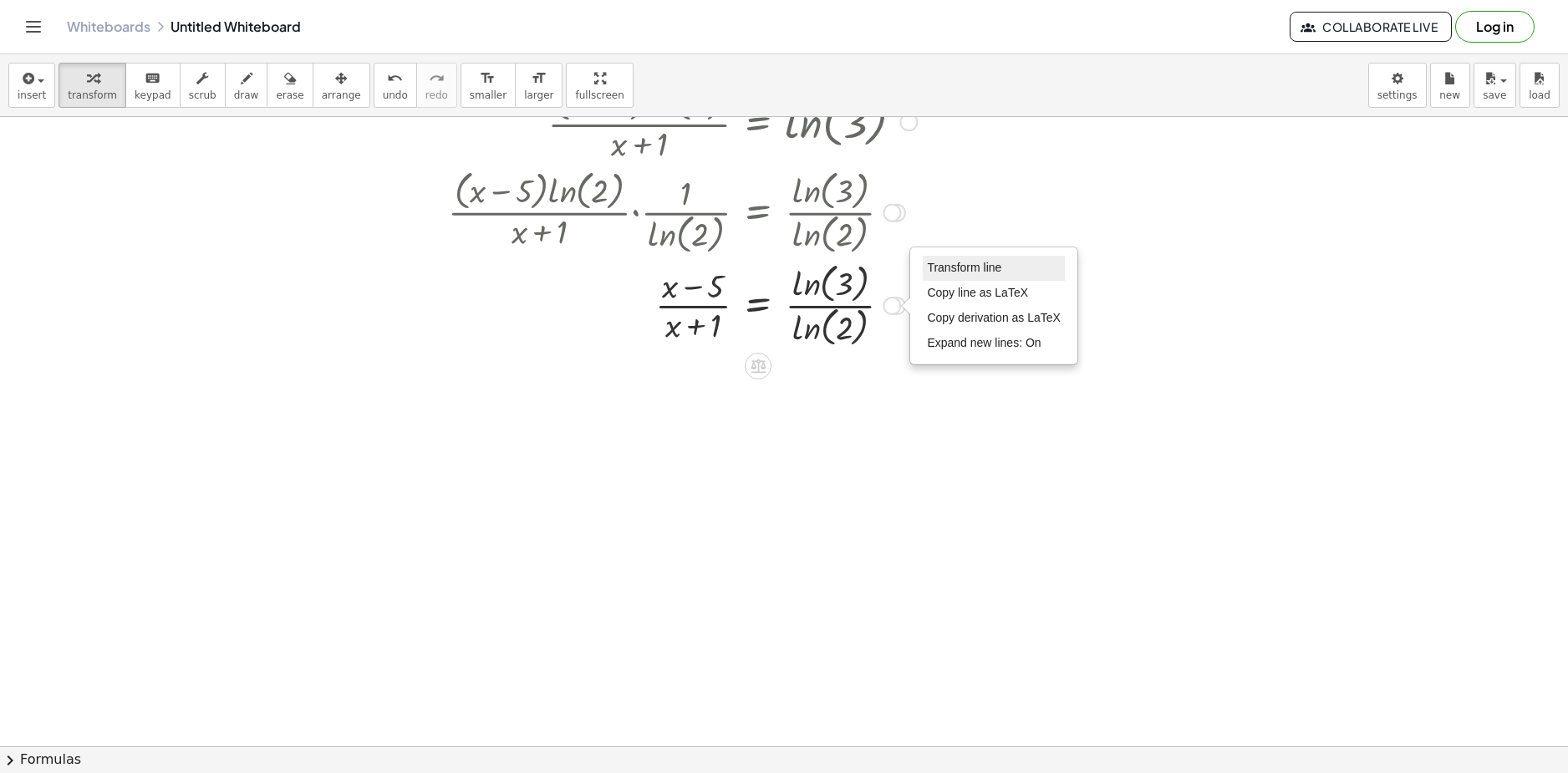
click at [957, 263] on span "Transform line" at bounding box center [964, 267] width 74 height 14
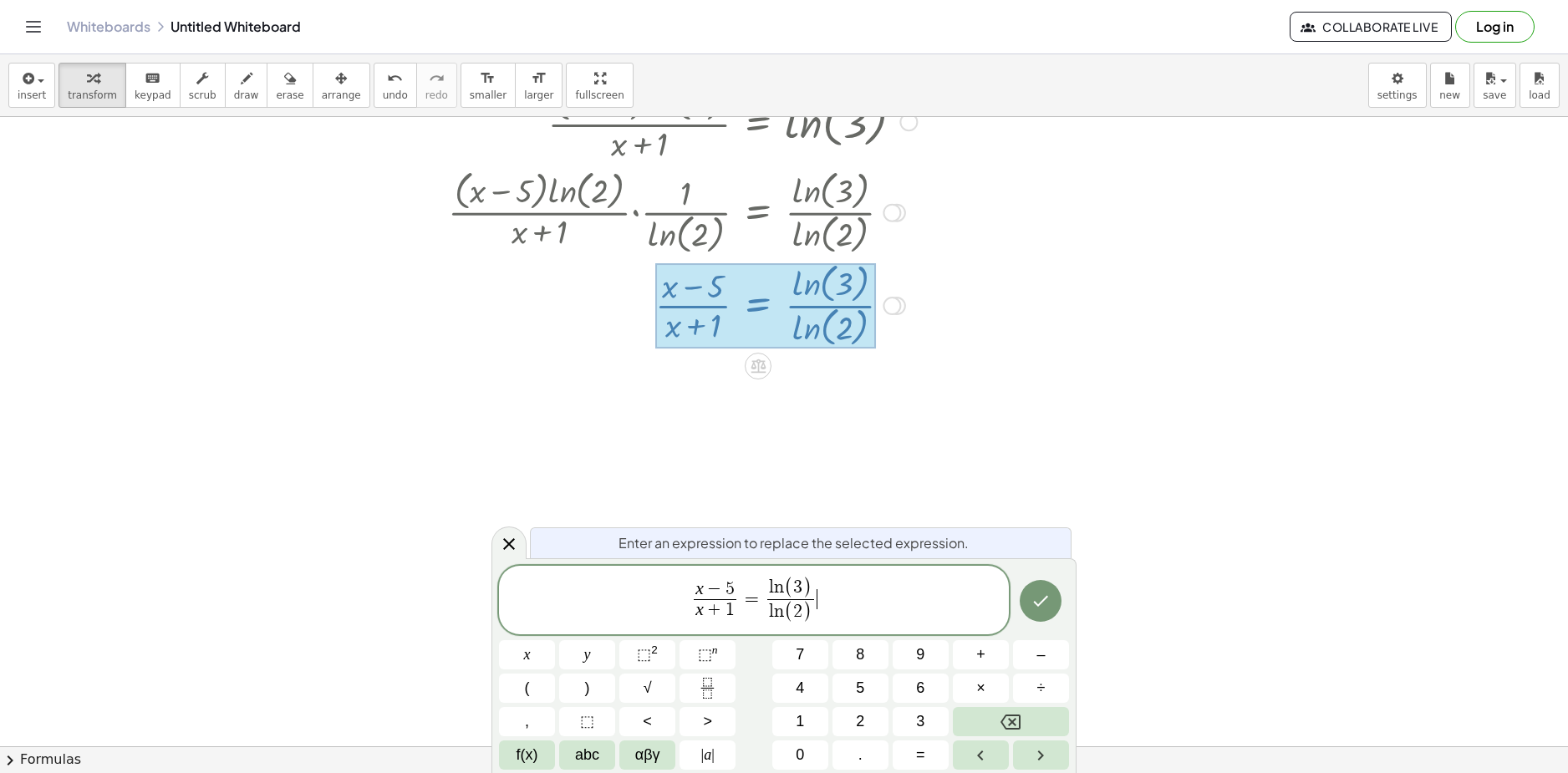
click at [845, 599] on span "x − 5 x + 1 ​ = l n ( 3 ) l n ( 2 ) ​ ​" at bounding box center [754, 601] width 510 height 51
drag, startPoint x: 849, startPoint y: 596, endPoint x: 770, endPoint y: 587, distance: 79.5
click at [770, 587] on span "x − 5 x + 1 ​ = l n ( 3 ) l n ( 2 ) ​" at bounding box center [754, 601] width 510 height 51
click at [1046, 601] on icon "Done" at bounding box center [1041, 605] width 15 height 11
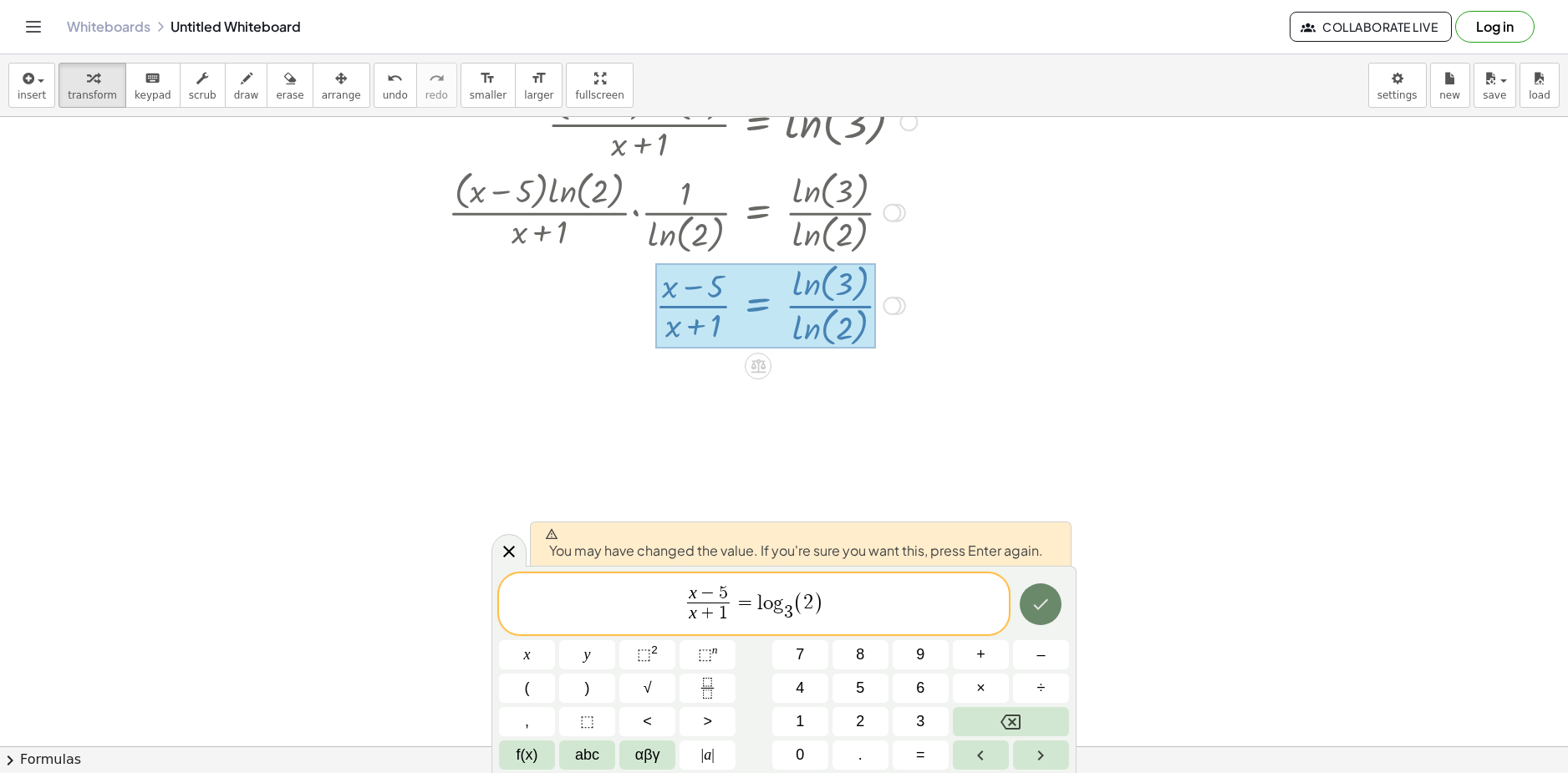
click at [1029, 597] on button "Done" at bounding box center [1040, 604] width 41 height 41
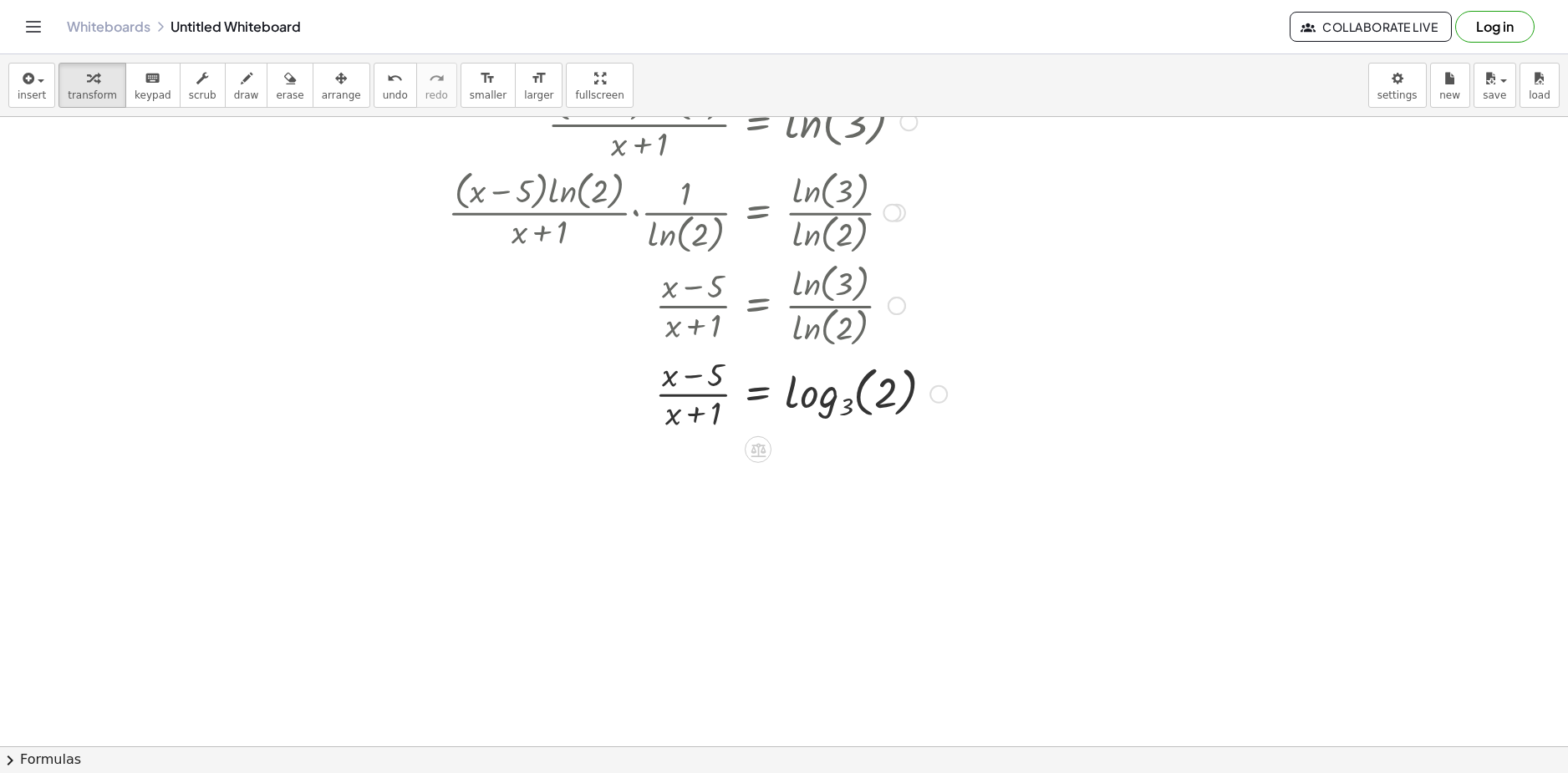
click at [843, 400] on div at bounding box center [741, 392] width 603 height 84
drag, startPoint x: 713, startPoint y: 483, endPoint x: 831, endPoint y: 478, distance: 118.1
click at [831, 478] on div at bounding box center [741, 476] width 603 height 84
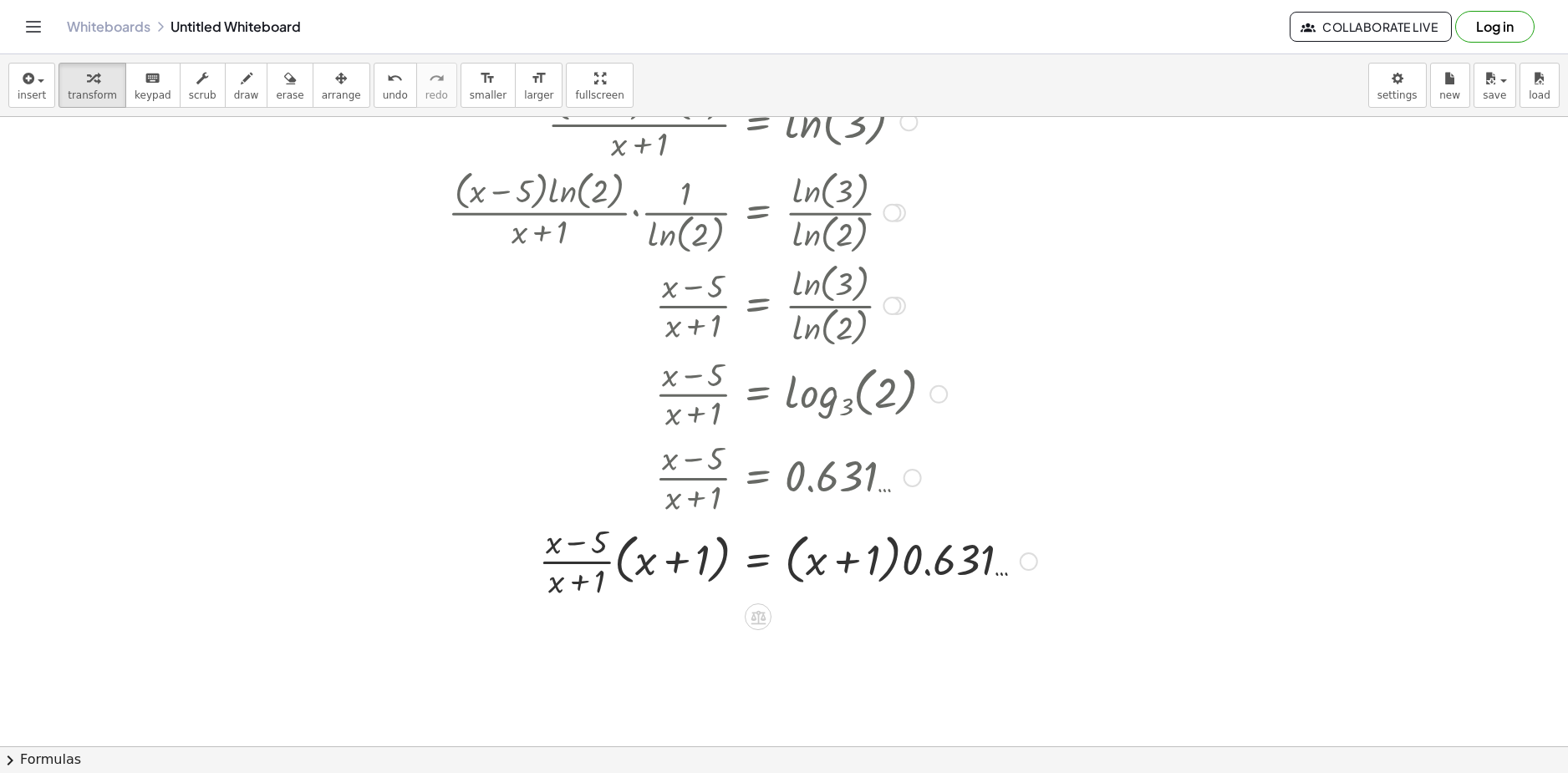
click at [887, 564] on div at bounding box center [742, 560] width 606 height 84
drag, startPoint x: 626, startPoint y: 560, endPoint x: 532, endPoint y: 574, distance: 95.0
click at [524, 572] on div at bounding box center [742, 560] width 606 height 84
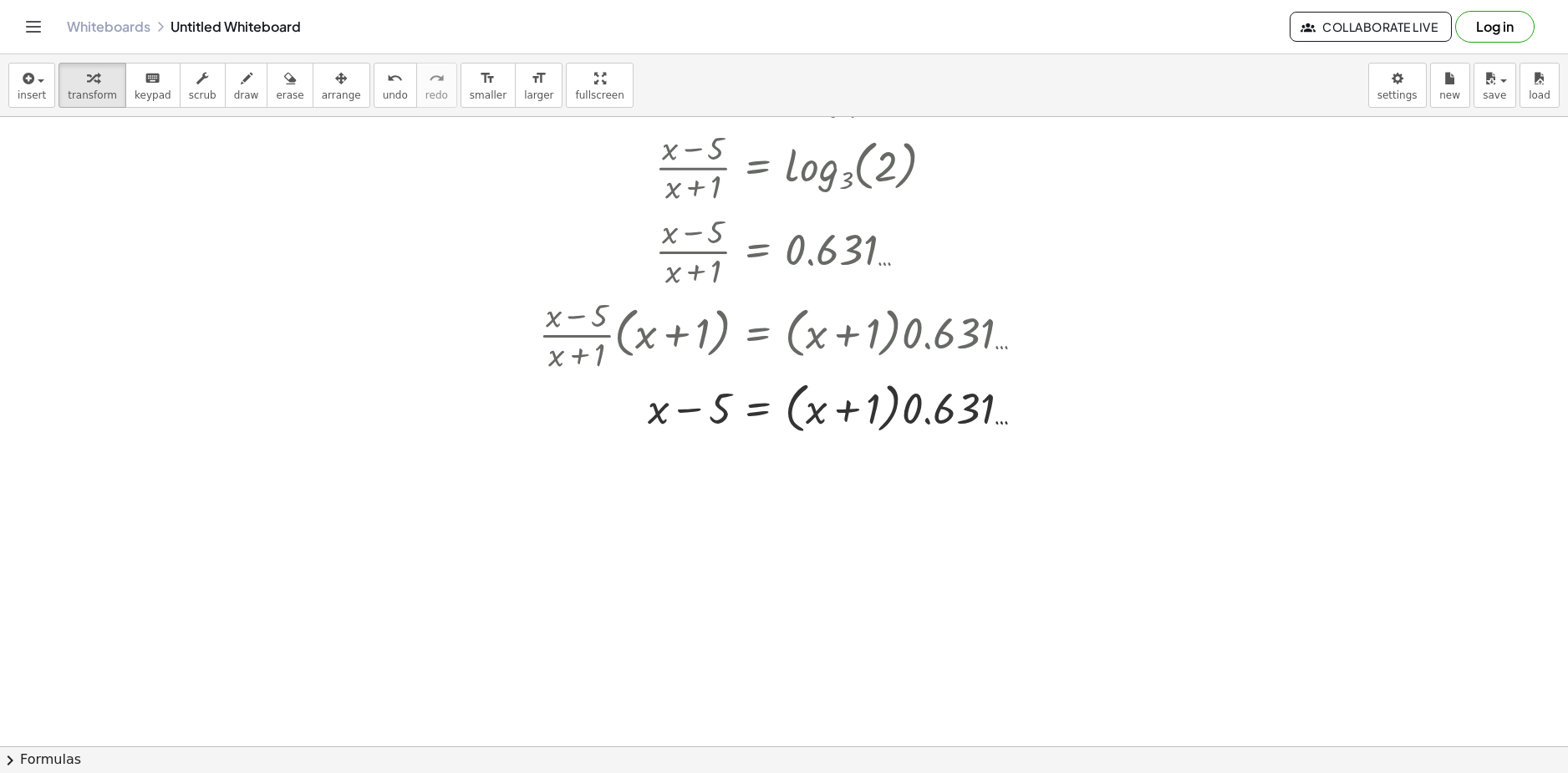
scroll to position [3147, 0]
click at [900, 403] on div at bounding box center [742, 402] width 606 height 63
drag, startPoint x: 913, startPoint y: 409, endPoint x: 808, endPoint y: 408, distance: 105.0
click at [808, 408] on div at bounding box center [742, 402] width 606 height 63
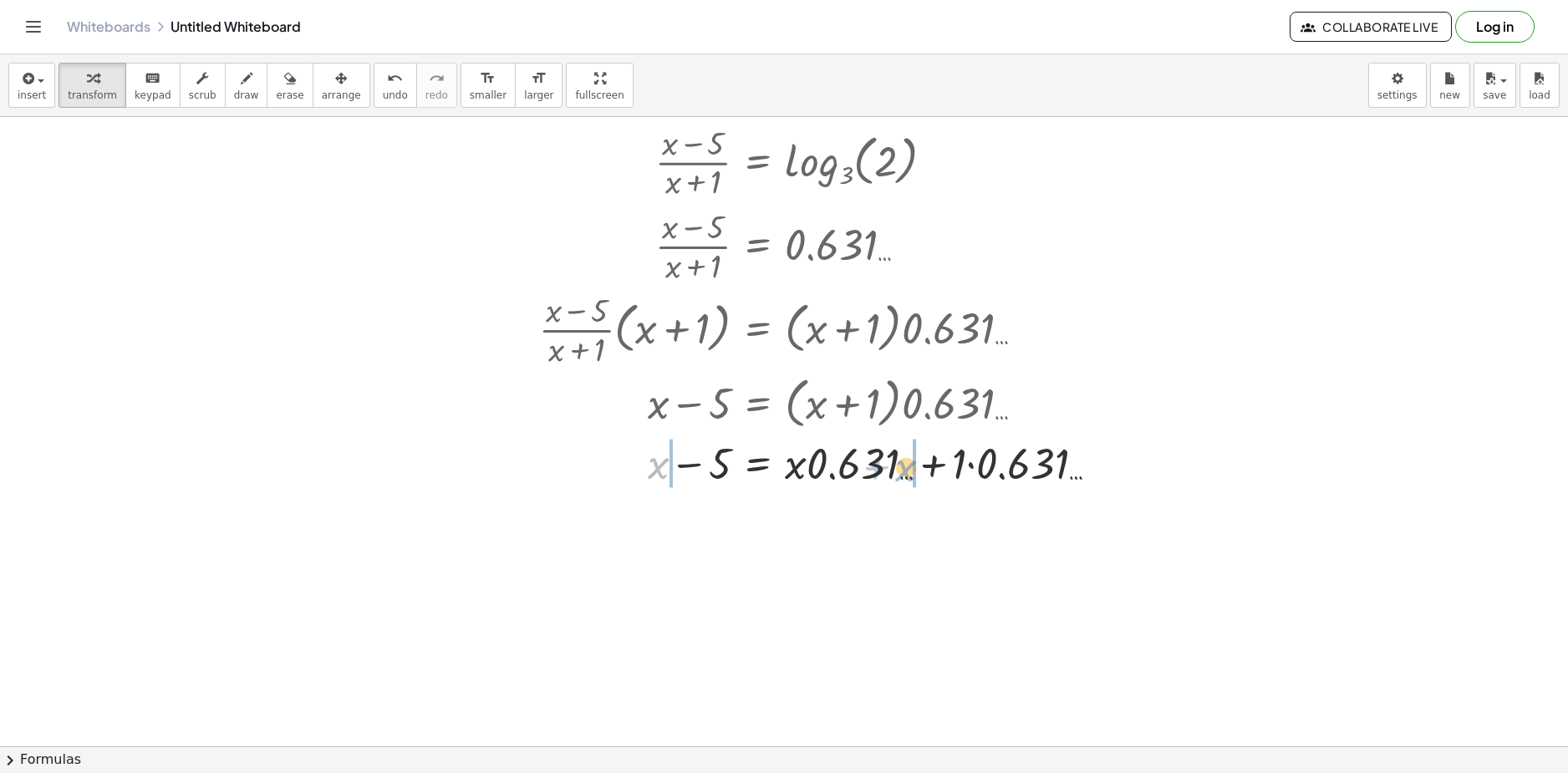
drag, startPoint x: 657, startPoint y: 469, endPoint x: 910, endPoint y: 472, distance: 253.0
click at [906, 473] on div at bounding box center [779, 462] width 680 height 57
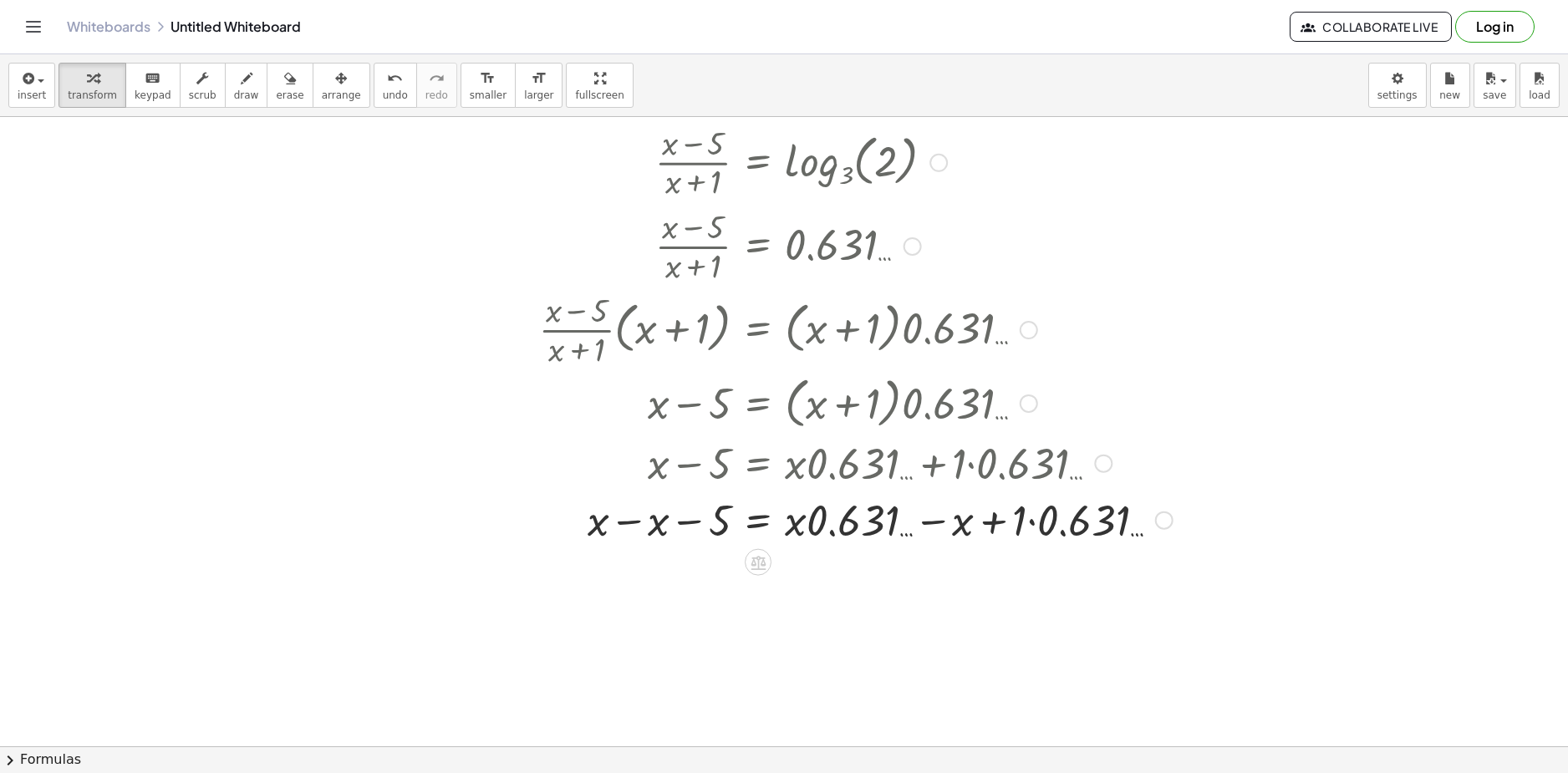
click at [880, 509] on div at bounding box center [810, 519] width 742 height 57
click at [904, 517] on div at bounding box center [810, 519] width 742 height 57
click at [935, 525] on div at bounding box center [810, 519] width 742 height 57
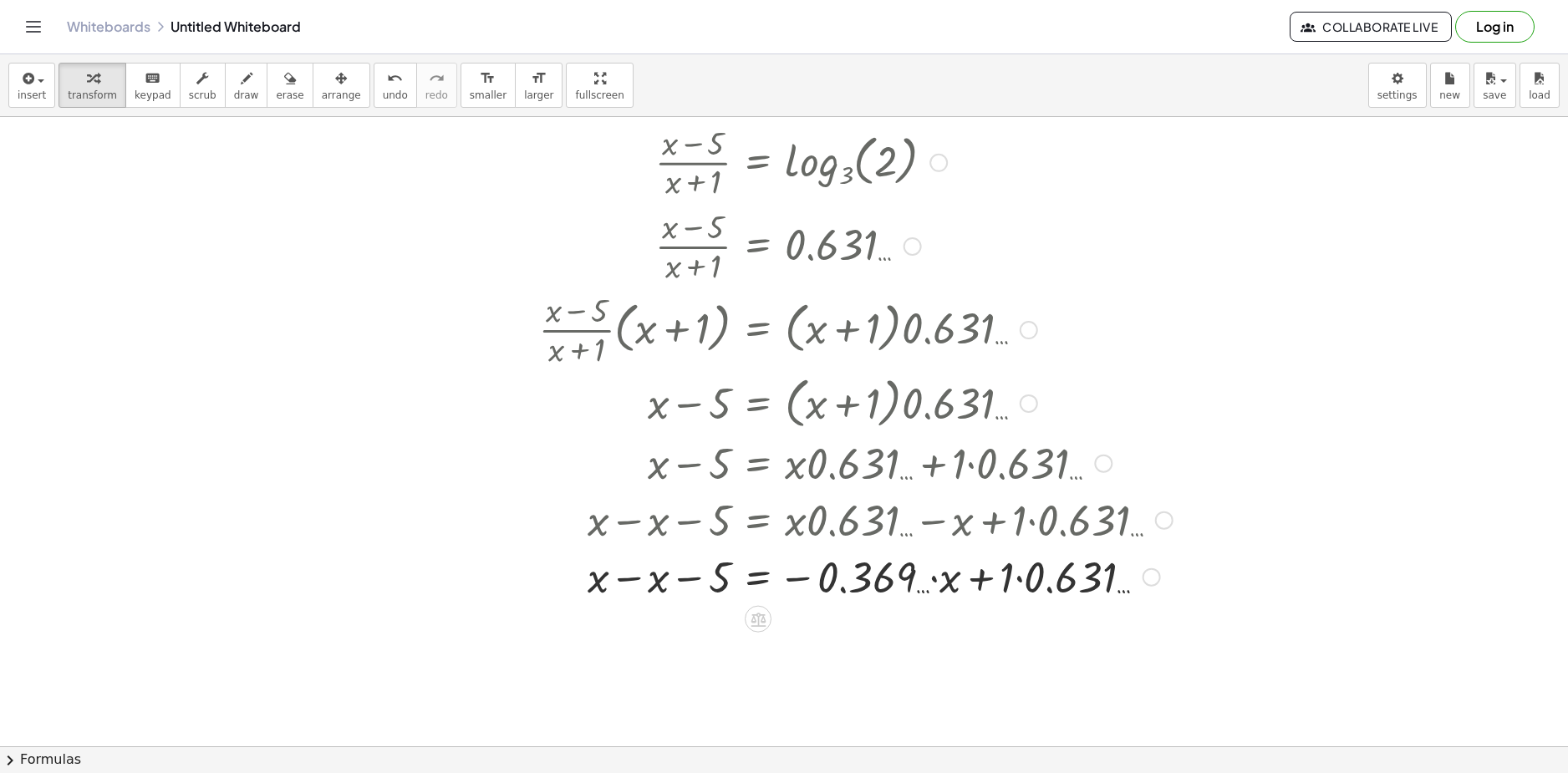
click at [933, 577] on div at bounding box center [810, 576] width 742 height 57
drag, startPoint x: 952, startPoint y: 580, endPoint x: 880, endPoint y: 578, distance: 72.0
click at [880, 578] on div at bounding box center [810, 576] width 742 height 57
click at [632, 574] on div at bounding box center [810, 576] width 742 height 57
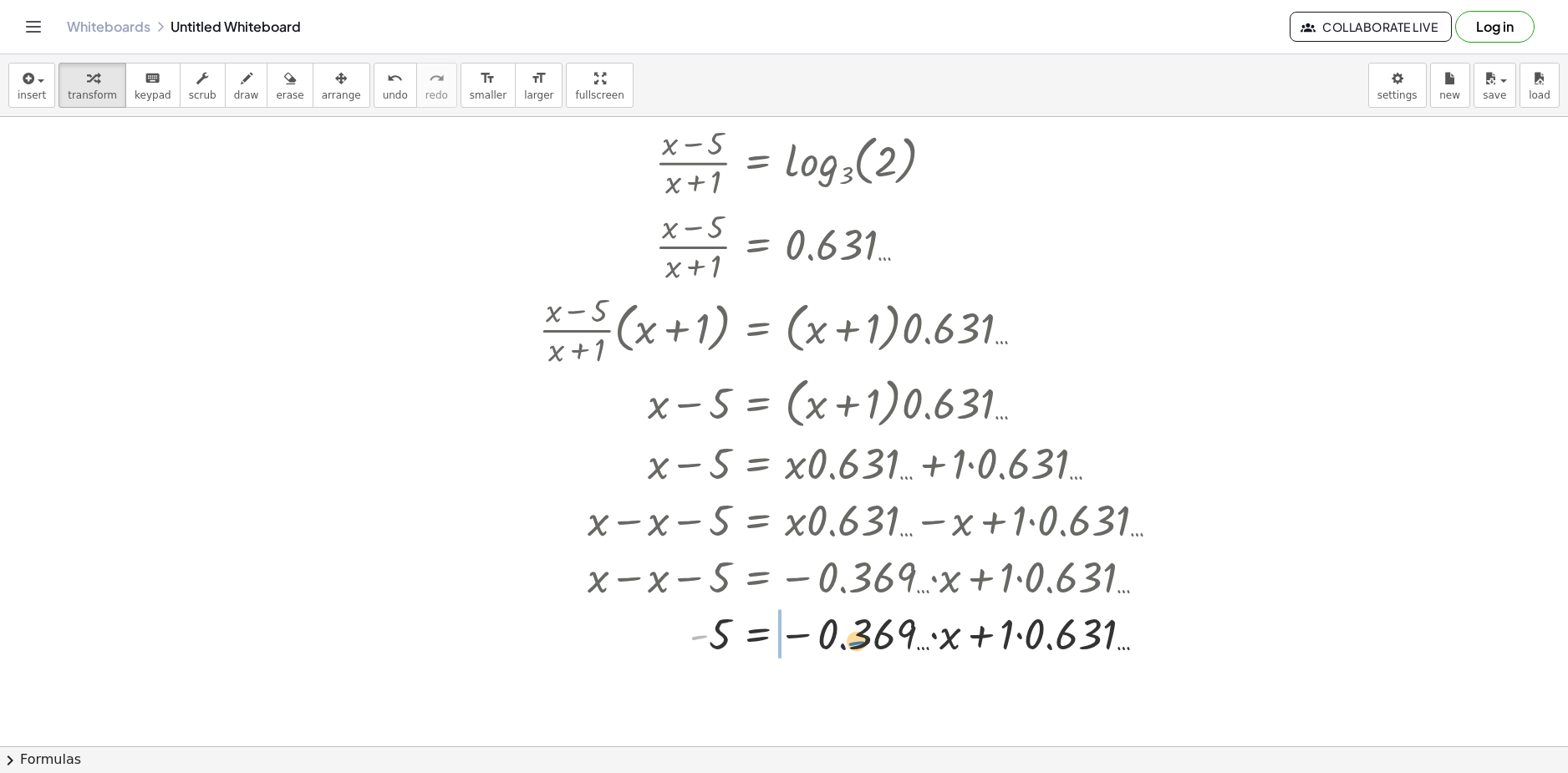
drag, startPoint x: 749, startPoint y: 616, endPoint x: 734, endPoint y: 594, distance: 26.6
drag, startPoint x: 701, startPoint y: 639, endPoint x: 784, endPoint y: 647, distance: 83.4
click at [707, 641] on div at bounding box center [810, 633] width 742 height 57
drag, startPoint x: 899, startPoint y: 695, endPoint x: 725, endPoint y: 646, distance: 180.8
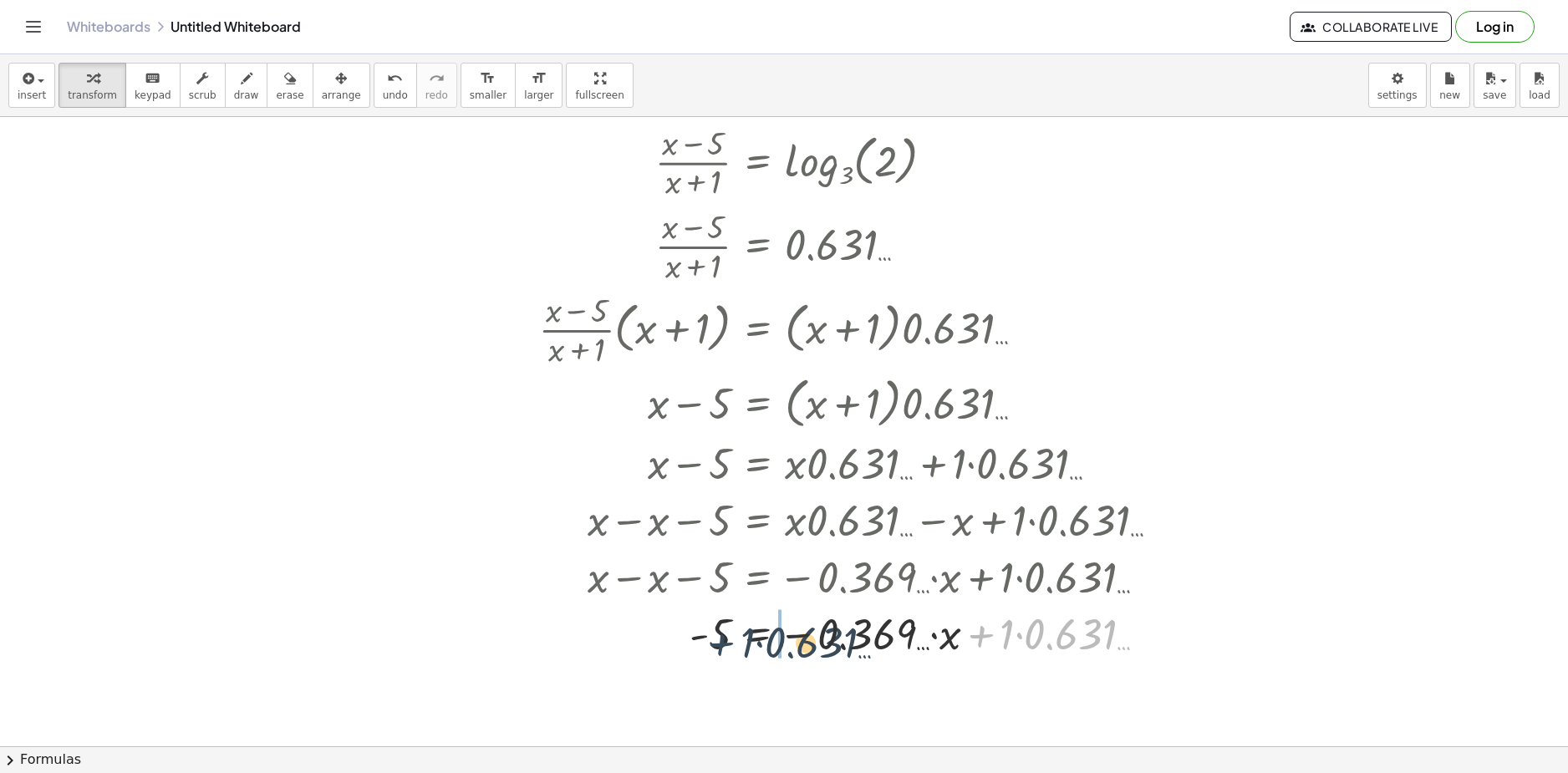
click at [715, 642] on div at bounding box center [810, 633] width 742 height 57
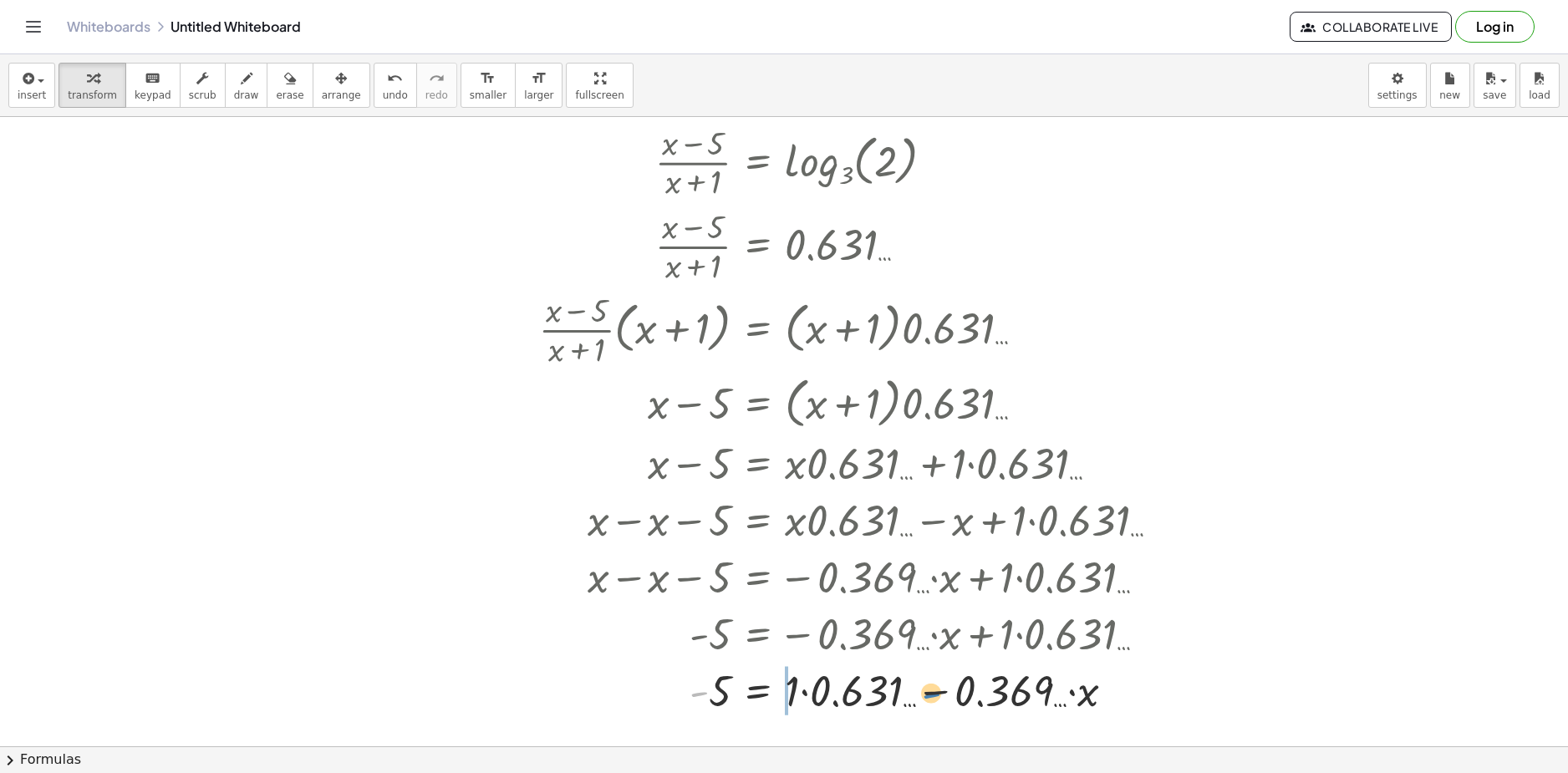
drag, startPoint x: 778, startPoint y: 695, endPoint x: 923, endPoint y: 696, distance: 145.0
click at [923, 697] on div at bounding box center [810, 689] width 742 height 57
drag, startPoint x: 717, startPoint y: 691, endPoint x: 1167, endPoint y: 686, distance: 450.0
click at [1163, 683] on div at bounding box center [810, 689] width 742 height 57
click at [1163, 706] on div at bounding box center [834, 689] width 790 height 57
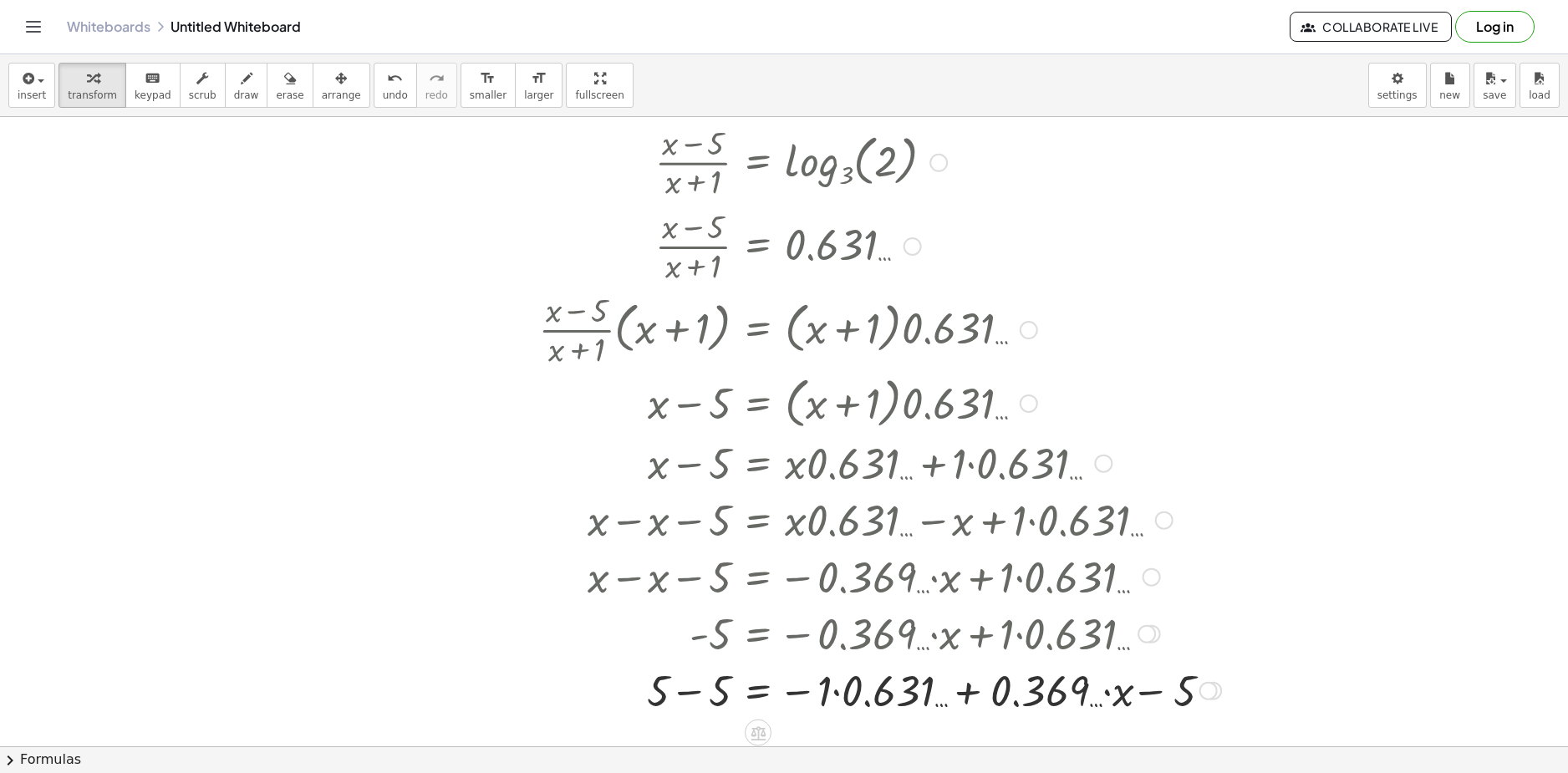
click at [706, 679] on div at bounding box center [834, 689] width 790 height 57
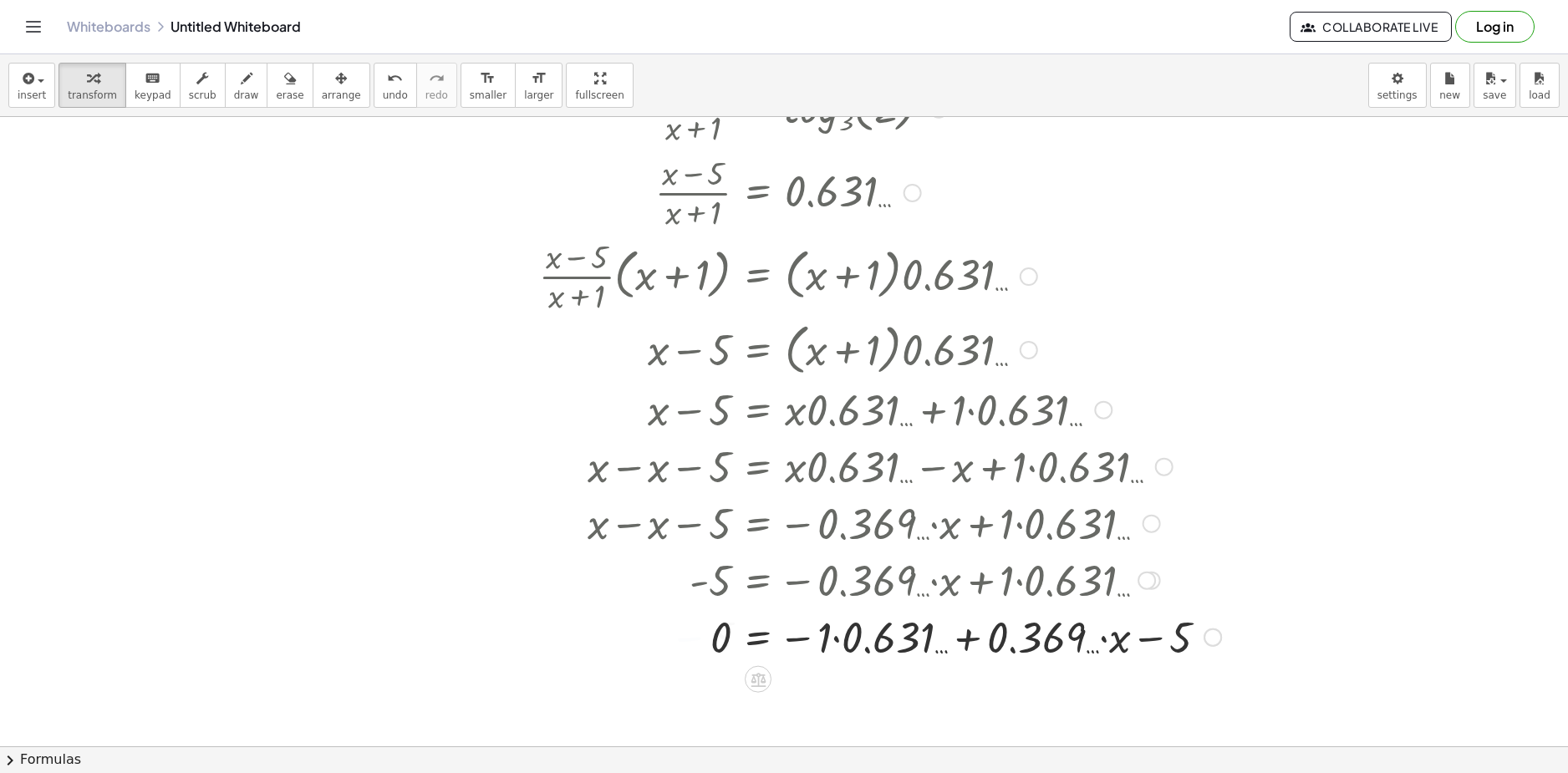
scroll to position [3231, 0]
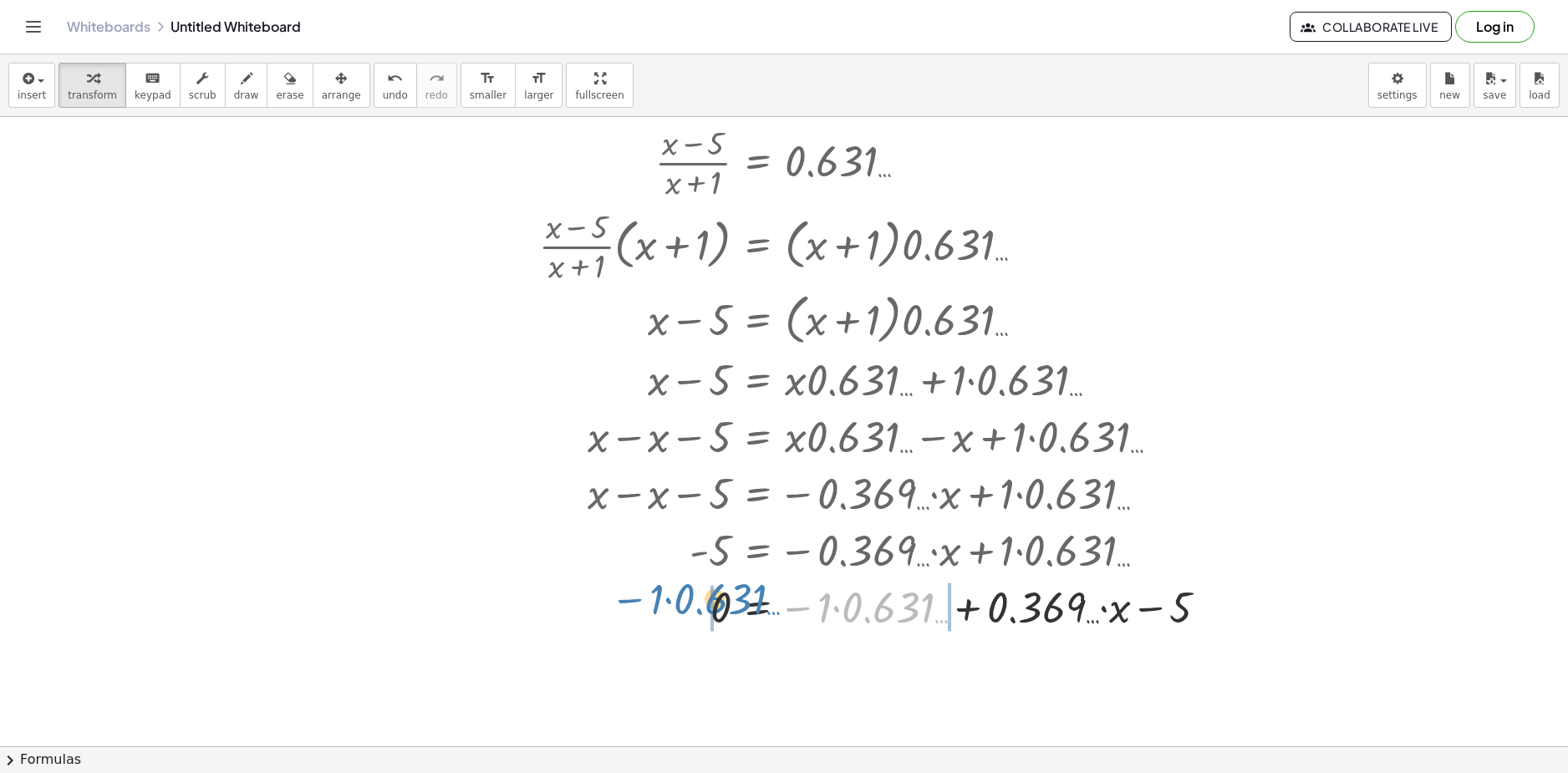
drag, startPoint x: 808, startPoint y: 626, endPoint x: 638, endPoint y: 606, distance: 171.2
click at [638, 606] on div at bounding box center [834, 606] width 790 height 57
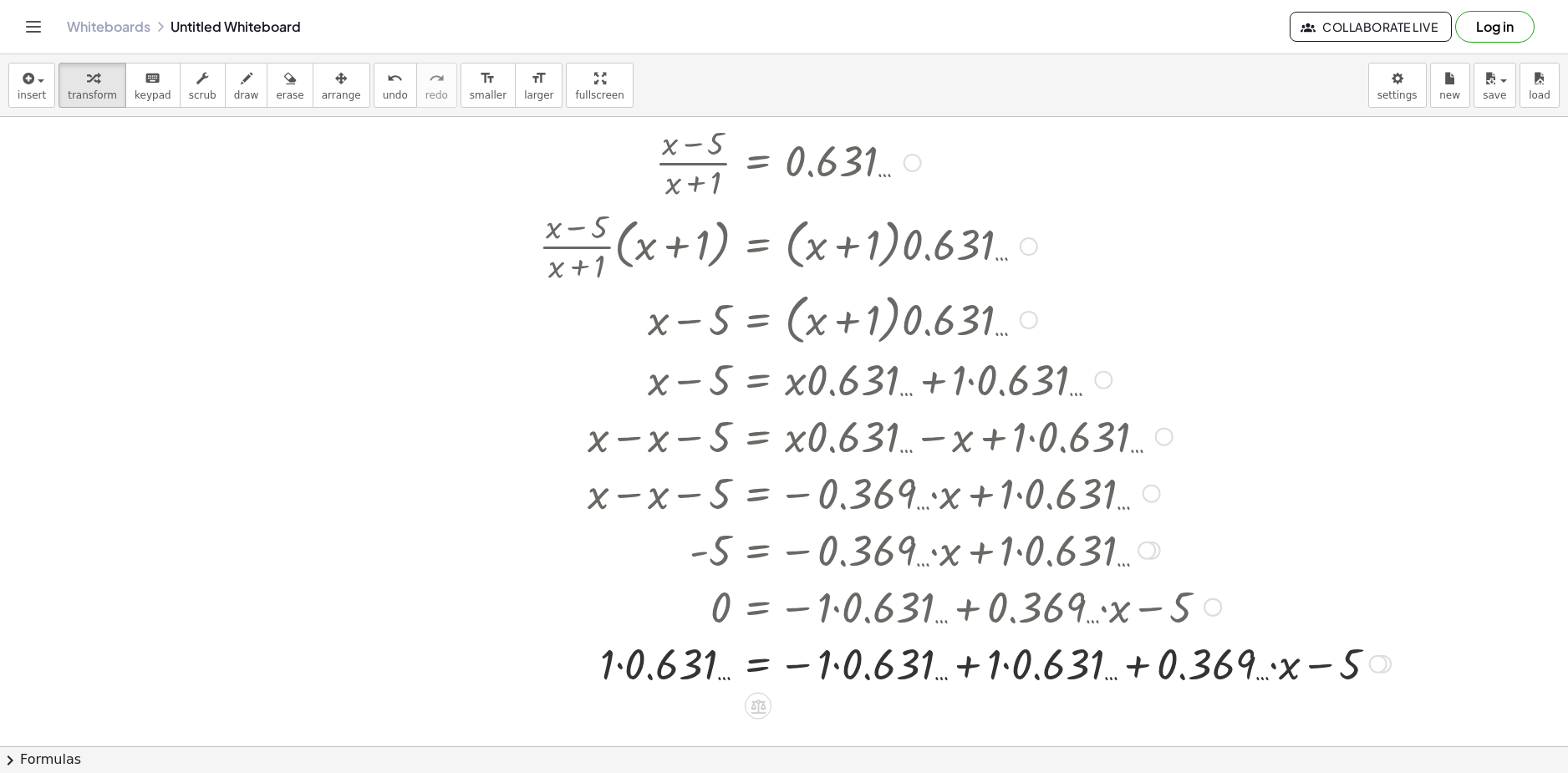
click at [949, 658] on div at bounding box center [919, 663] width 960 height 57
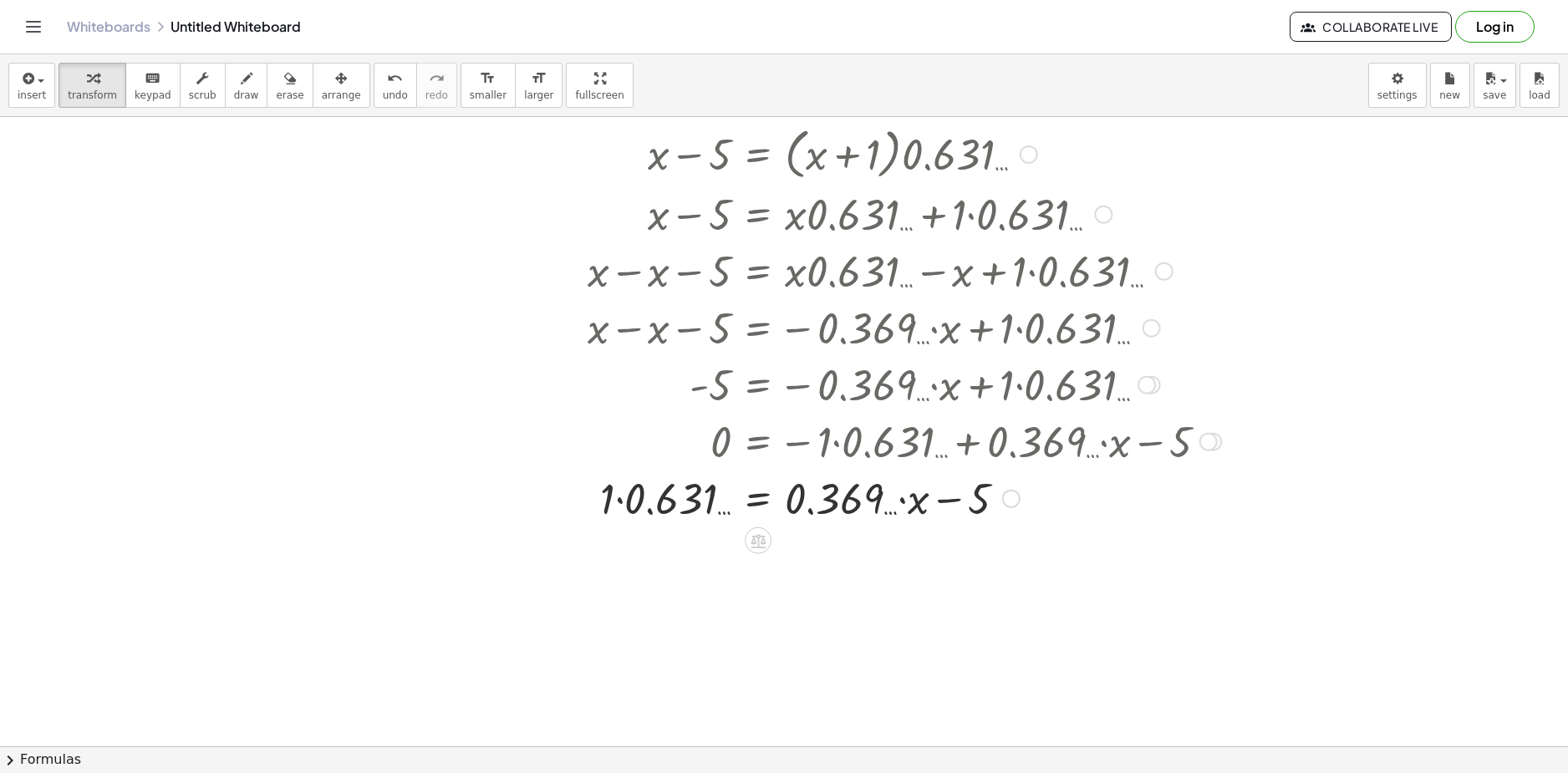
scroll to position [3398, 0]
drag, startPoint x: 944, startPoint y: 545, endPoint x: 698, endPoint y: 504, distance: 249.4
click at [699, 506] on div at bounding box center [834, 495] width 790 height 57
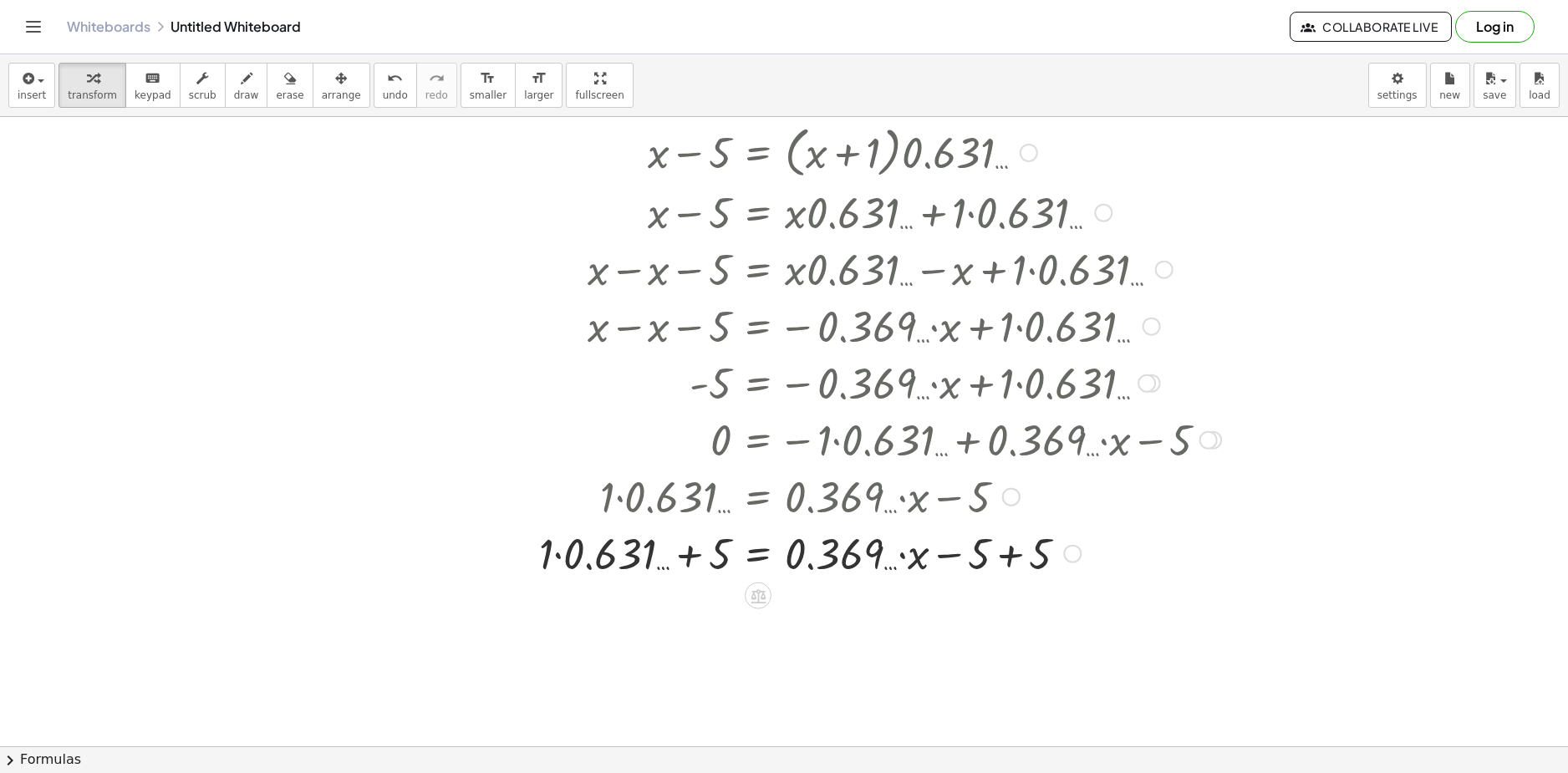
click at [997, 550] on div at bounding box center [834, 552] width 790 height 57
click at [628, 555] on div at bounding box center [834, 552] width 790 height 57
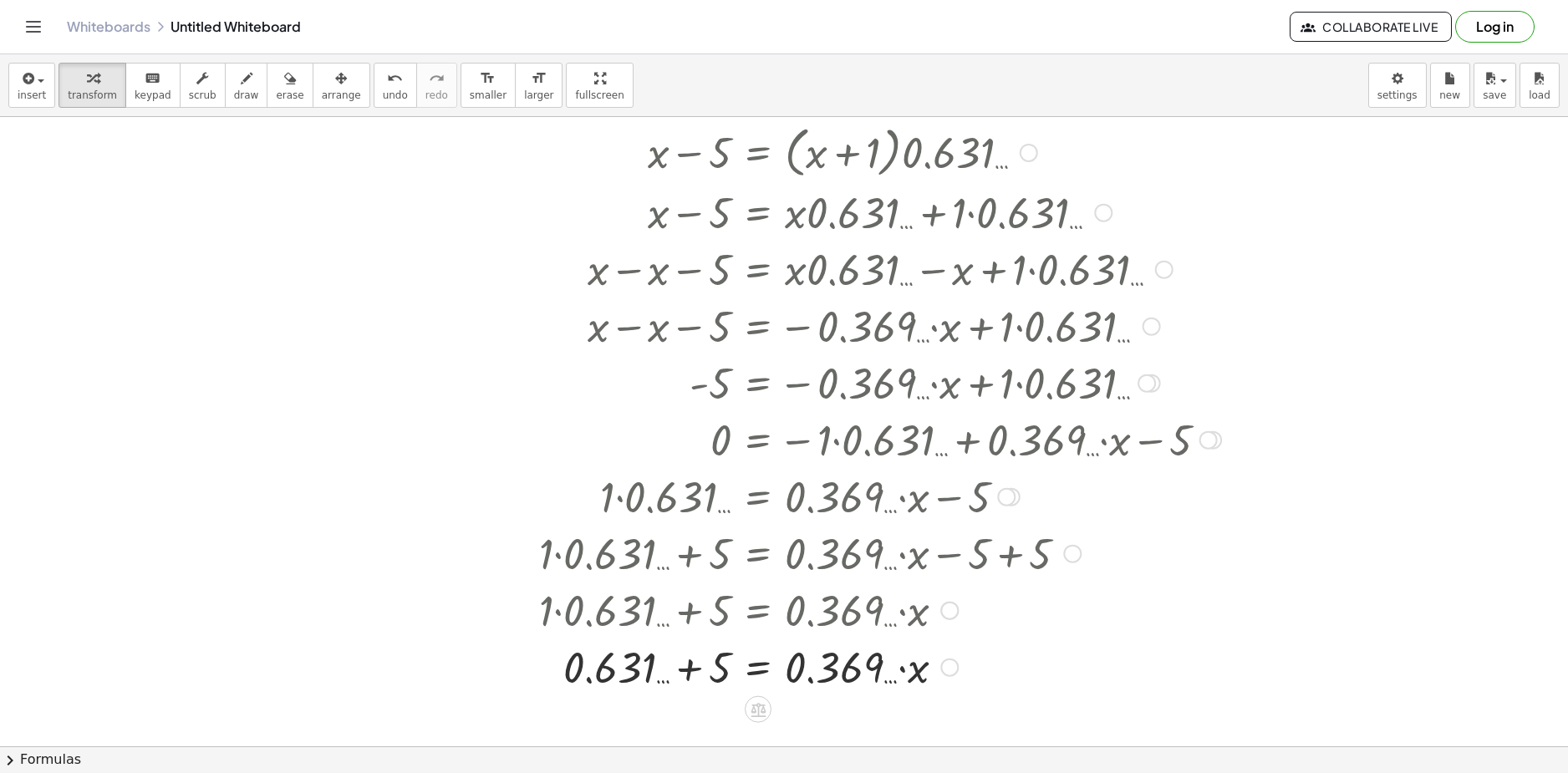
click at [699, 666] on div at bounding box center [834, 666] width 790 height 57
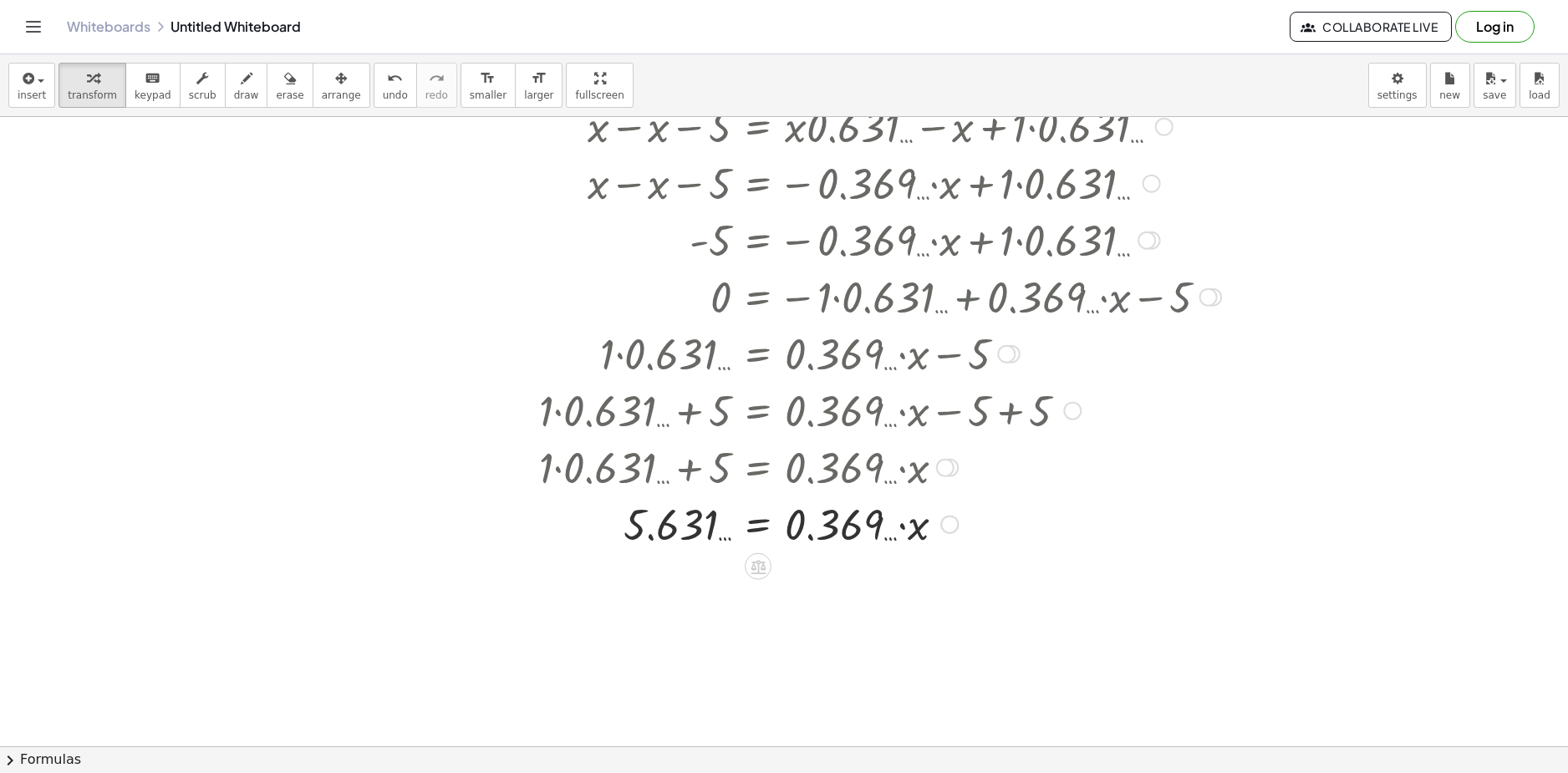
scroll to position [3565, 0]
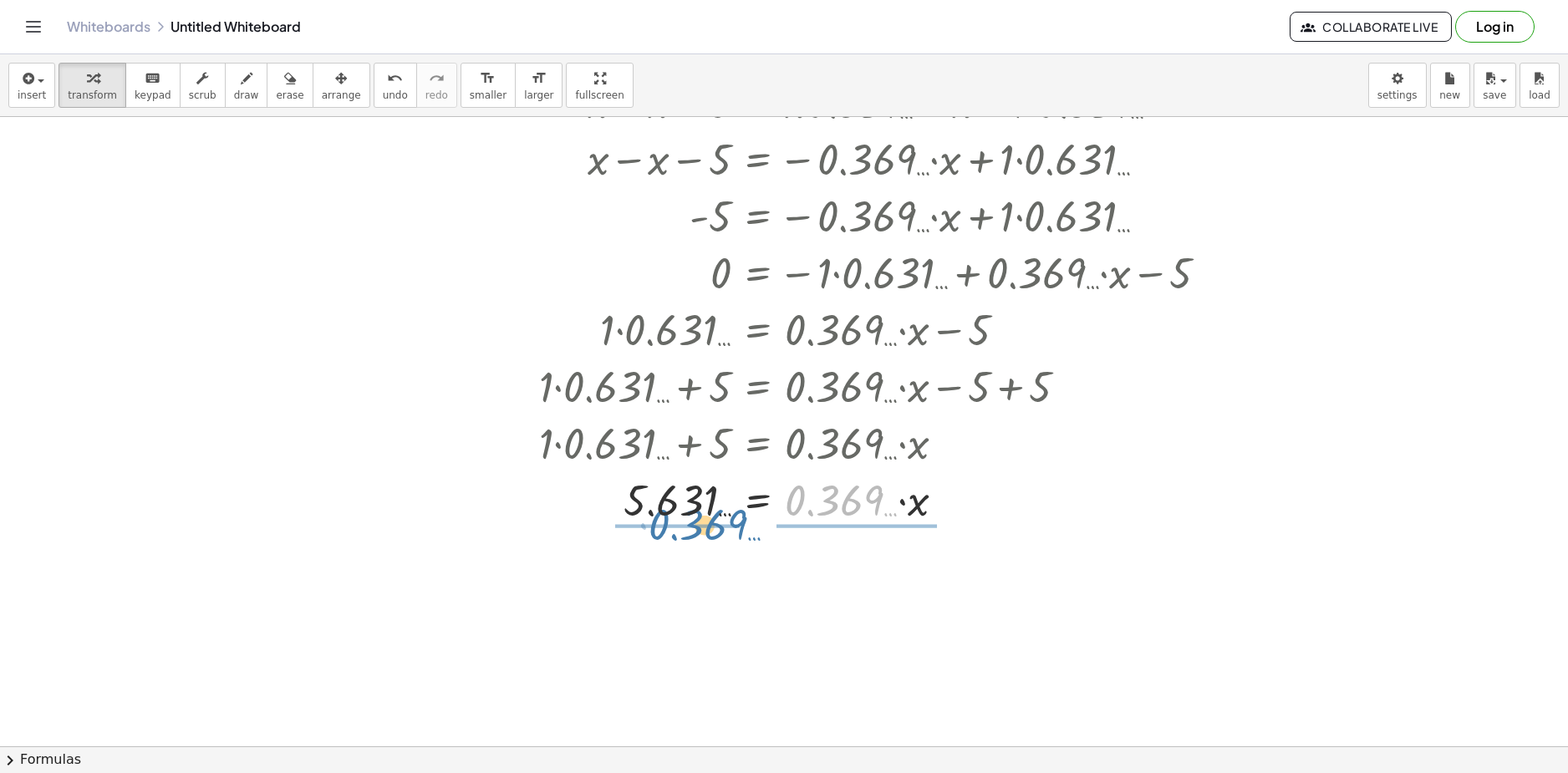
drag, startPoint x: 844, startPoint y: 503, endPoint x: 710, endPoint y: 529, distance: 136.5
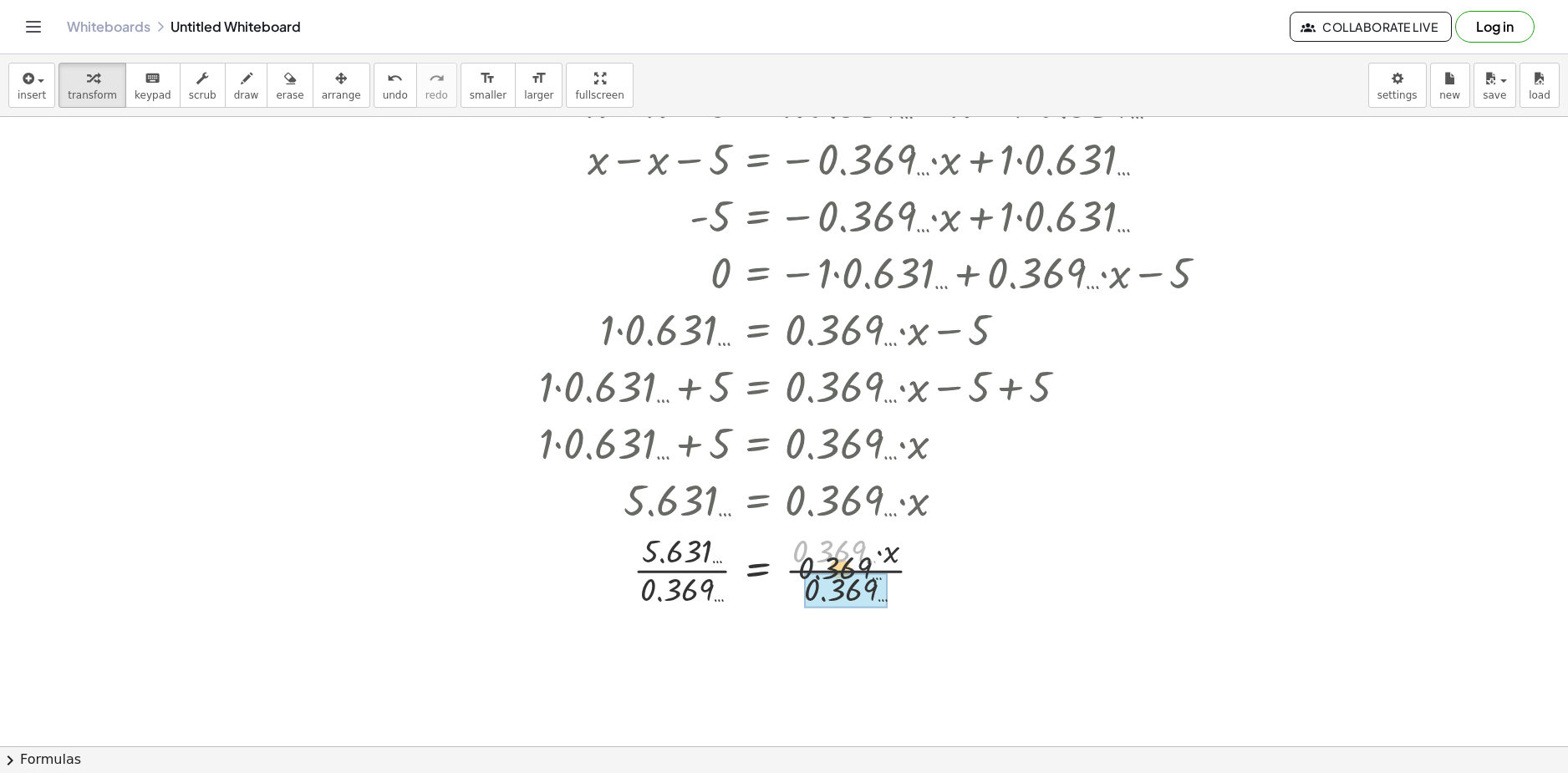
drag, startPoint x: 846, startPoint y: 557, endPoint x: 824, endPoint y: 585, distance: 35.6
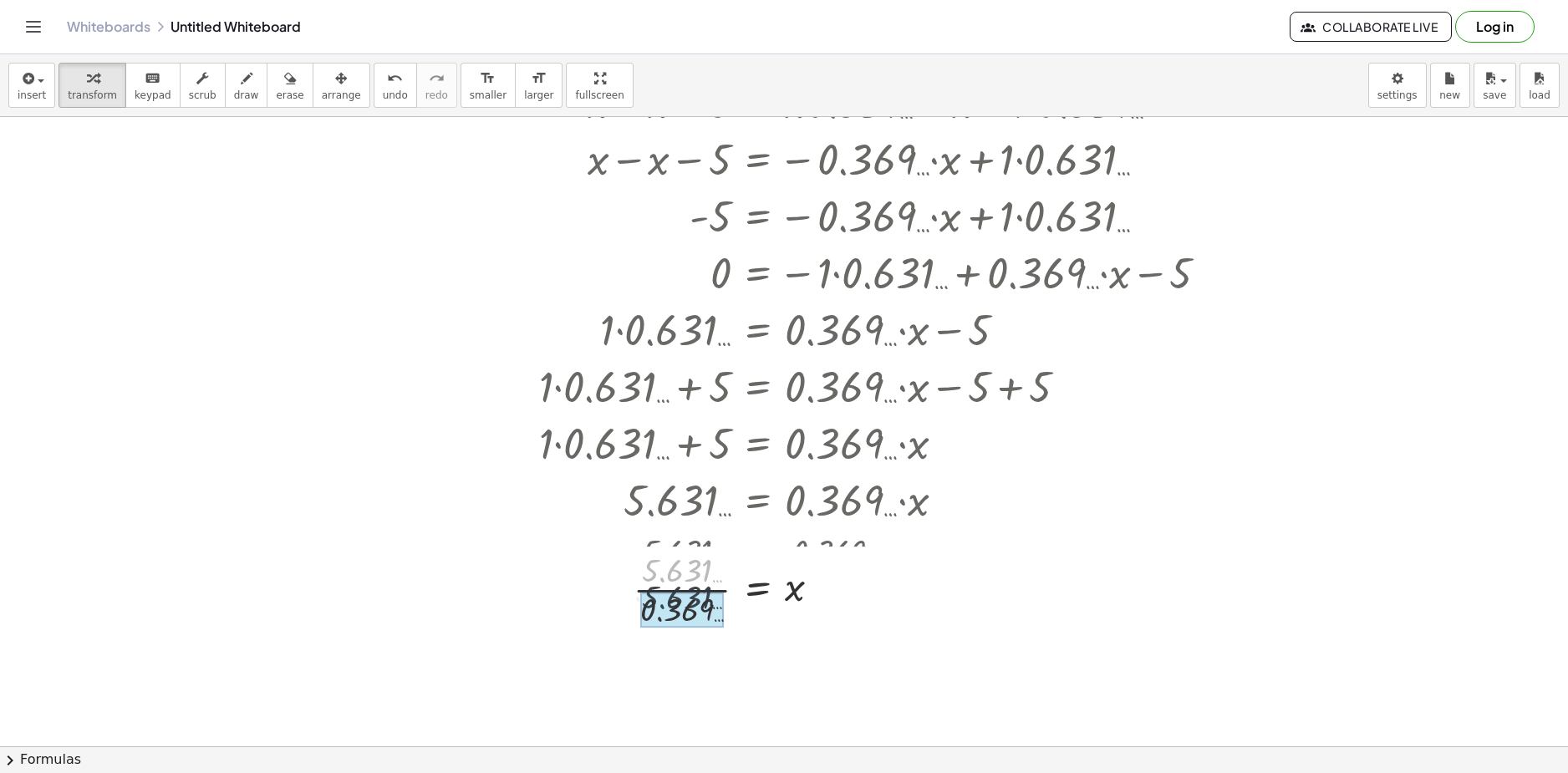
drag, startPoint x: 698, startPoint y: 559, endPoint x: 698, endPoint y: 587, distance: 28.0
click at [698, 587] on div at bounding box center [834, 588] width 790 height 84
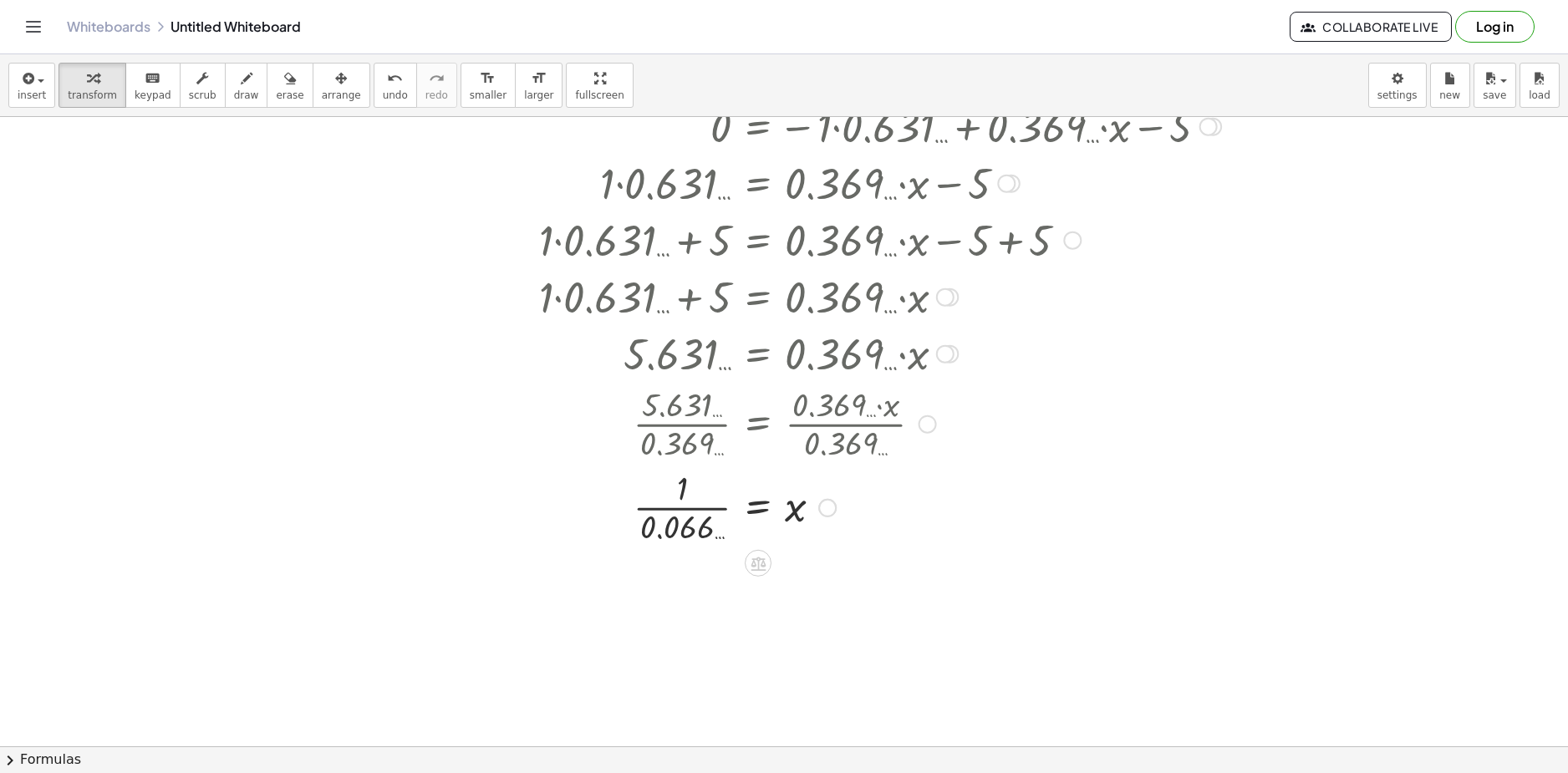
scroll to position [3733, 0]
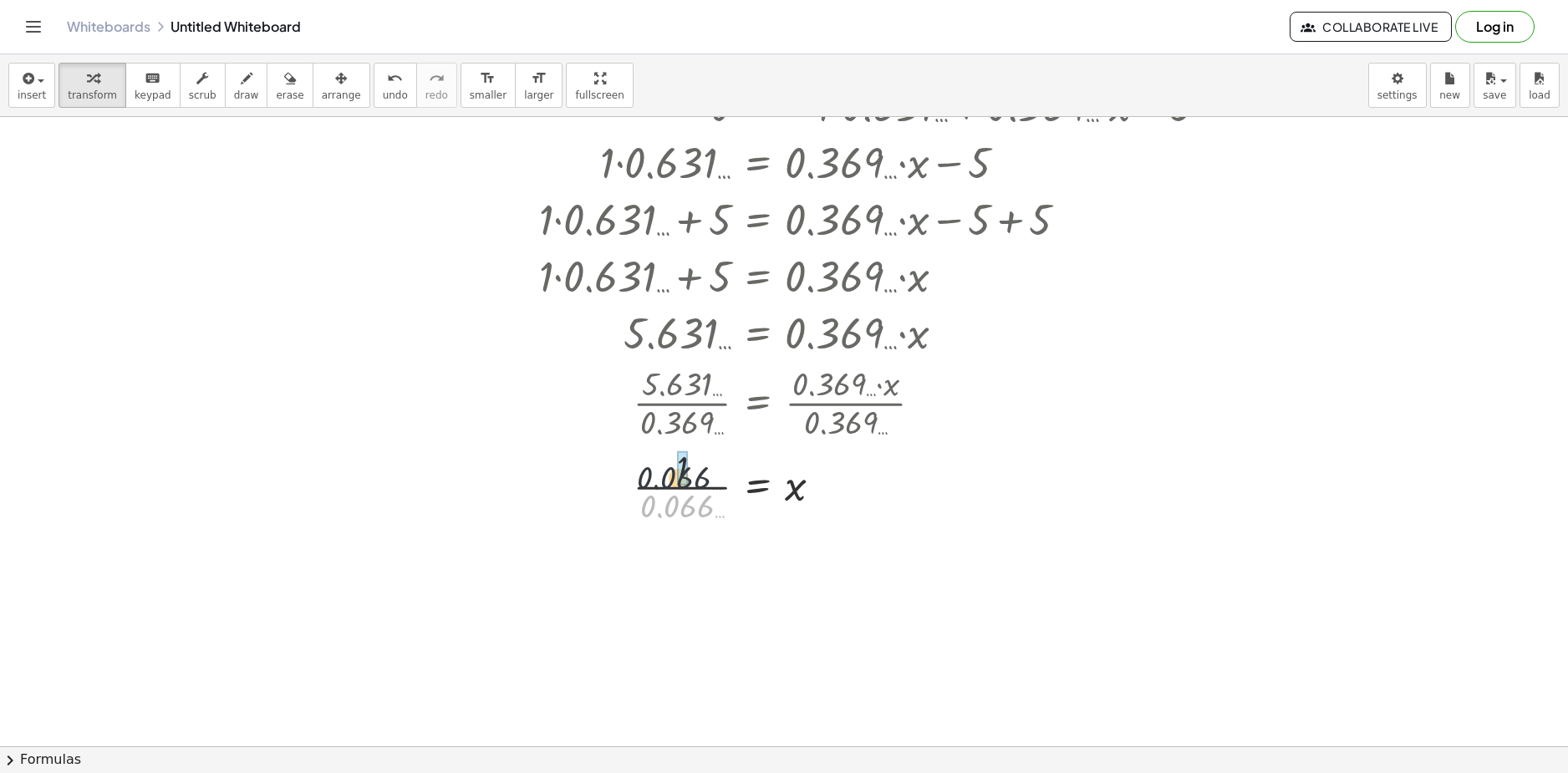
drag, startPoint x: 687, startPoint y: 505, endPoint x: 685, endPoint y: 477, distance: 28.1
